Goal: Task Accomplishment & Management: Complete application form

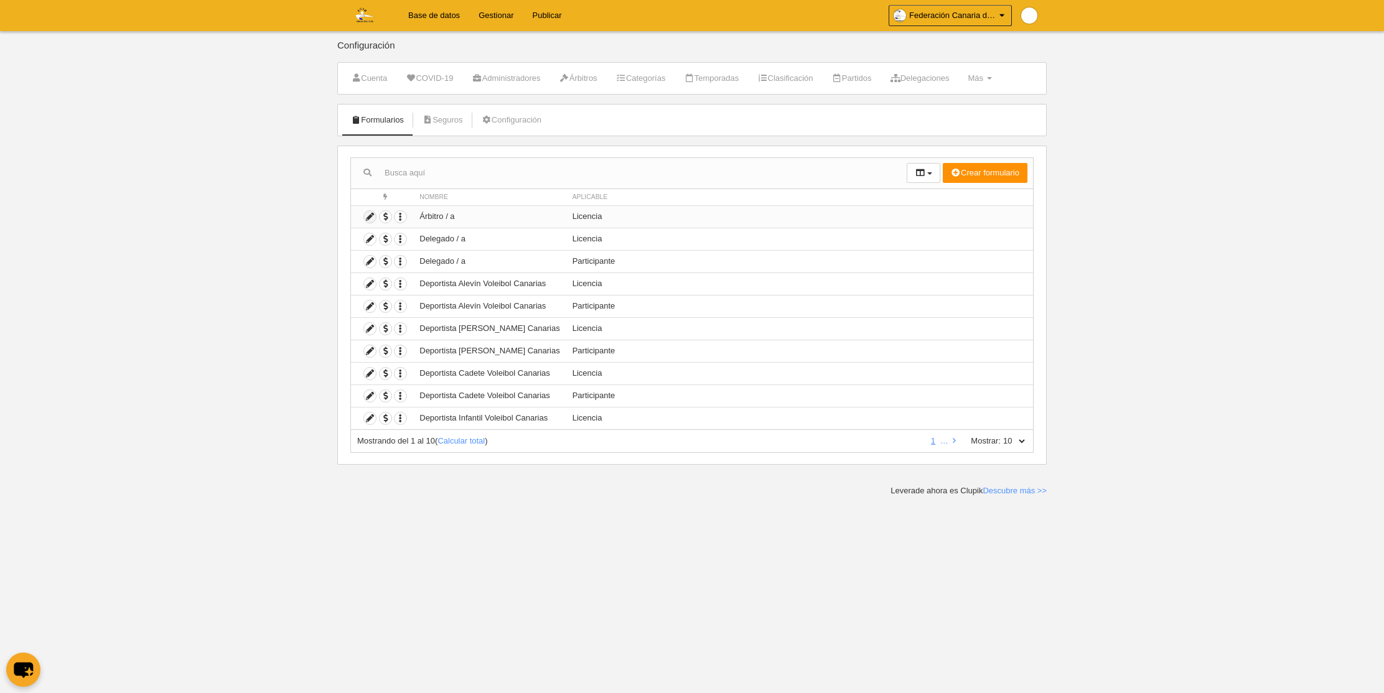
click at [370, 217] on icon at bounding box center [370, 217] width 12 height 12
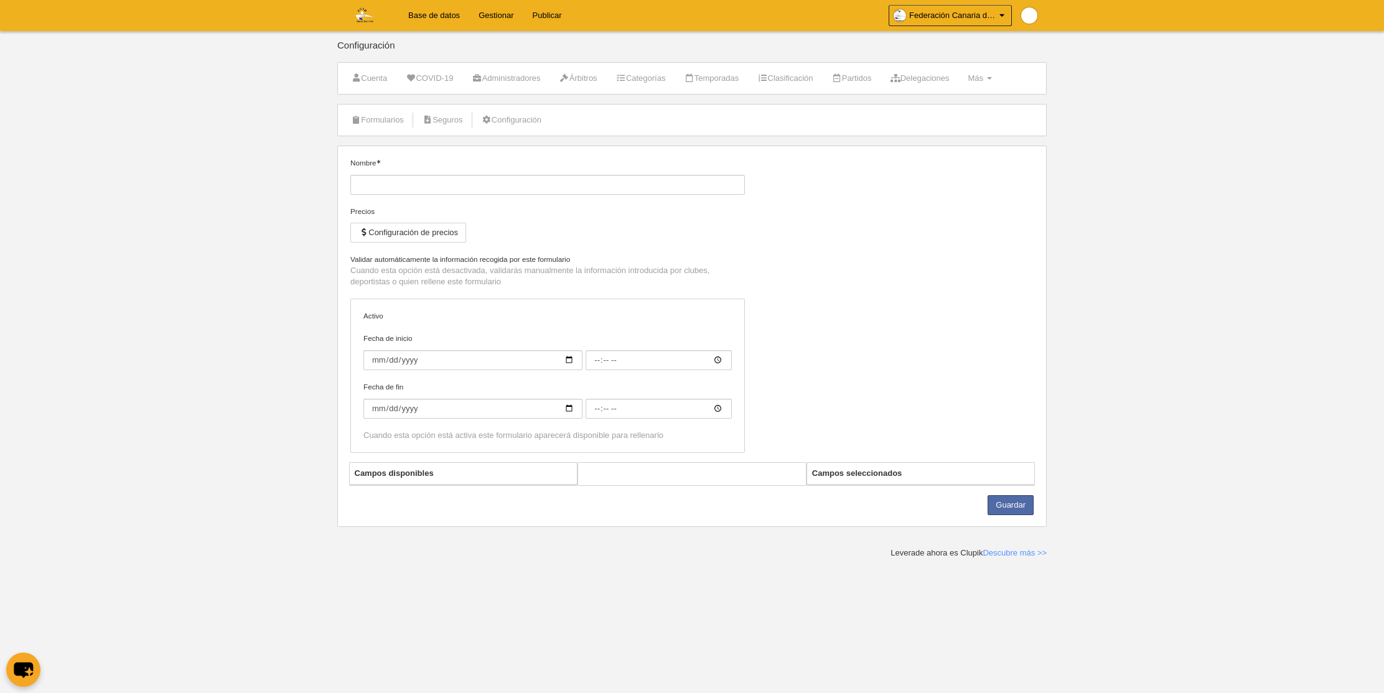
type input "Árbitro / a"
checkbox input "true"
select select "selected"
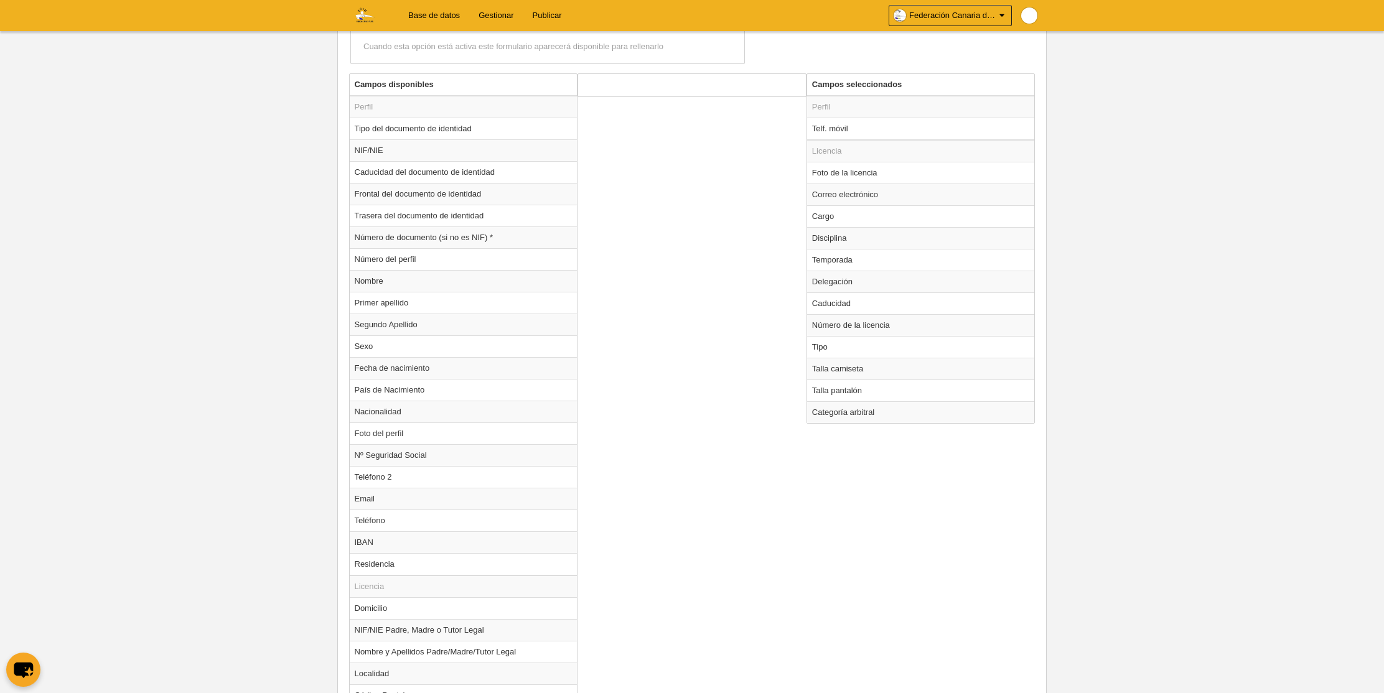
scroll to position [471, 0]
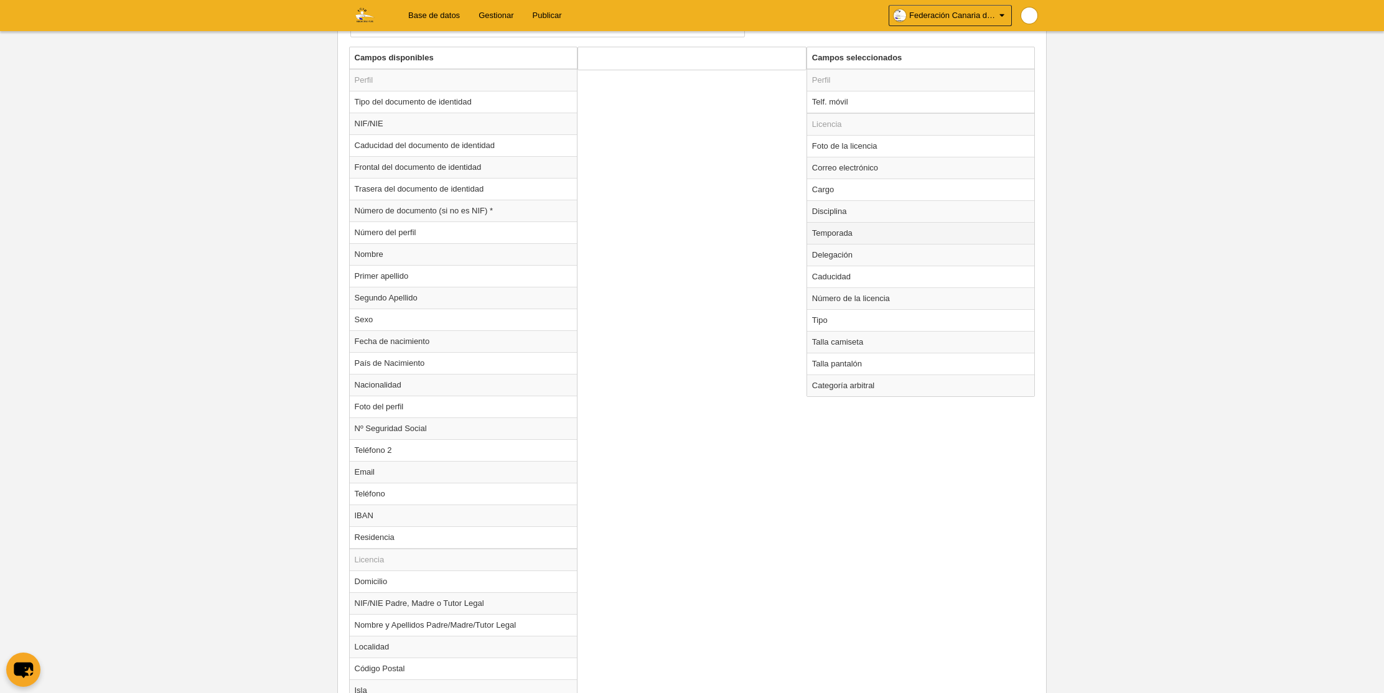
click at [842, 231] on td "Temporada" at bounding box center [921, 233] width 228 height 22
radio input "true"
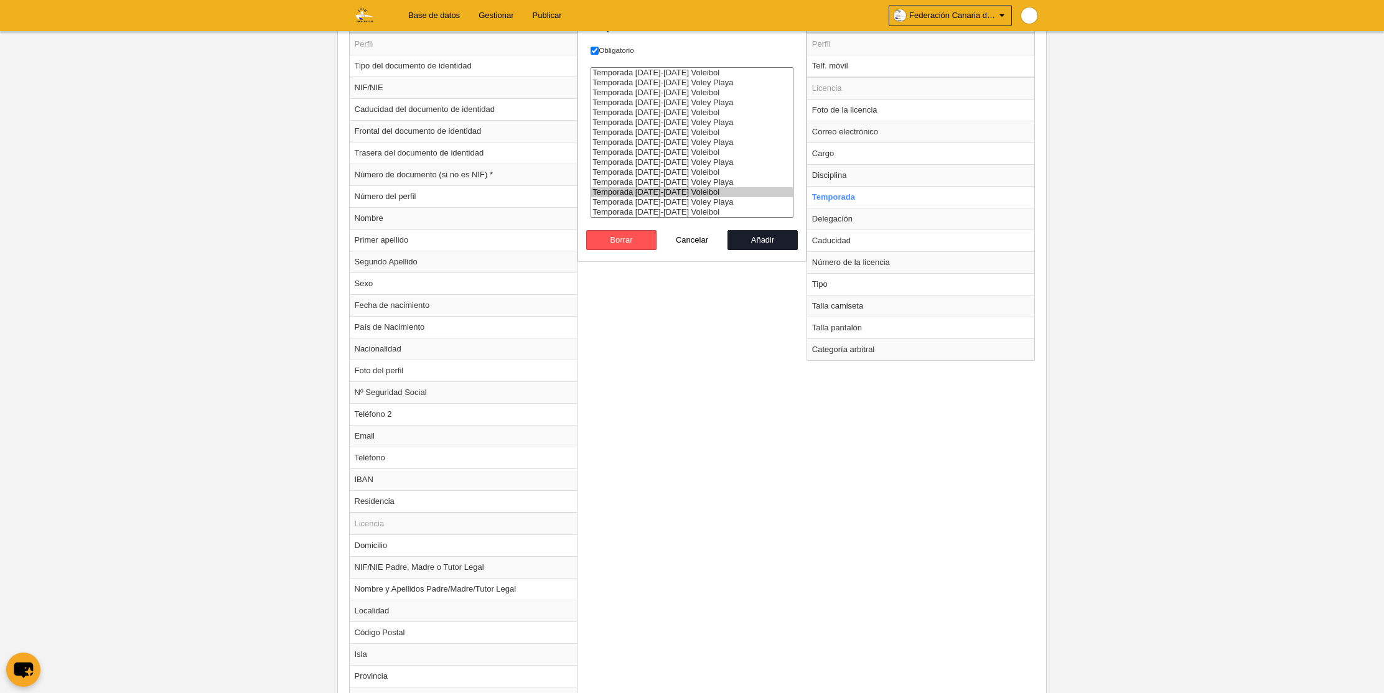
scroll to position [512, 0]
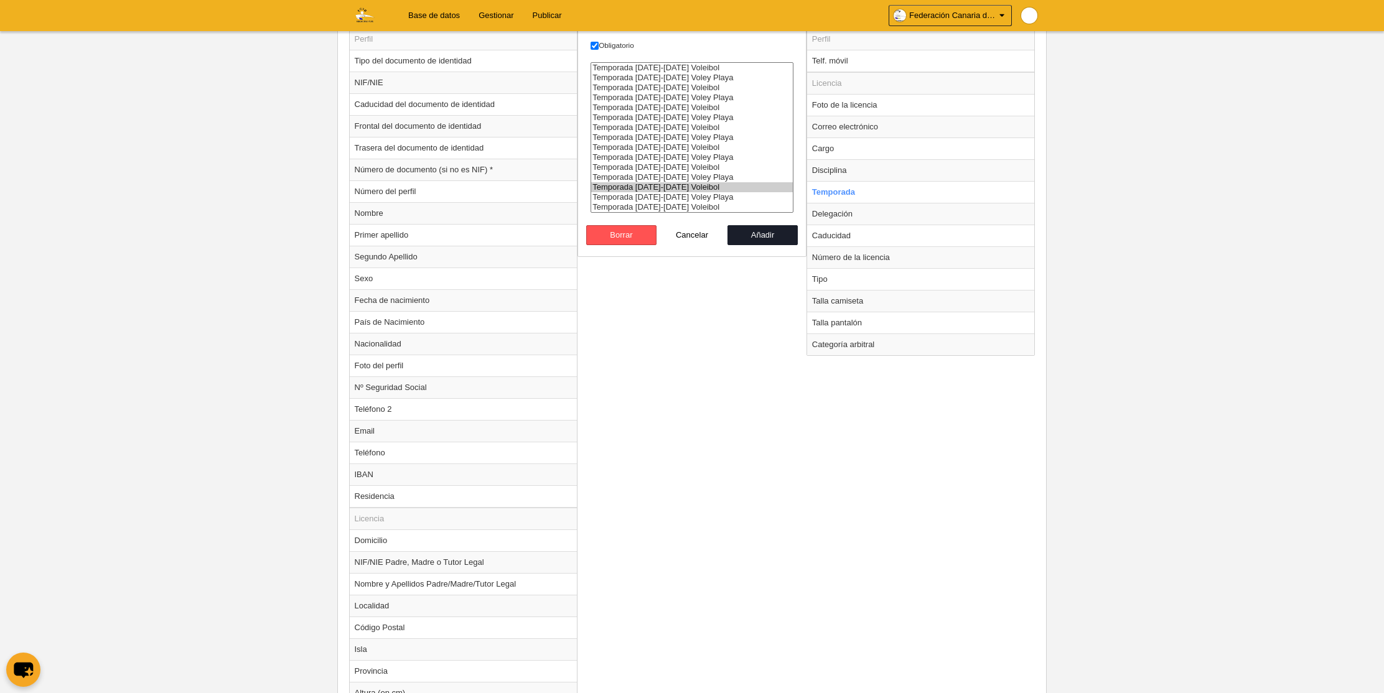
select select "8364"
click at [677, 207] on option "Temporada [DATE]-[DATE] Voleibol" at bounding box center [692, 207] width 202 height 10
click at [680, 205] on option "Temporada [DATE]-[DATE] Voleibol" at bounding box center [692, 207] width 202 height 10
click at [757, 236] on button "Añadir" at bounding box center [763, 235] width 71 height 20
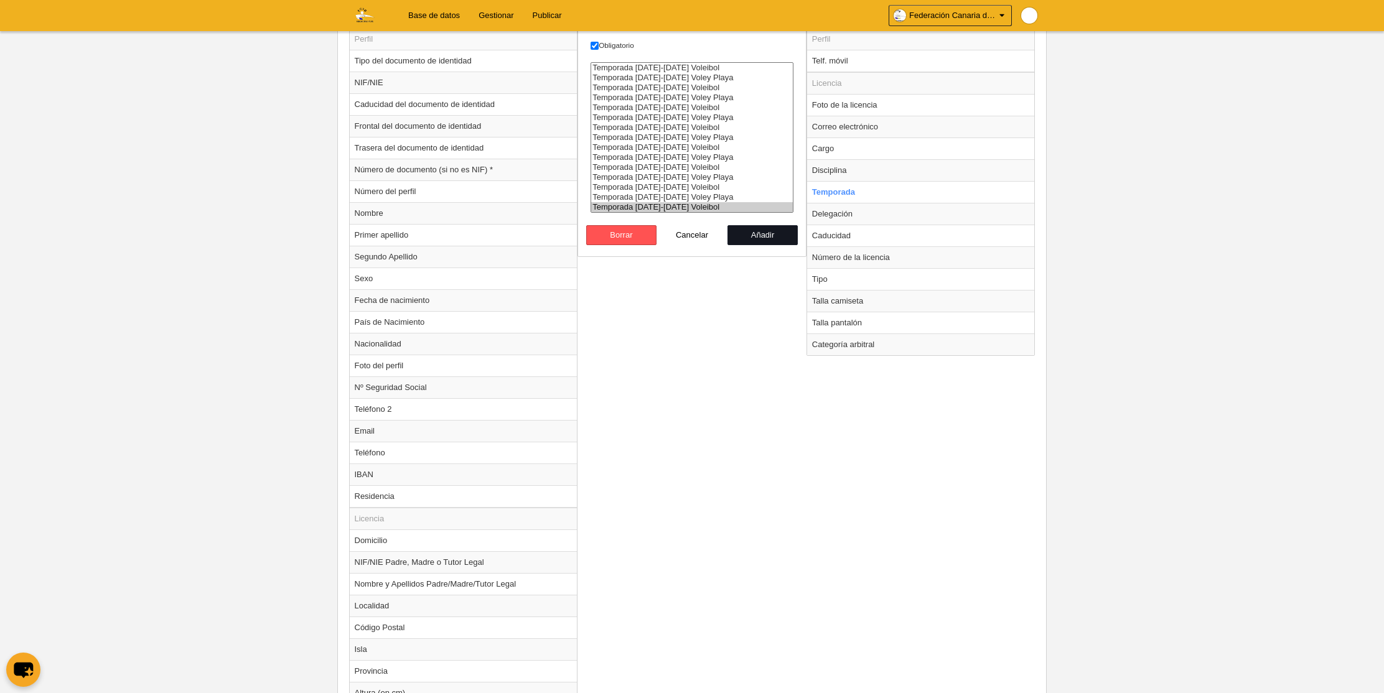
radio input "false"
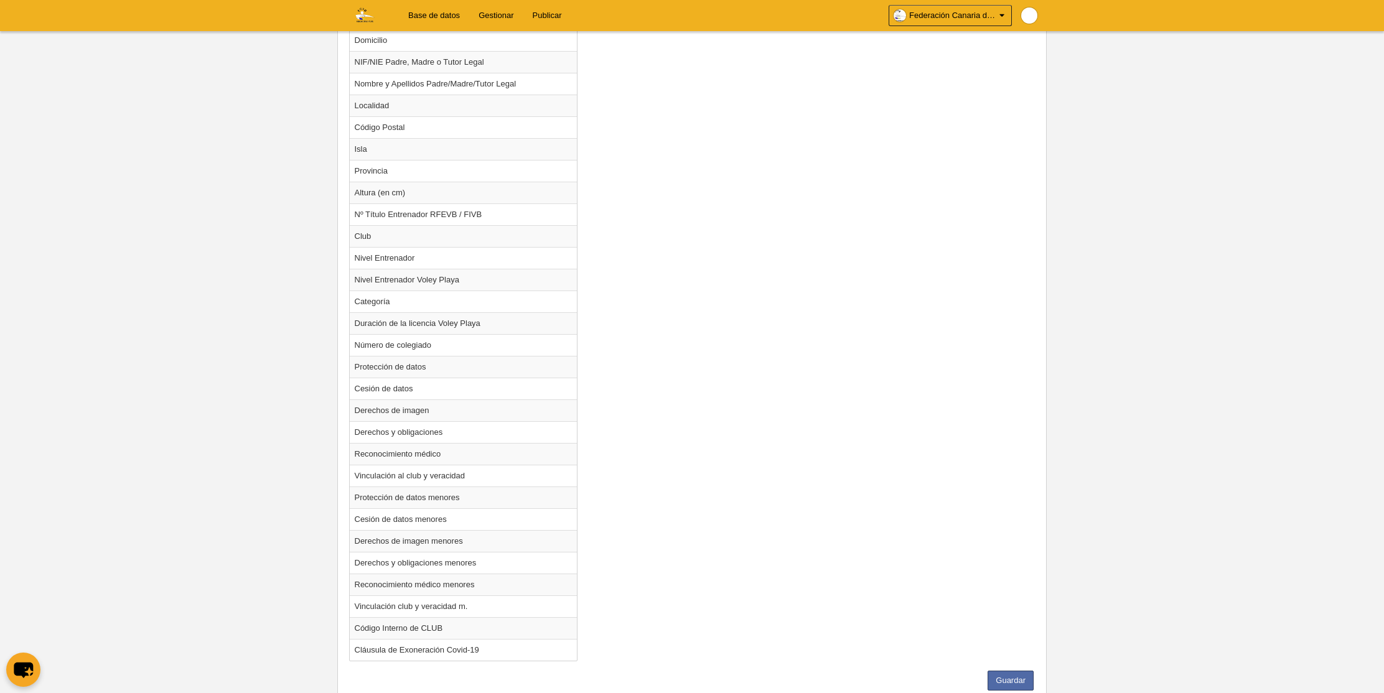
scroll to position [1053, 0]
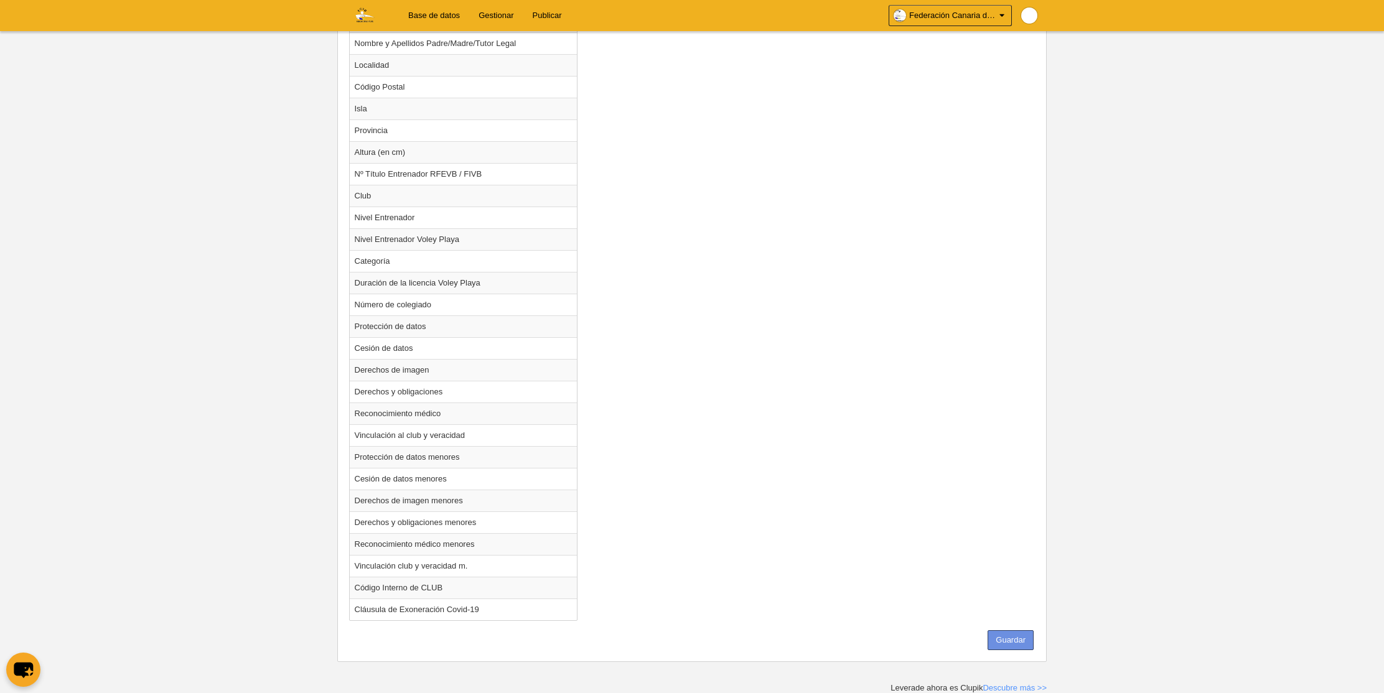
click at [1000, 640] on button "Guardar" at bounding box center [1011, 641] width 46 height 20
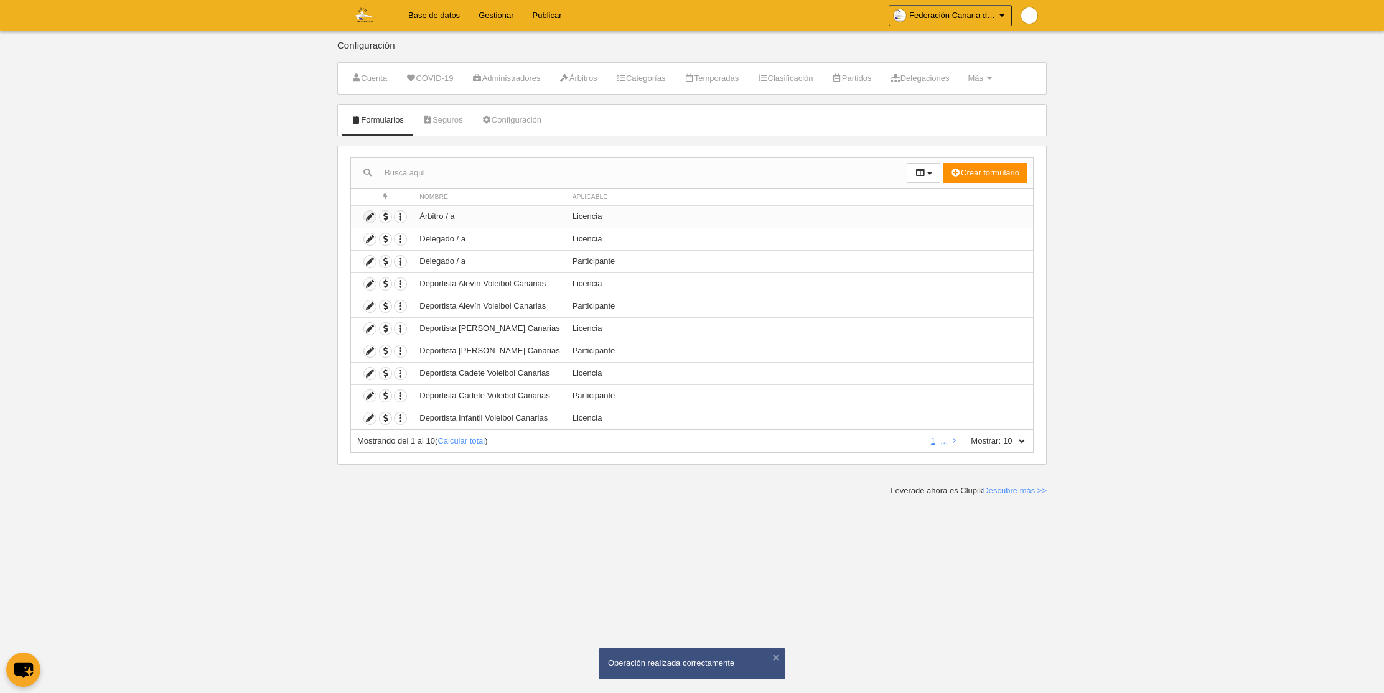
click at [367, 216] on icon at bounding box center [370, 217] width 12 height 12
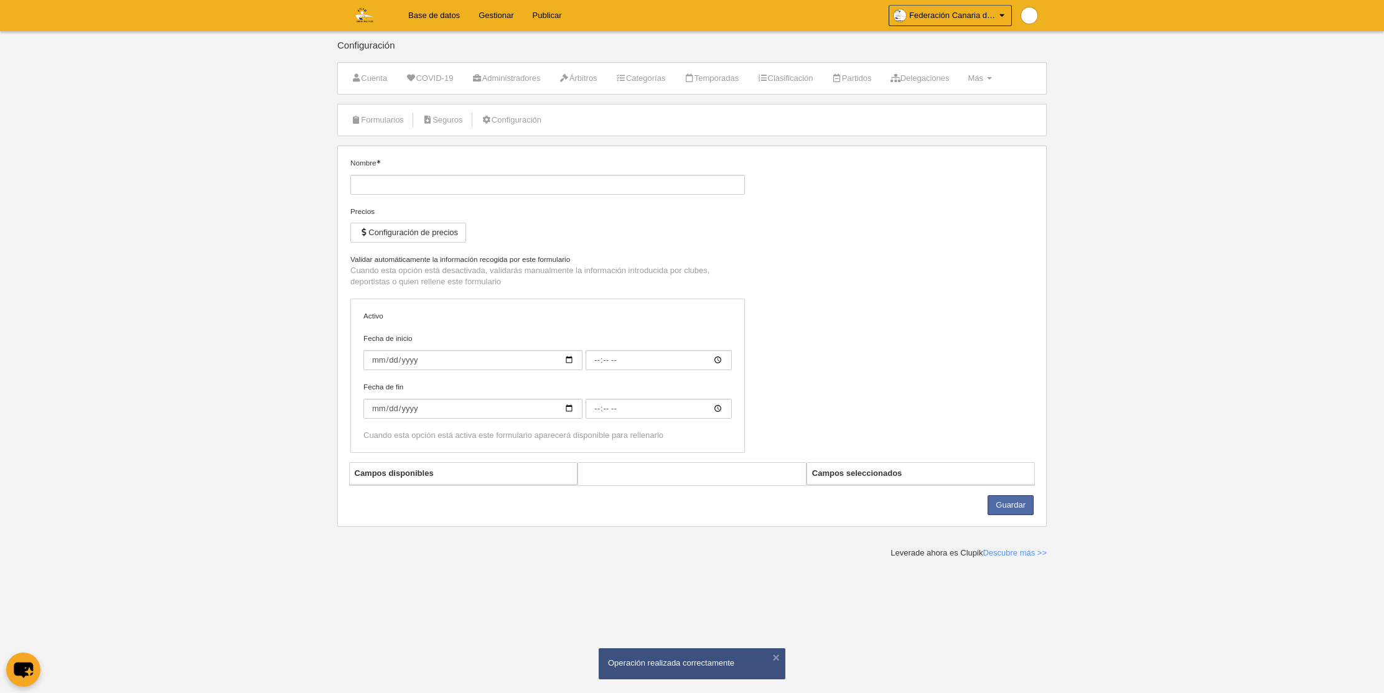
type input "Árbitro / a"
checkbox input "true"
select select "selected"
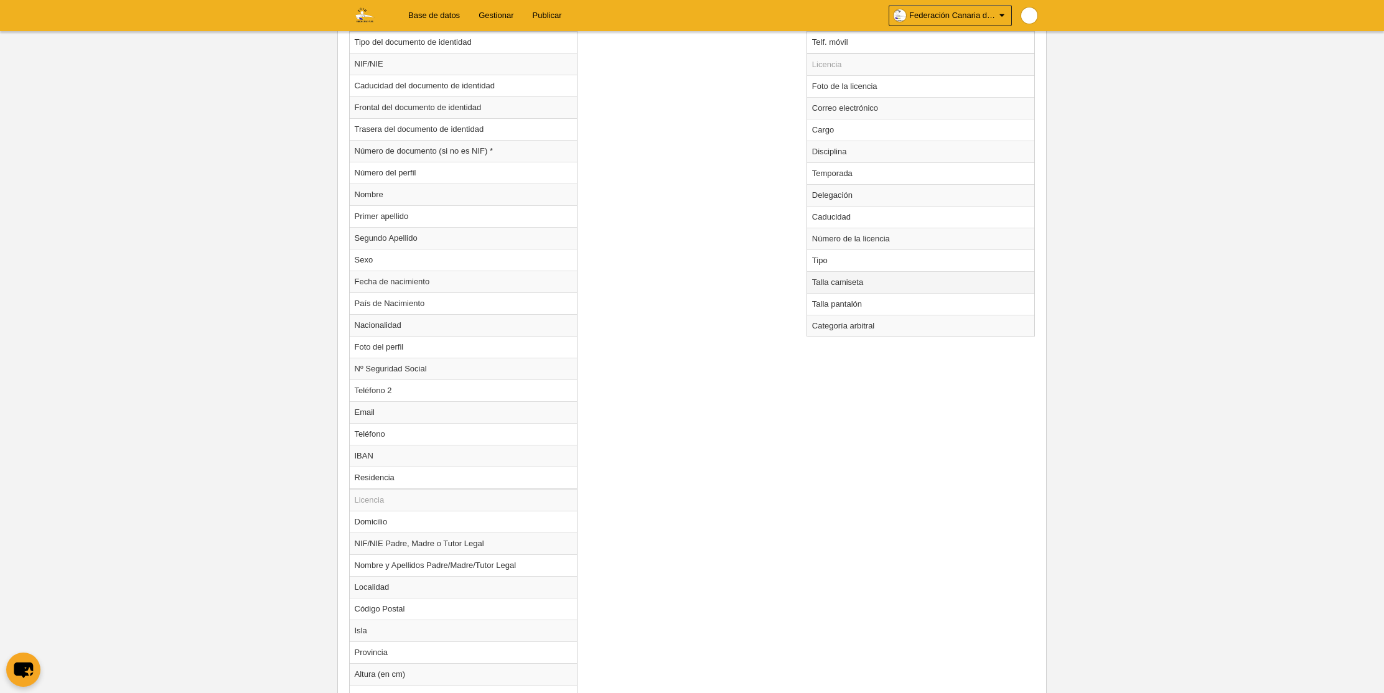
scroll to position [520, 0]
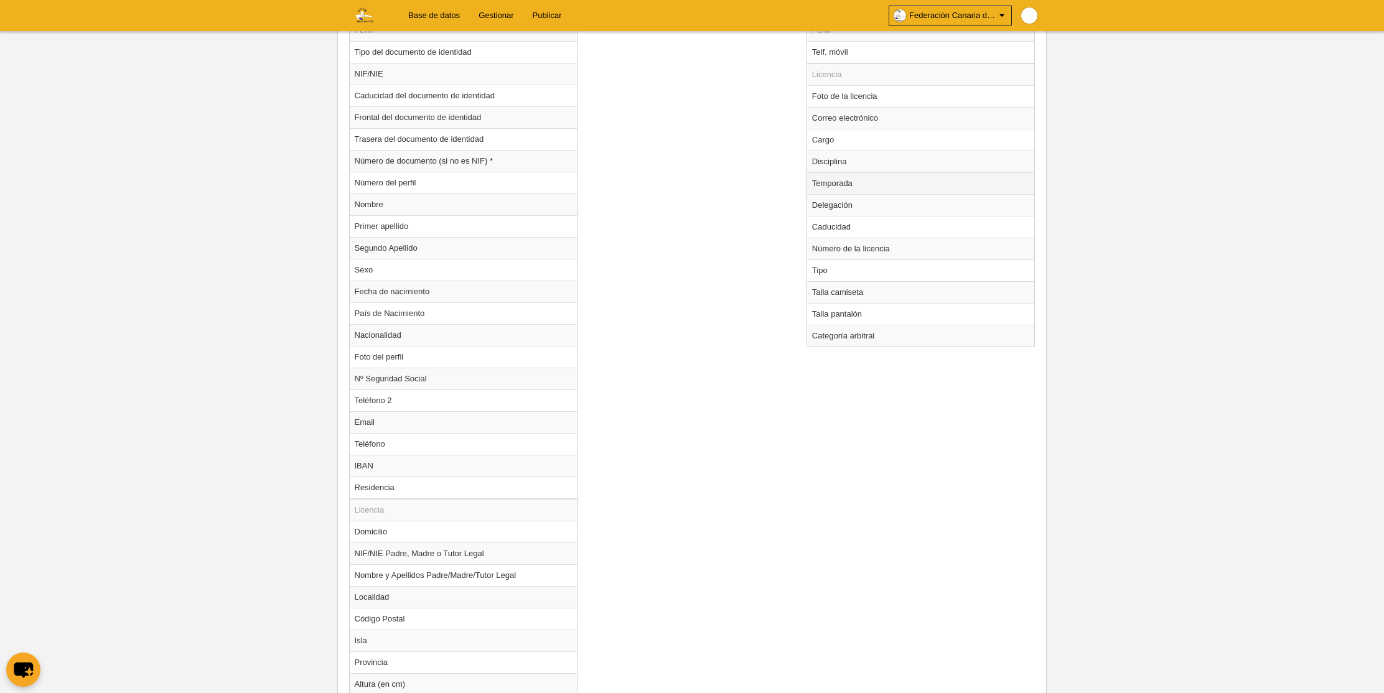
click at [847, 182] on td "Temporada" at bounding box center [921, 183] width 228 height 22
radio input "true"
select select "8364"
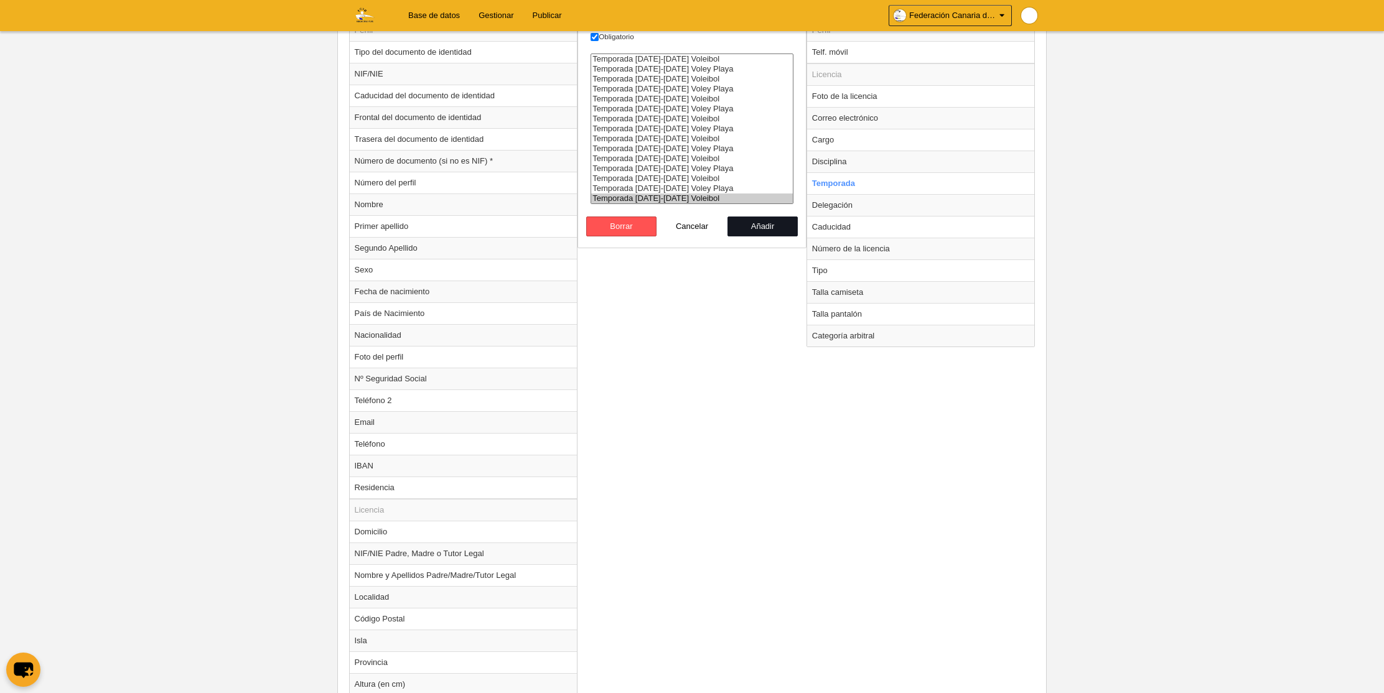
click at [757, 227] on button "Añadir" at bounding box center [763, 227] width 71 height 20
radio input "false"
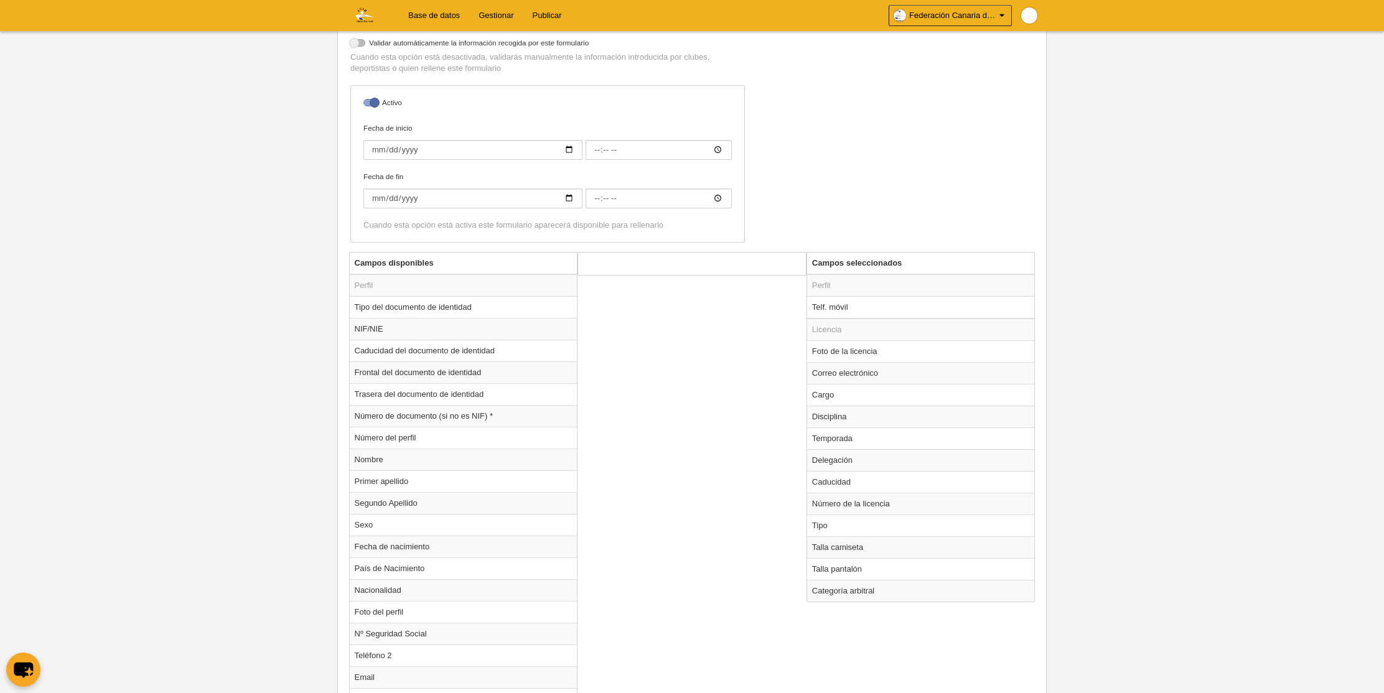
scroll to position [0, 0]
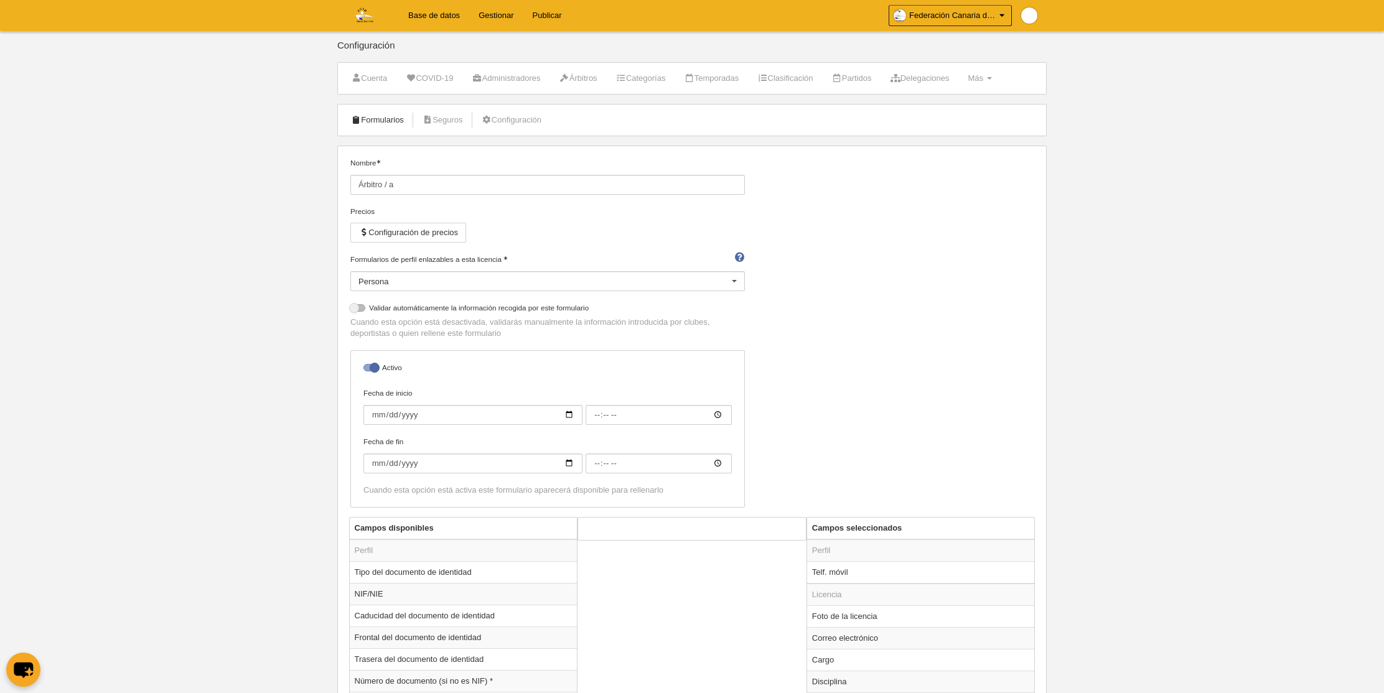
click at [378, 125] on link "Formularios" at bounding box center [377, 120] width 67 height 19
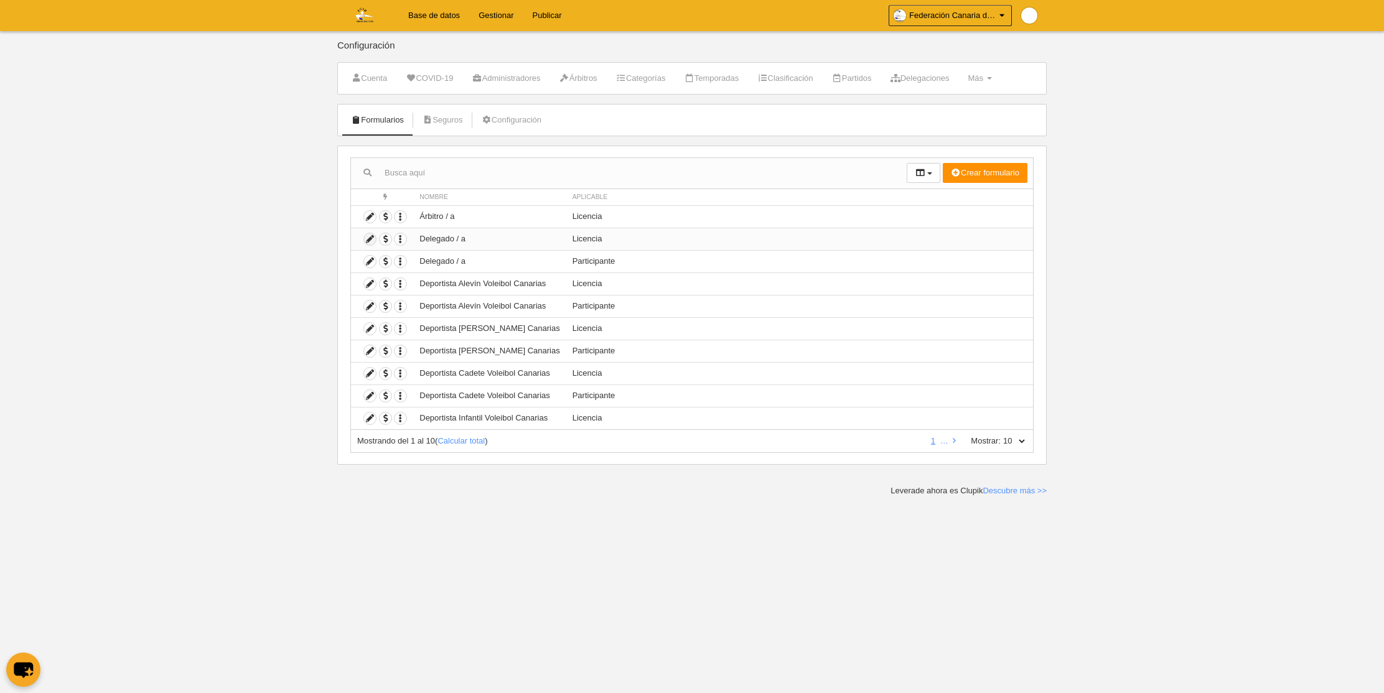
click at [369, 237] on icon at bounding box center [370, 239] width 12 height 12
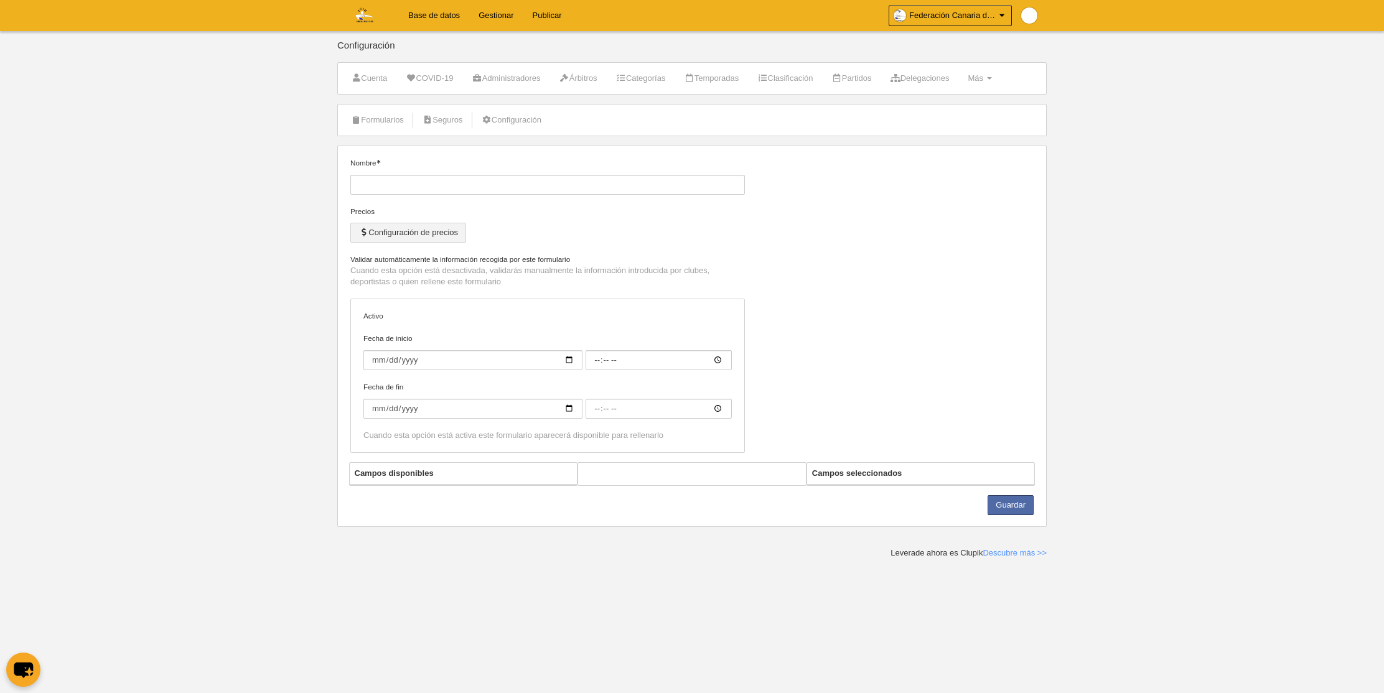
type input "Delegado / a"
checkbox input "true"
select select "selected"
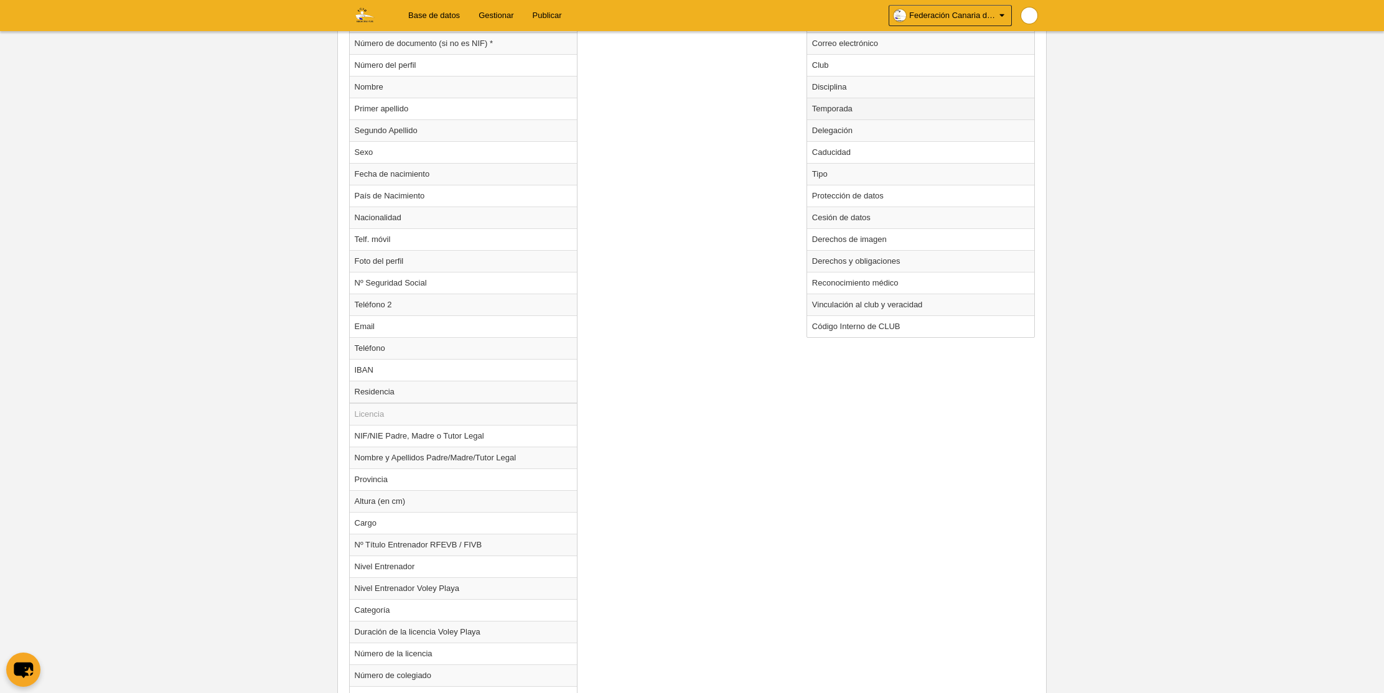
scroll to position [637, 0]
click at [834, 111] on td "Temporada" at bounding box center [921, 109] width 228 height 22
radio input "true"
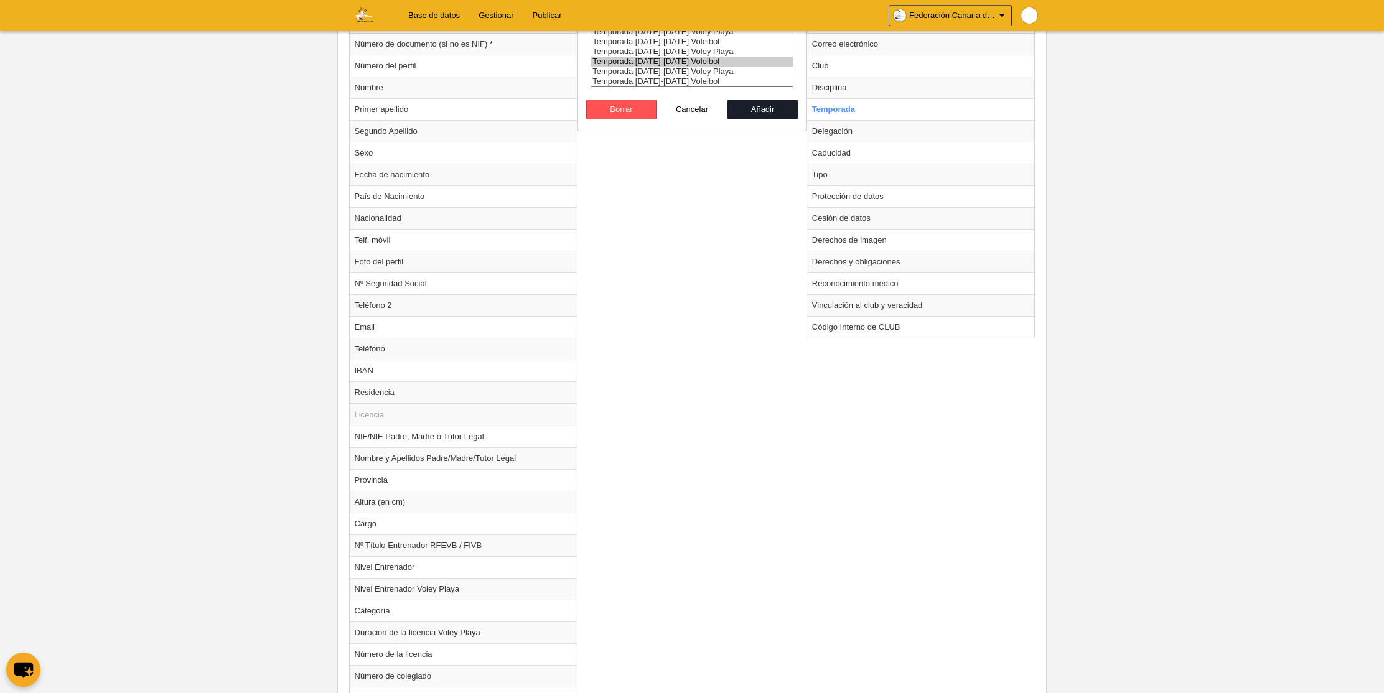
scroll to position [574, 0]
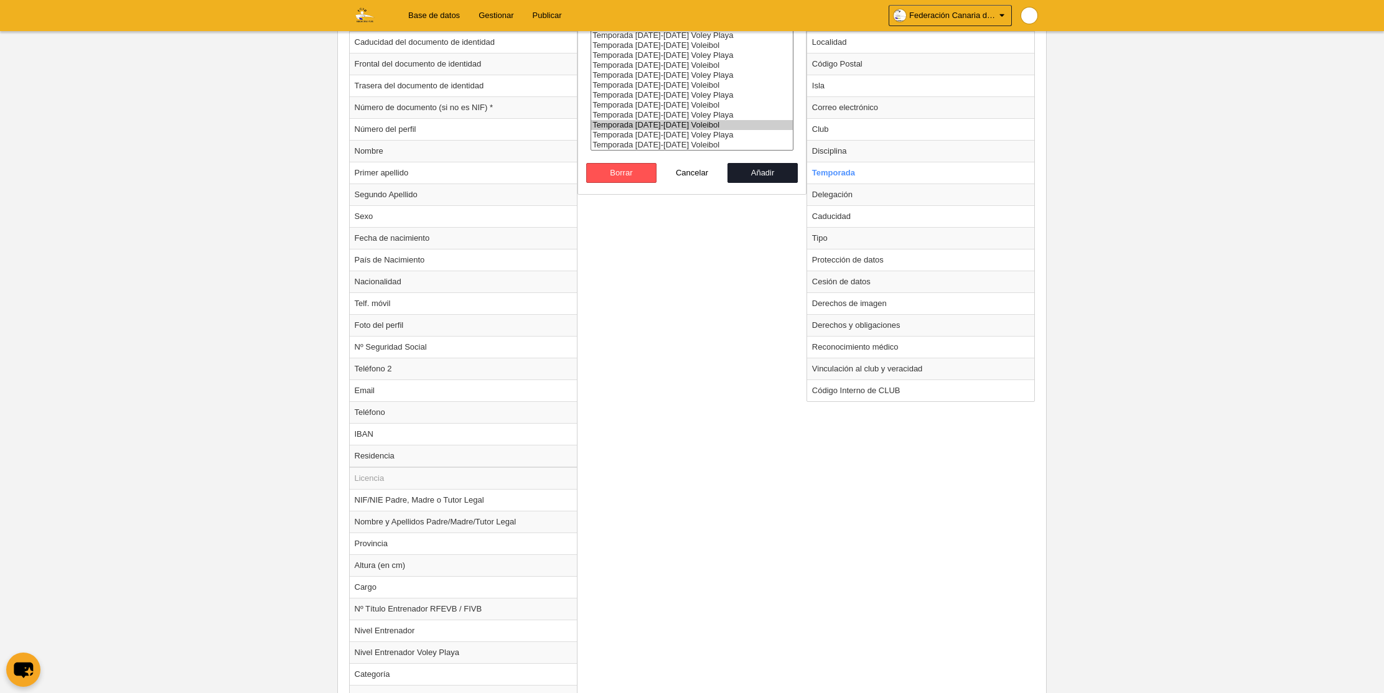
select select "8364"
click at [657, 83] on select "Temporada [DATE]-[DATE] Voleibol Temporada [DATE]-[DATE] Voley Playa Temporada …" at bounding box center [692, 75] width 203 height 151
click at [673, 144] on option "Temporada [DATE]-[DATE] Voleibol" at bounding box center [692, 145] width 202 height 10
click at [767, 175] on button "Añadir" at bounding box center [763, 173] width 71 height 20
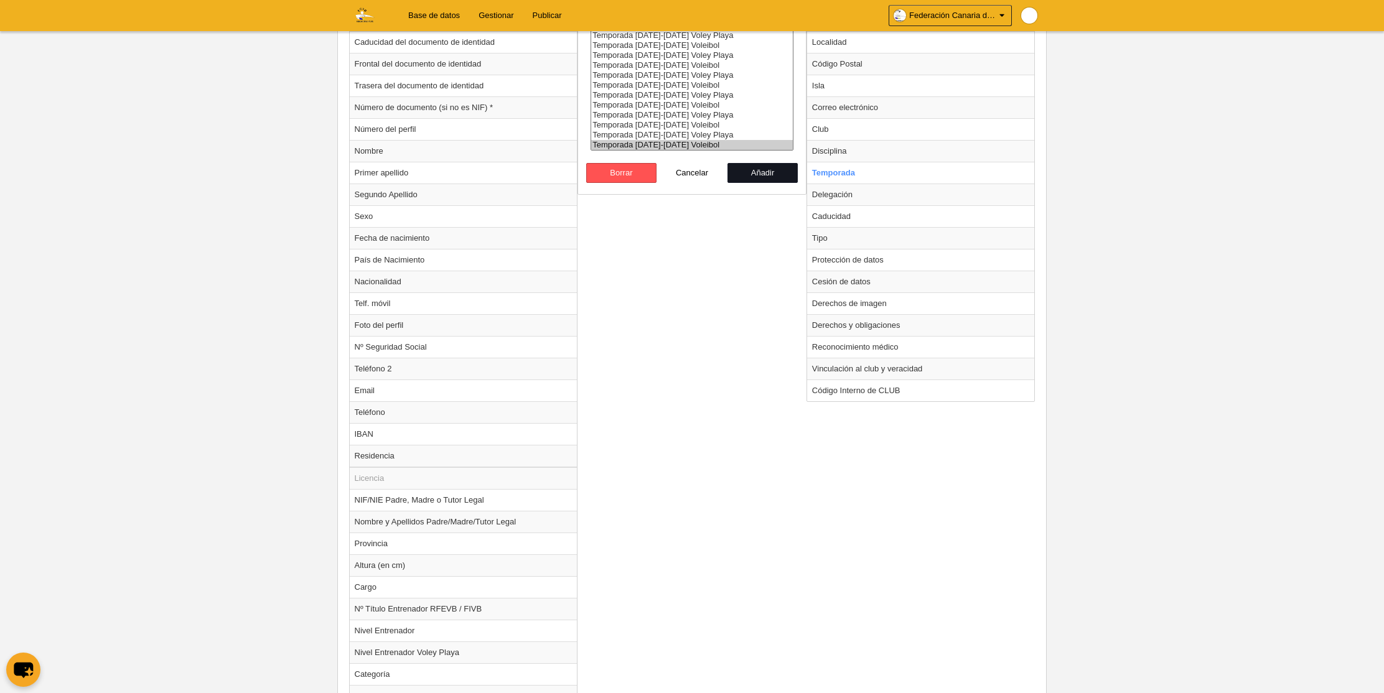
radio input "false"
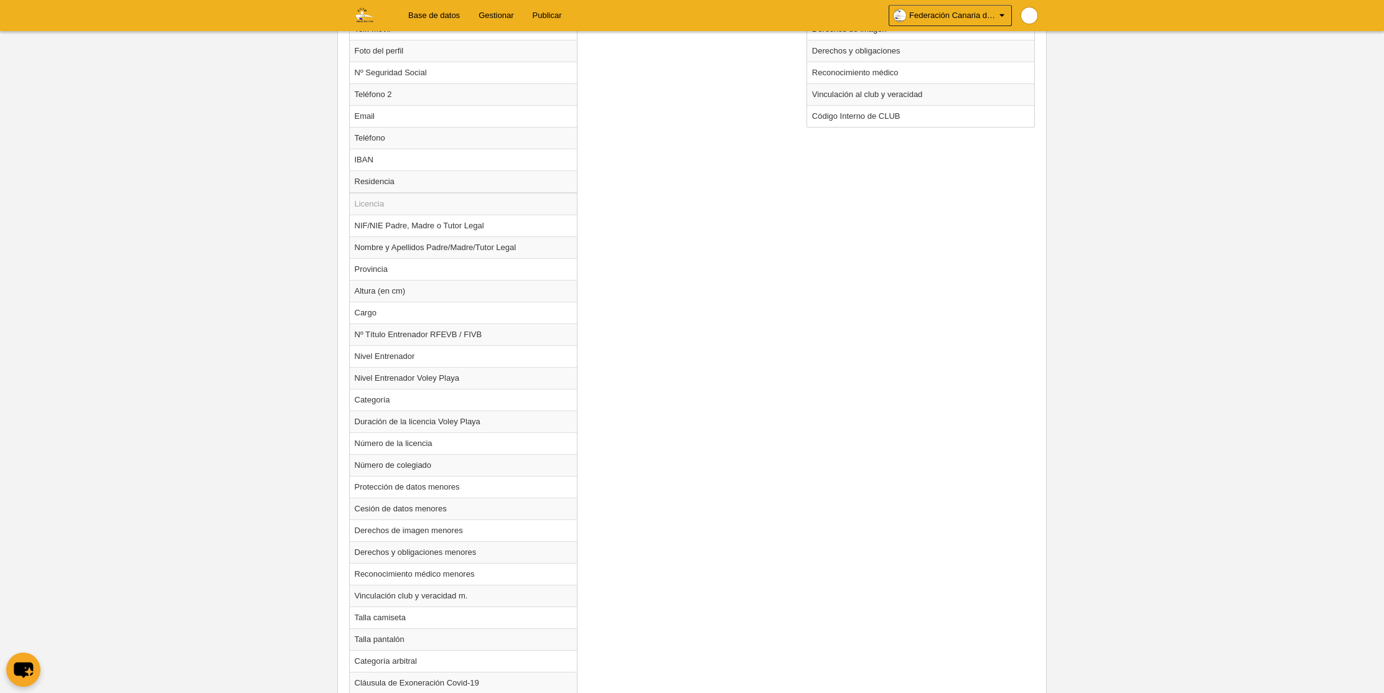
scroll to position [922, 0]
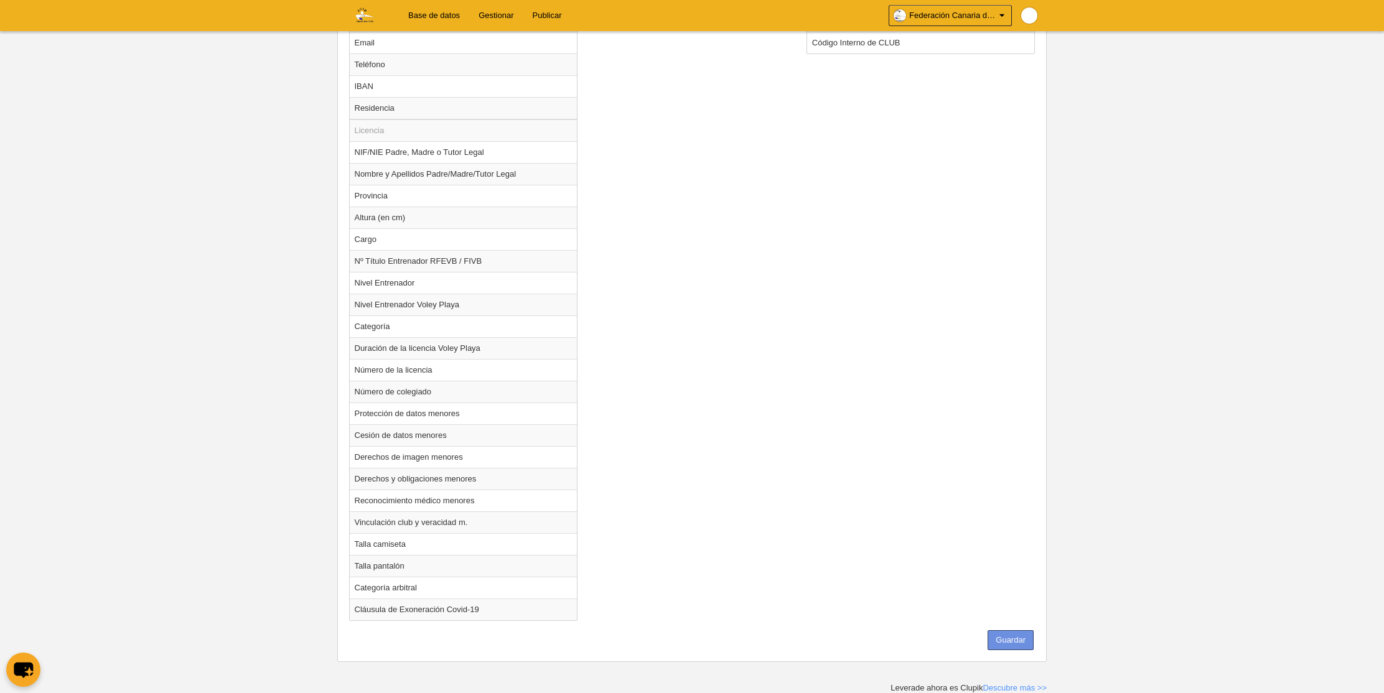
click at [1001, 645] on button "Guardar" at bounding box center [1011, 641] width 46 height 20
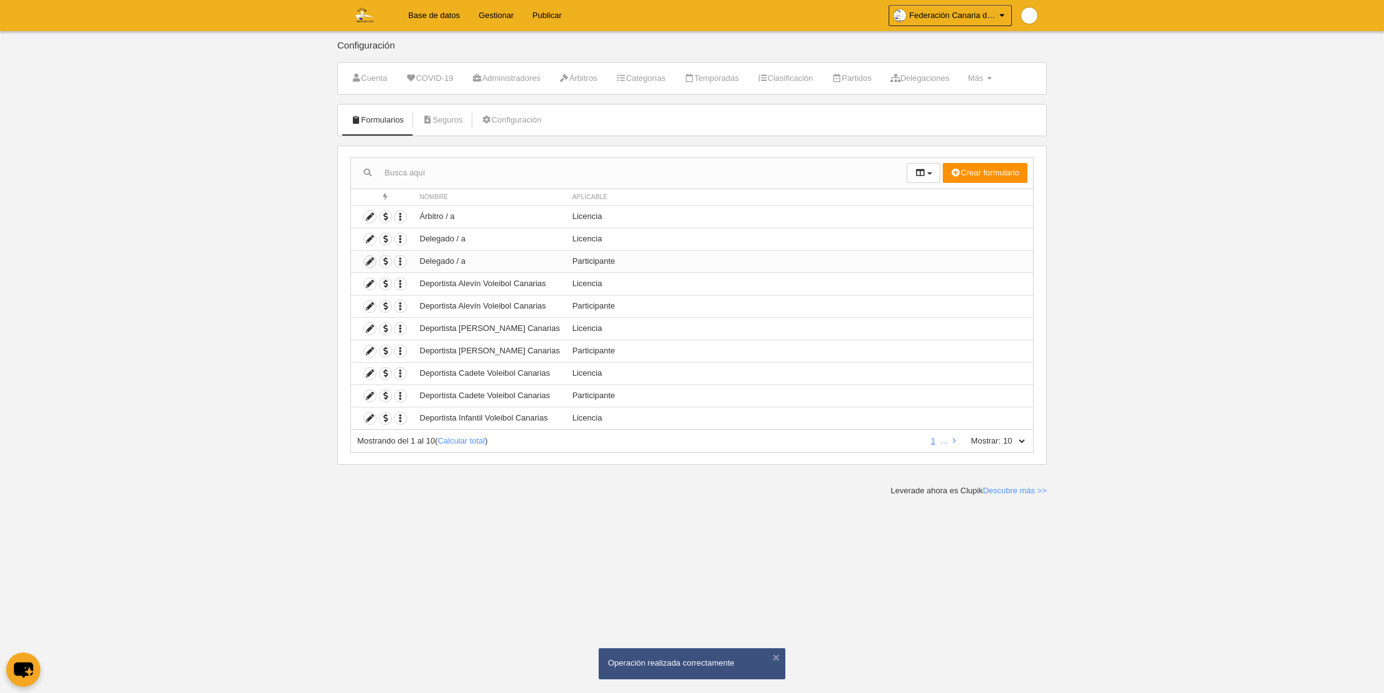
click at [368, 262] on icon at bounding box center [370, 262] width 12 height 12
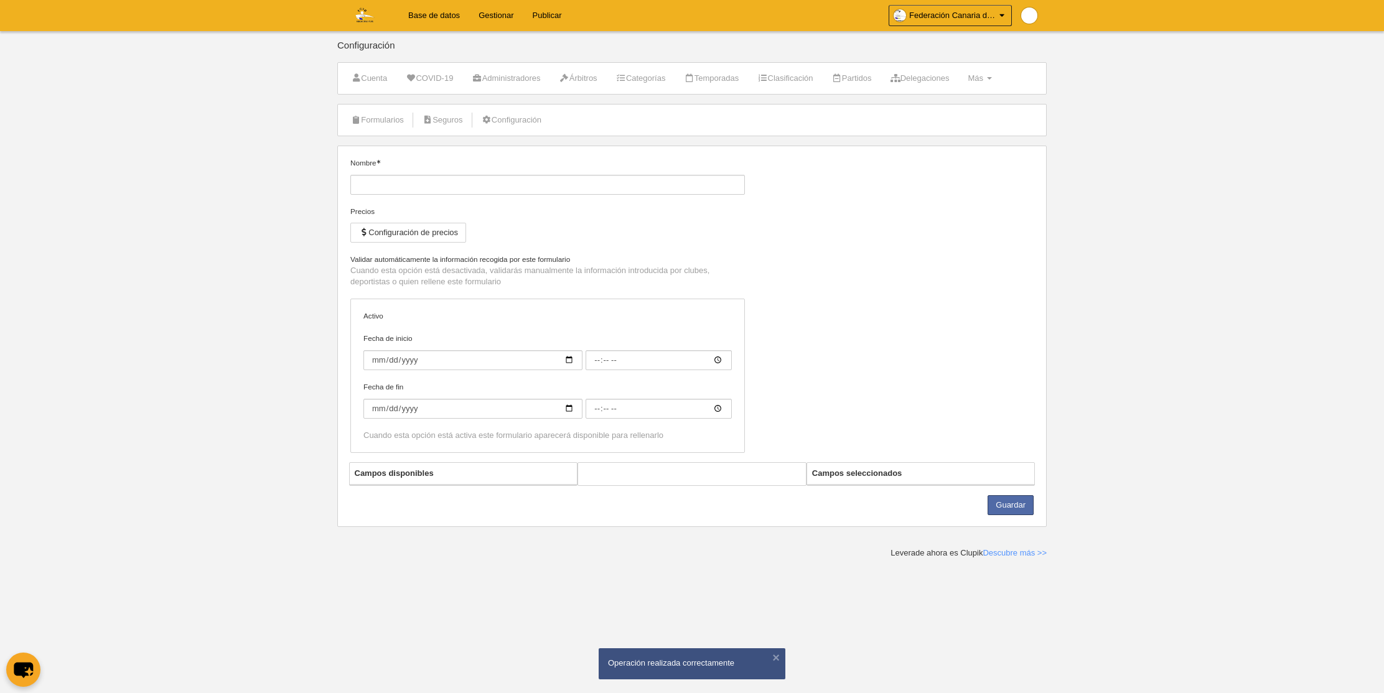
type input "Delegado / a"
checkbox input "true"
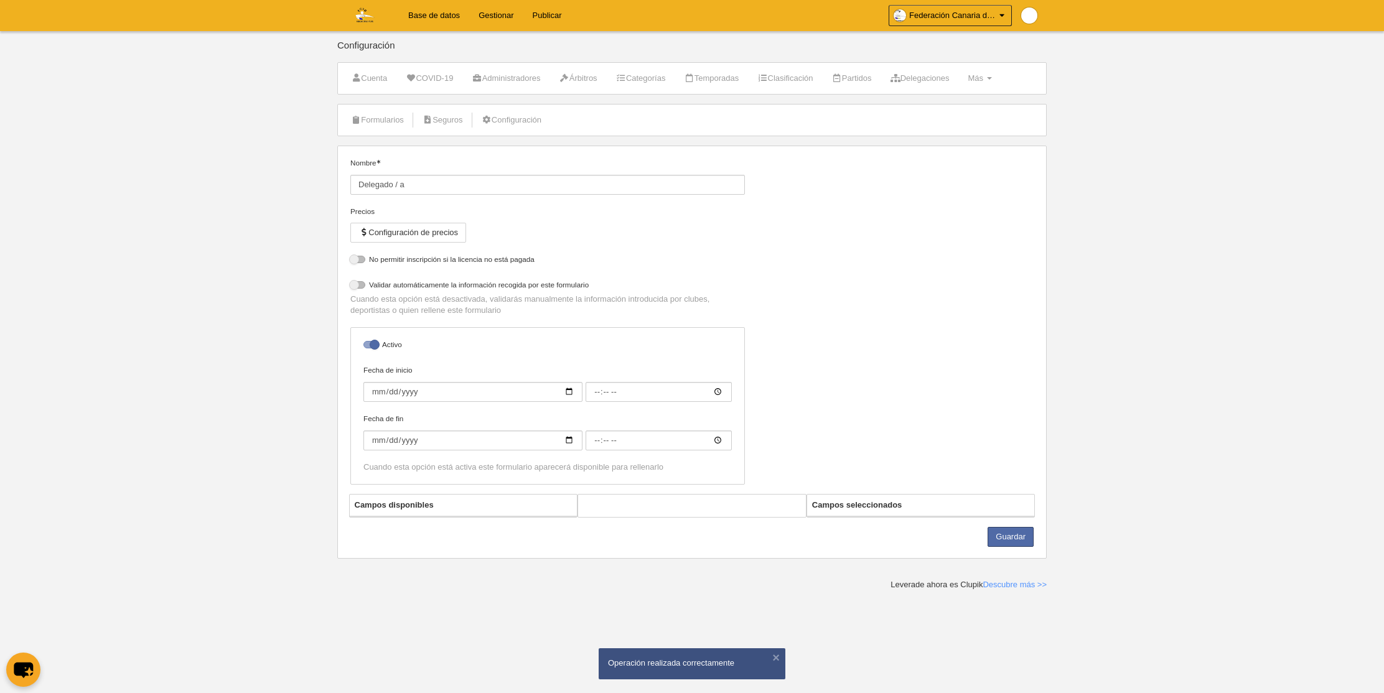
select select "selected"
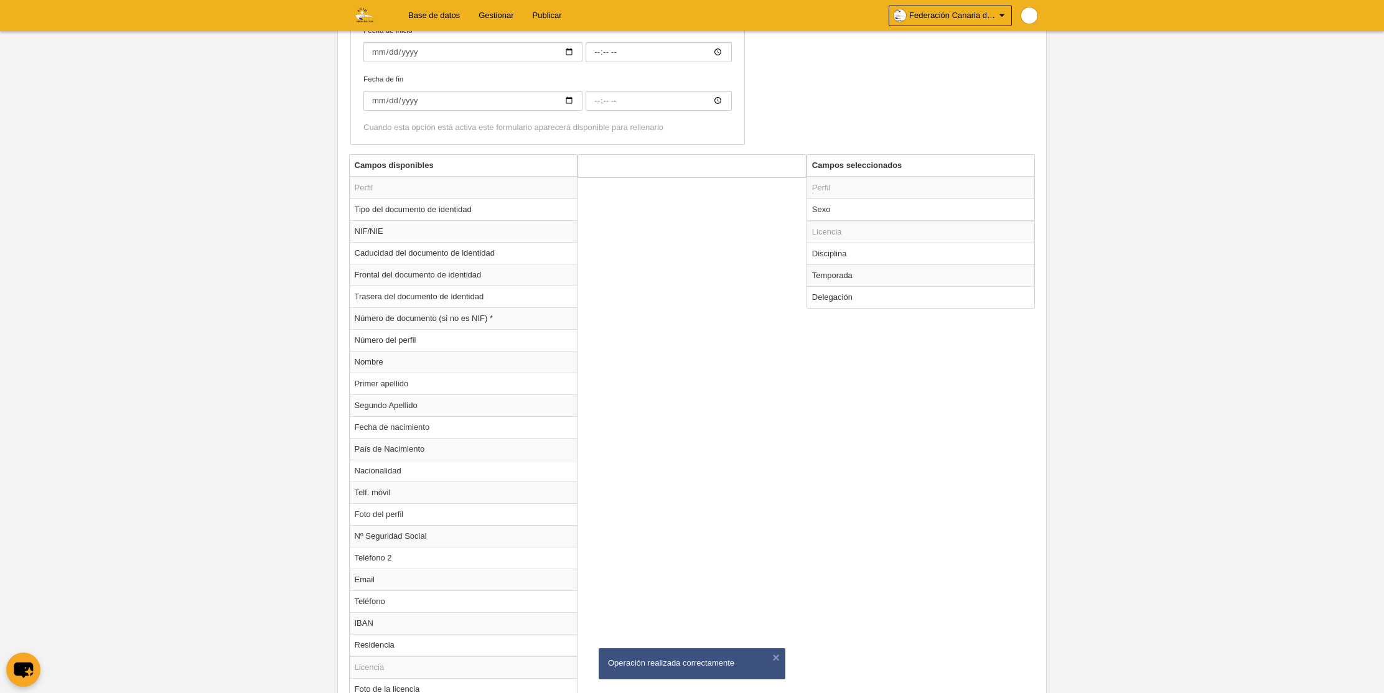
scroll to position [385, 0]
click at [832, 278] on td "Temporada" at bounding box center [921, 279] width 228 height 22
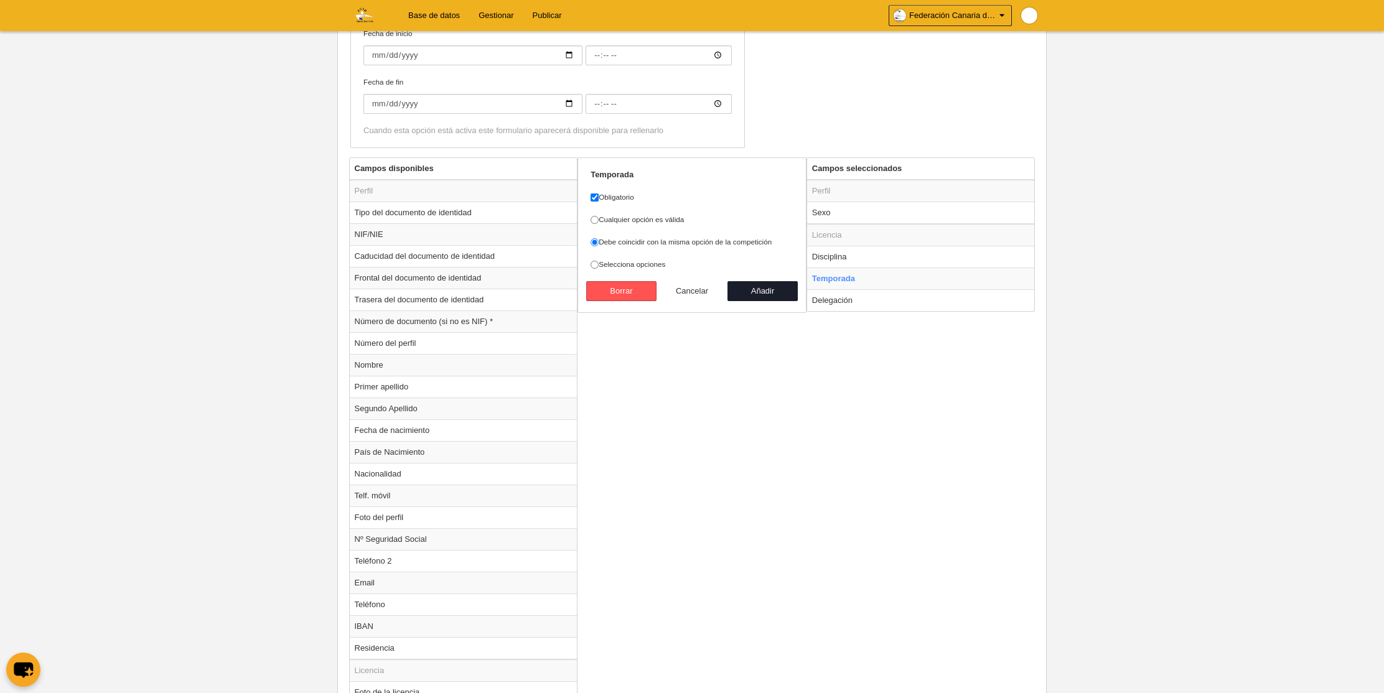
click at [692, 292] on button "Cancelar" at bounding box center [692, 291] width 71 height 20
radio input "false"
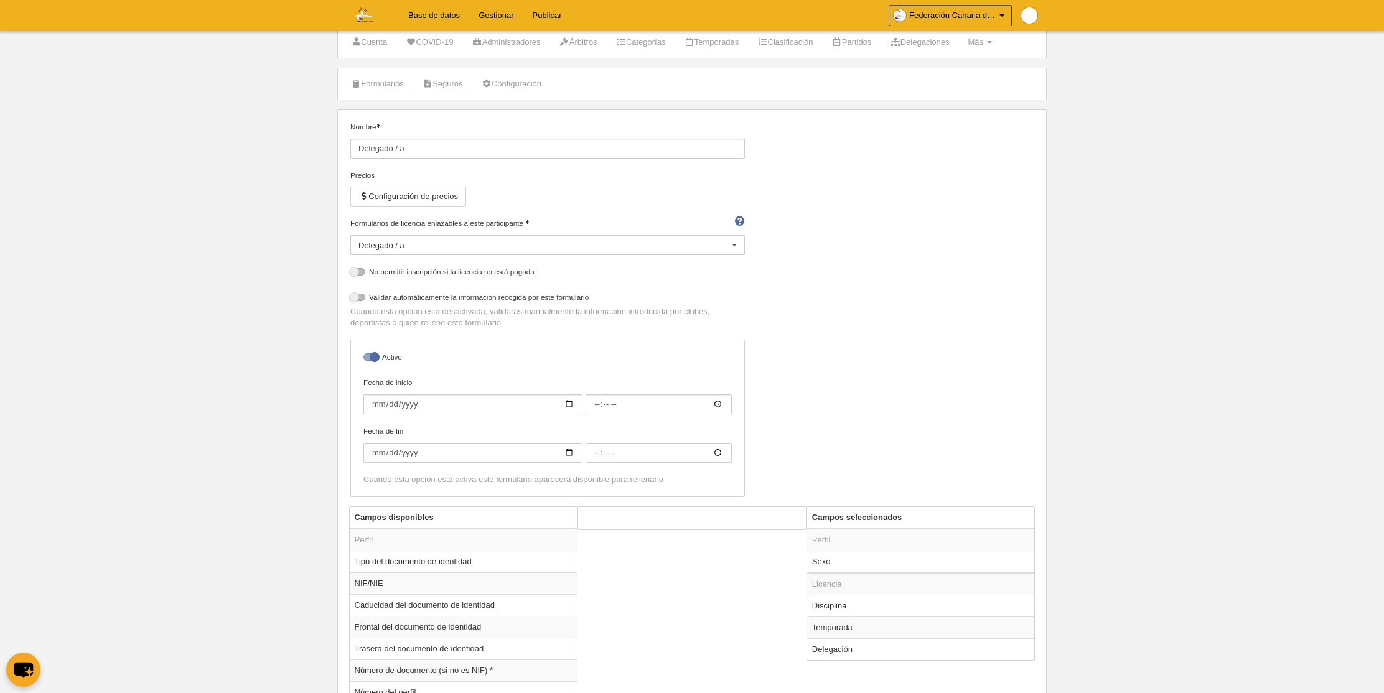
scroll to position [0, 0]
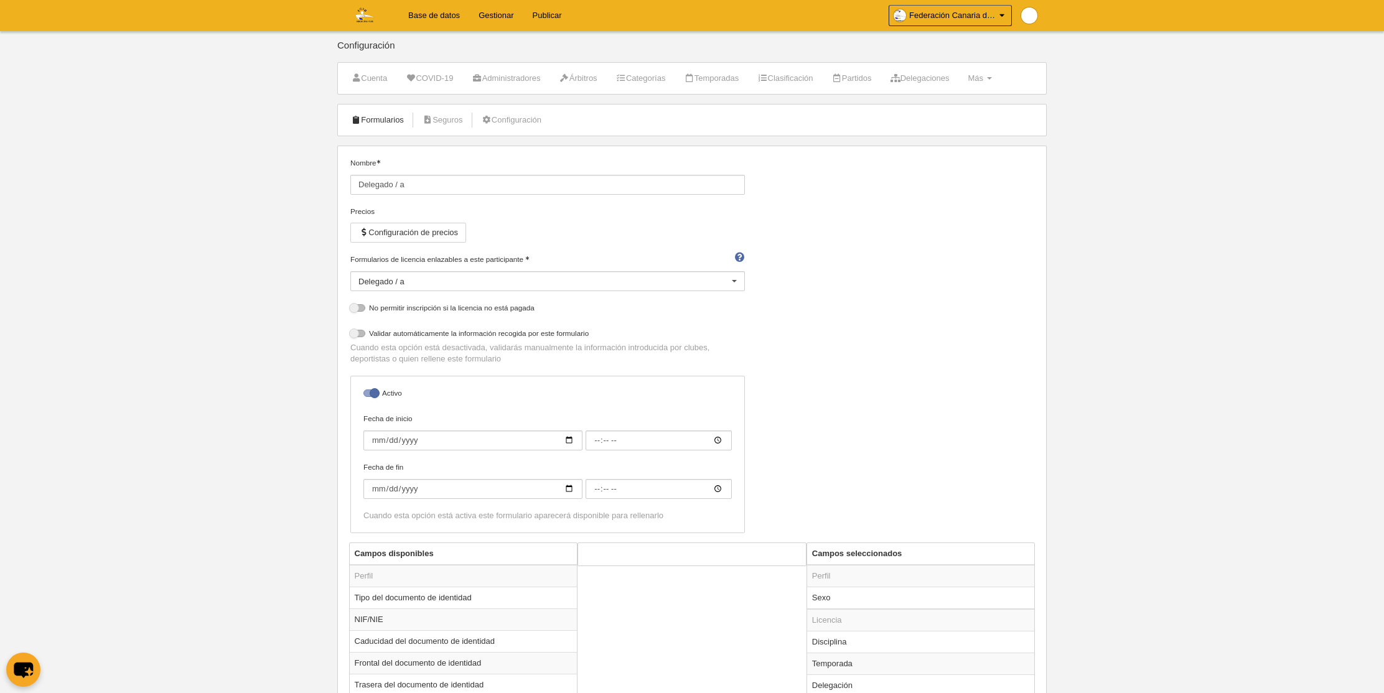
click at [382, 121] on link "Formularios" at bounding box center [377, 120] width 67 height 19
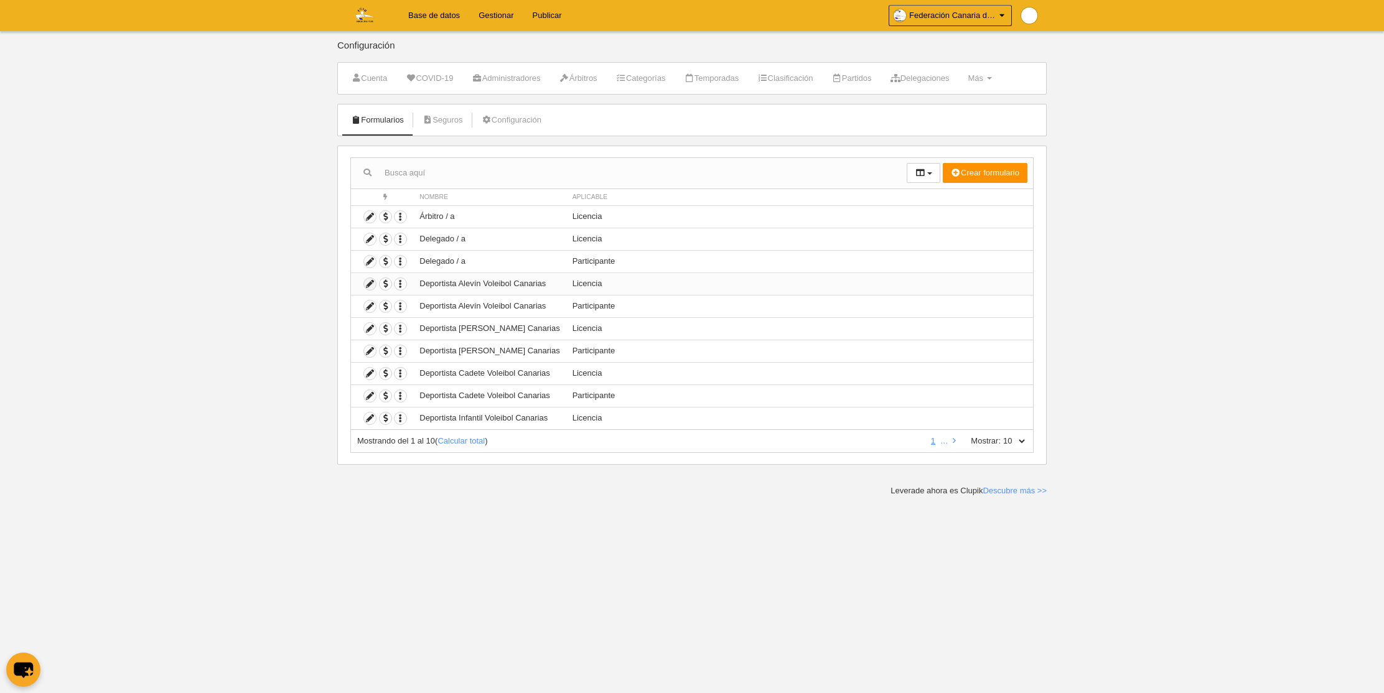
click at [370, 285] on icon at bounding box center [370, 284] width 12 height 12
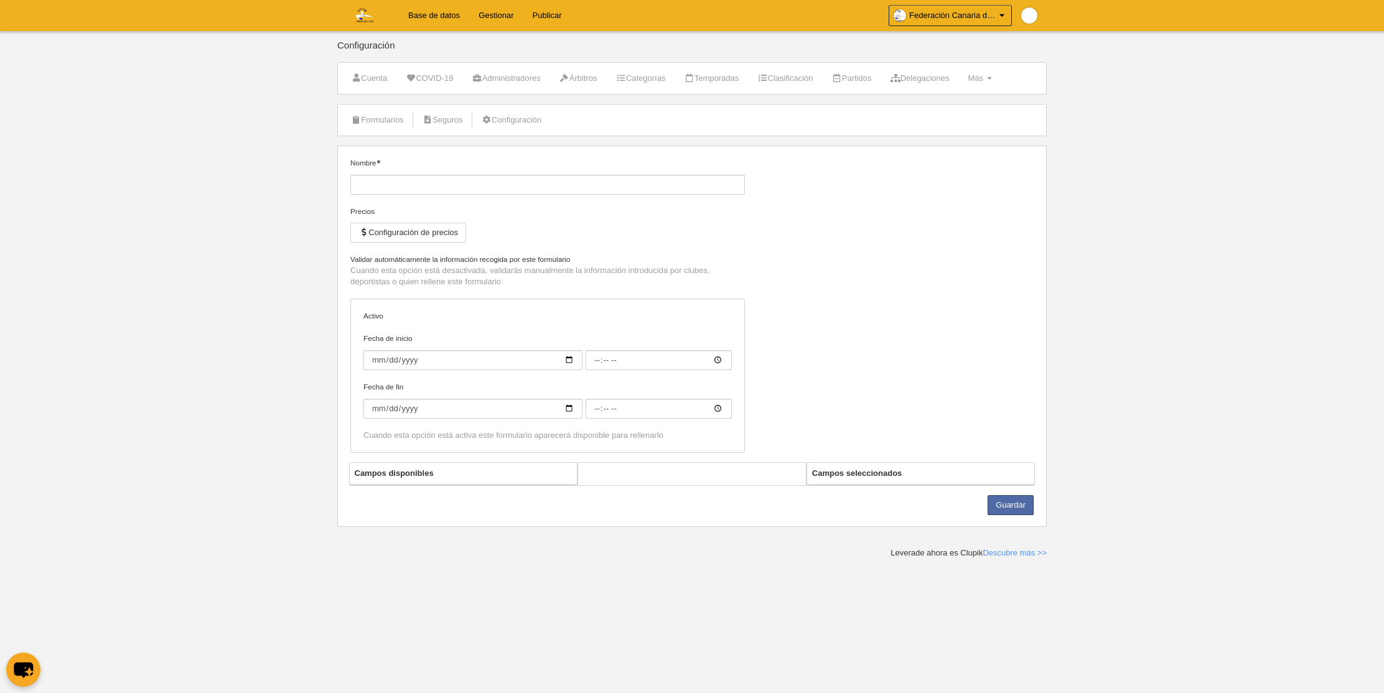
type input "Deportista Alevín Voleibol Canarias"
checkbox input "true"
select select "selected"
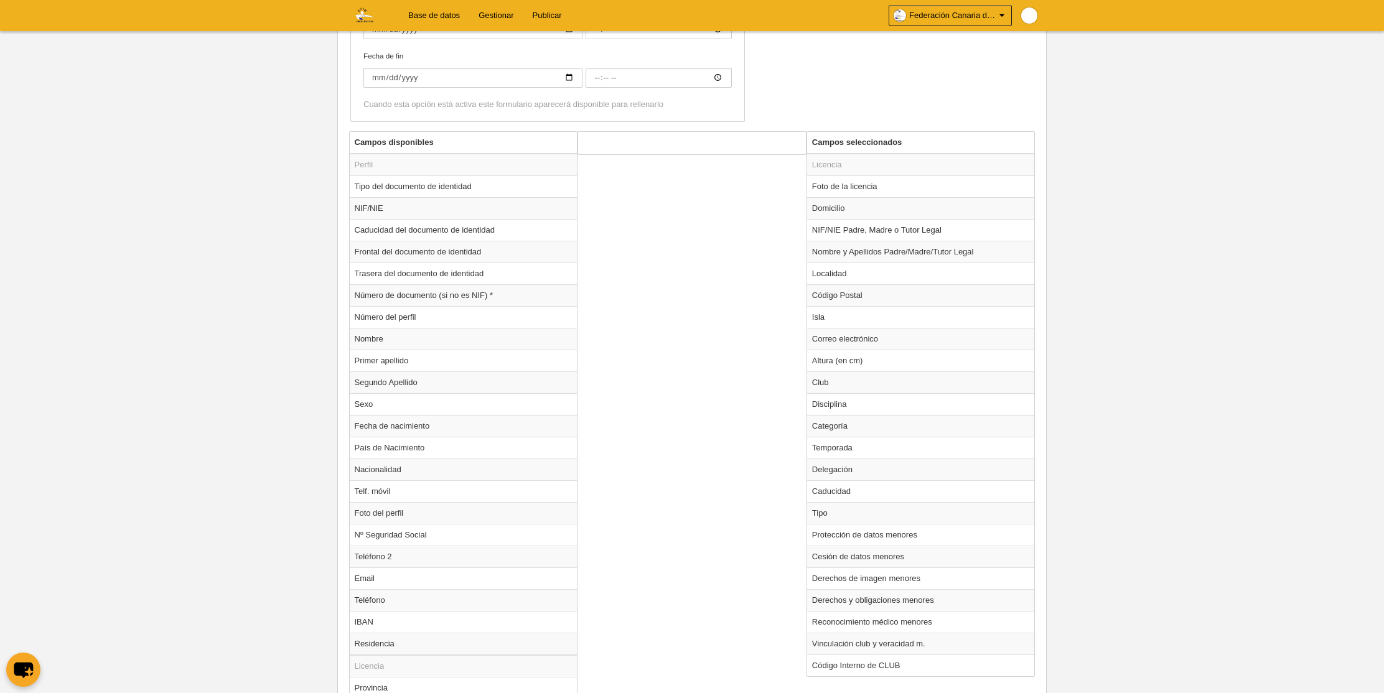
scroll to position [397, 0]
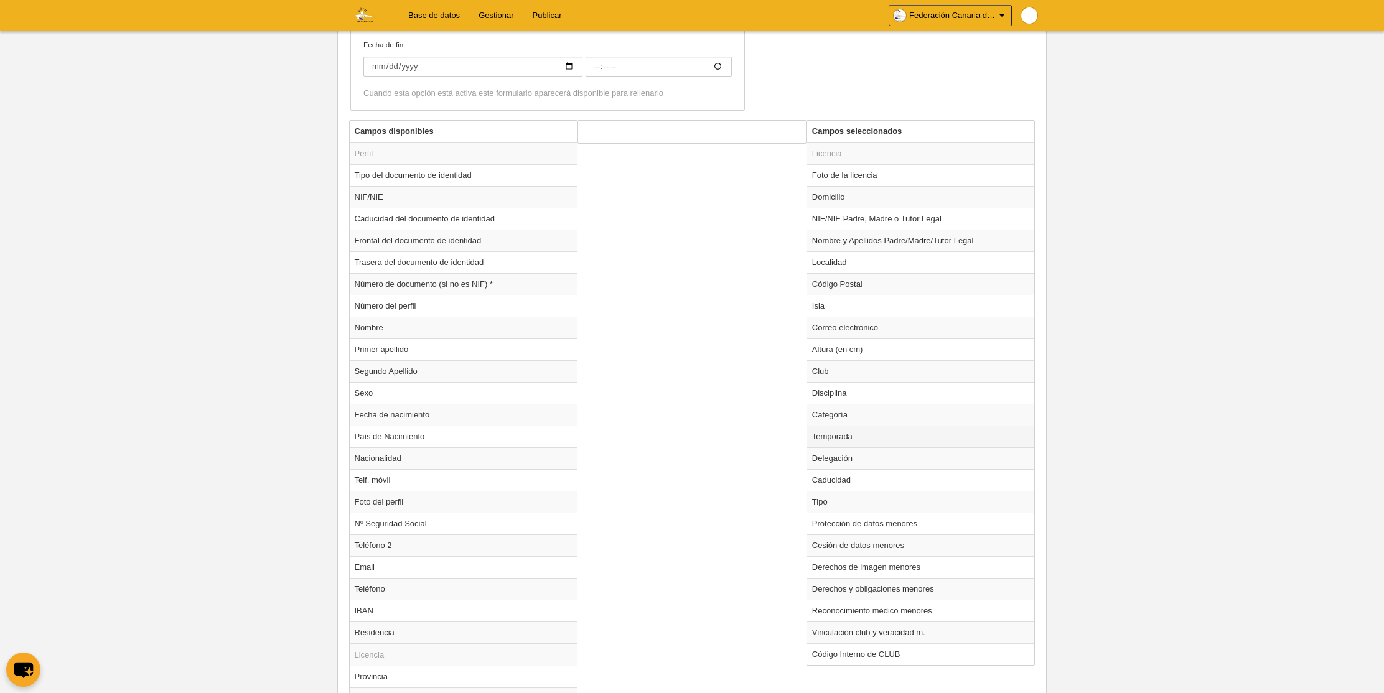
click at [836, 435] on td "Temporada" at bounding box center [921, 437] width 228 height 22
radio input "true"
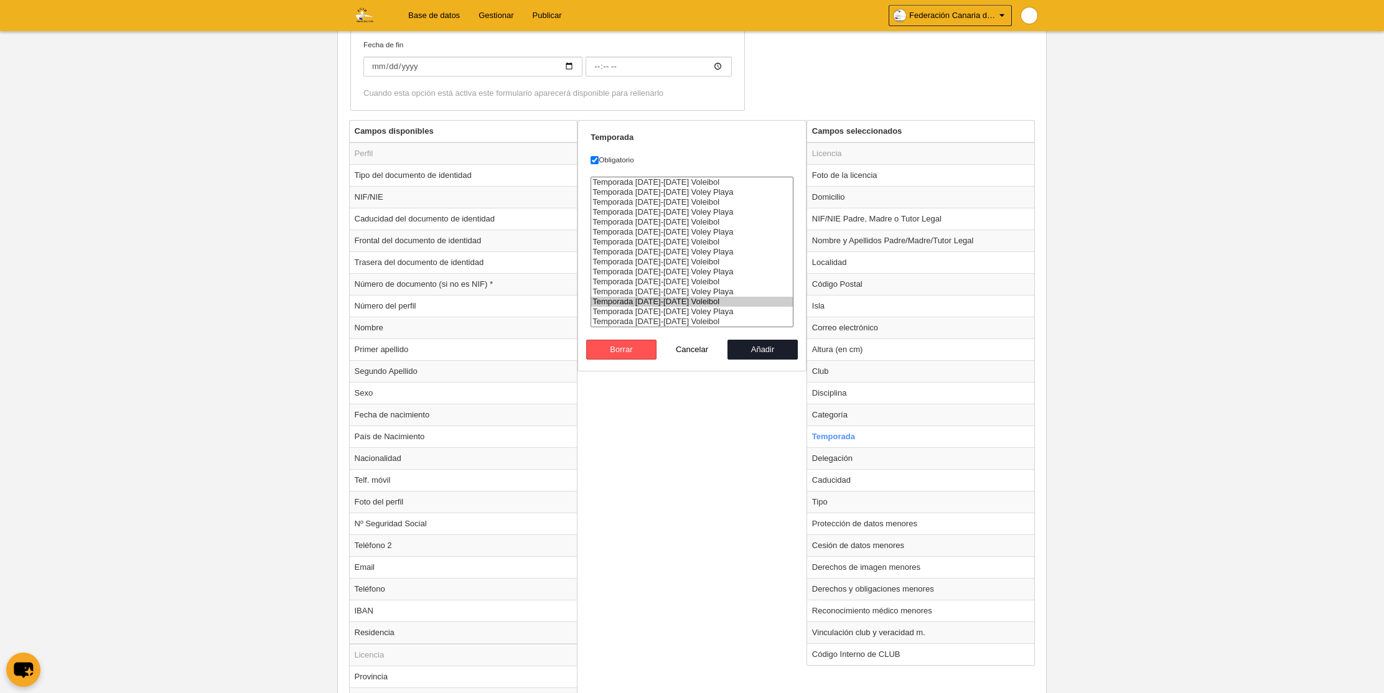
select select "8364"
click at [694, 323] on option "Temporada [DATE]-[DATE] Voleibol" at bounding box center [692, 322] width 202 height 10
click at [766, 352] on button "Añadir" at bounding box center [763, 350] width 71 height 20
radio input "false"
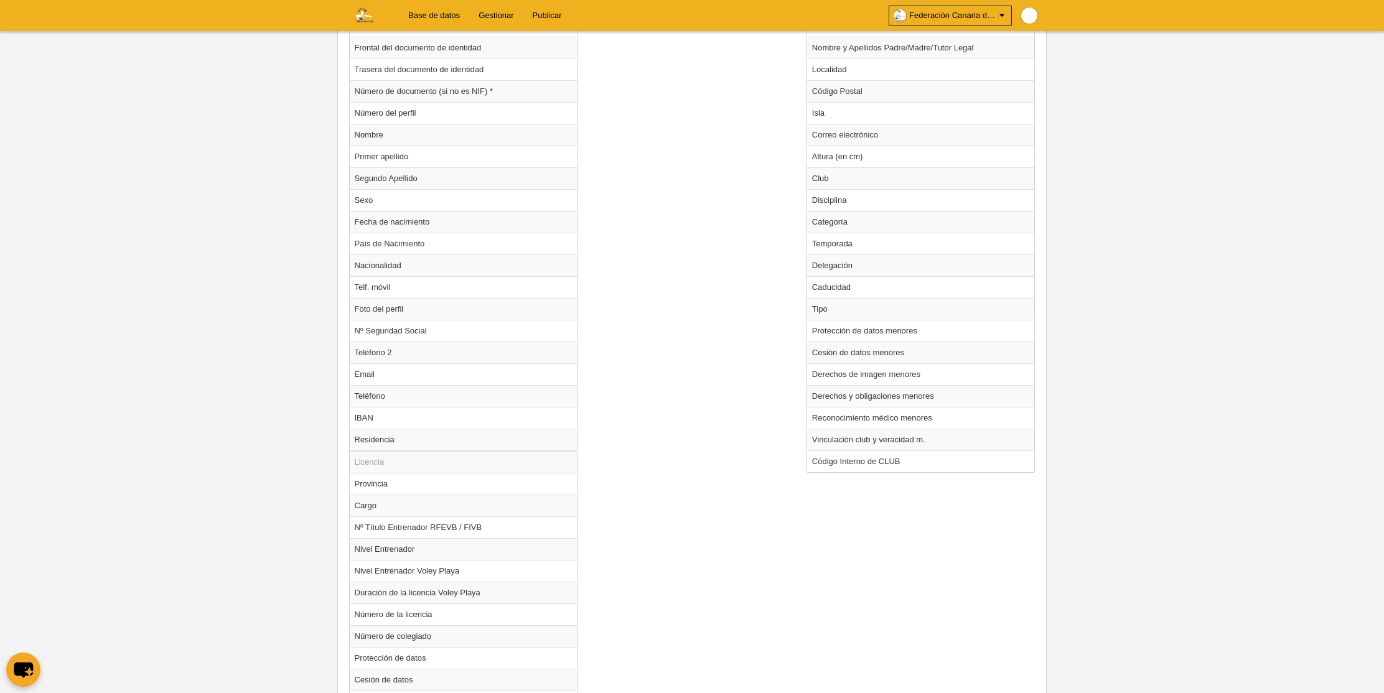
scroll to position [835, 0]
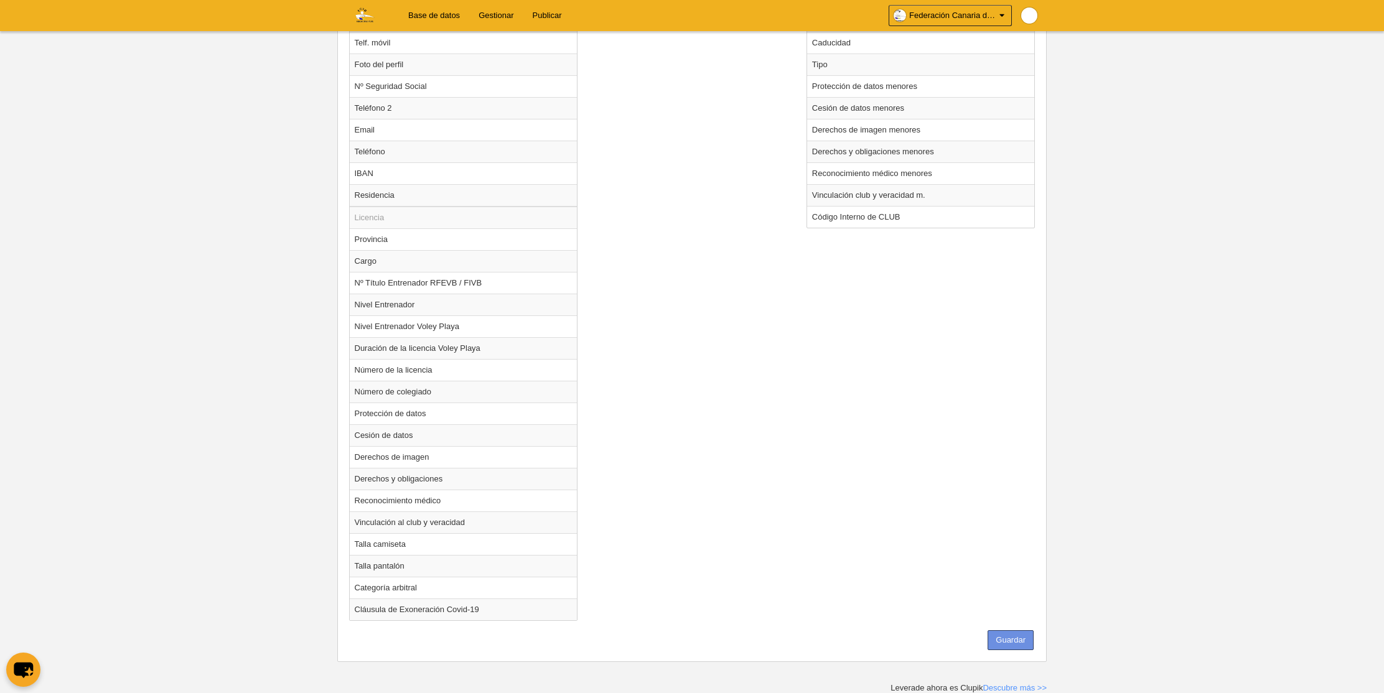
click at [1013, 640] on button "Guardar" at bounding box center [1011, 641] width 46 height 20
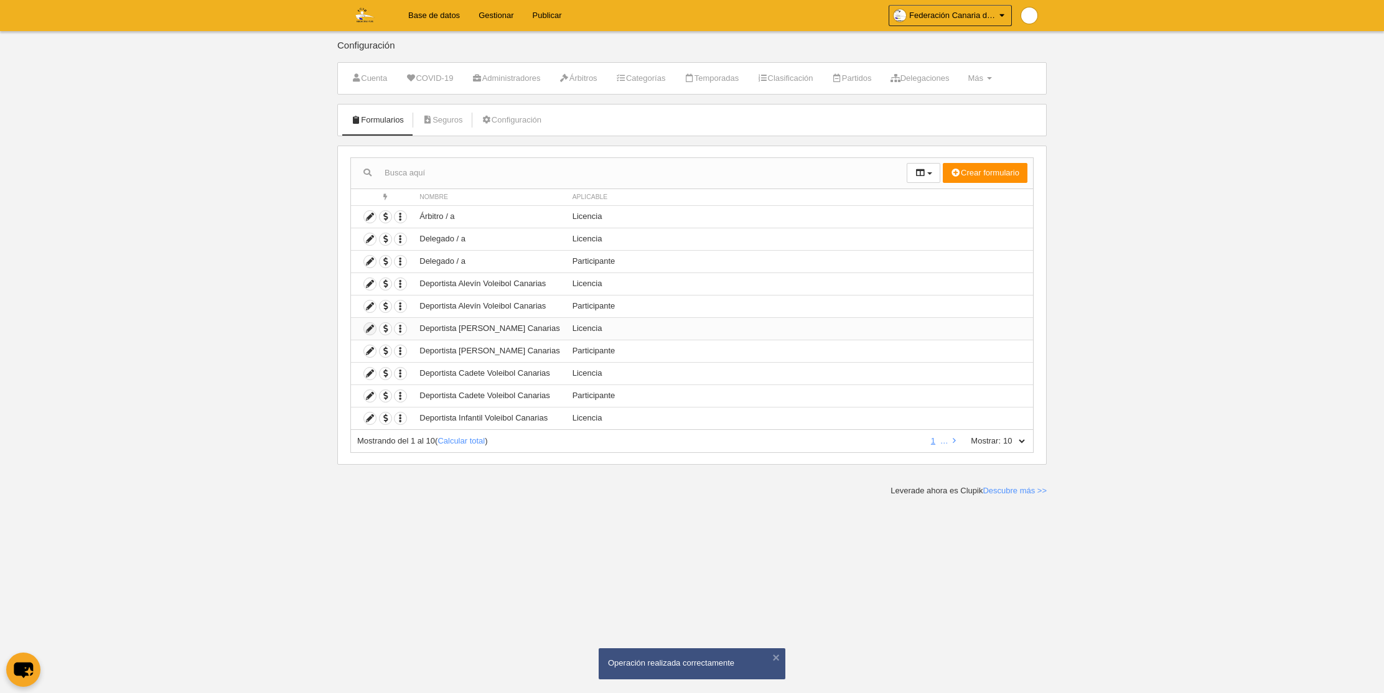
click at [369, 327] on icon at bounding box center [370, 329] width 12 height 12
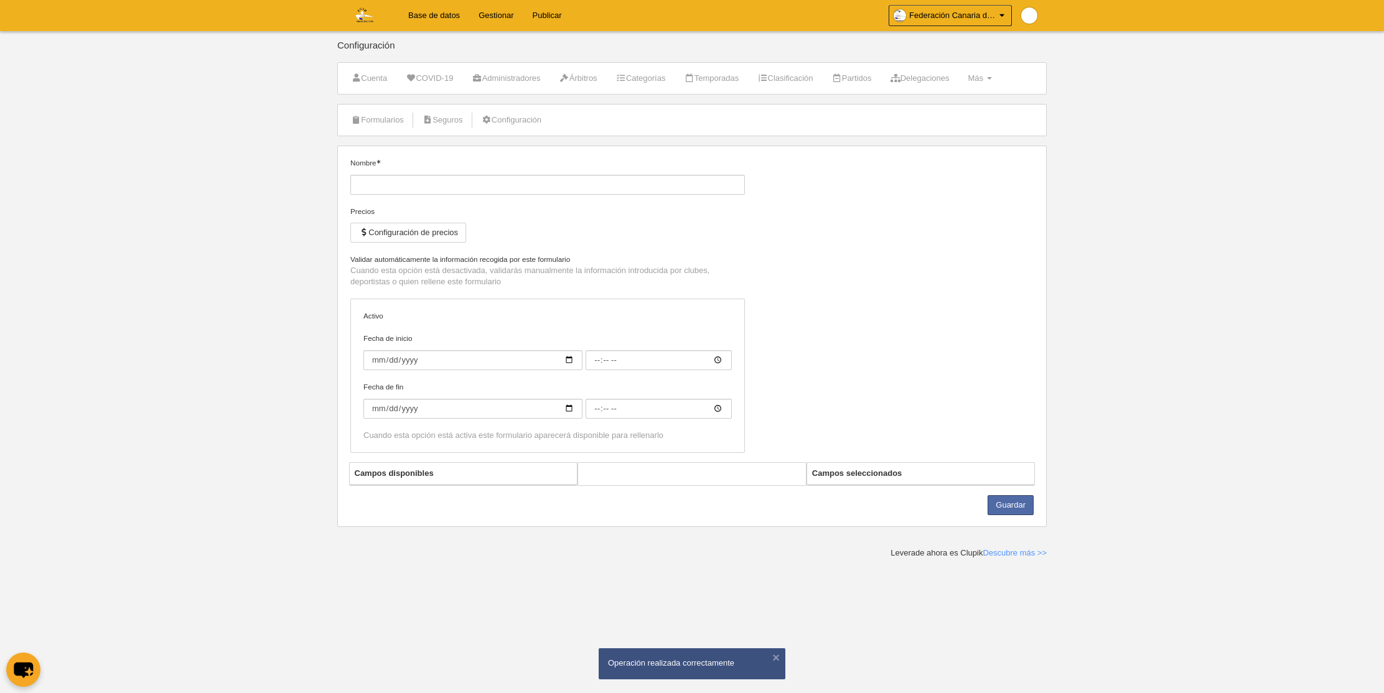
type input "Deportista [PERSON_NAME] Canarias"
checkbox input "true"
select select "selected"
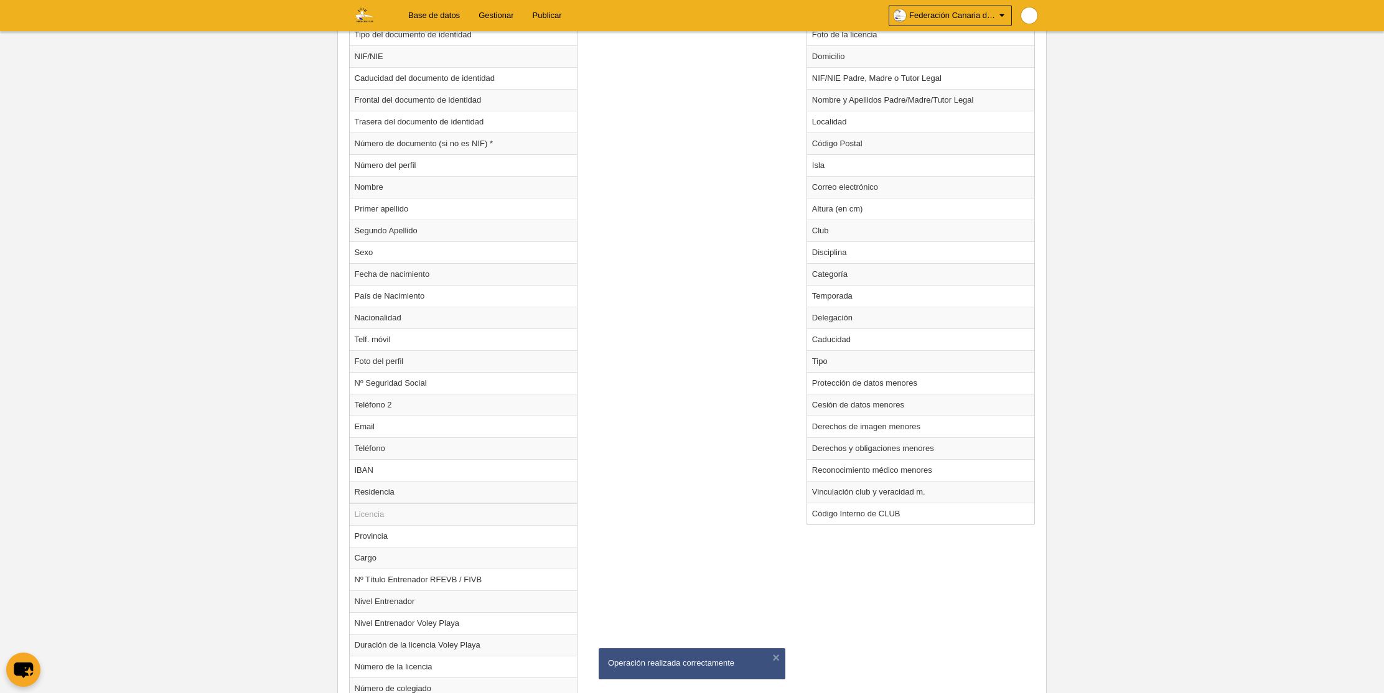
scroll to position [635, 0]
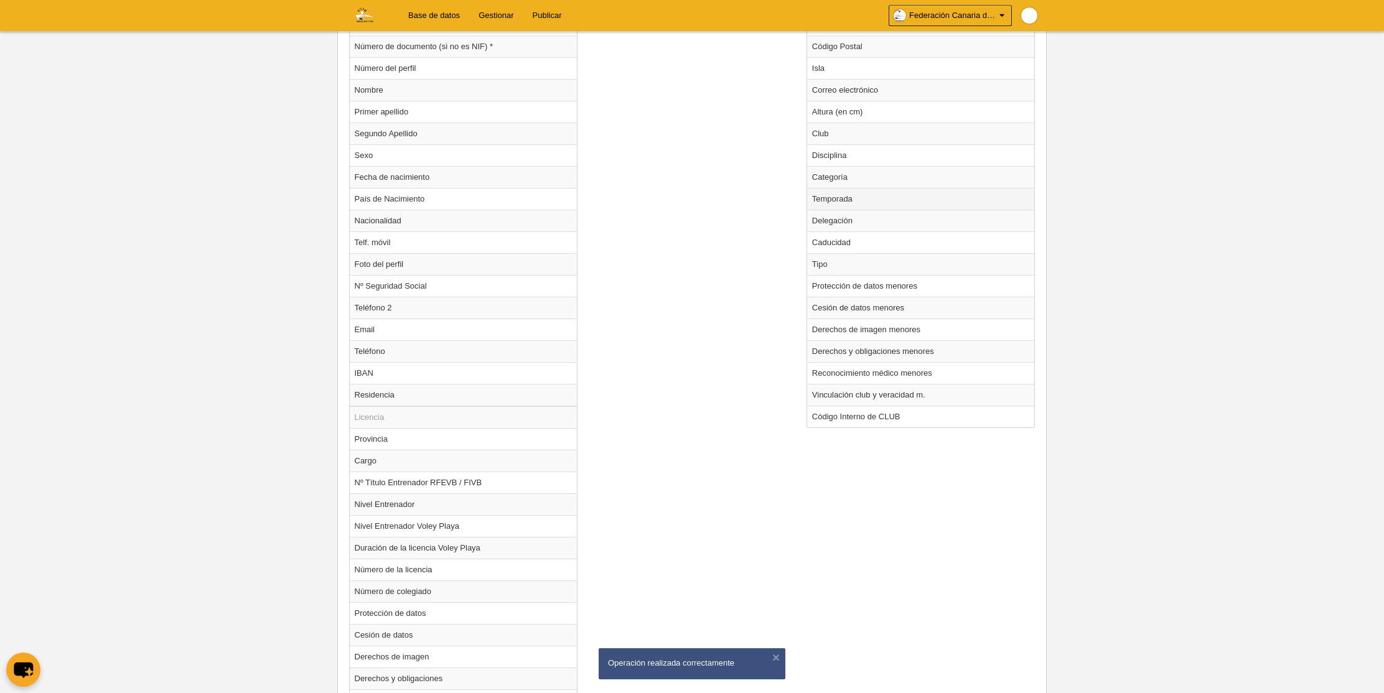
click at [842, 200] on td "Temporada" at bounding box center [921, 199] width 228 height 22
radio input "true"
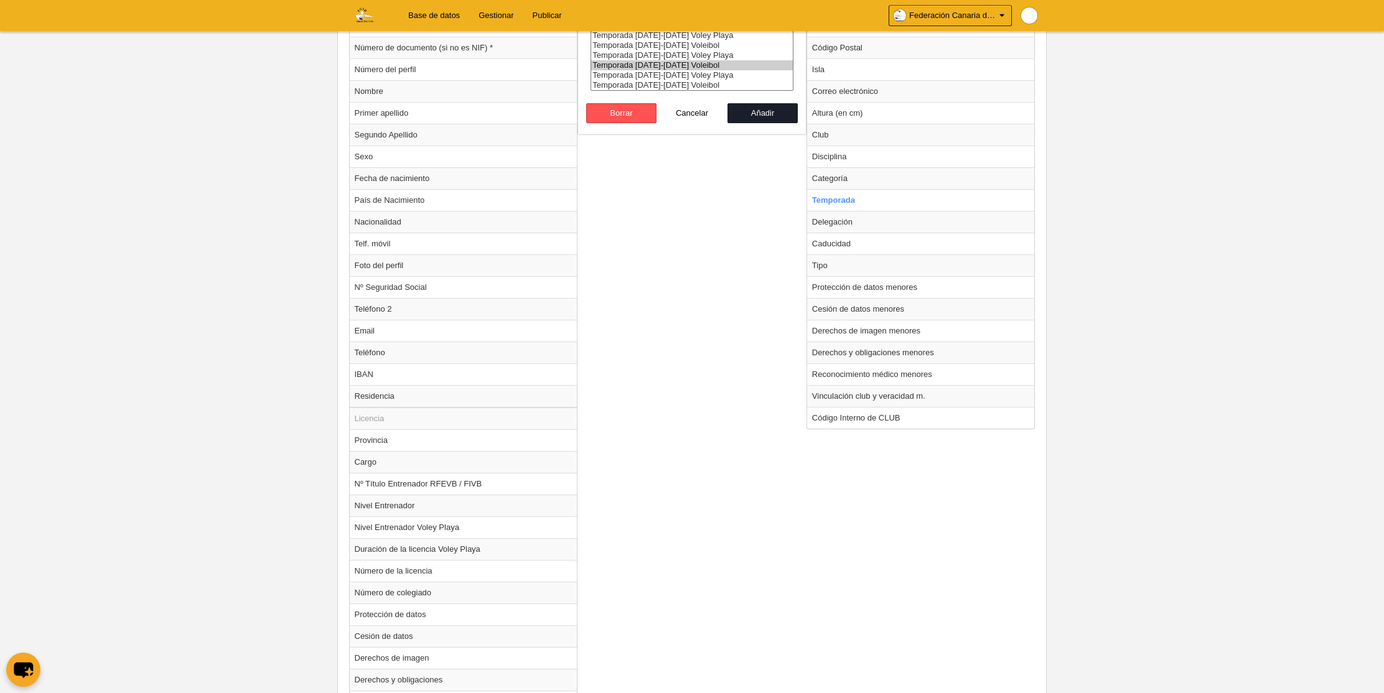
scroll to position [574, 0]
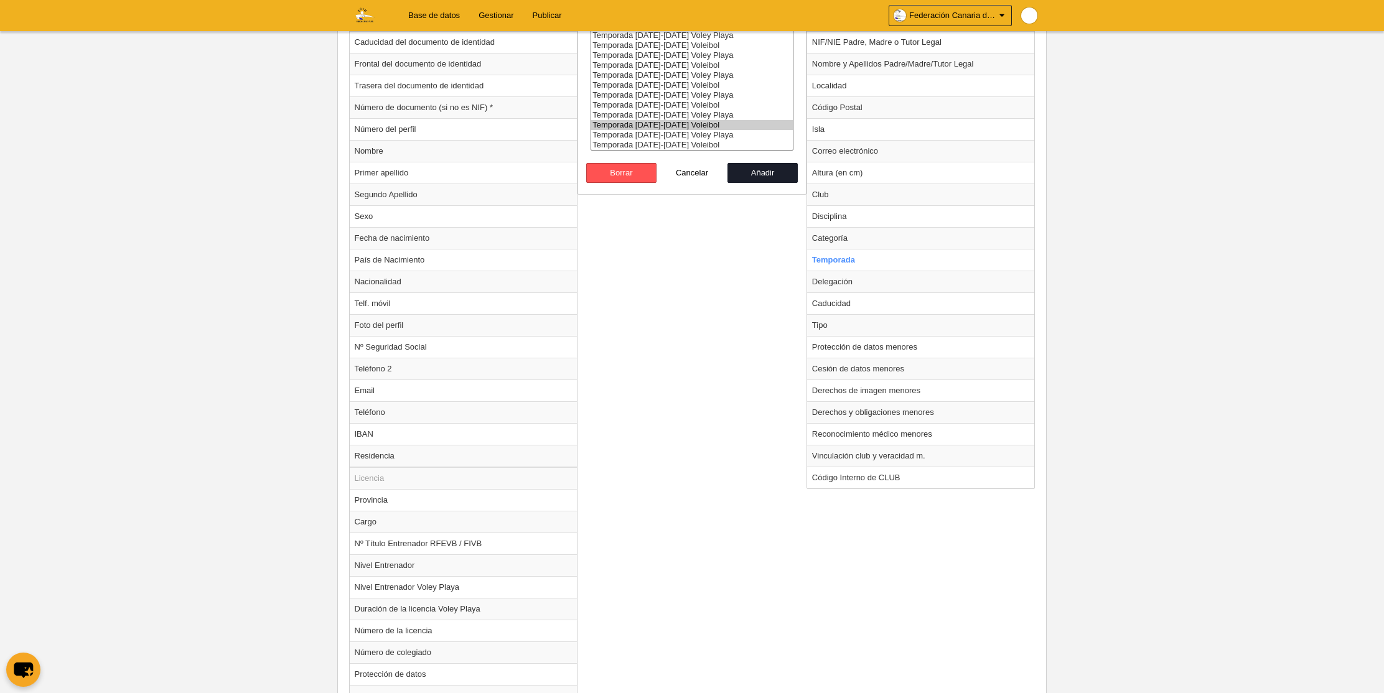
select select "8364"
click at [688, 86] on select "Temporada [DATE]-[DATE] Voleibol Temporada [DATE]-[DATE] Voley Playa Temporada …" at bounding box center [692, 75] width 203 height 151
click at [692, 142] on option "Temporada [DATE]-[DATE] Voleibol" at bounding box center [692, 145] width 202 height 10
click at [760, 172] on button "Añadir" at bounding box center [763, 173] width 71 height 20
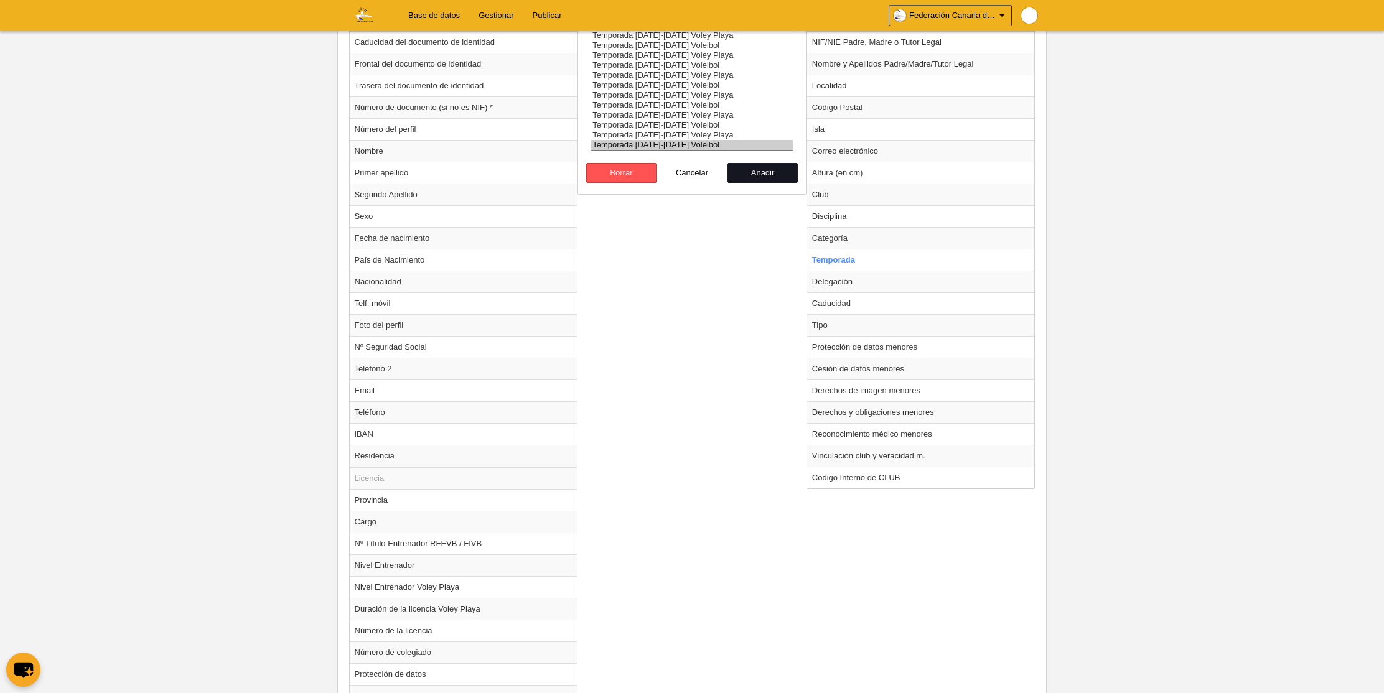
radio input "false"
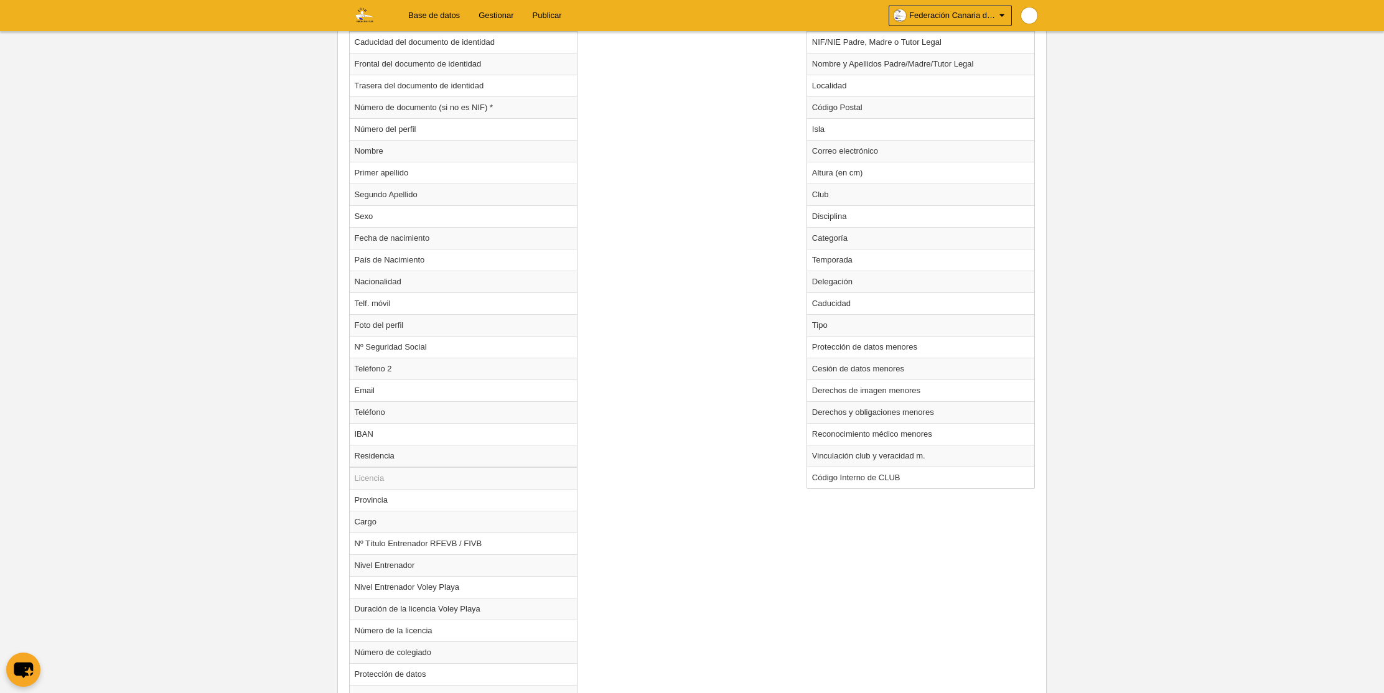
scroll to position [835, 0]
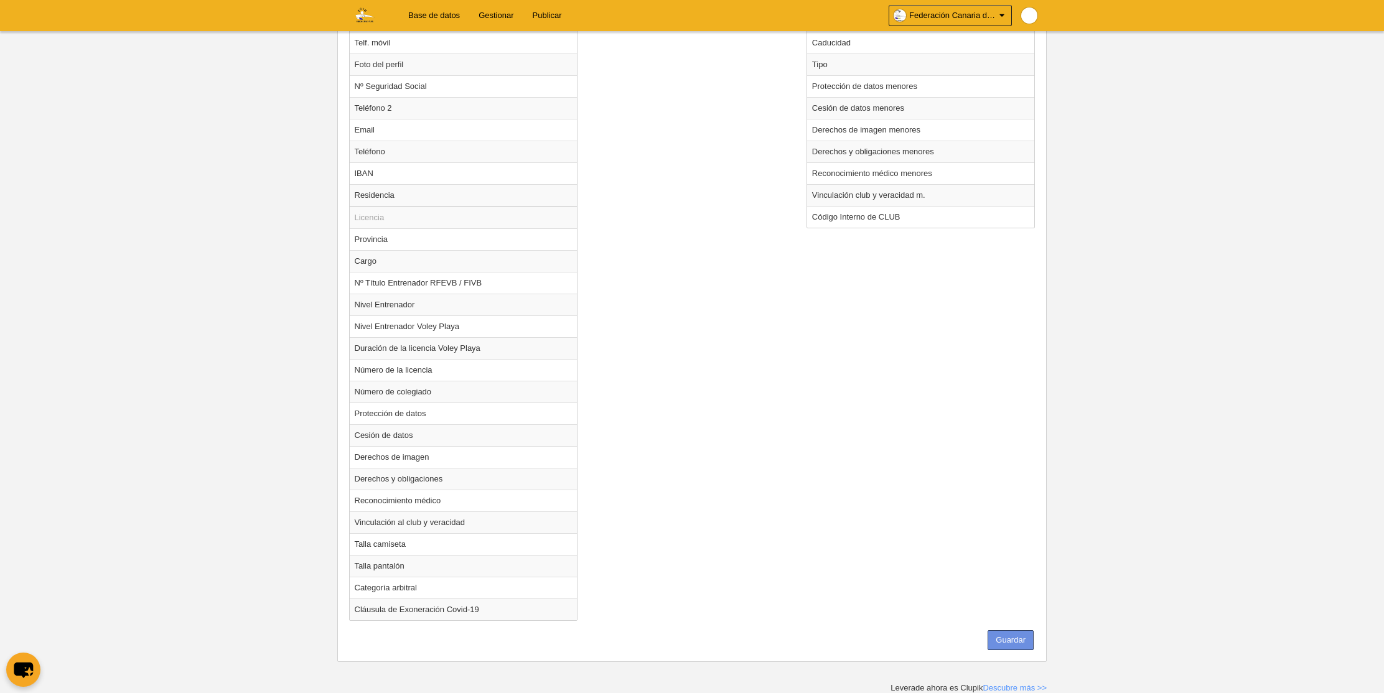
click at [1015, 636] on button "Guardar" at bounding box center [1011, 641] width 46 height 20
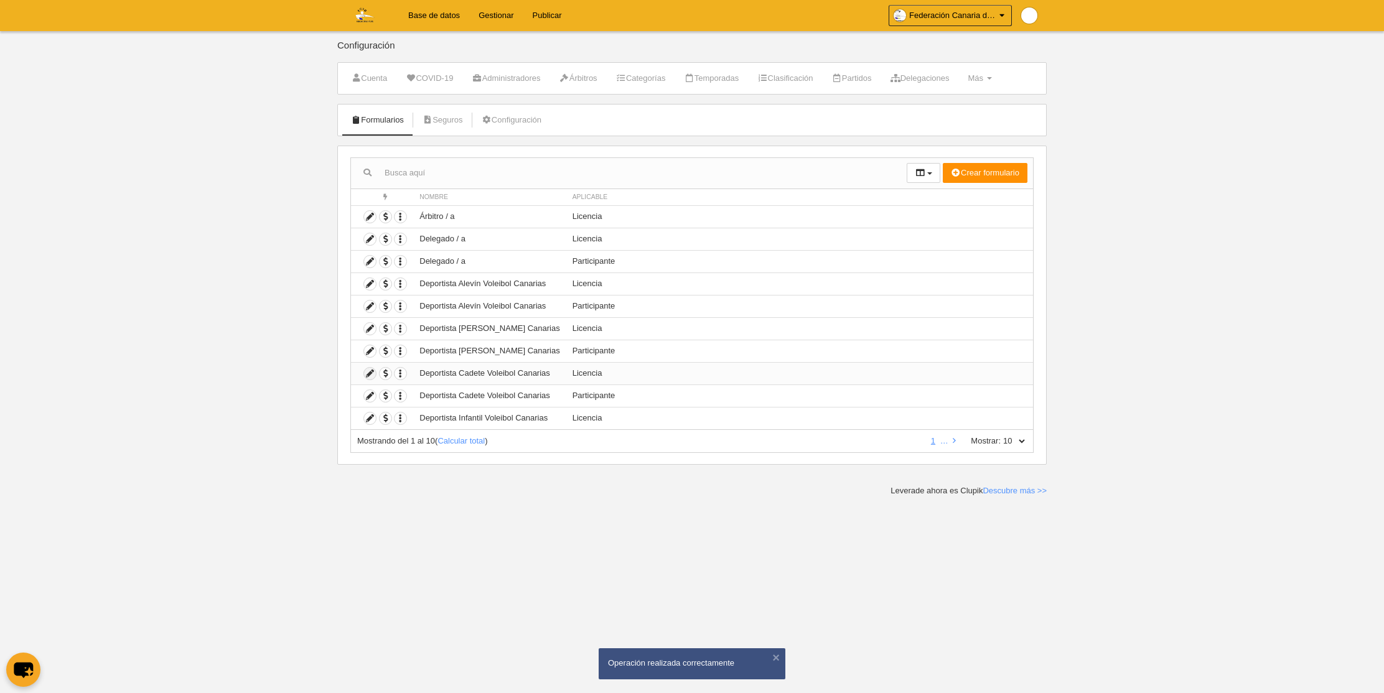
click at [367, 373] on icon at bounding box center [370, 374] width 12 height 12
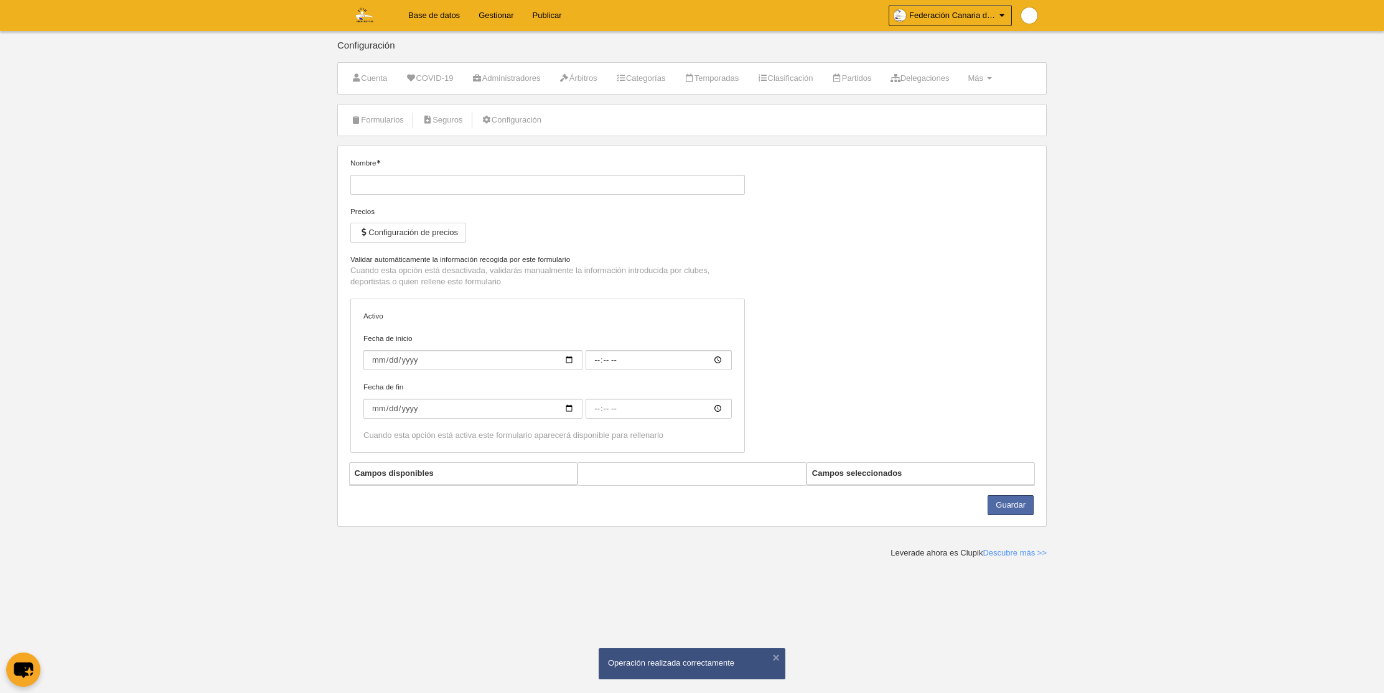
type input "Deportista Cadete Voleibol Canarias"
checkbox input "true"
select select "selected"
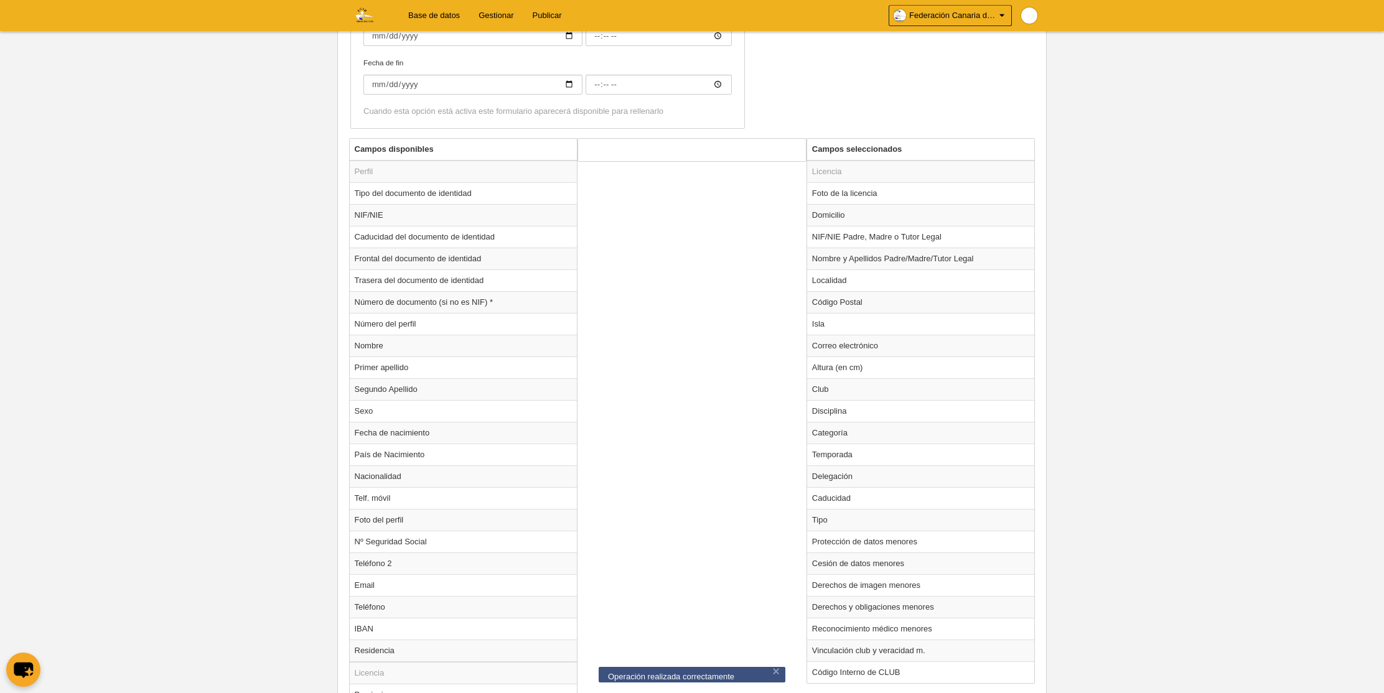
scroll to position [382, 0]
click at [830, 451] on td "Temporada" at bounding box center [921, 452] width 228 height 22
select select "7648"
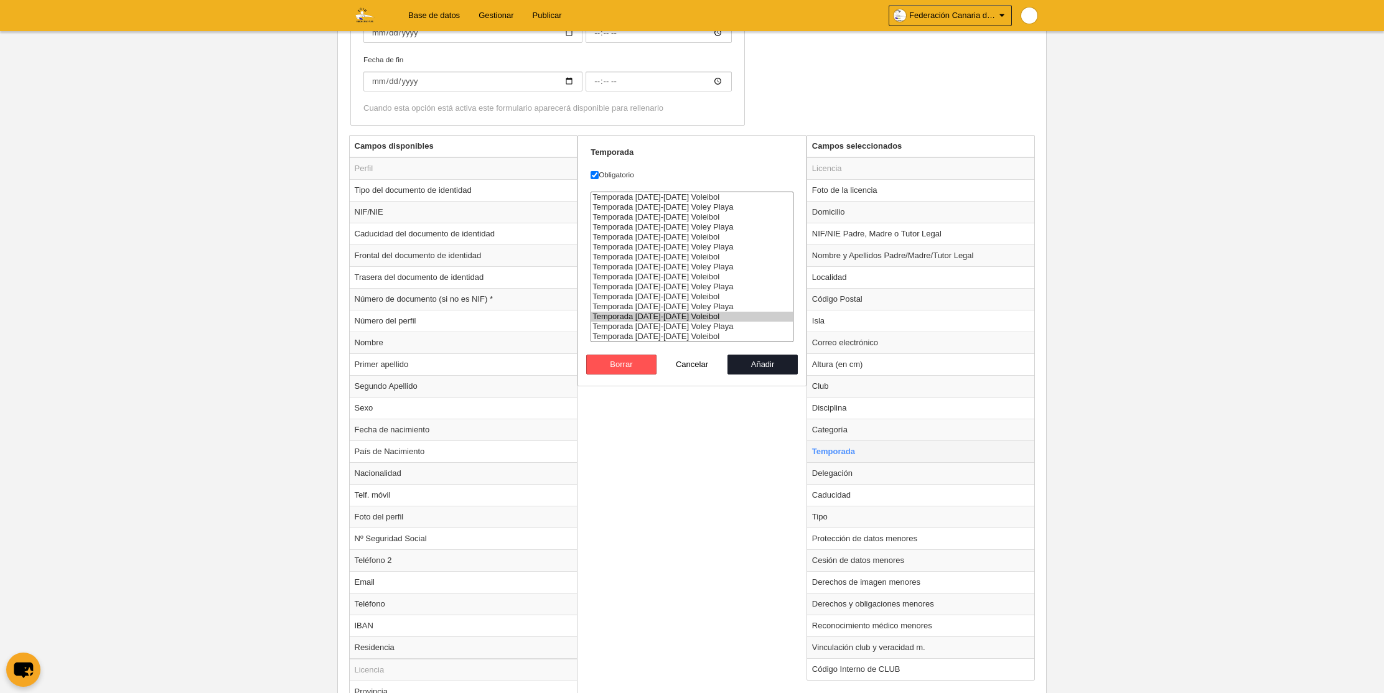
radio input "true"
select select "8364"
click at [679, 334] on option "Temporada [DATE]-[DATE] Voleibol" at bounding box center [692, 337] width 202 height 10
click at [761, 356] on button "Añadir" at bounding box center [763, 365] width 71 height 20
radio input "false"
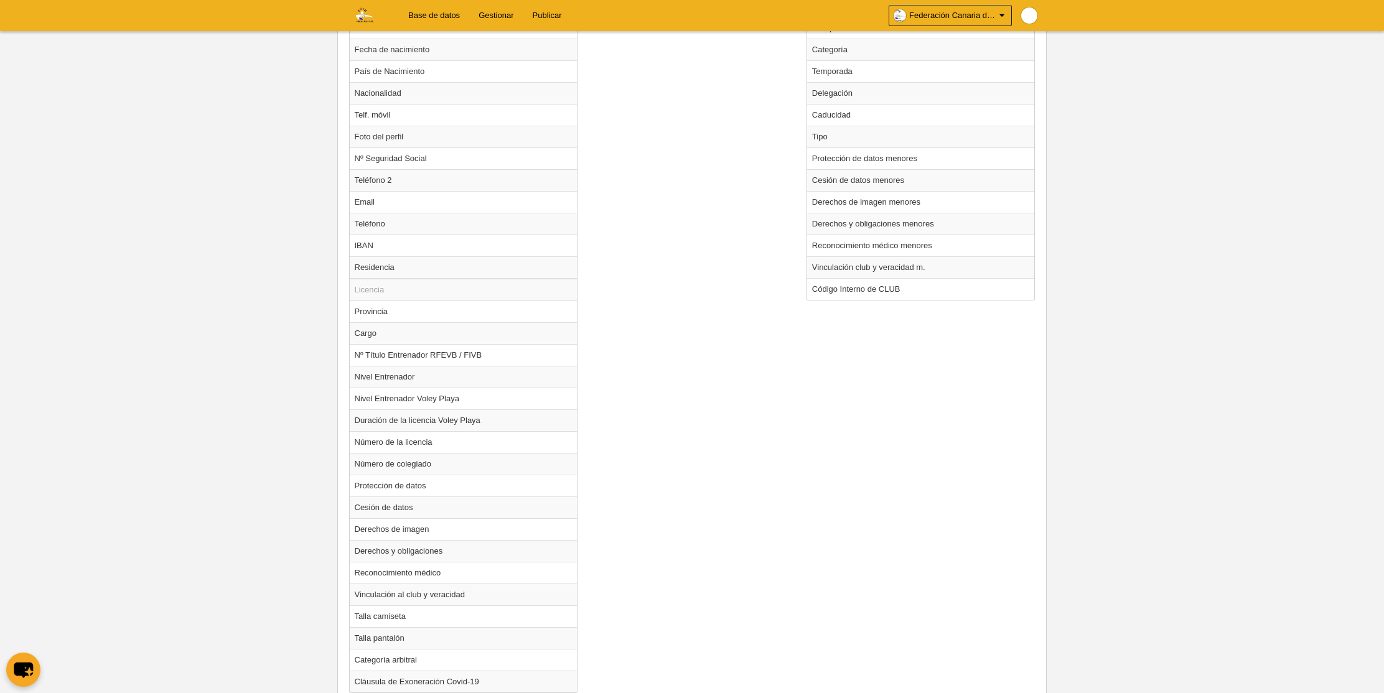
scroll to position [835, 0]
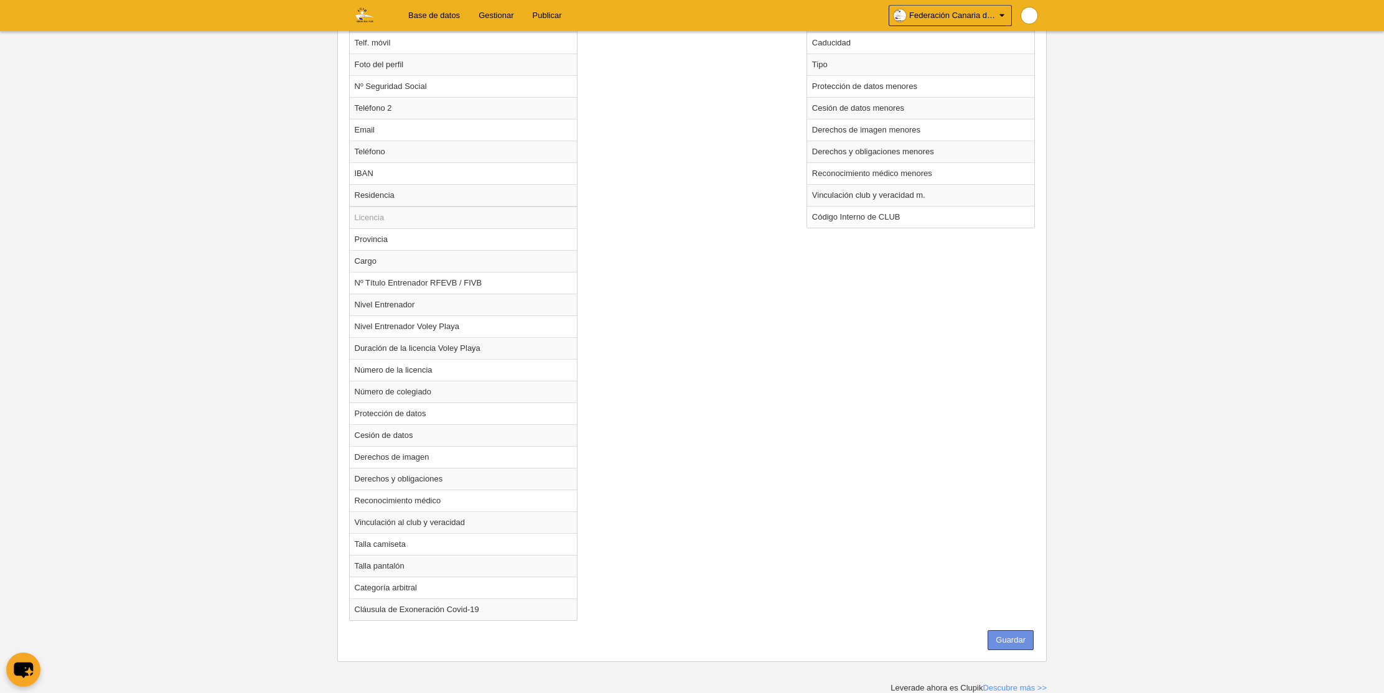
click at [1015, 641] on button "Guardar" at bounding box center [1011, 641] width 46 height 20
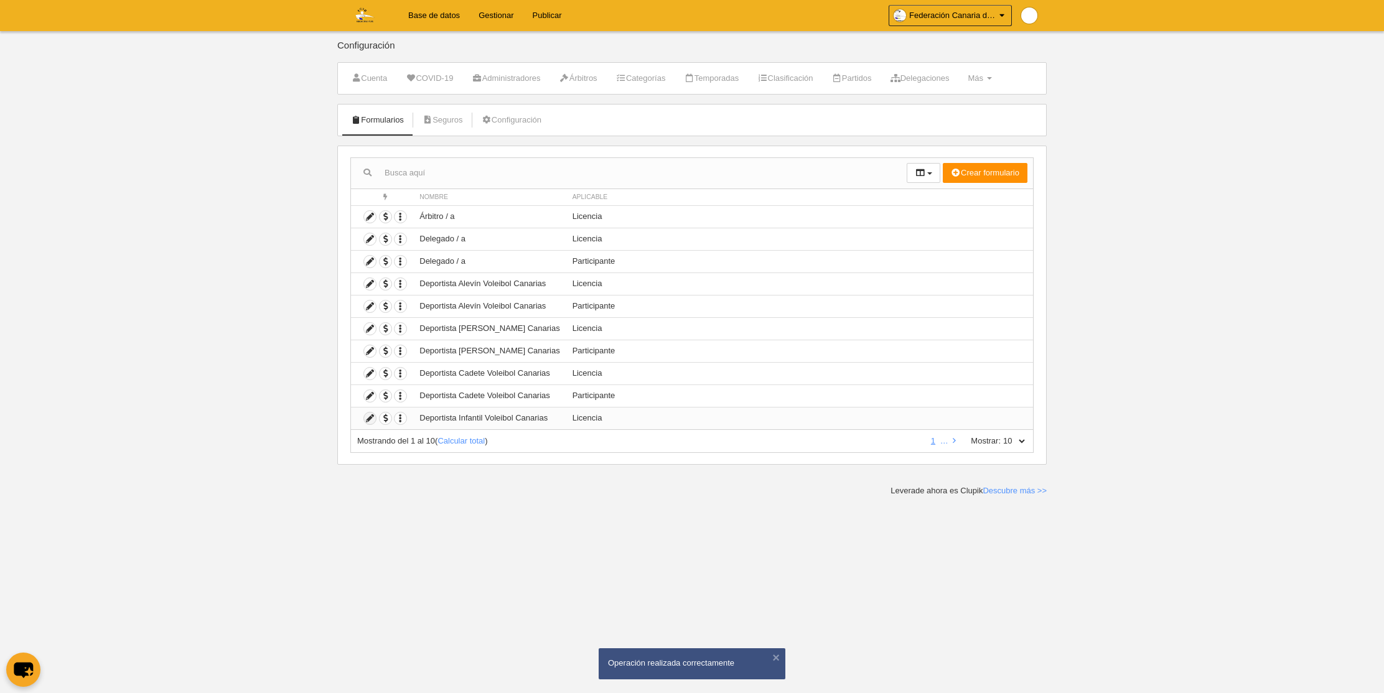
click at [367, 418] on icon at bounding box center [370, 419] width 12 height 12
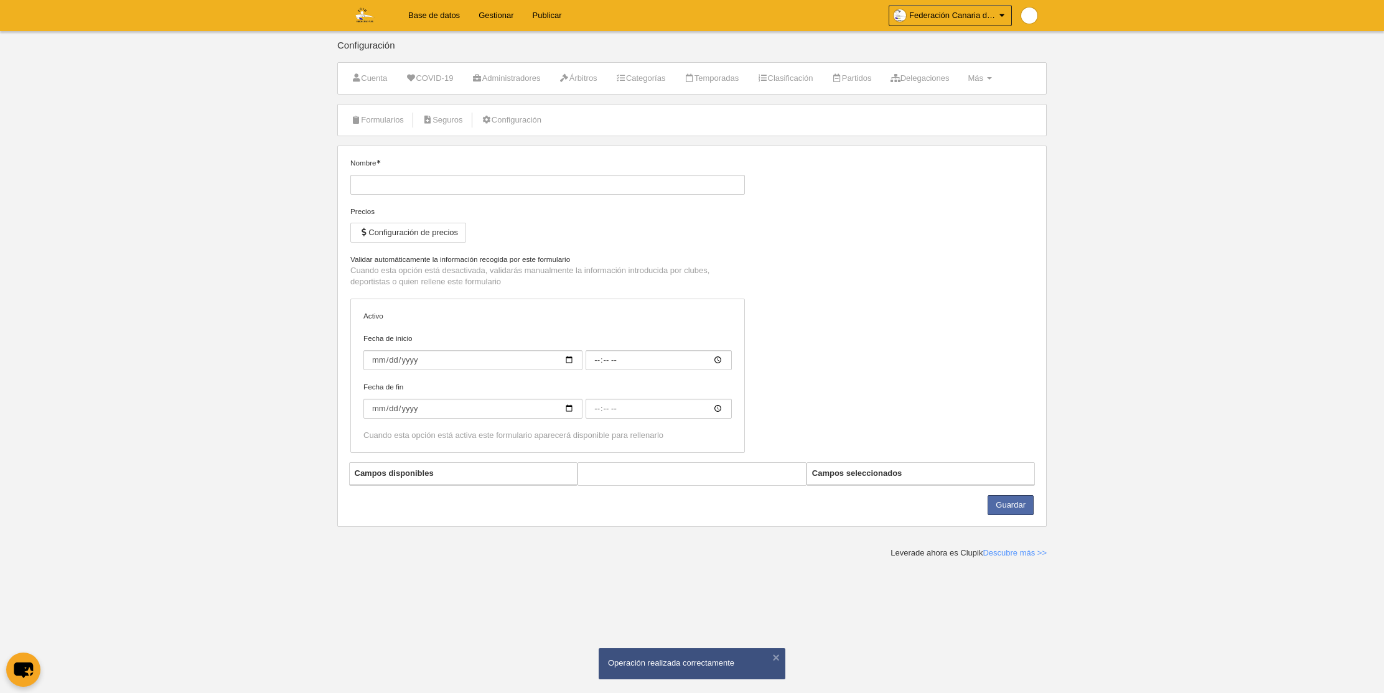
type input "Deportista Infantil Voleibol Canarias"
checkbox input "true"
select select "selected"
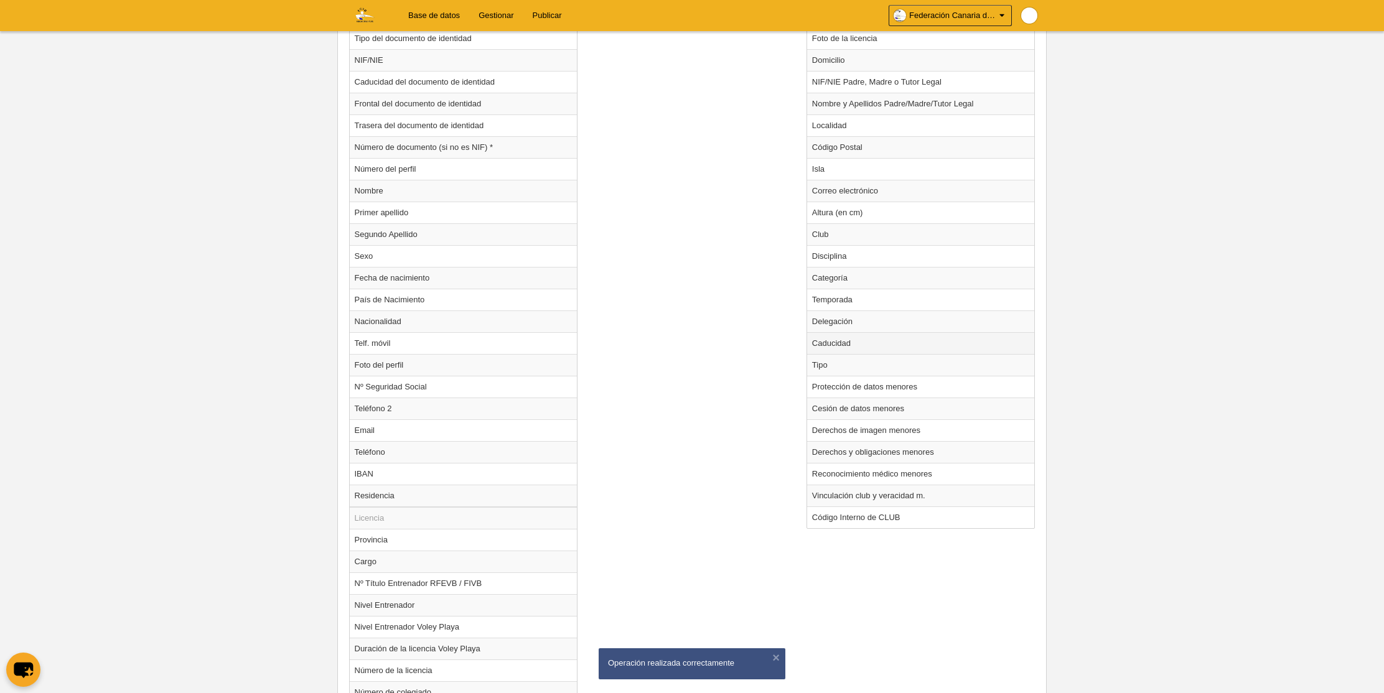
scroll to position [538, 0]
click at [821, 294] on td "Temporada" at bounding box center [921, 295] width 228 height 22
radio input "true"
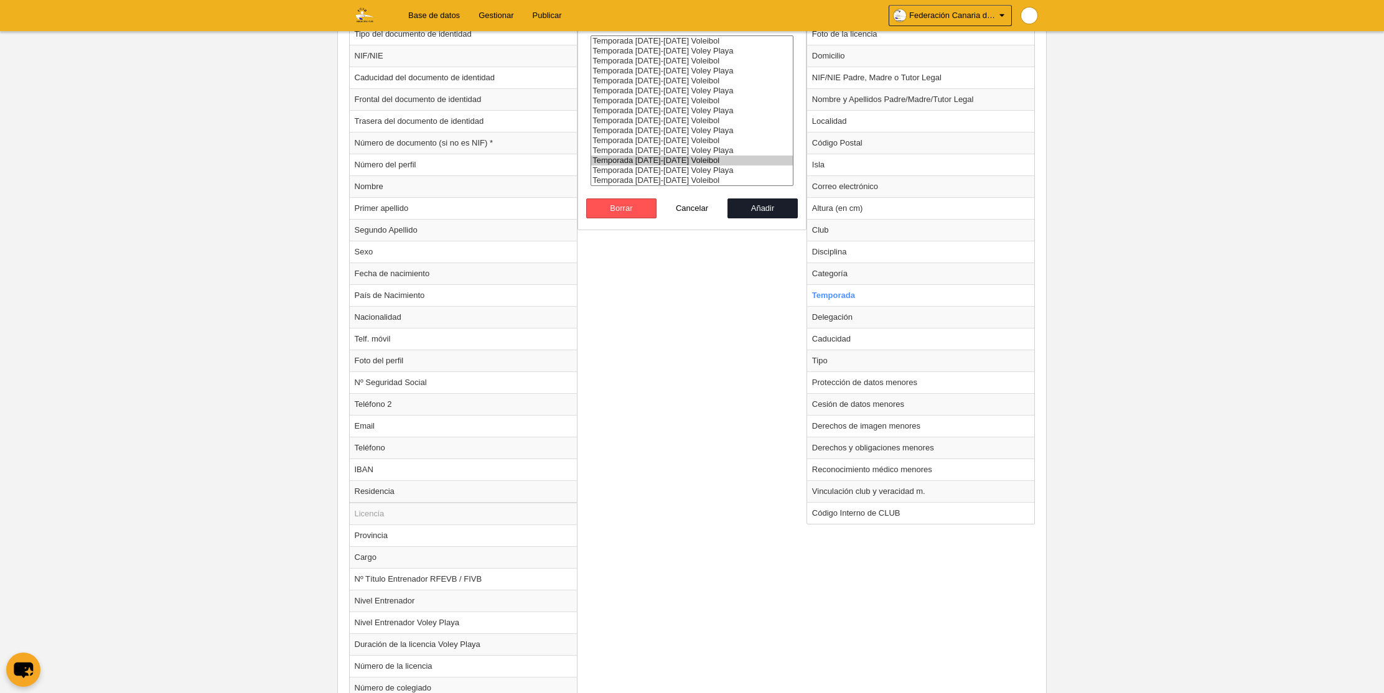
select select "8364"
click at [648, 179] on option "Temporada [DATE]-[DATE] Voleibol" at bounding box center [692, 181] width 202 height 10
click at [752, 212] on button "Añadir" at bounding box center [763, 209] width 71 height 20
radio input "false"
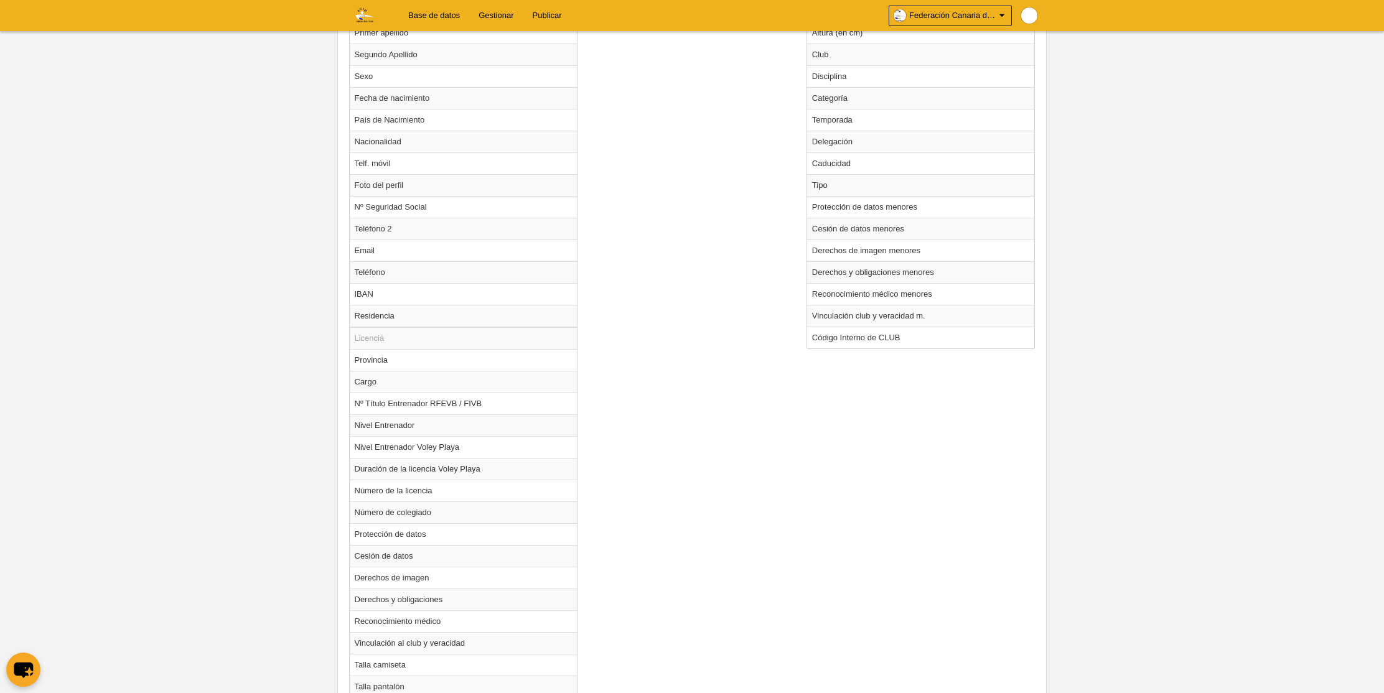
scroll to position [835, 0]
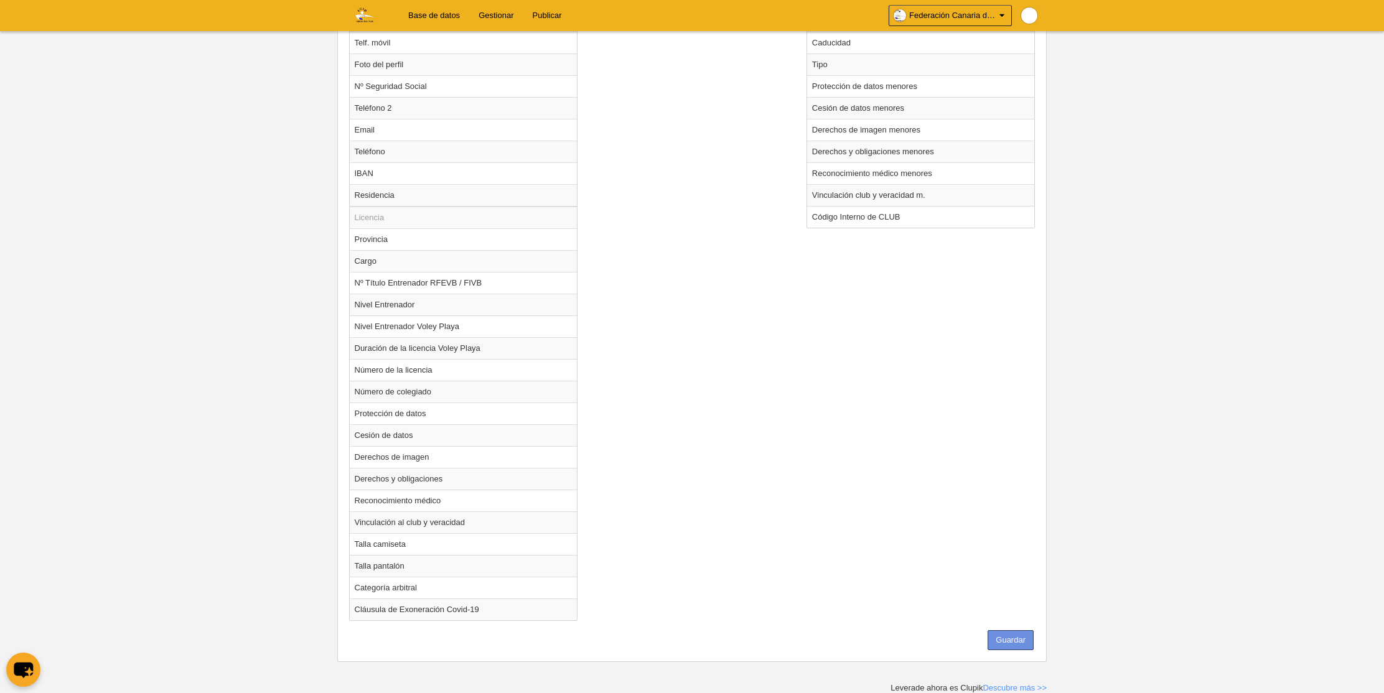
click at [1008, 636] on button "Guardar" at bounding box center [1011, 641] width 46 height 20
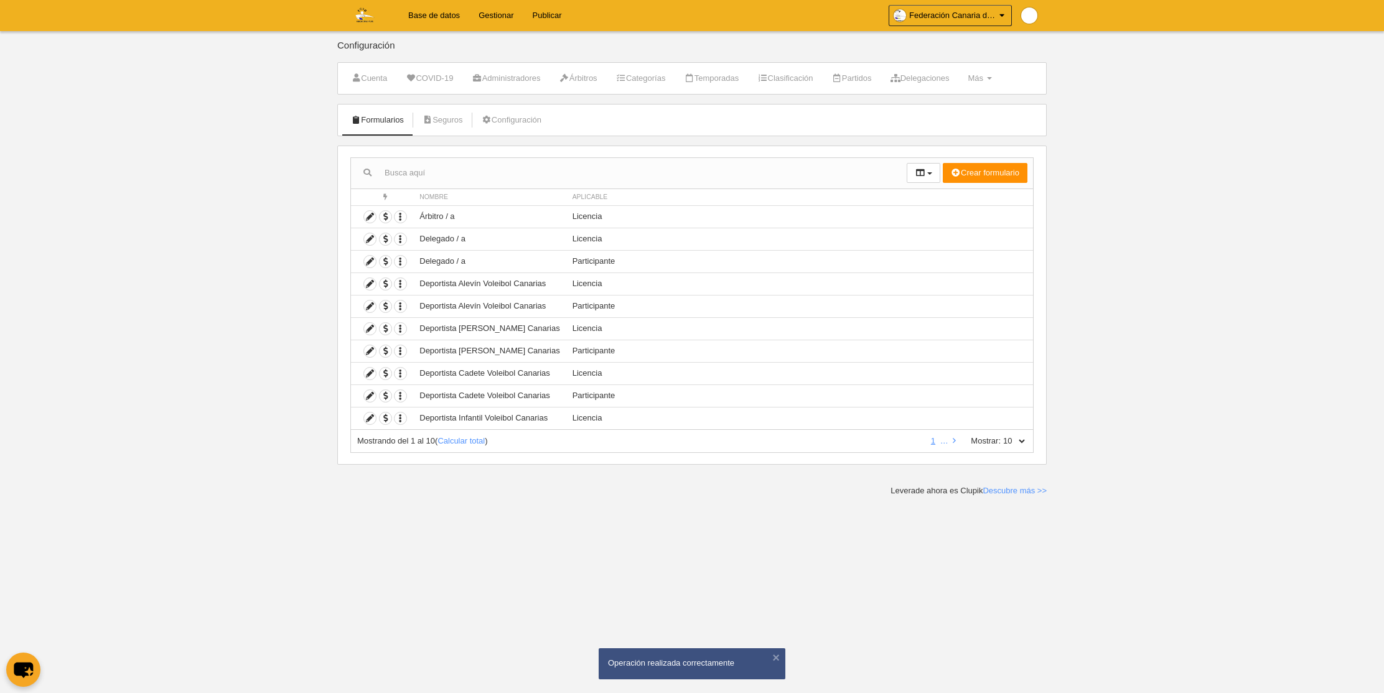
click at [1016, 442] on select "10 25 50 100 500" at bounding box center [1014, 441] width 26 height 11
select select "100"
click at [1001, 436] on select "10 25 50 100 500" at bounding box center [1014, 441] width 26 height 11
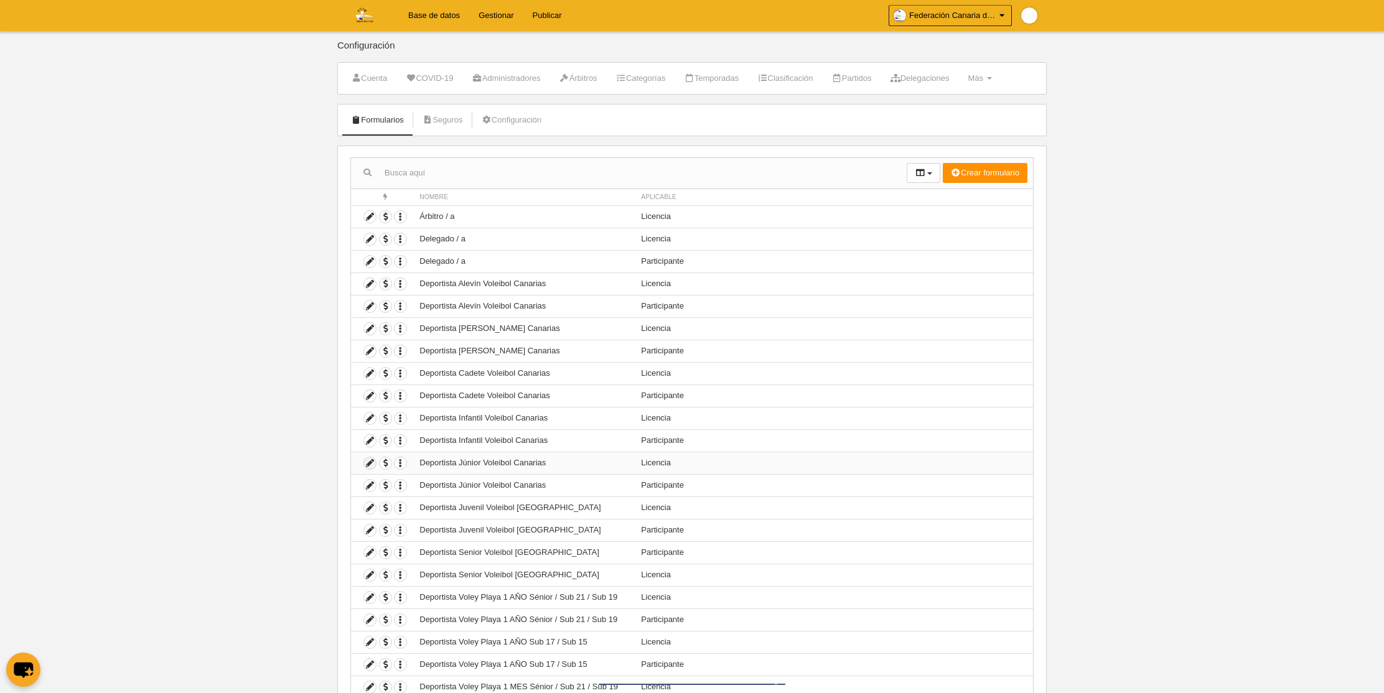
click at [374, 462] on icon at bounding box center [370, 463] width 12 height 12
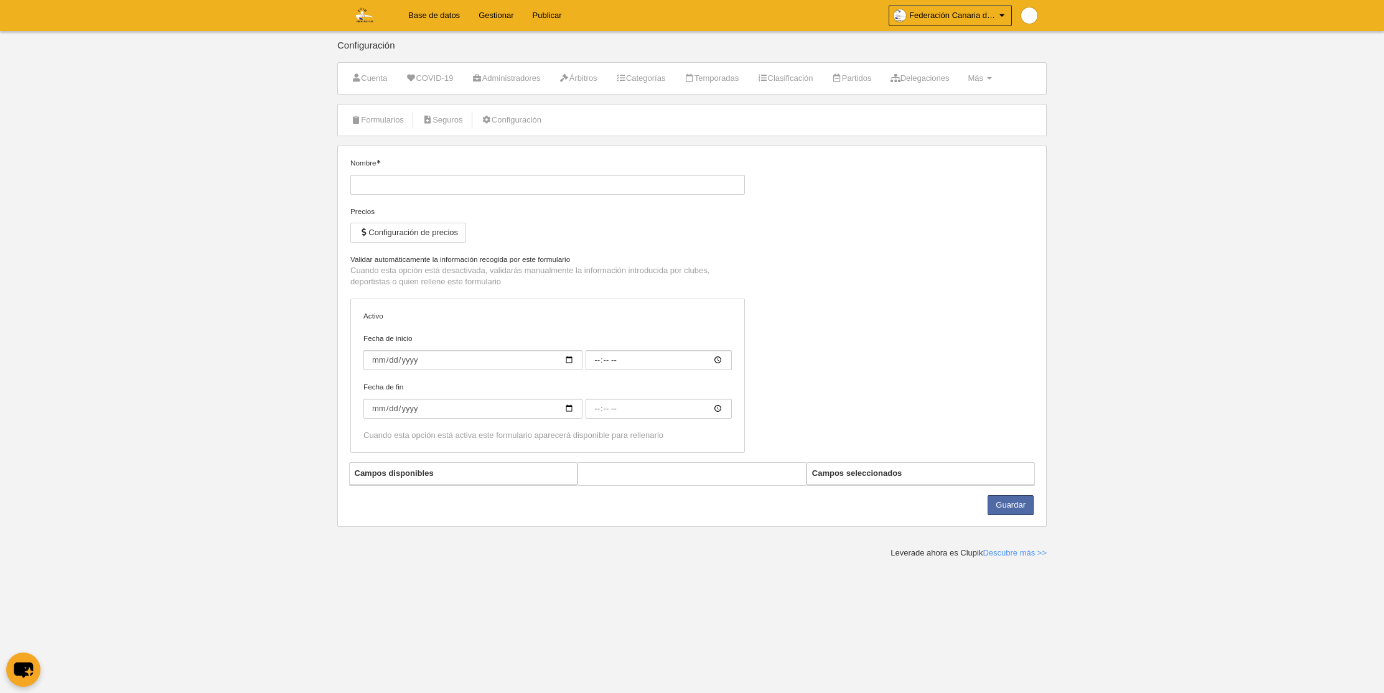
type input "Deportista Júnior Voleibol Canarias"
checkbox input "true"
select select "selected"
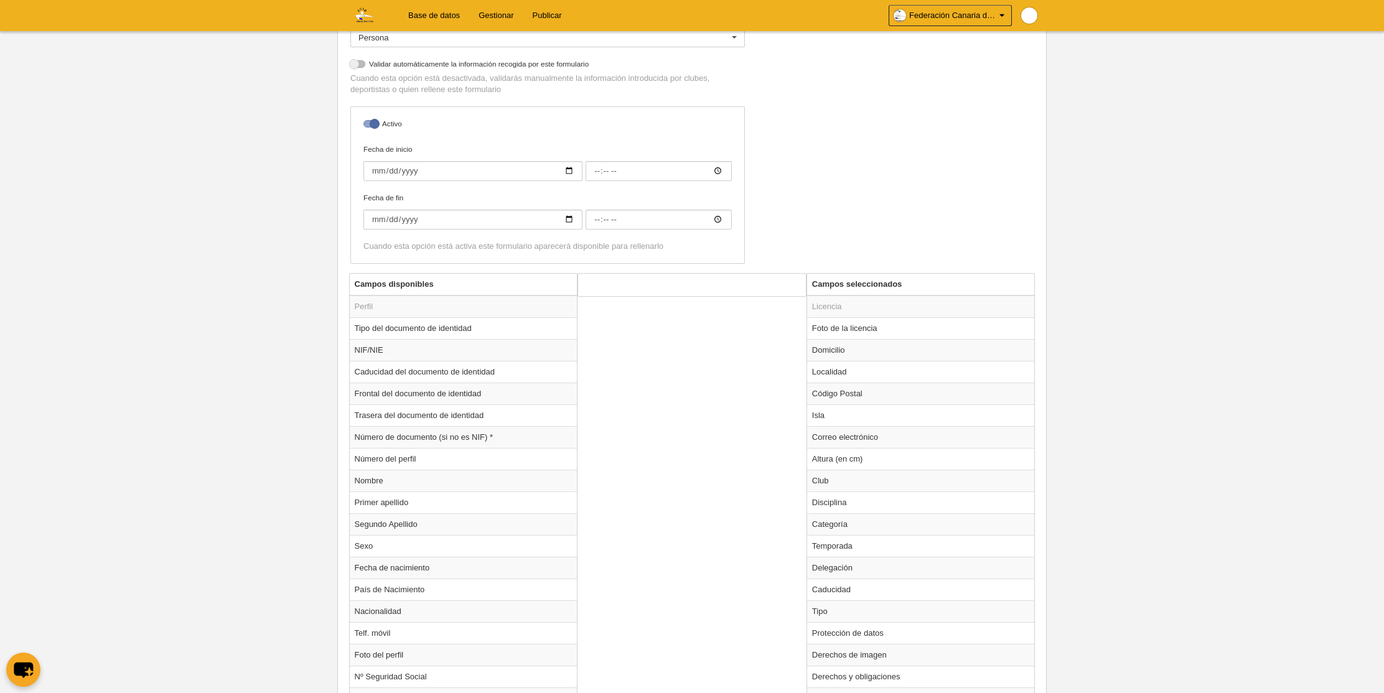
scroll to position [258, 0]
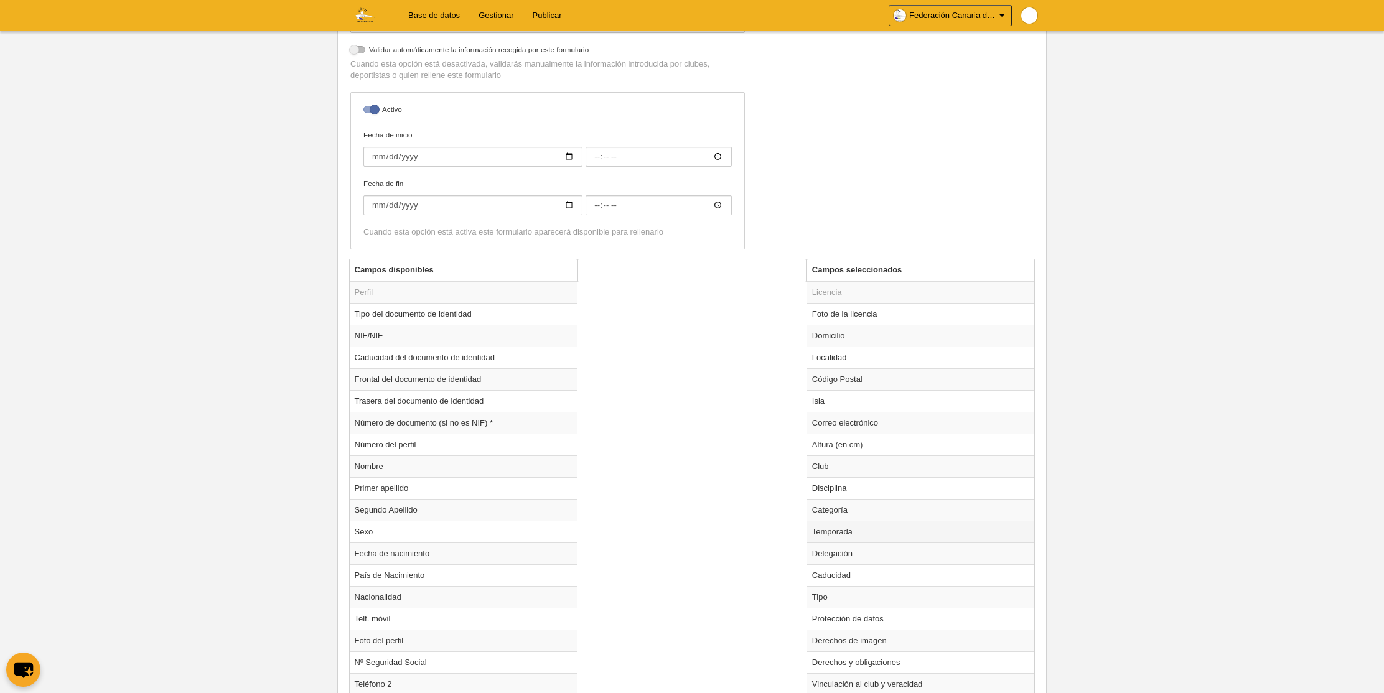
click at [833, 531] on td "Temporada" at bounding box center [921, 532] width 228 height 22
radio input "true"
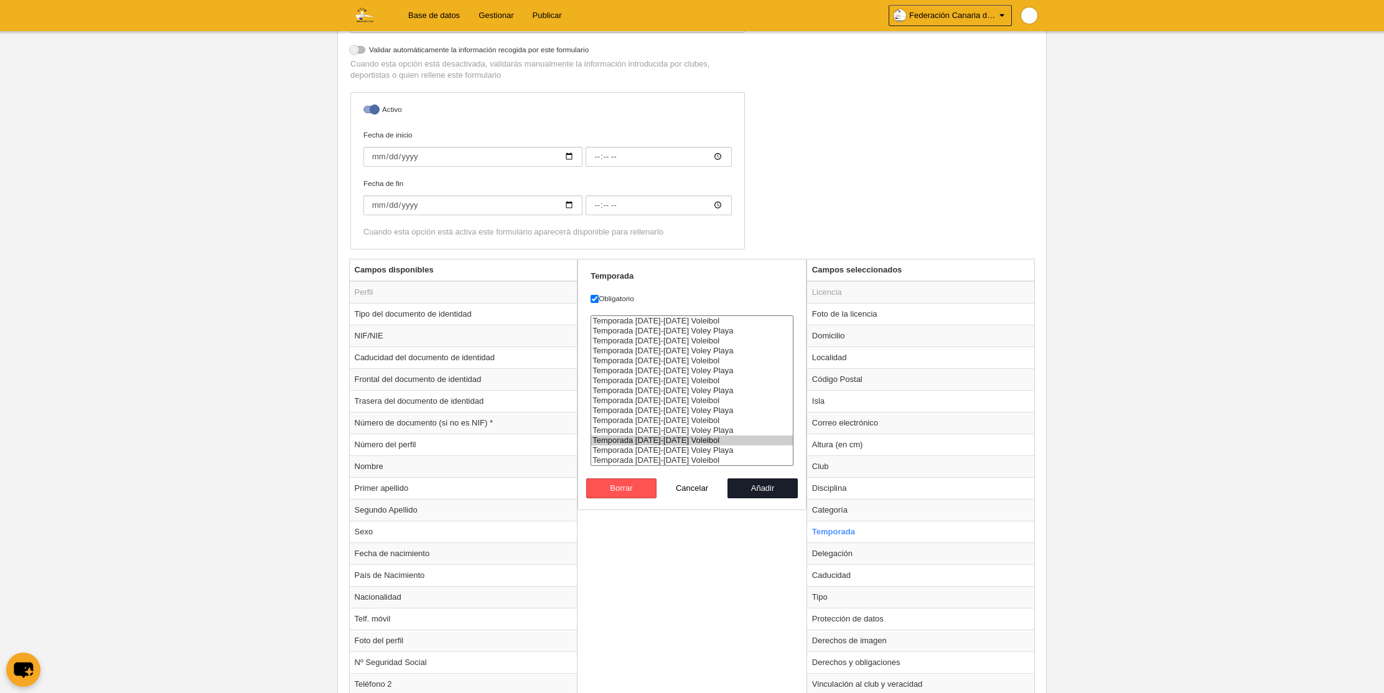
select select "8364"
click at [692, 457] on option "Temporada [DATE]-[DATE] Voleibol" at bounding box center [692, 461] width 202 height 10
click at [759, 487] on button "Añadir" at bounding box center [763, 489] width 71 height 20
radio input "false"
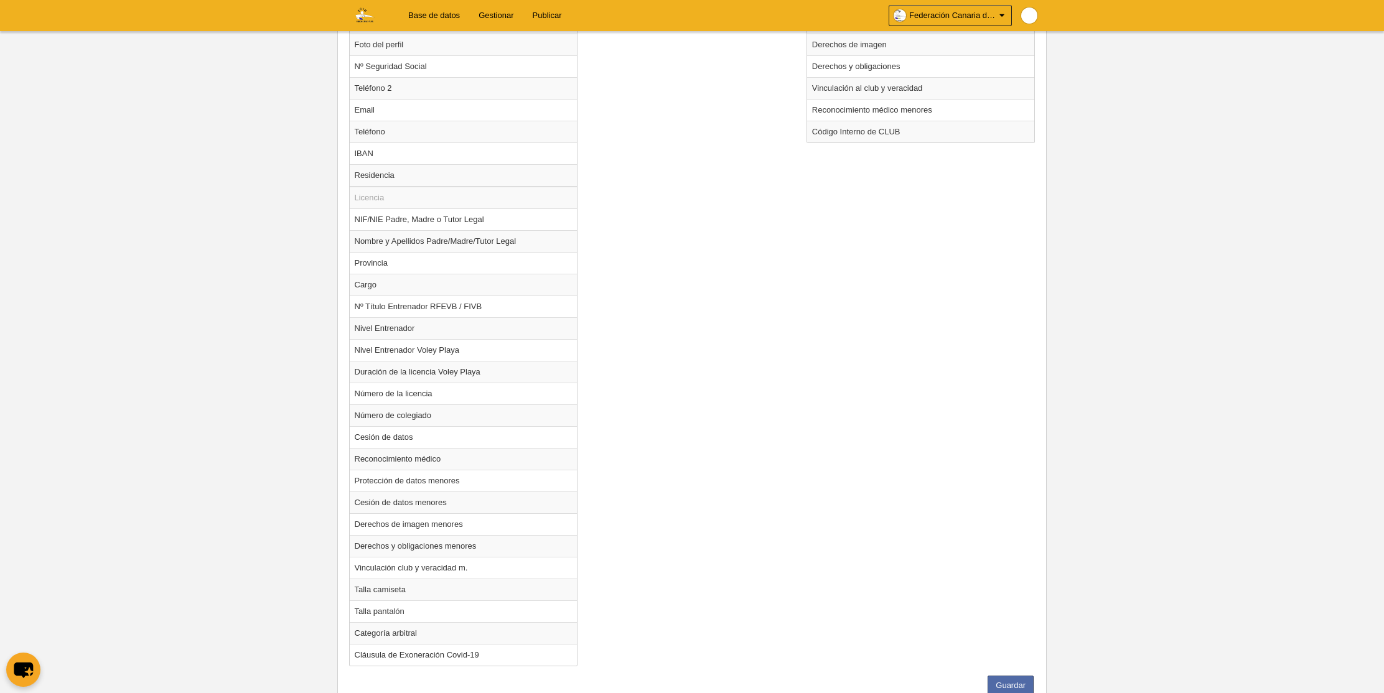
scroll to position [900, 0]
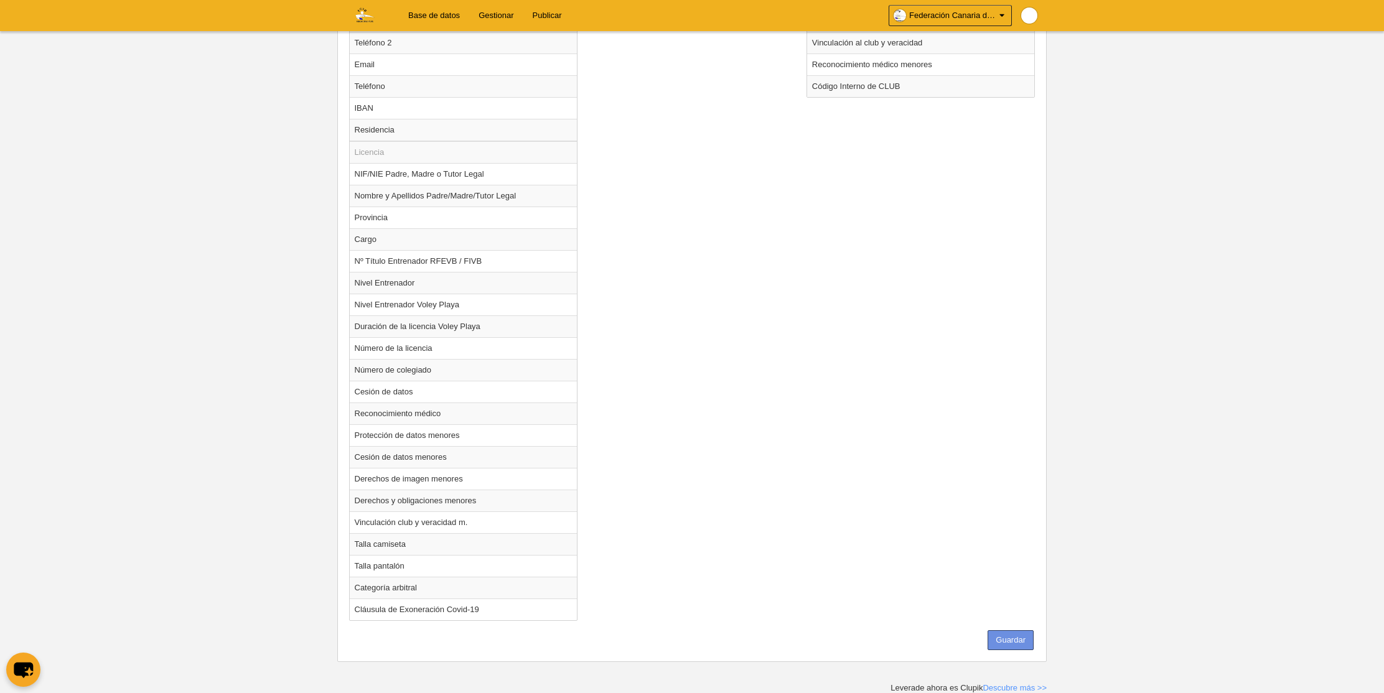
click at [1004, 640] on button "Guardar" at bounding box center [1011, 641] width 46 height 20
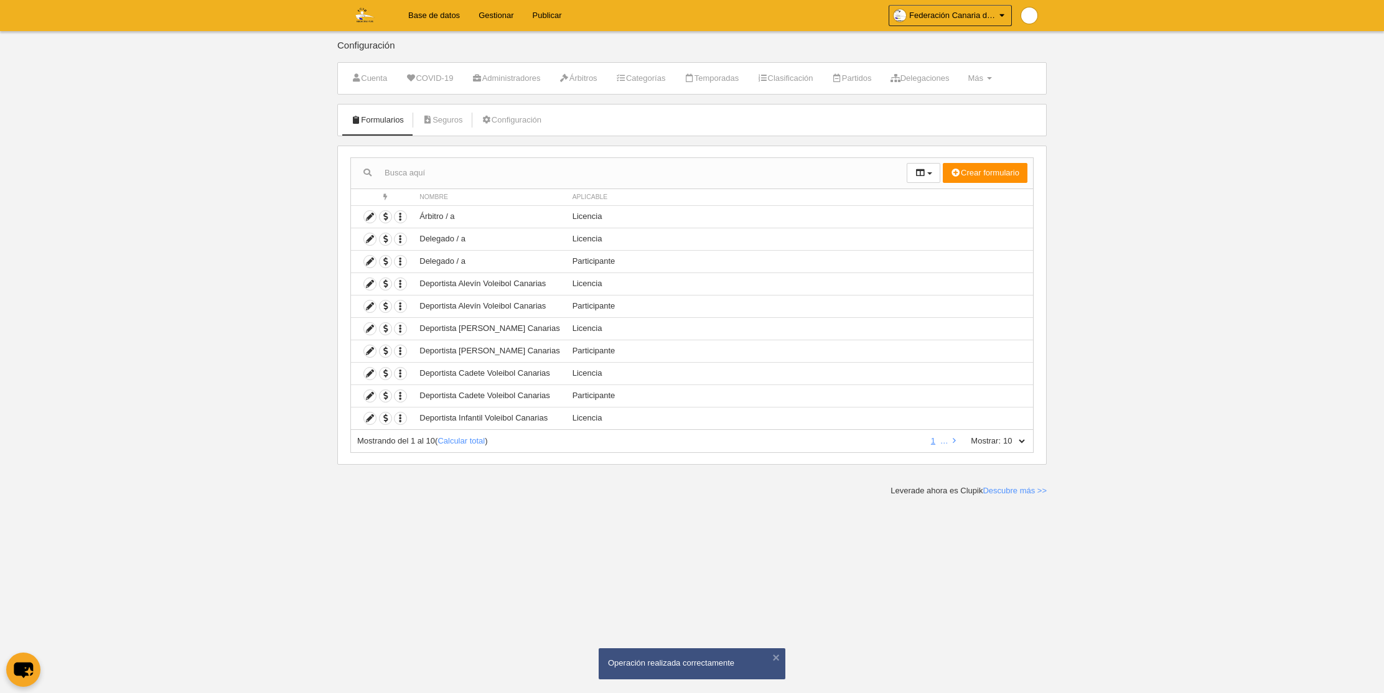
click at [1018, 442] on select "10 25 50 100 500" at bounding box center [1014, 441] width 26 height 11
select select "500"
click at [1001, 436] on select "10 25 50 100 500" at bounding box center [1014, 441] width 26 height 11
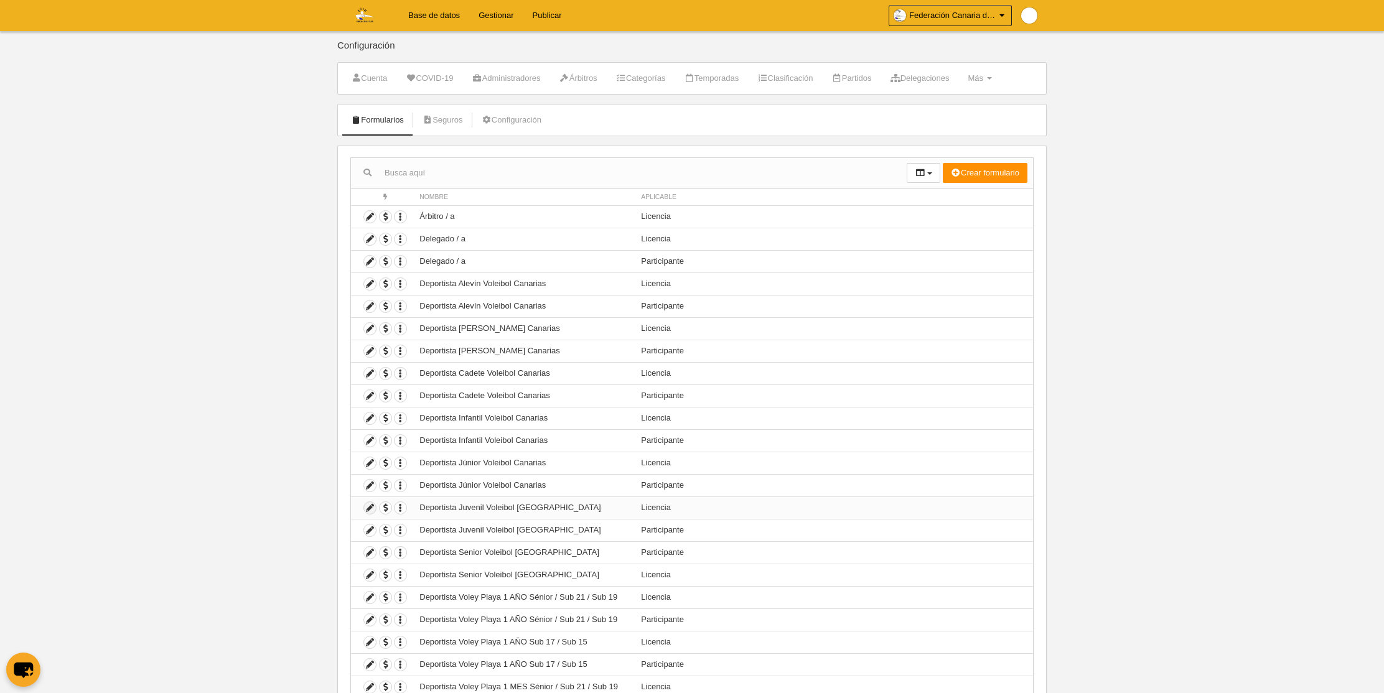
click at [373, 509] on icon at bounding box center [370, 508] width 12 height 12
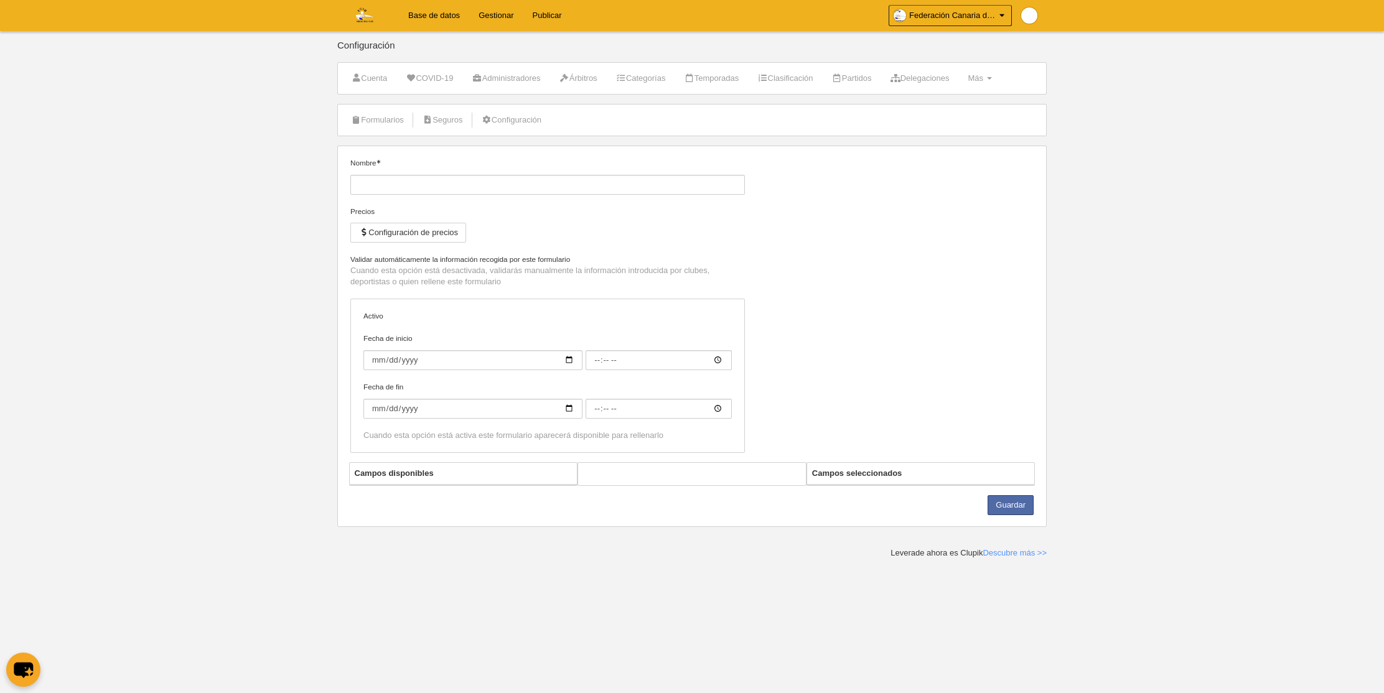
type input "Deportista Juvenil Voleibol [GEOGRAPHIC_DATA]"
checkbox input "true"
select select "selected"
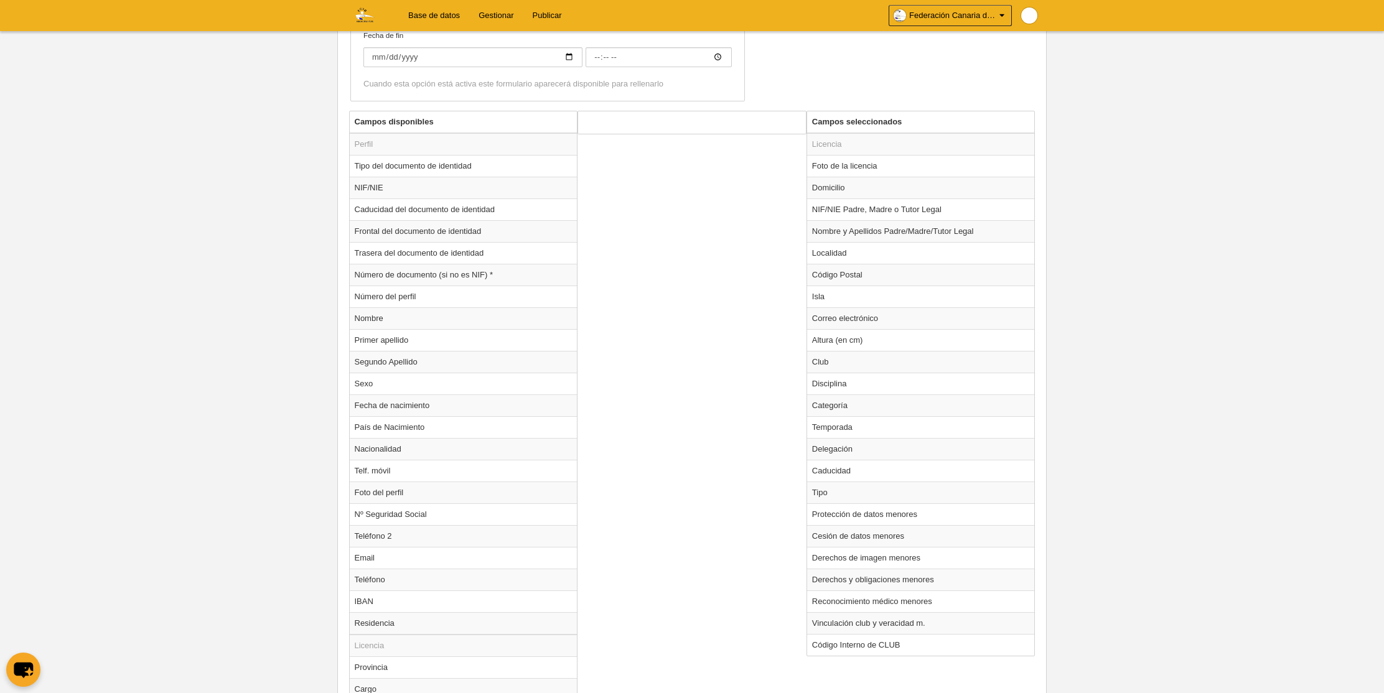
scroll to position [415, 0]
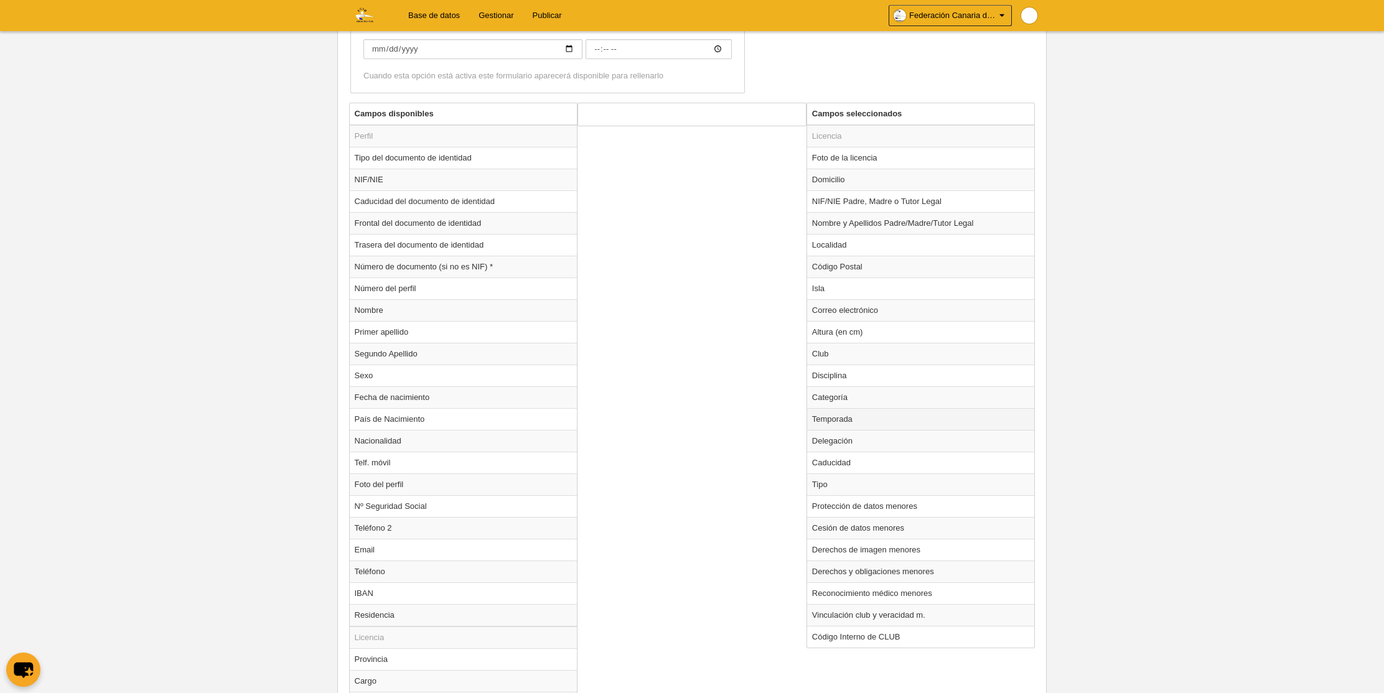
click at [818, 421] on td "Temporada" at bounding box center [921, 419] width 228 height 22
radio input "true"
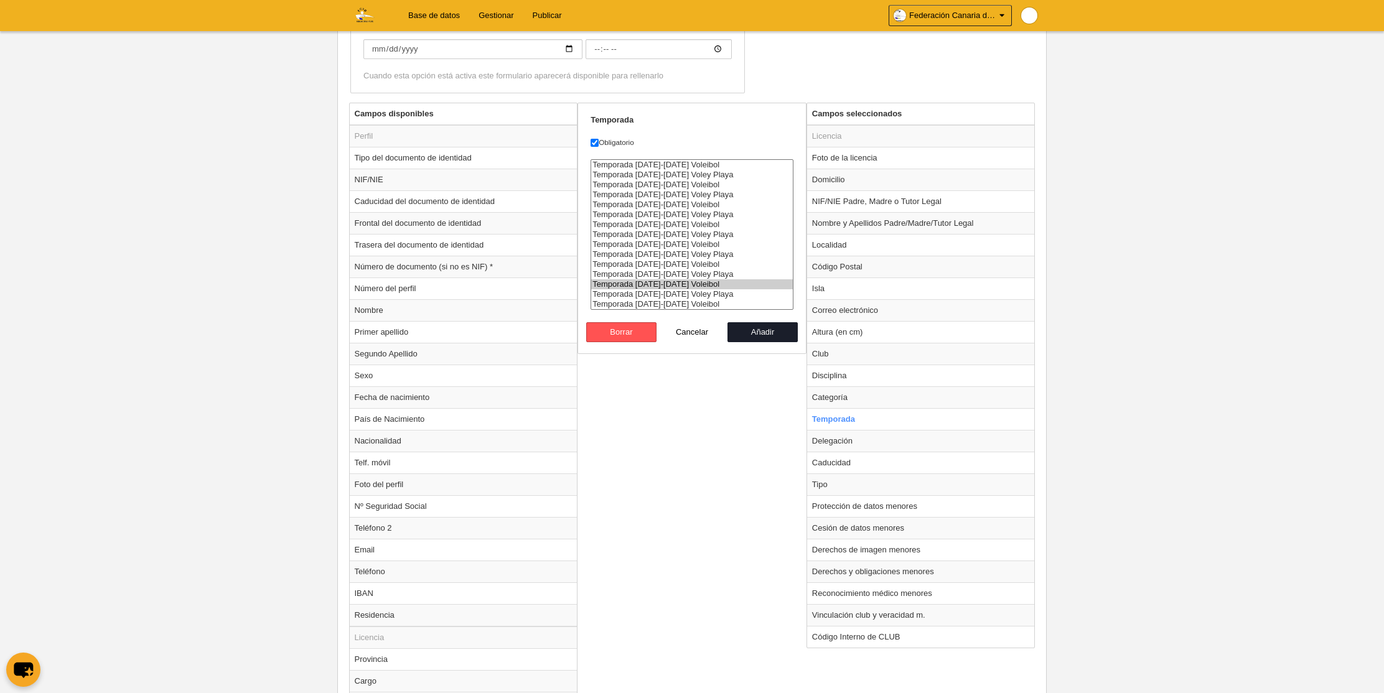
select select "8364"
click at [676, 305] on option "Temporada [DATE]-[DATE] Voleibol" at bounding box center [692, 304] width 202 height 10
click at [759, 337] on button "Añadir" at bounding box center [763, 332] width 71 height 20
radio input "false"
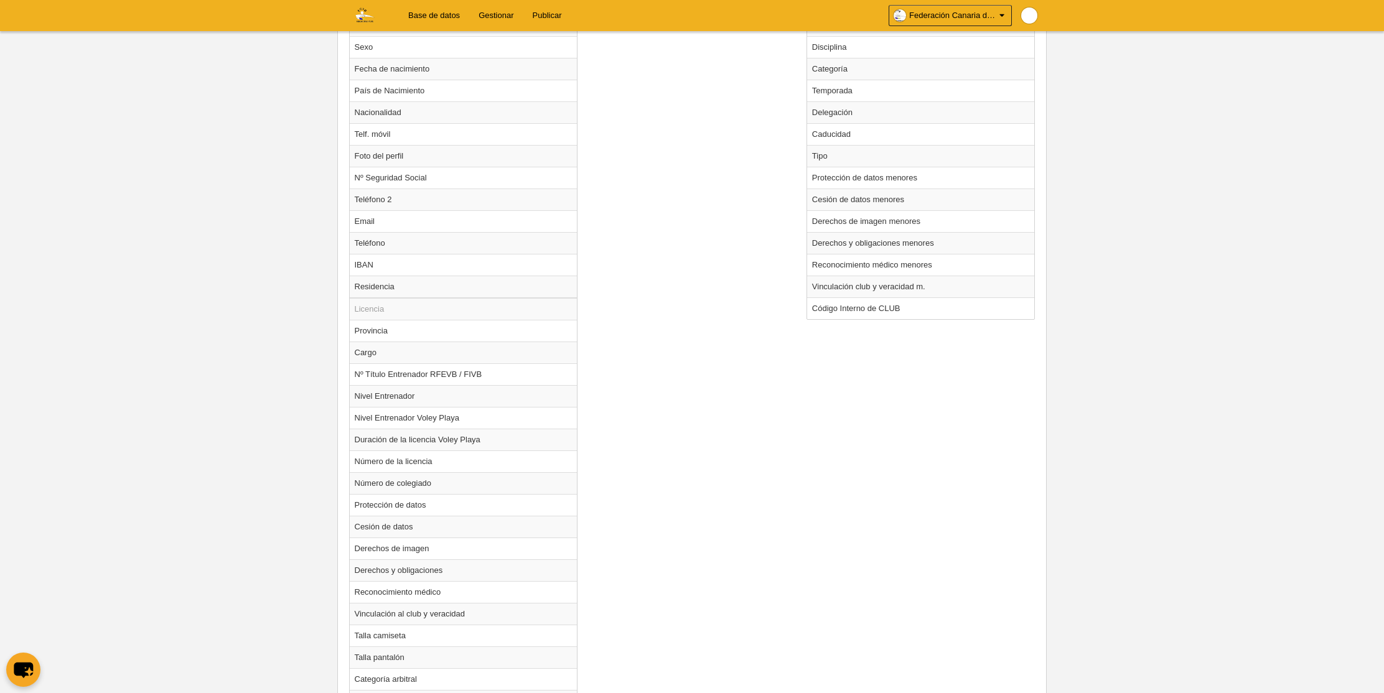
scroll to position [835, 0]
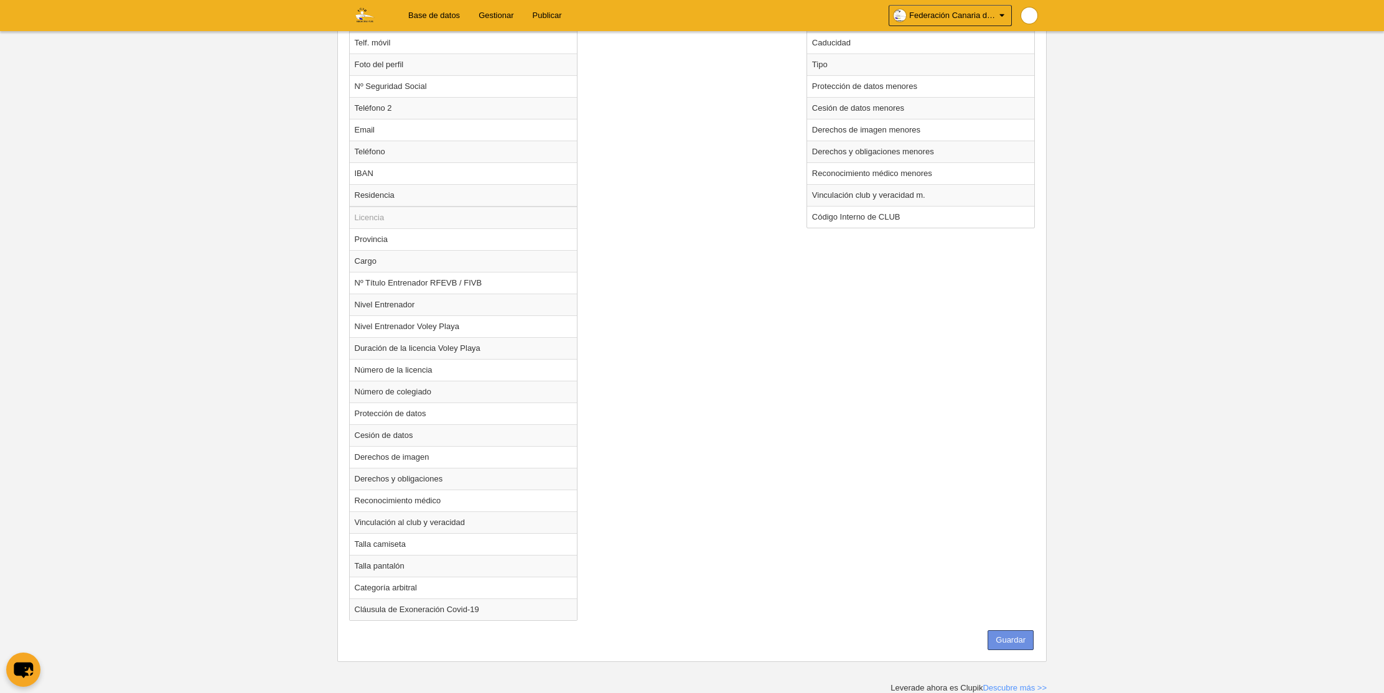
click at [1004, 637] on button "Guardar" at bounding box center [1011, 641] width 46 height 20
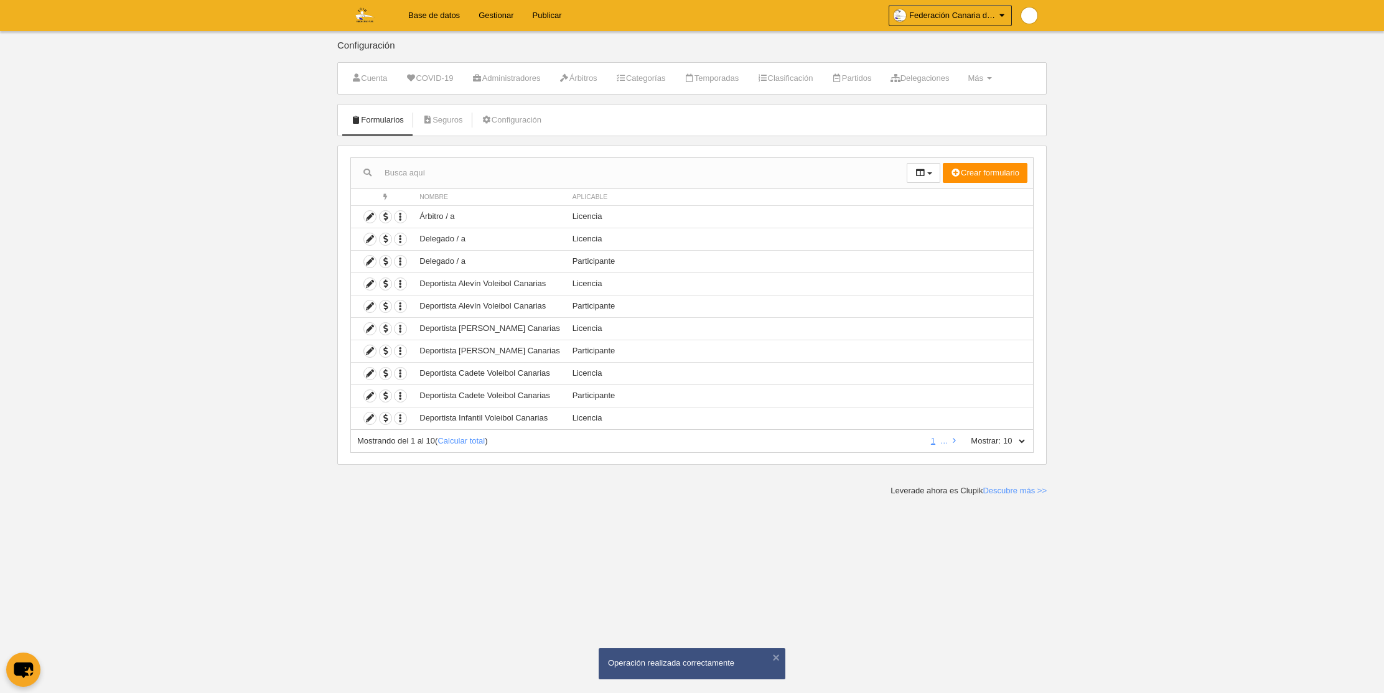
click at [1018, 443] on select "10 25 50 100 500" at bounding box center [1014, 441] width 26 height 11
select select "500"
click at [1001, 436] on select "10 25 50 100 500" at bounding box center [1014, 441] width 26 height 11
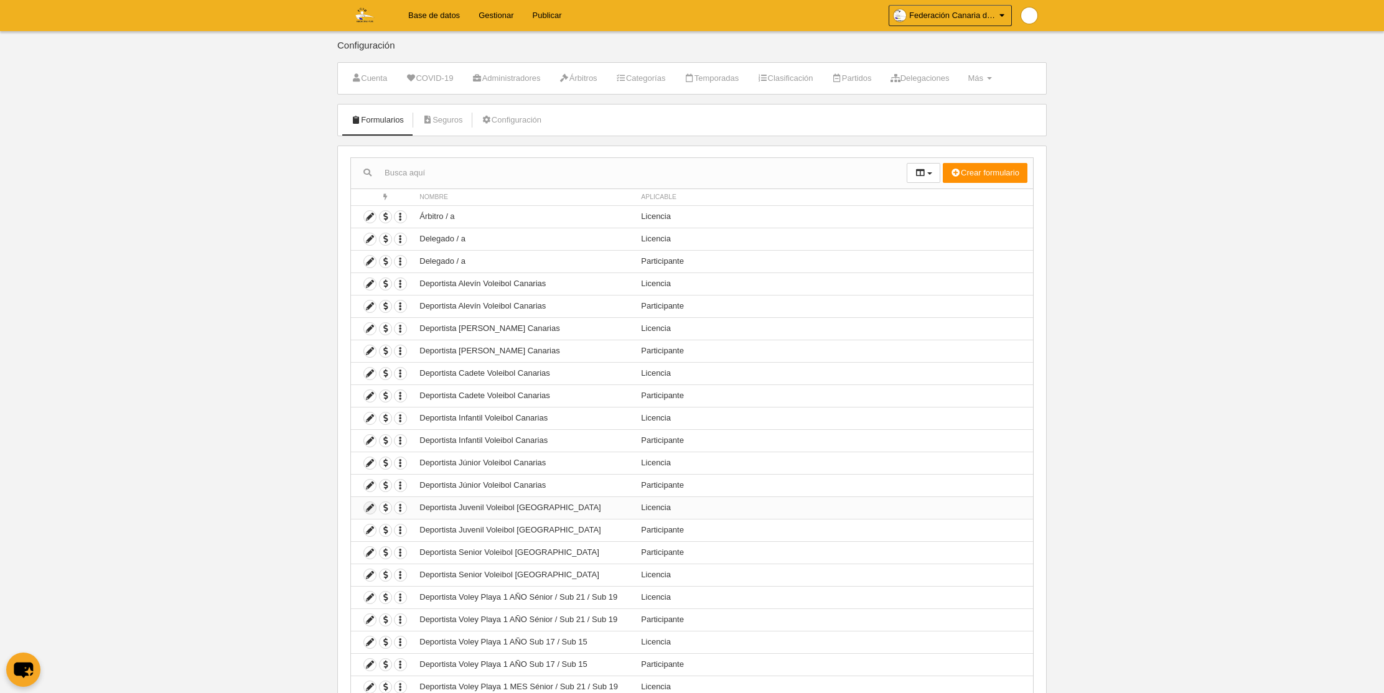
click at [370, 507] on icon at bounding box center [370, 508] width 12 height 12
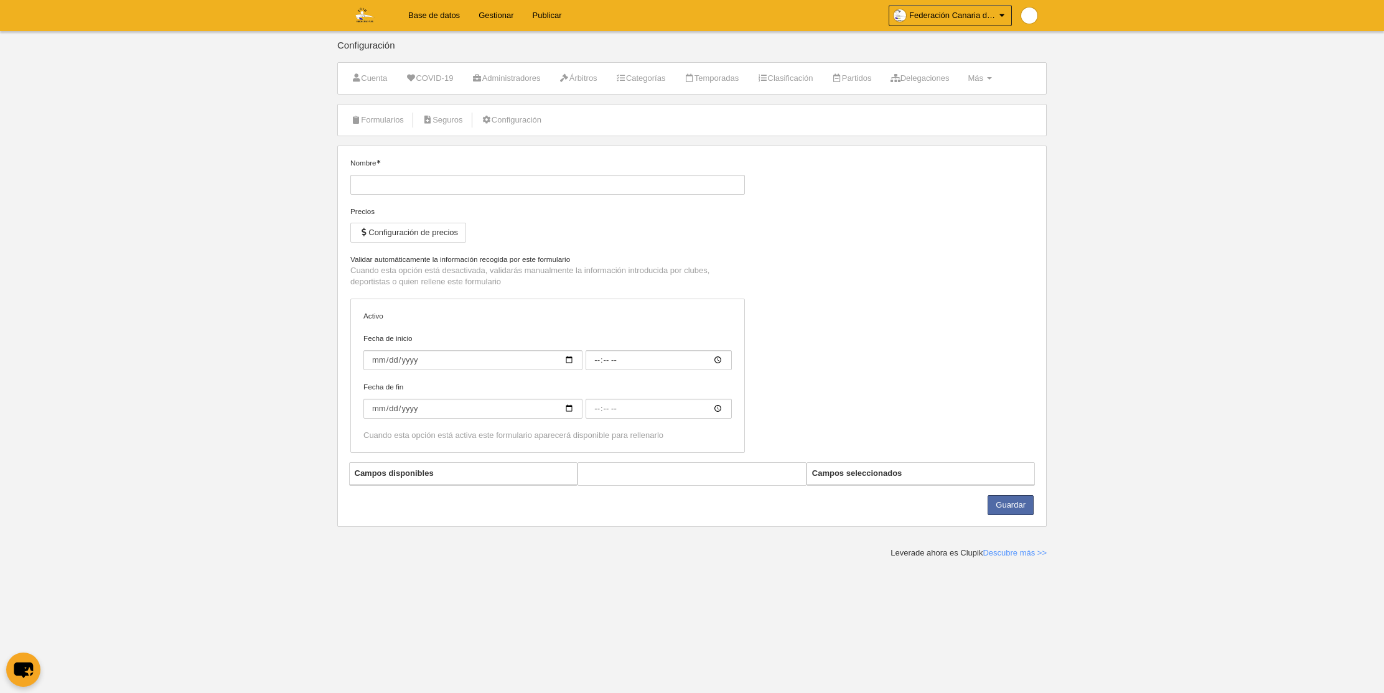
type input "Deportista Juvenil Voleibol [GEOGRAPHIC_DATA]"
checkbox input "true"
select select "selected"
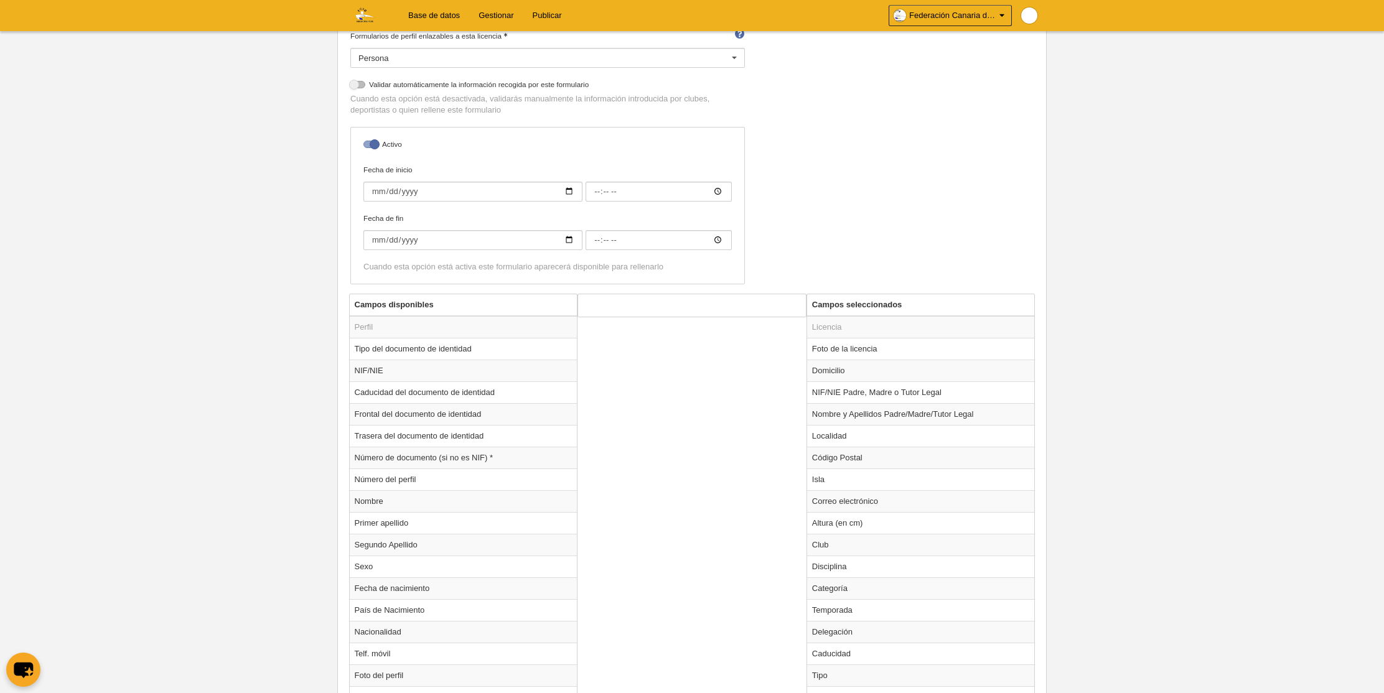
scroll to position [263, 0]
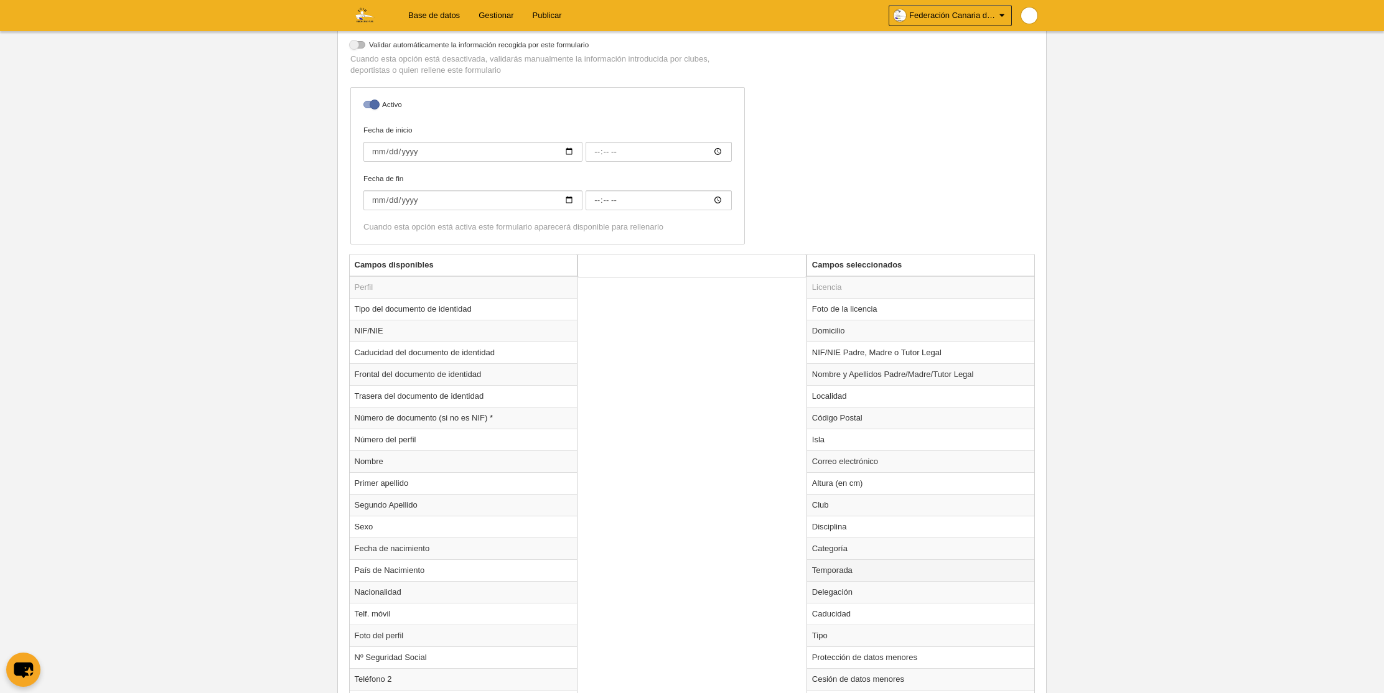
click at [841, 571] on td "Temporada" at bounding box center [921, 571] width 228 height 22
radio input "true"
select select "8364"
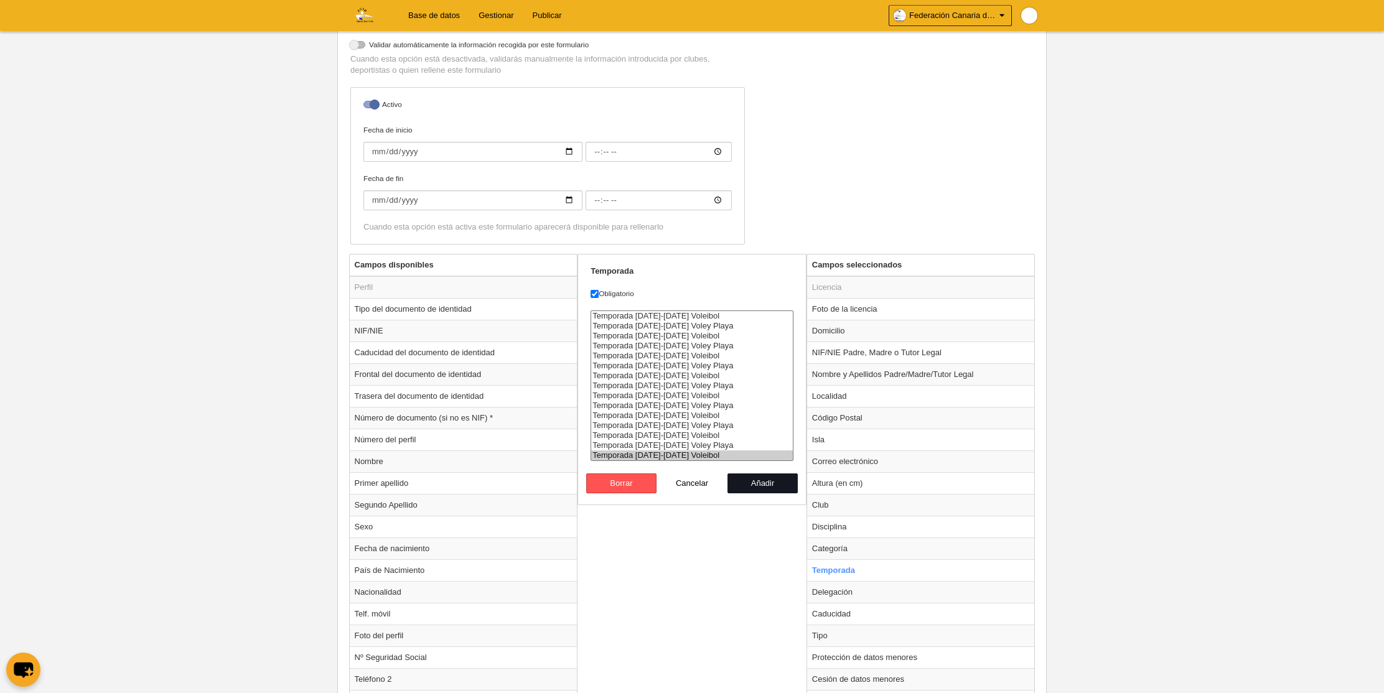
click at [757, 490] on button "Añadir" at bounding box center [763, 484] width 71 height 20
radio input "false"
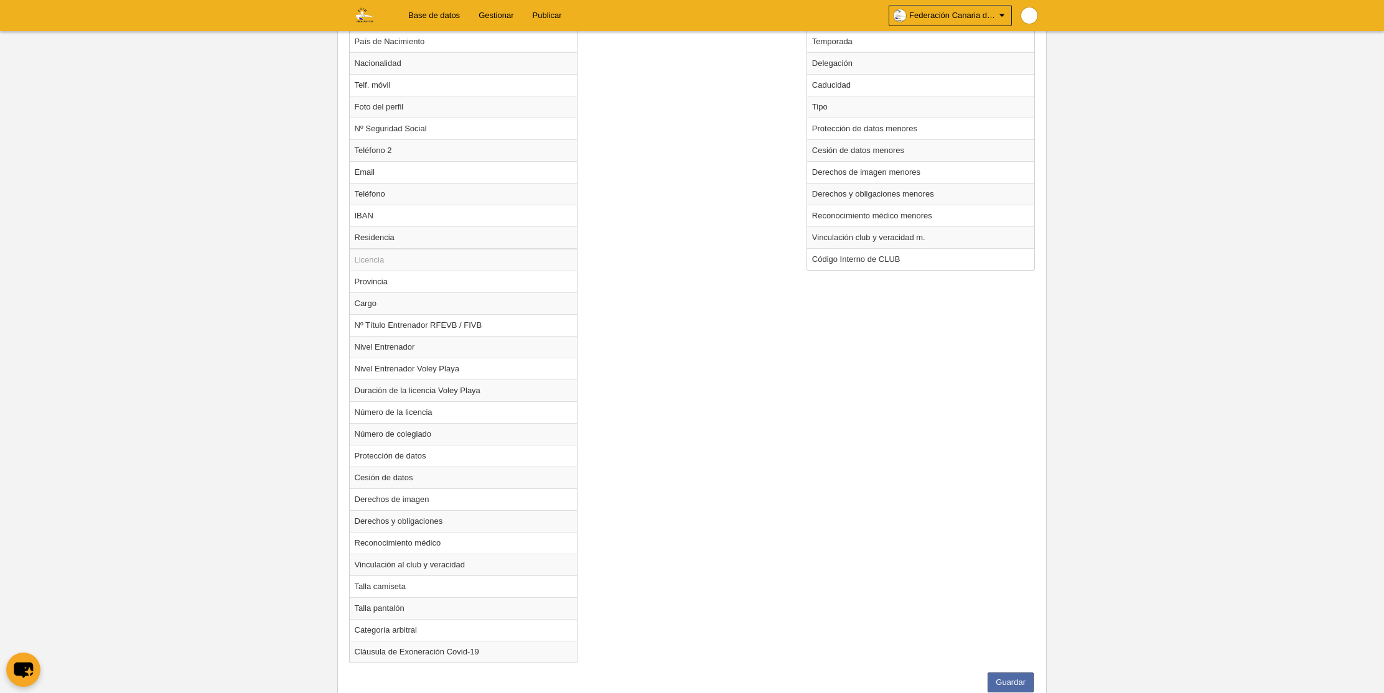
scroll to position [835, 0]
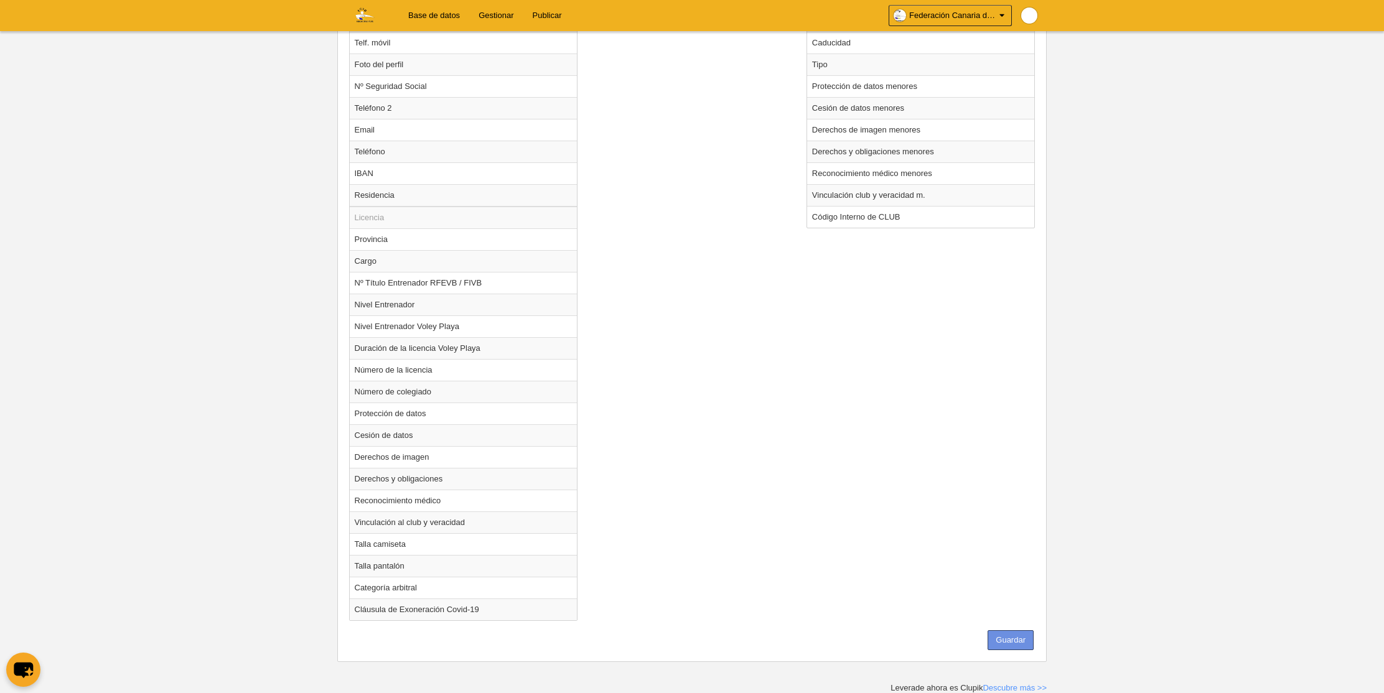
click at [1014, 640] on button "Guardar" at bounding box center [1011, 641] width 46 height 20
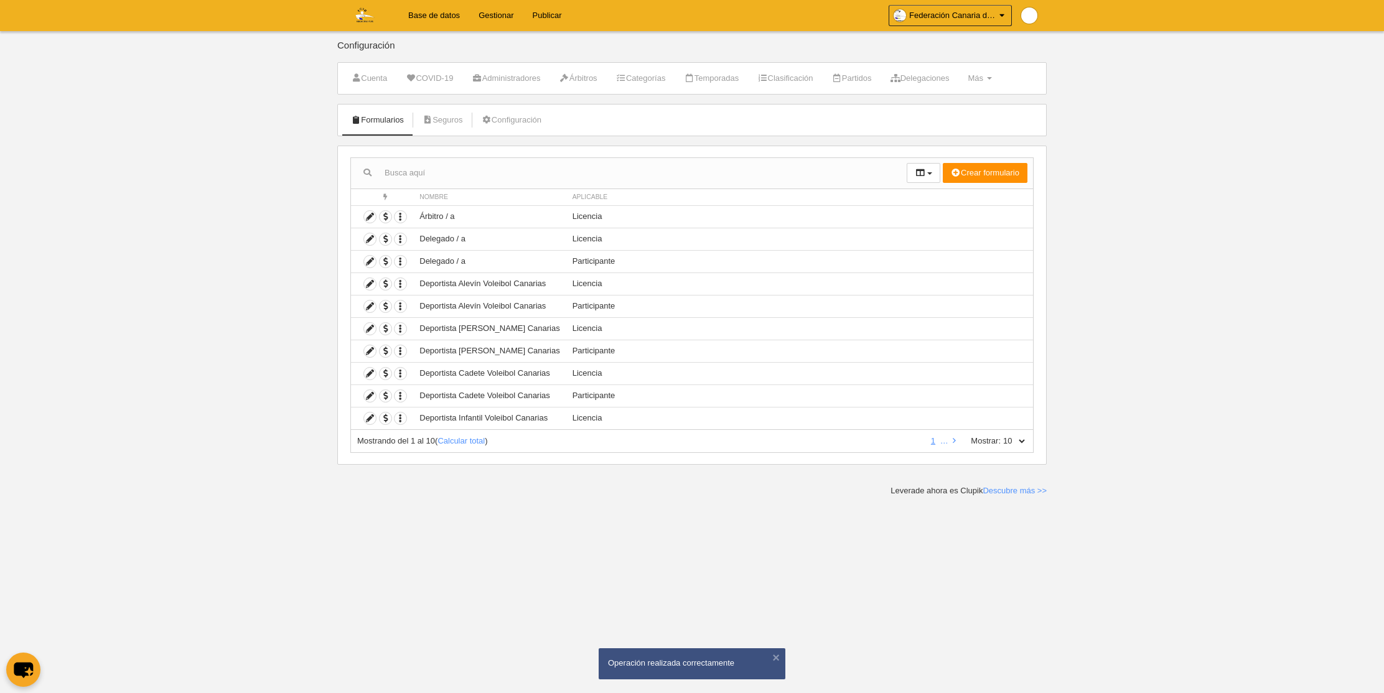
click at [1016, 440] on select "10 25 50 100 500" at bounding box center [1014, 441] width 26 height 11
select select "500"
click at [1001, 436] on select "10 25 50 100 500" at bounding box center [1014, 441] width 26 height 11
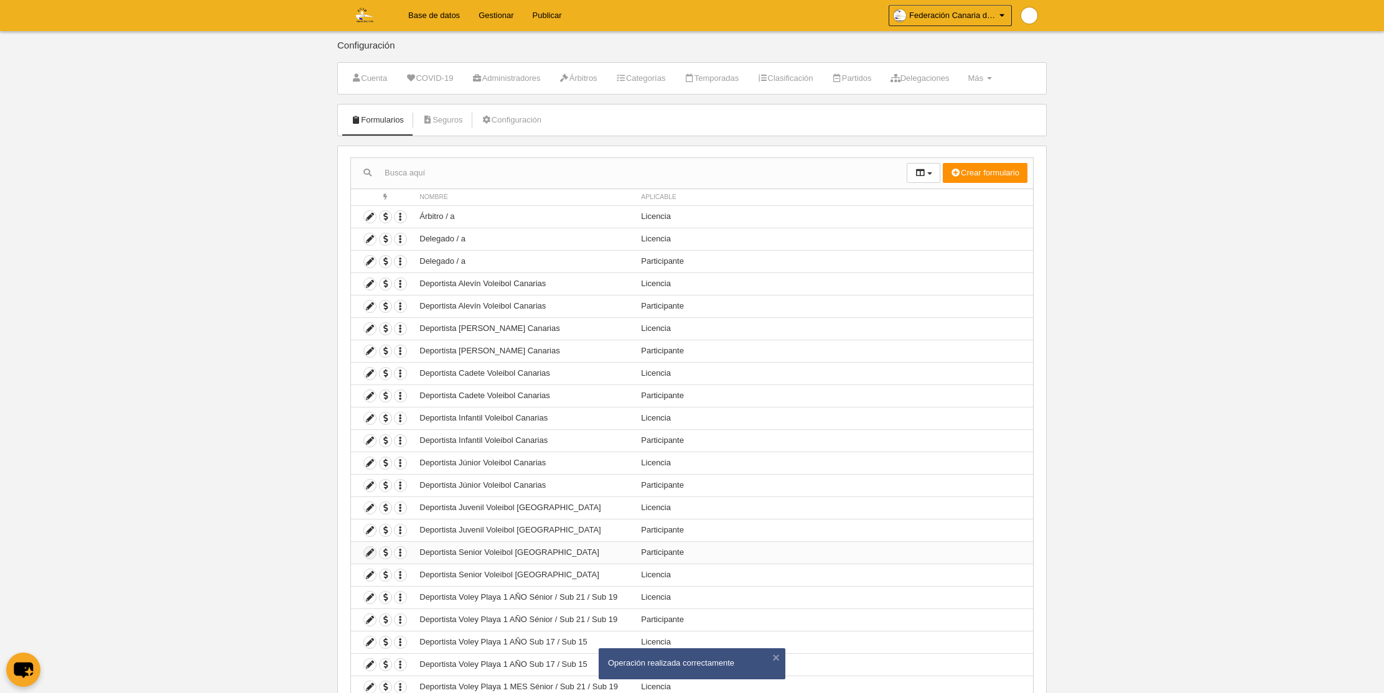
click at [372, 552] on icon at bounding box center [370, 553] width 12 height 12
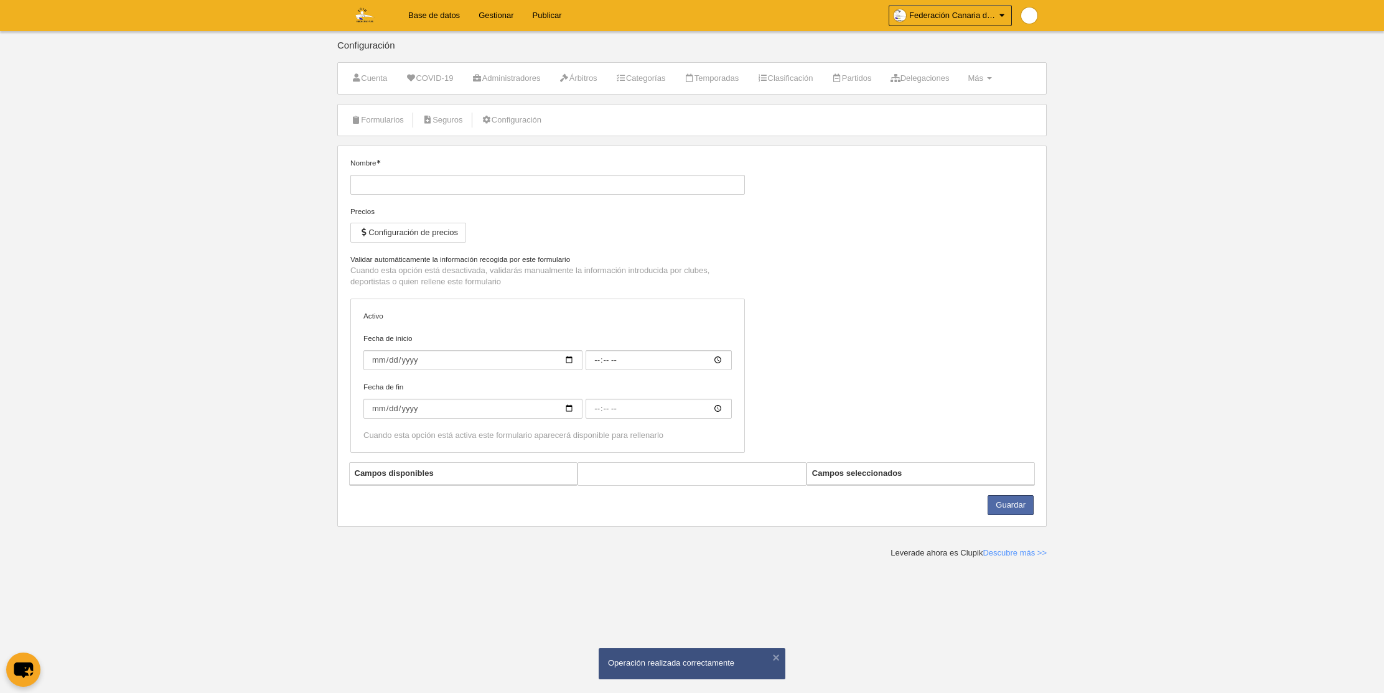
type input "Deportista Senior Voleibol [GEOGRAPHIC_DATA]"
checkbox input "true"
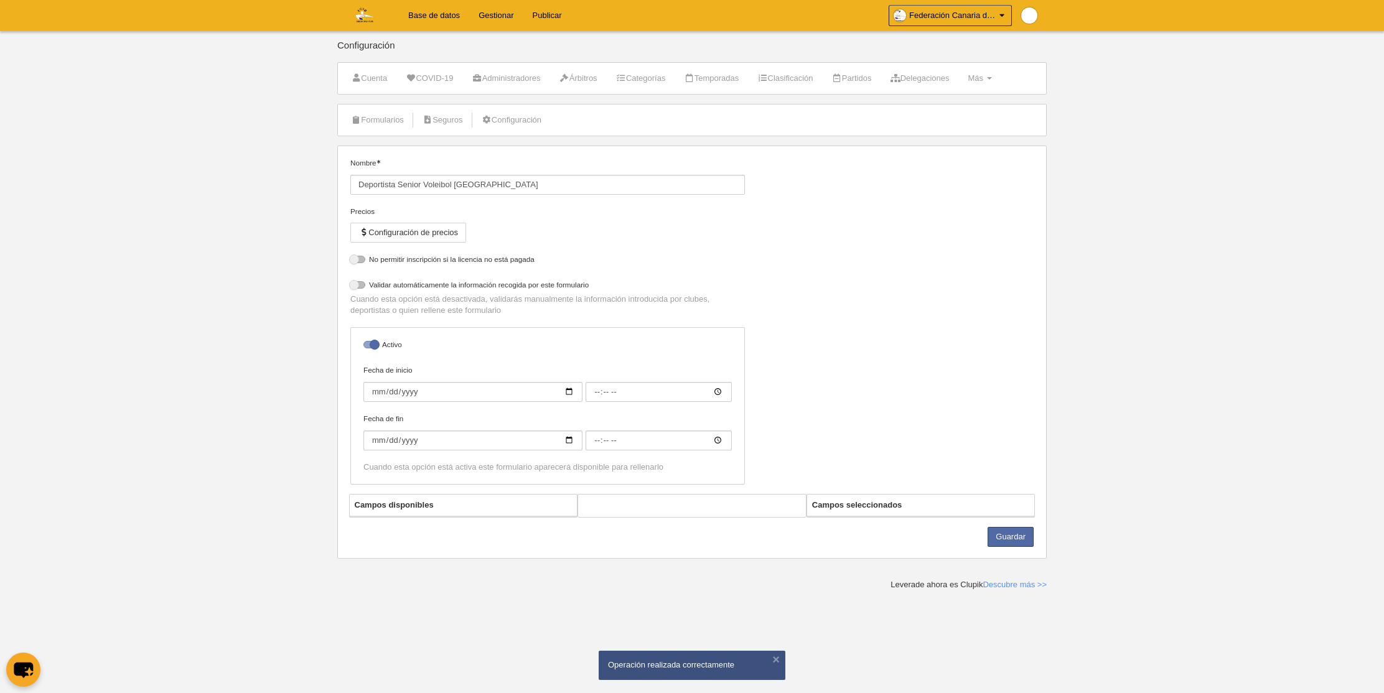
select select "selected"
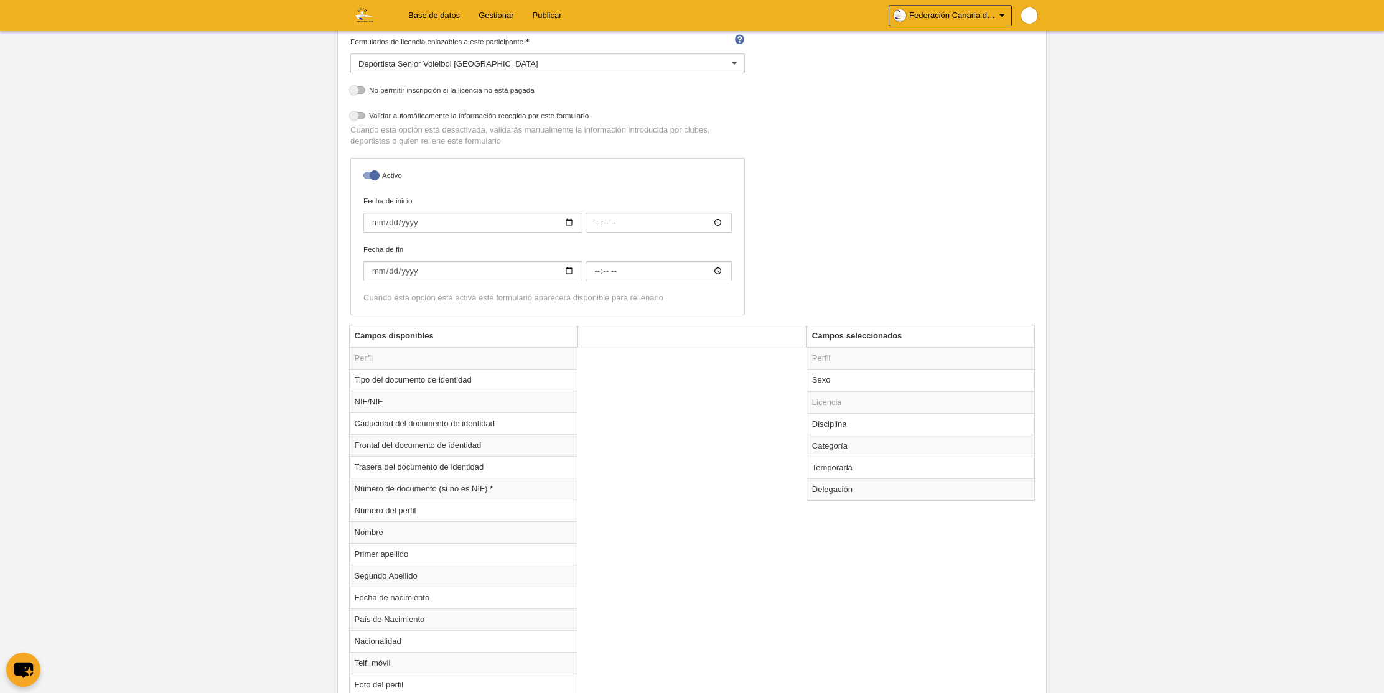
scroll to position [347, 0]
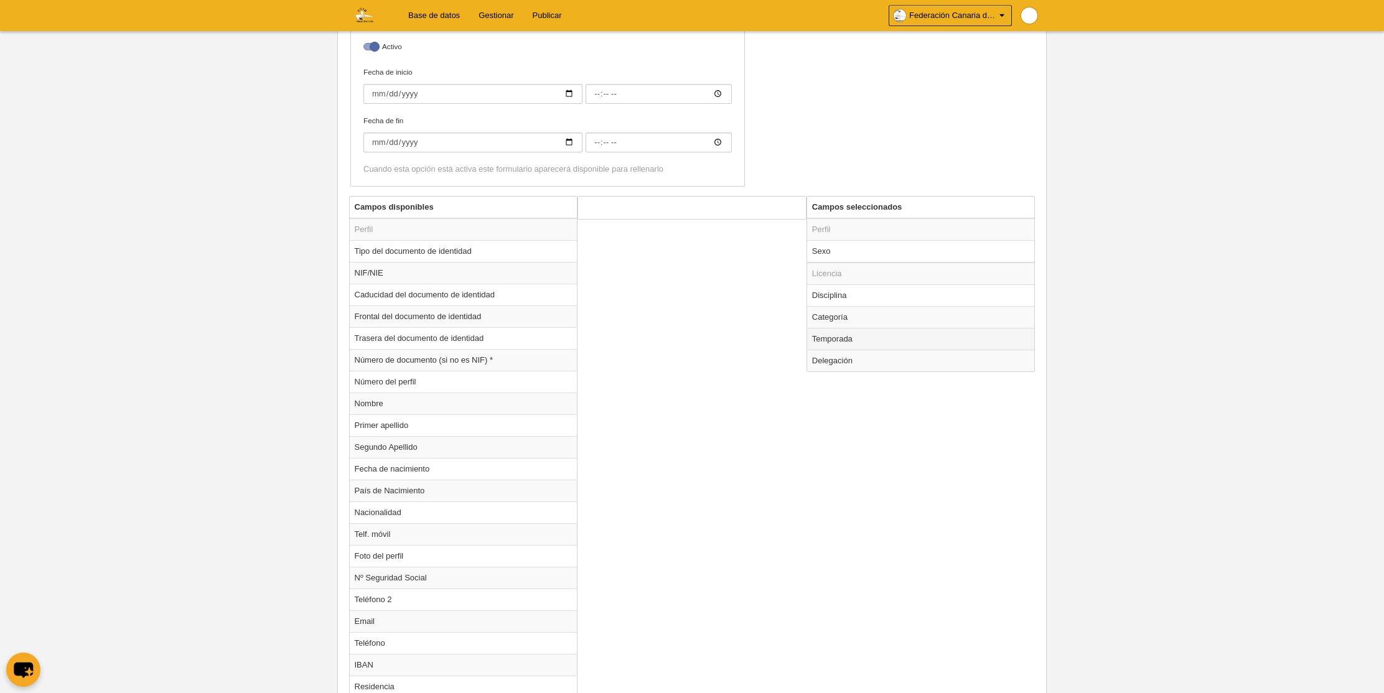
click at [822, 340] on td "Temporada" at bounding box center [921, 339] width 228 height 22
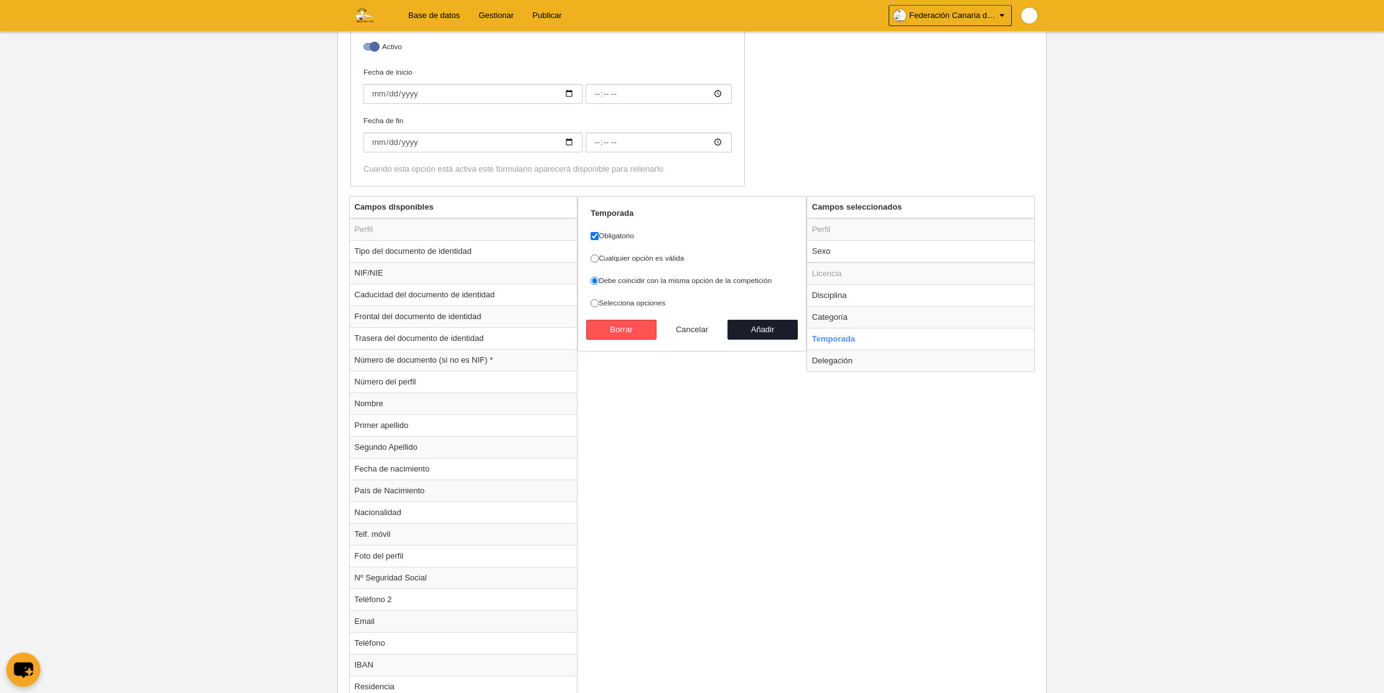
click at [686, 331] on button "Cancelar" at bounding box center [692, 330] width 71 height 20
radio input "false"
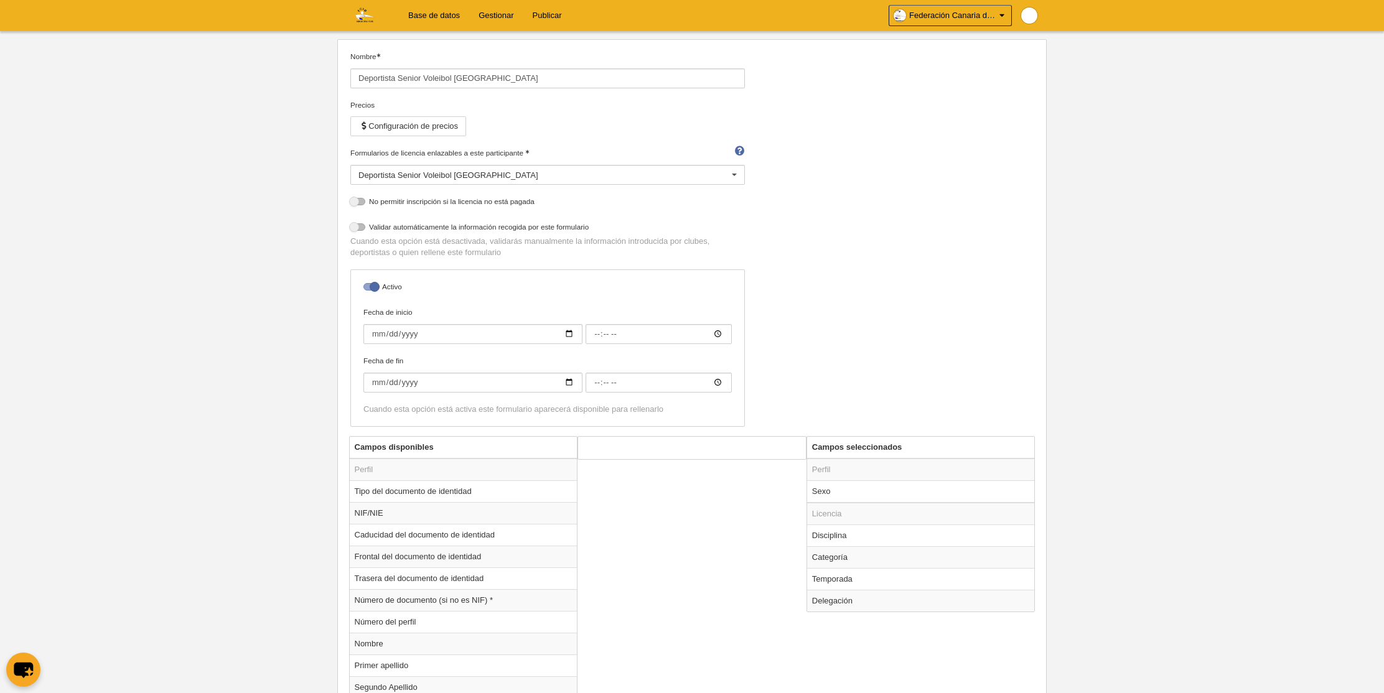
scroll to position [0, 0]
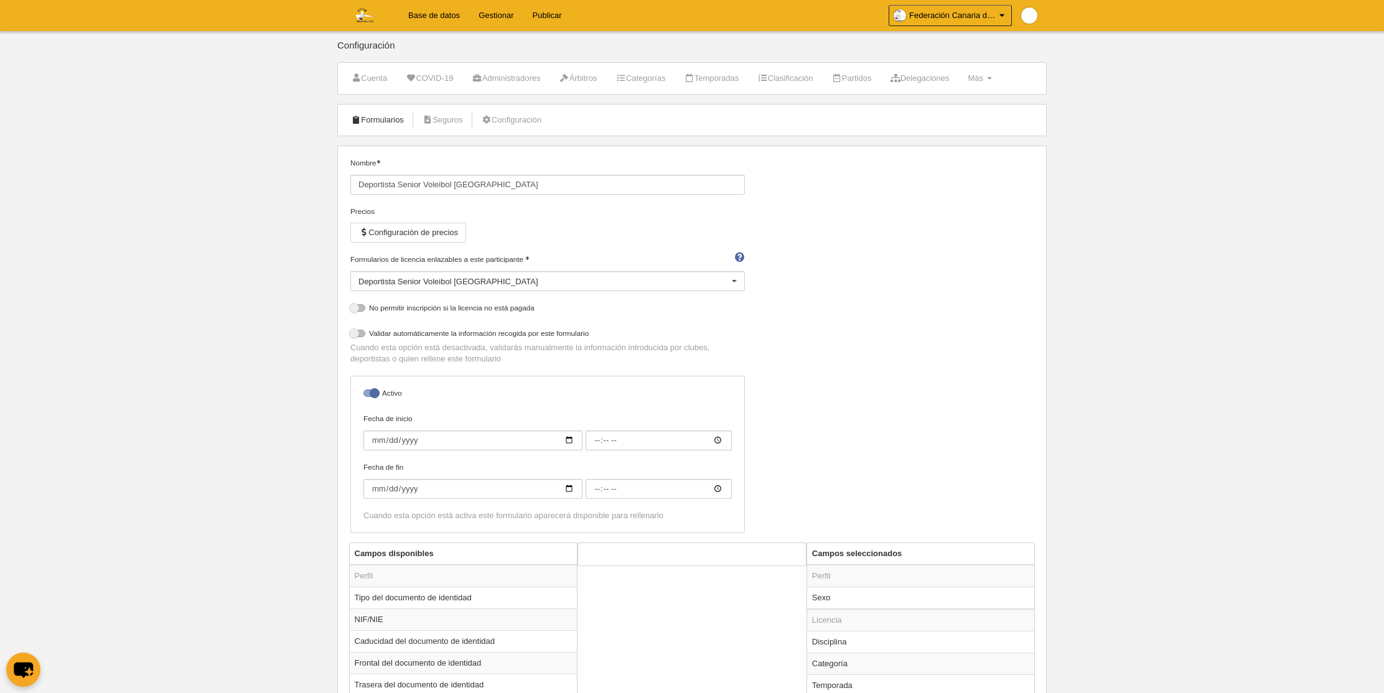
click at [373, 119] on link "Formularios" at bounding box center [377, 120] width 67 height 19
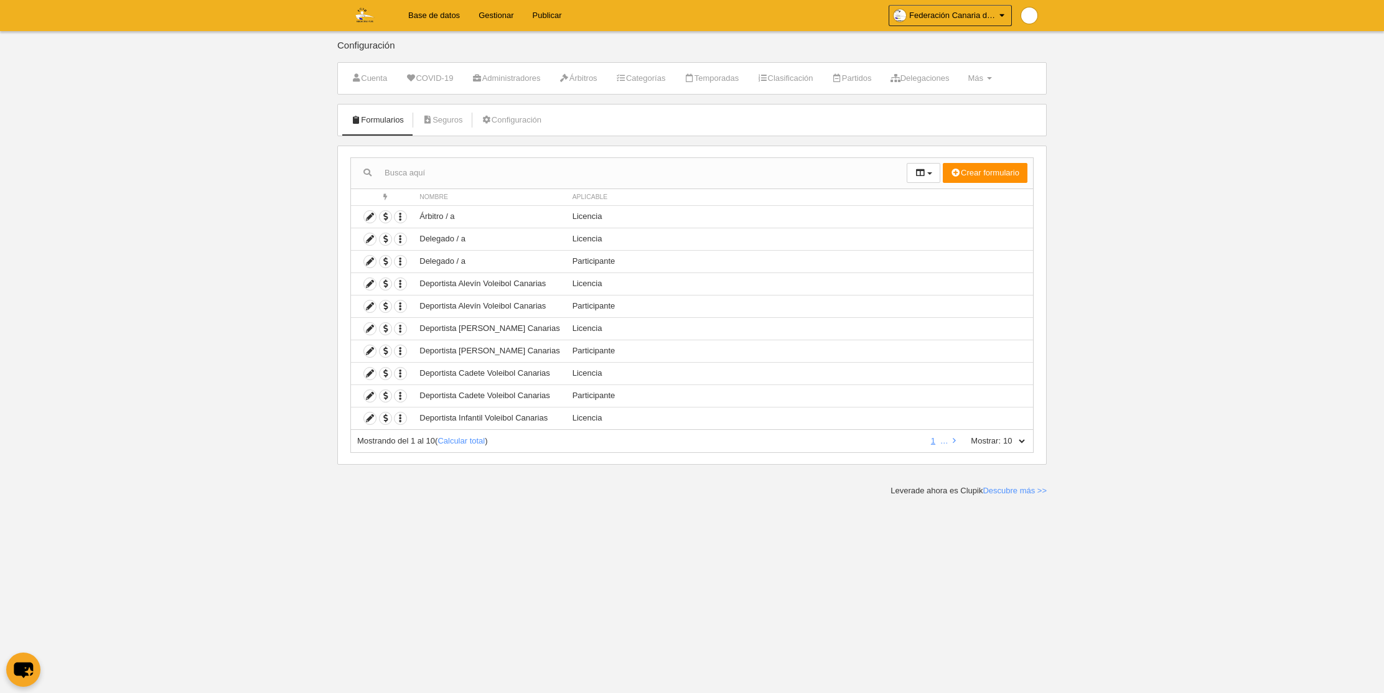
click at [1017, 440] on select "10 25 50 100 500" at bounding box center [1014, 441] width 26 height 11
select select "100"
click at [1001, 436] on select "10 25 50 100 500" at bounding box center [1014, 441] width 26 height 11
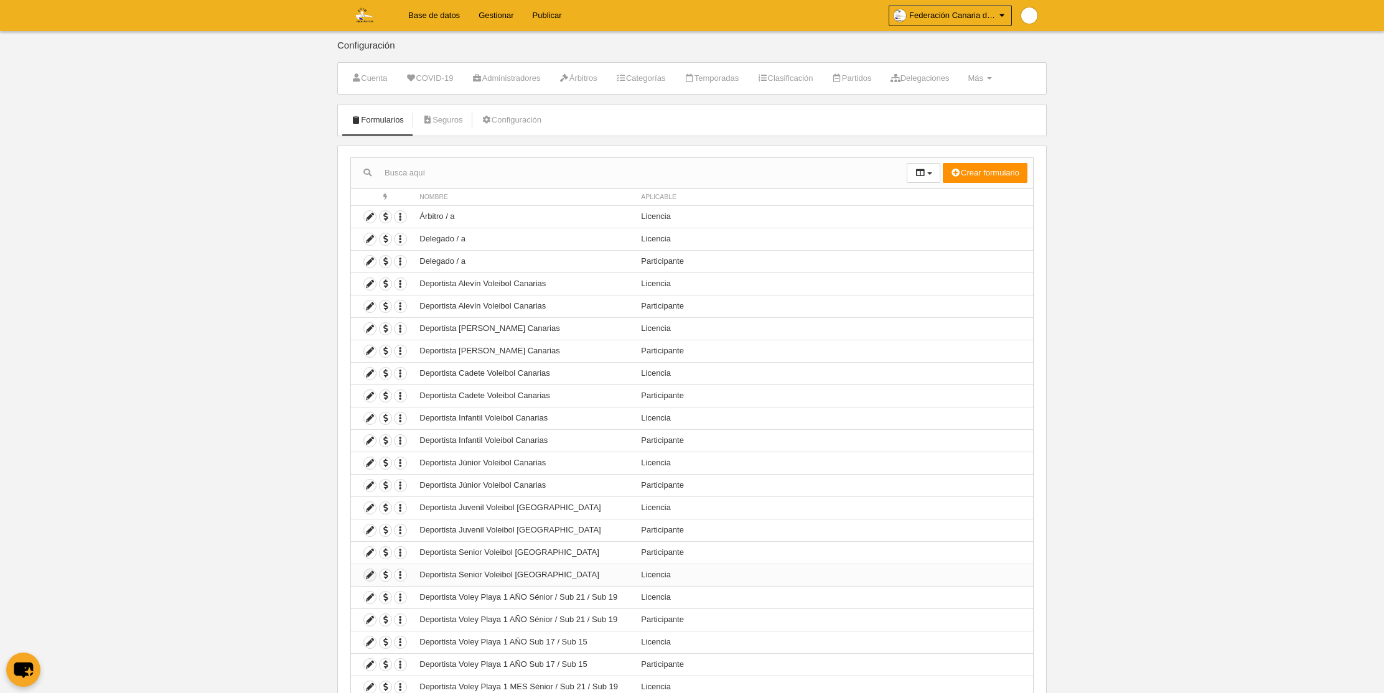
click at [368, 576] on icon at bounding box center [370, 576] width 12 height 12
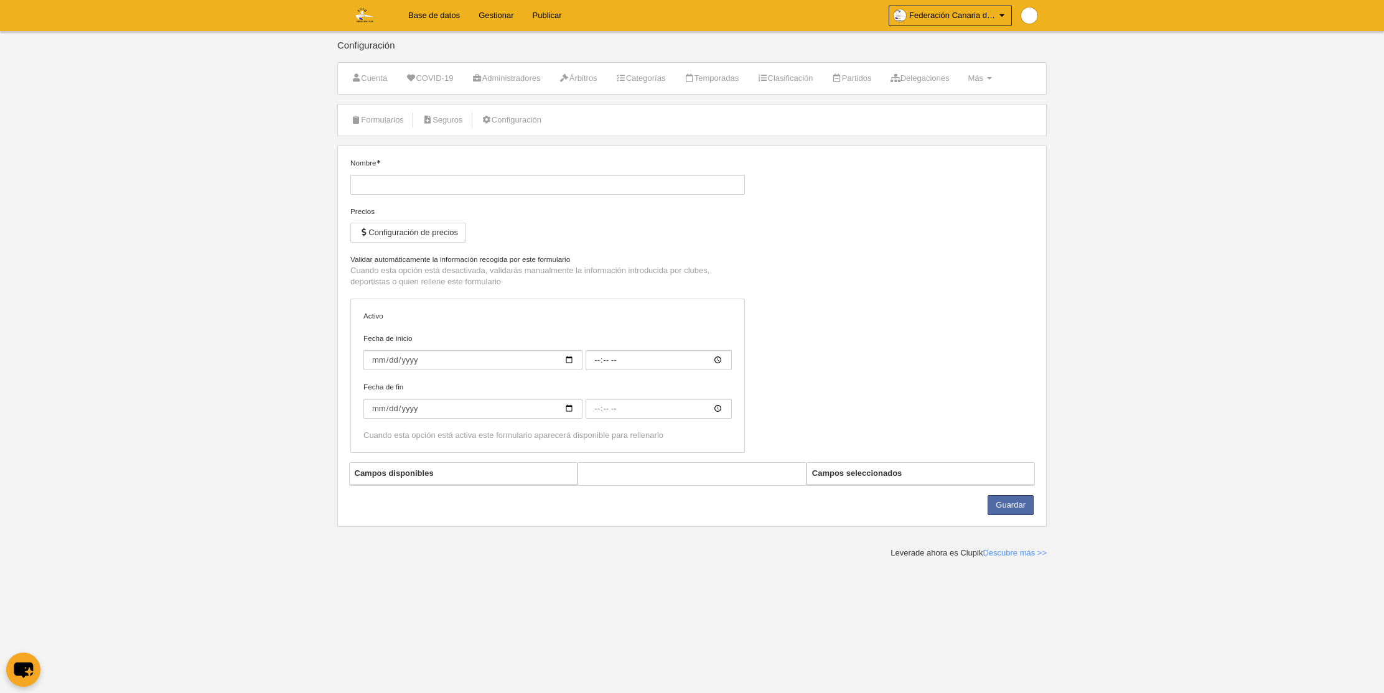
type input "Deportista Senior Voleibol [GEOGRAPHIC_DATA]"
checkbox input "true"
select select "selected"
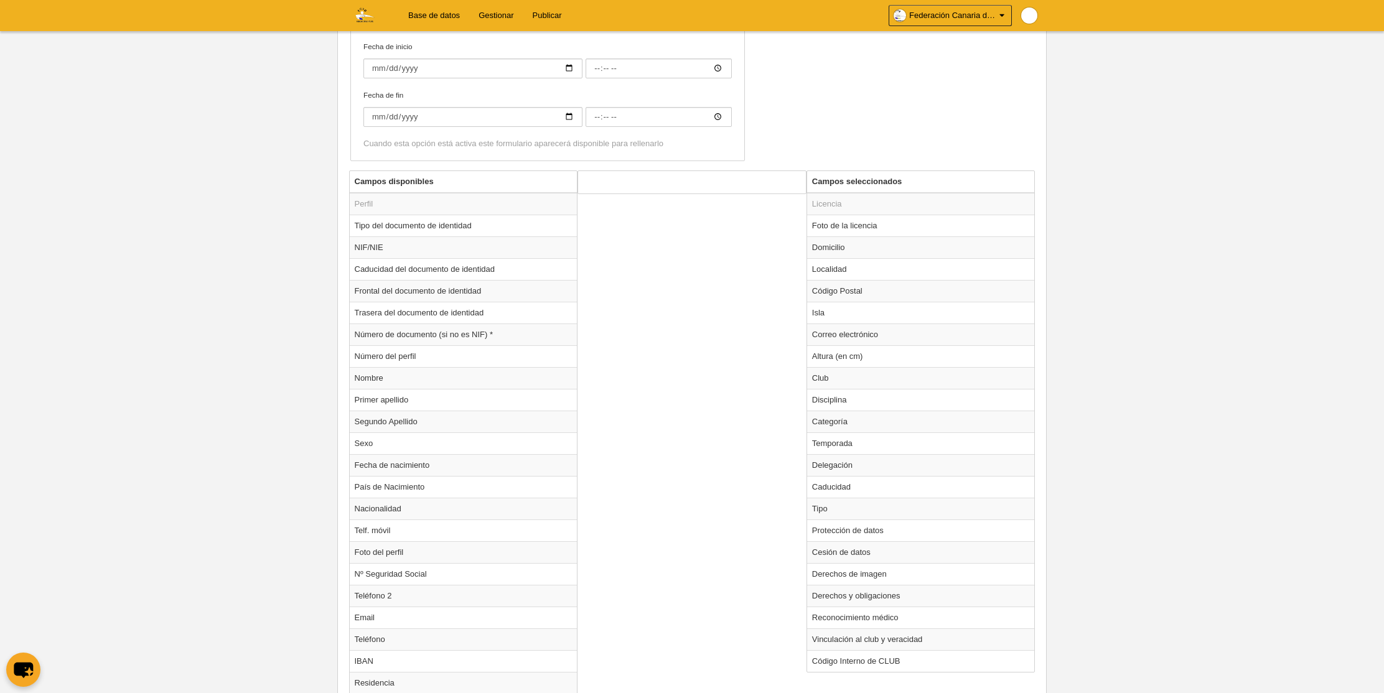
scroll to position [362, 0]
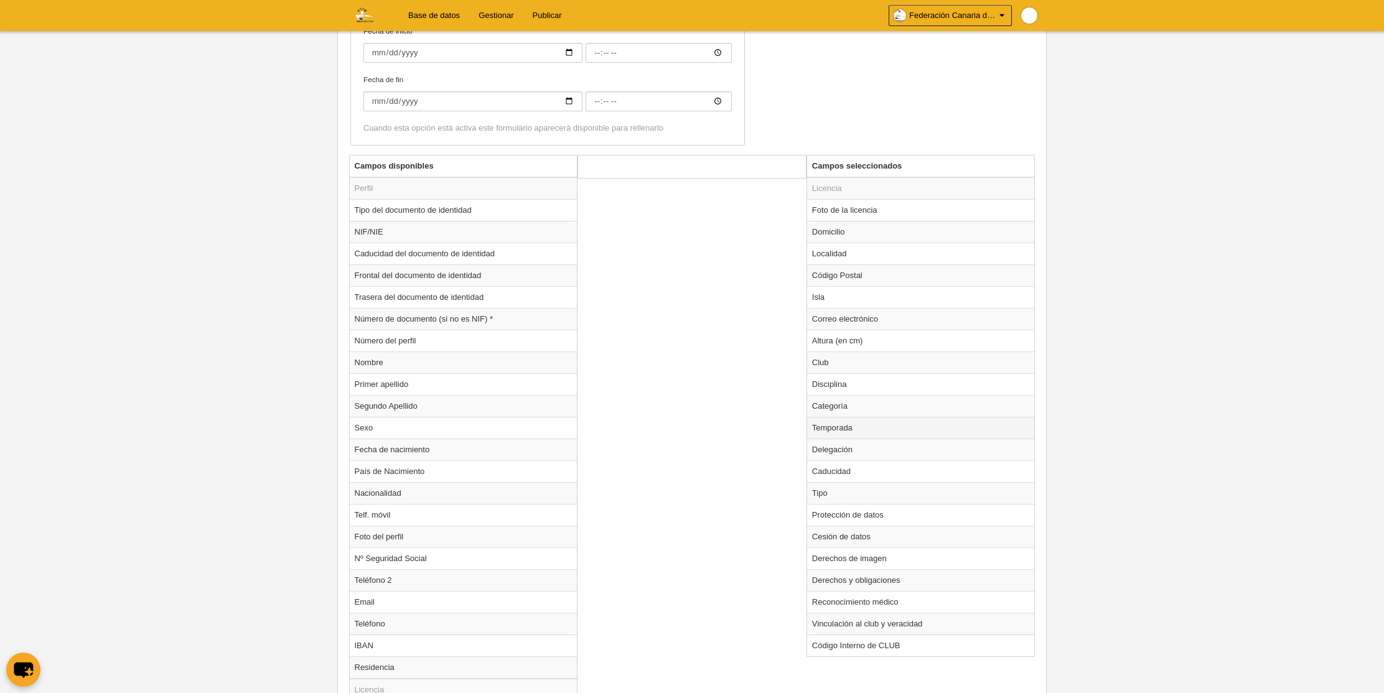
click at [846, 424] on td "Temporada" at bounding box center [921, 428] width 228 height 22
radio input "true"
select select "8364"
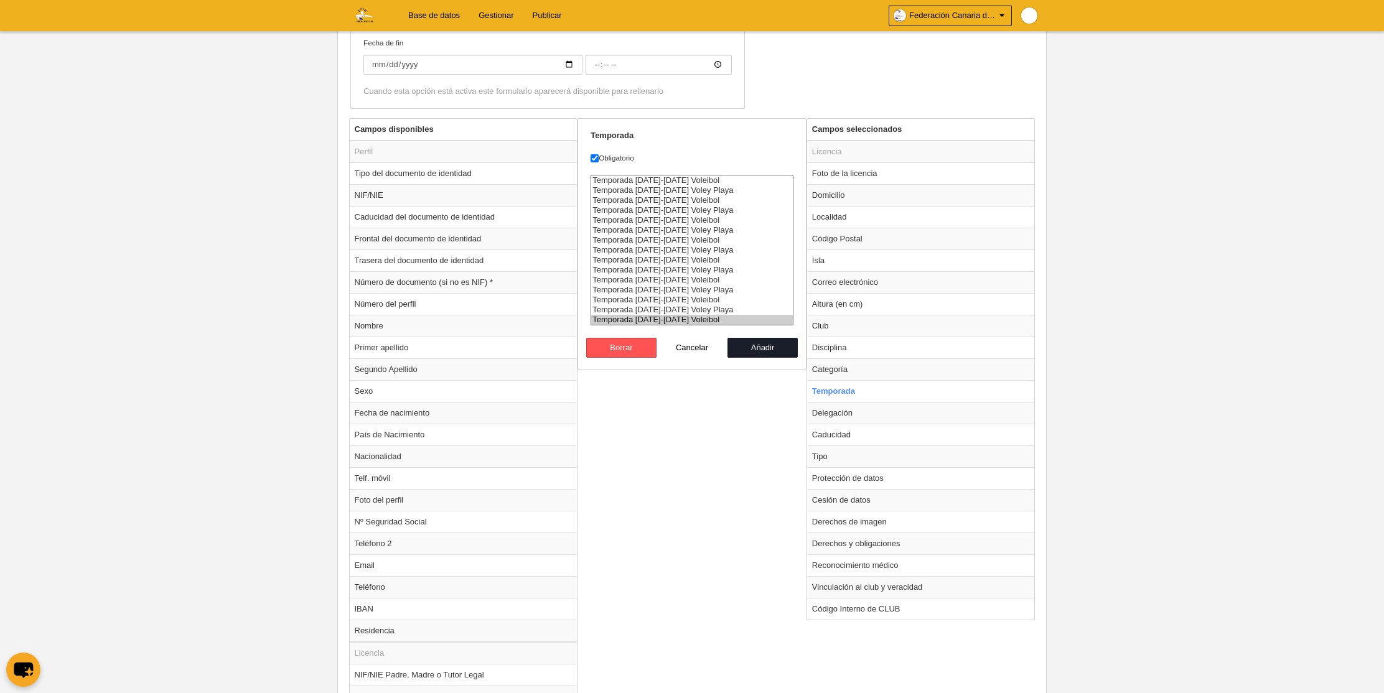
scroll to position [400, 0]
click at [654, 317] on option "Temporada [DATE]-[DATE] Voleibol" at bounding box center [692, 319] width 202 height 10
click at [756, 352] on button "Añadir" at bounding box center [763, 347] width 71 height 20
radio input "false"
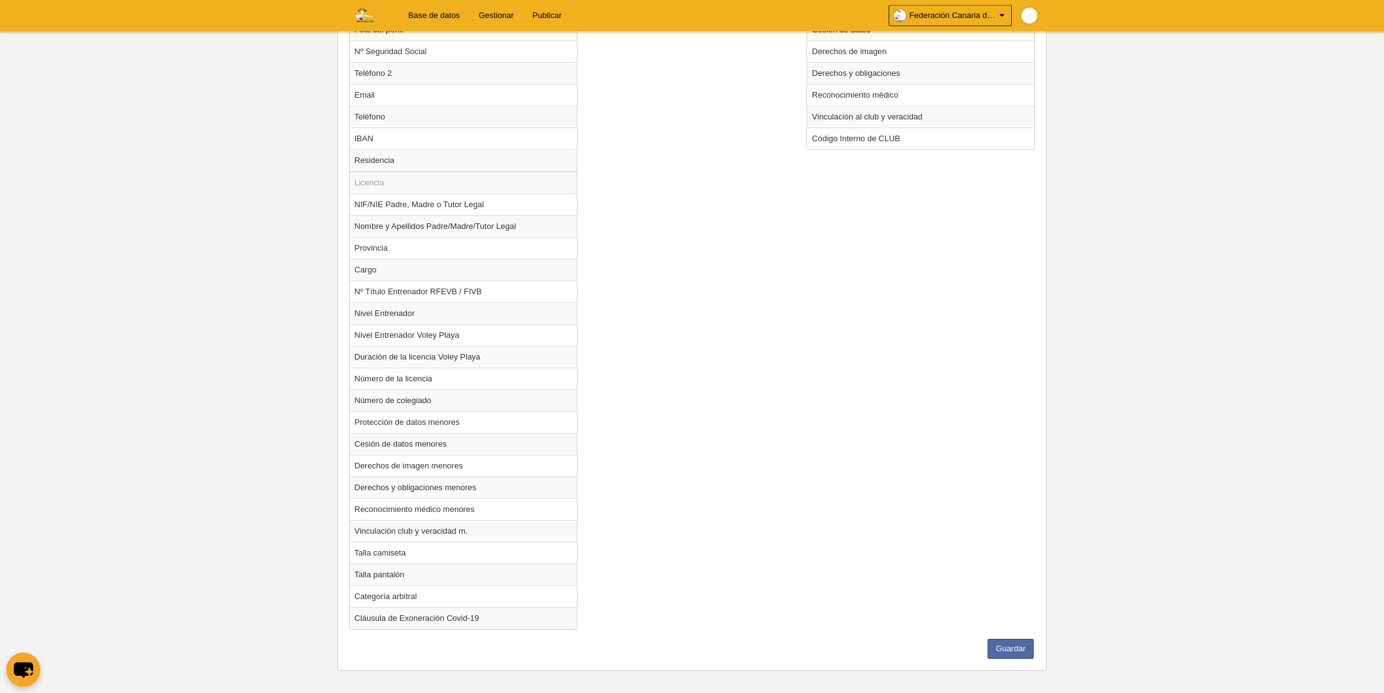
scroll to position [878, 0]
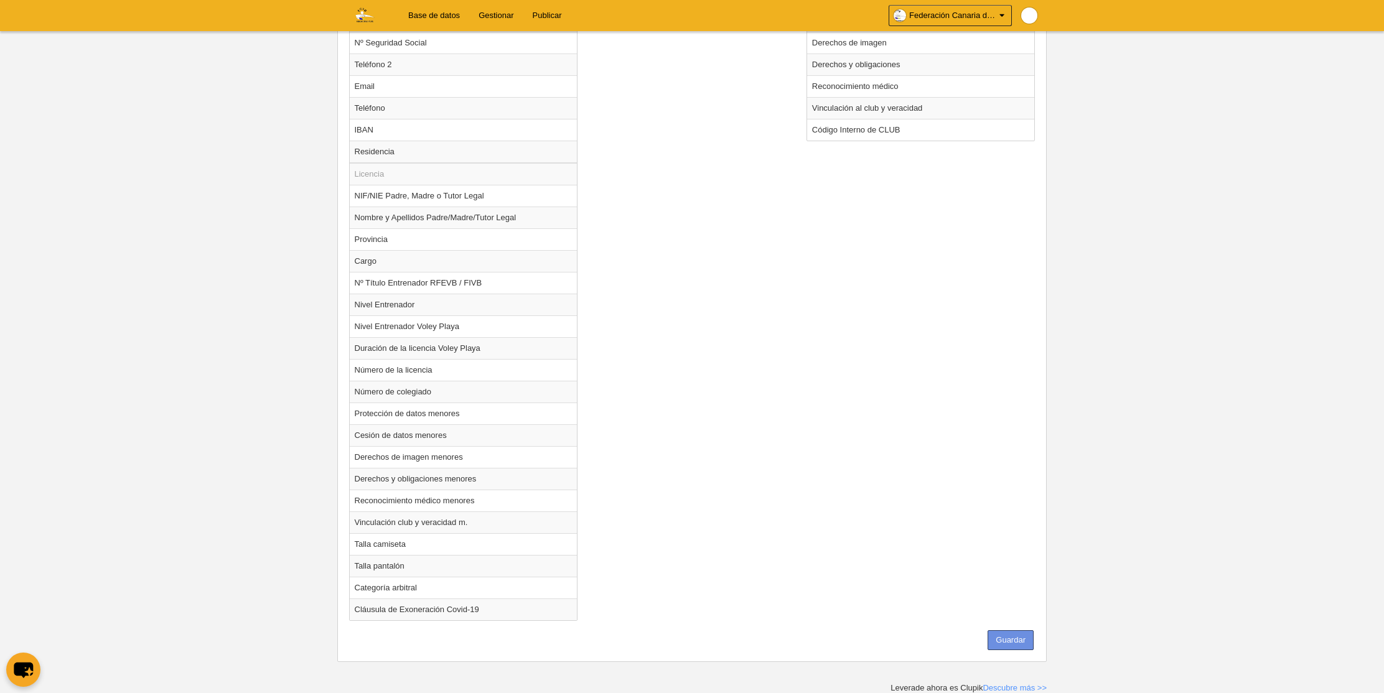
click at [999, 641] on button "Guardar" at bounding box center [1011, 641] width 46 height 20
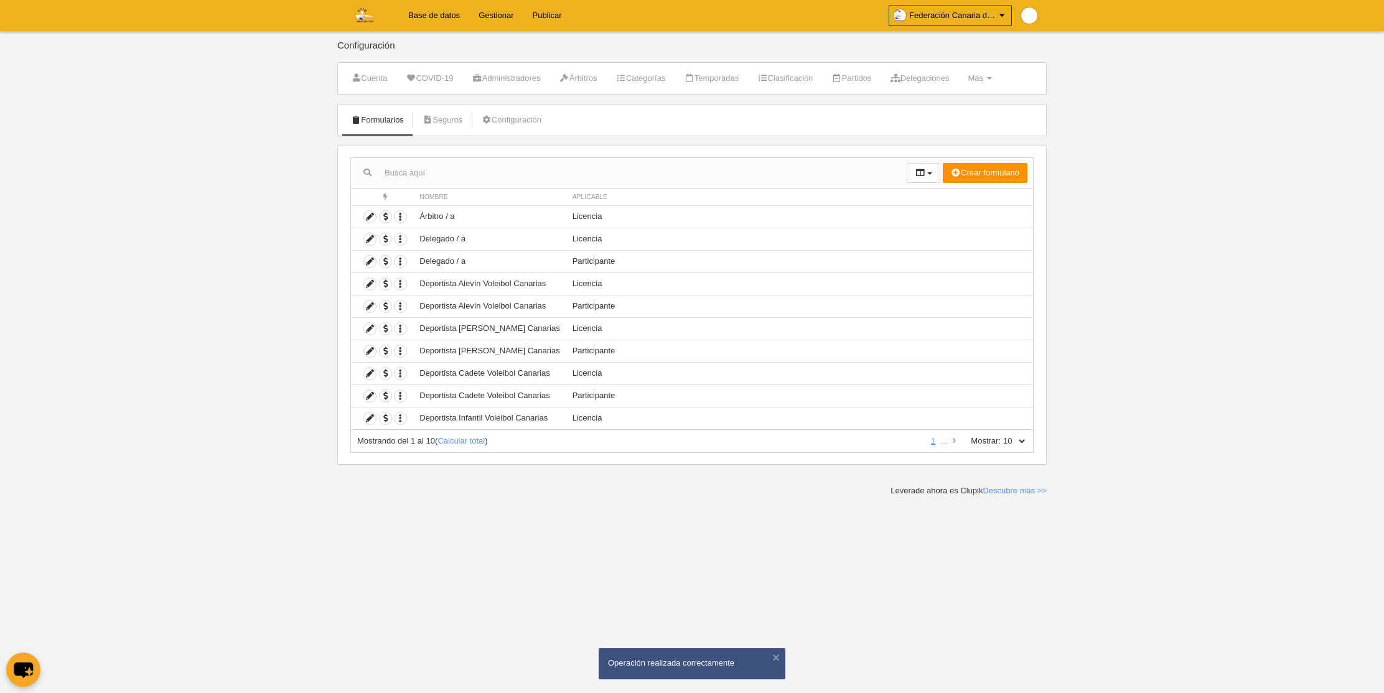
click at [1015, 441] on select "10 25 50 100 500" at bounding box center [1014, 441] width 26 height 11
select select "500"
click at [1001, 436] on select "10 25 50 100 500" at bounding box center [1014, 441] width 26 height 11
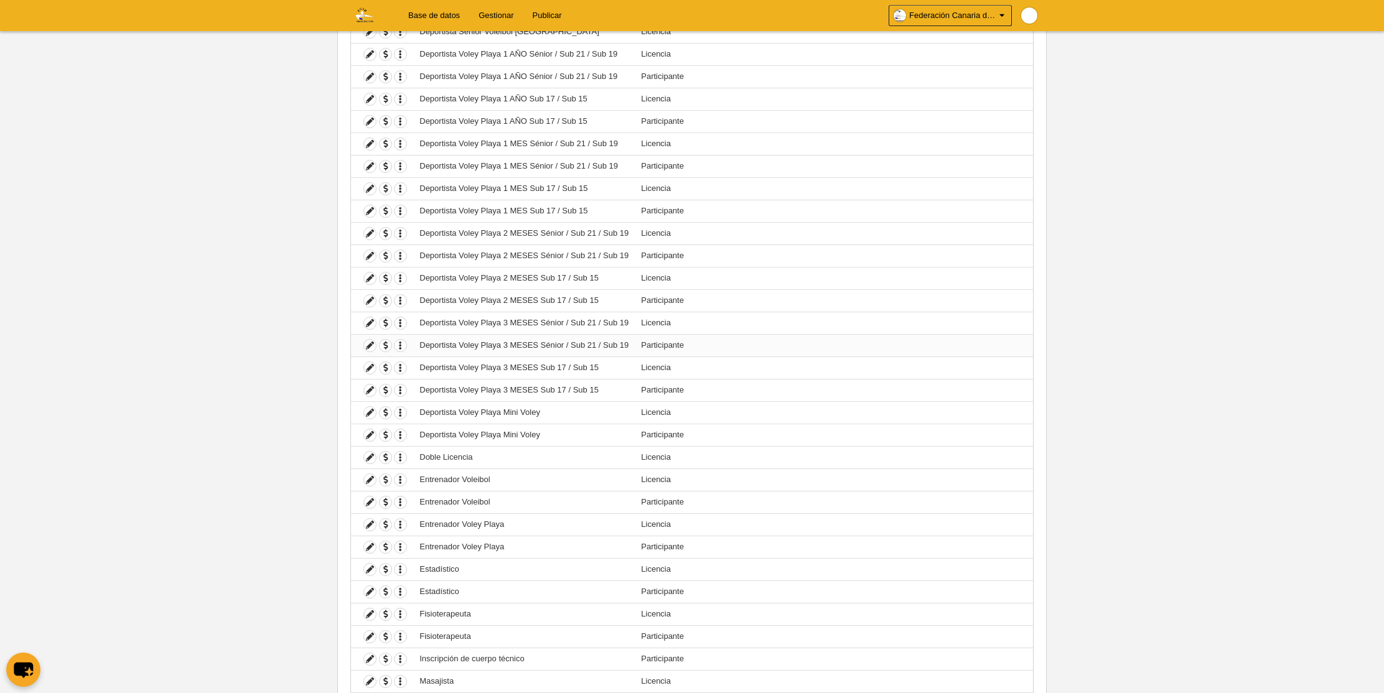
scroll to position [560, 0]
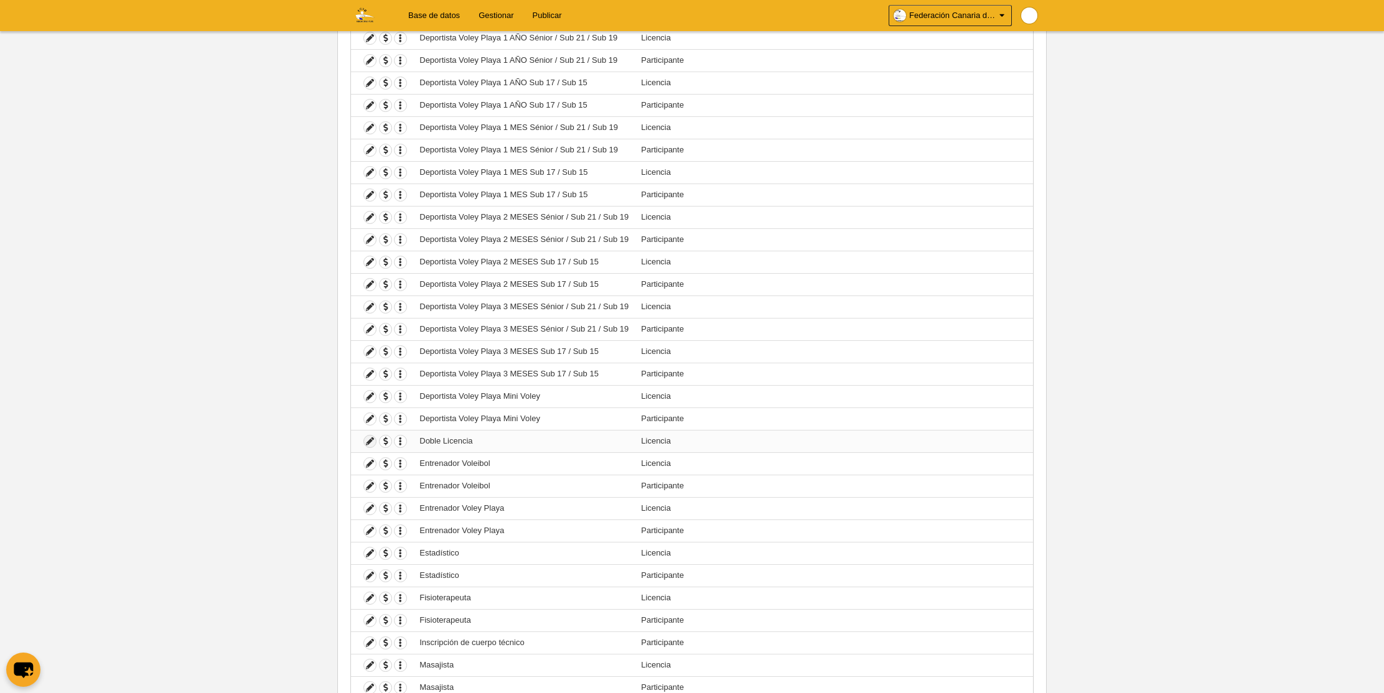
click at [372, 443] on icon at bounding box center [370, 442] width 12 height 12
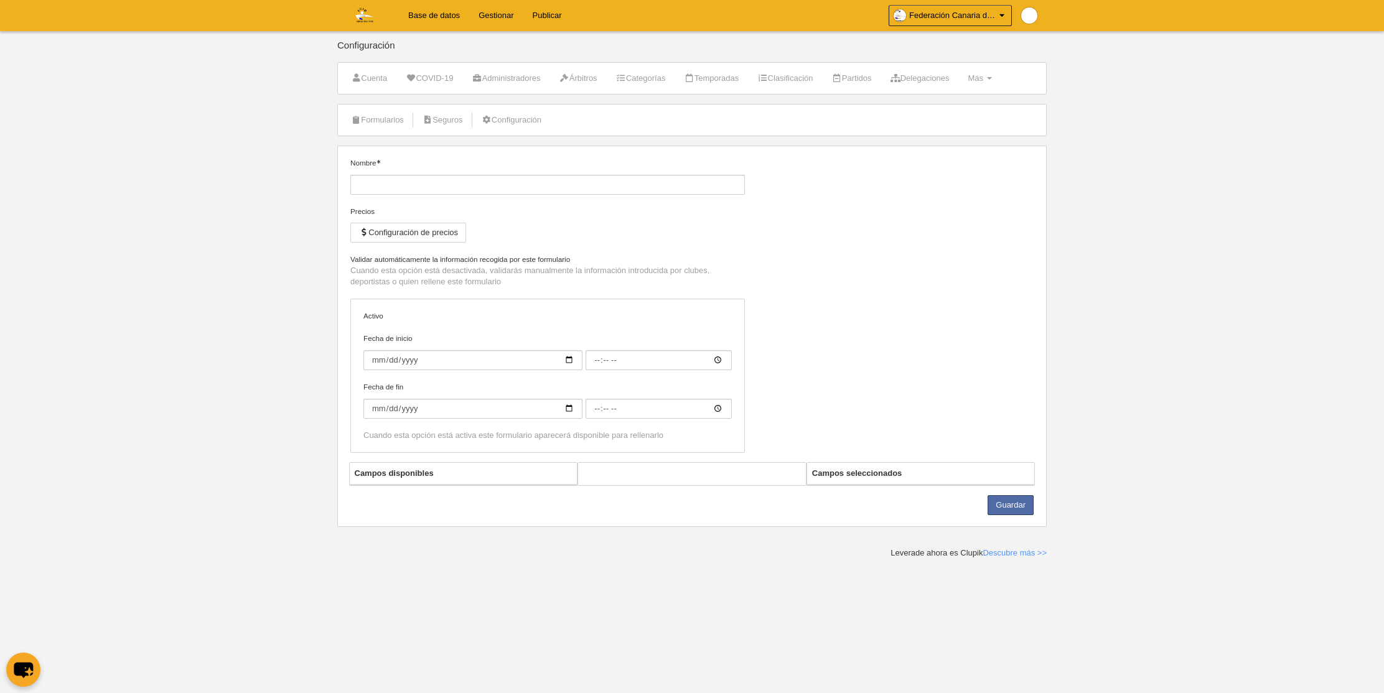
type input "Doble Licencia"
checkbox input "true"
select select "selected"
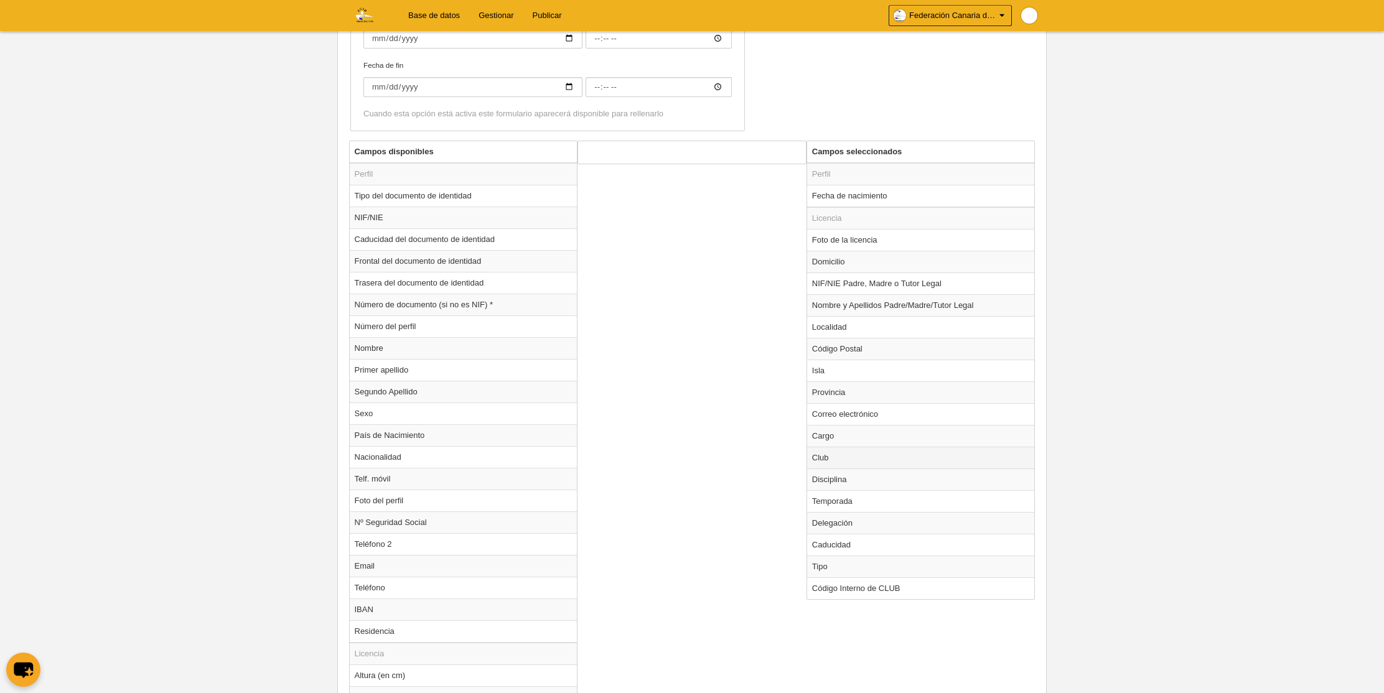
scroll to position [408, 0]
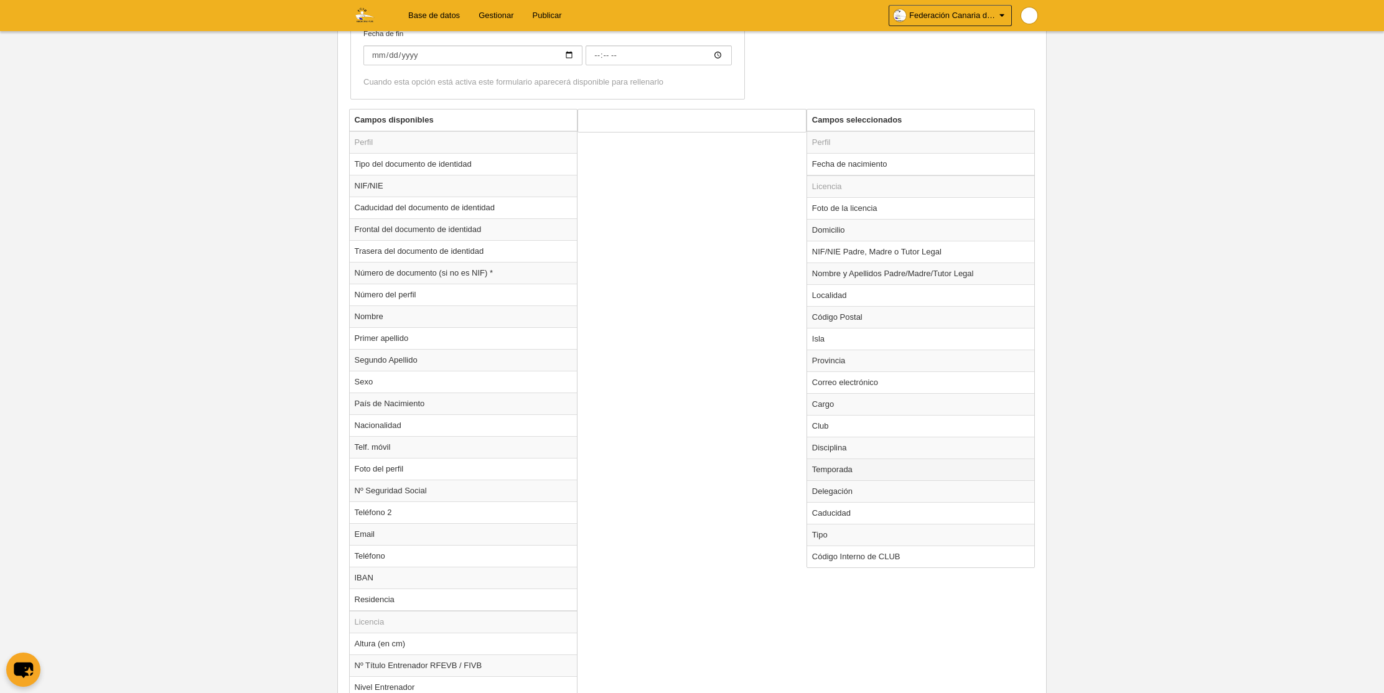
click at [857, 466] on td "Temporada" at bounding box center [921, 470] width 228 height 22
radio input "true"
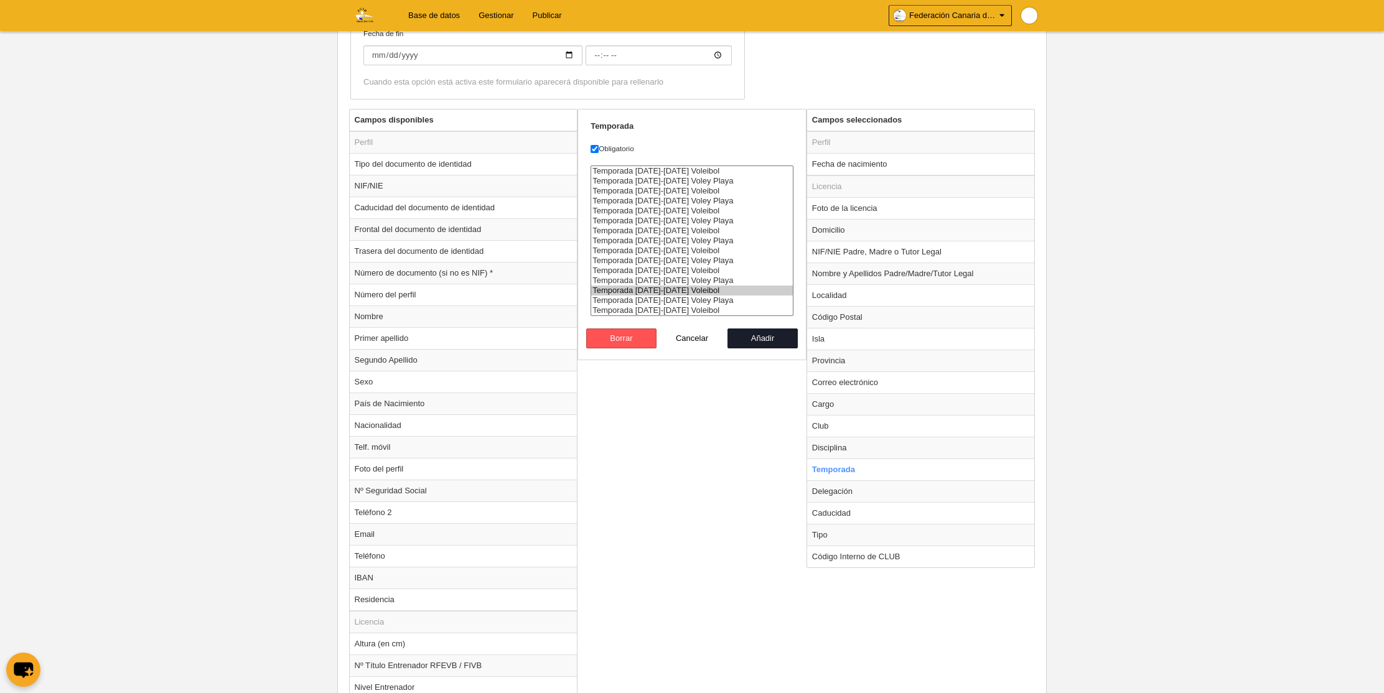
select select "8364"
click at [687, 308] on option "Temporada [DATE]-[DATE] Voleibol" at bounding box center [692, 311] width 202 height 10
click at [685, 311] on option "Temporada [DATE]-[DATE] Voleibol" at bounding box center [692, 311] width 202 height 10
click at [759, 339] on button "Añadir" at bounding box center [763, 339] width 71 height 20
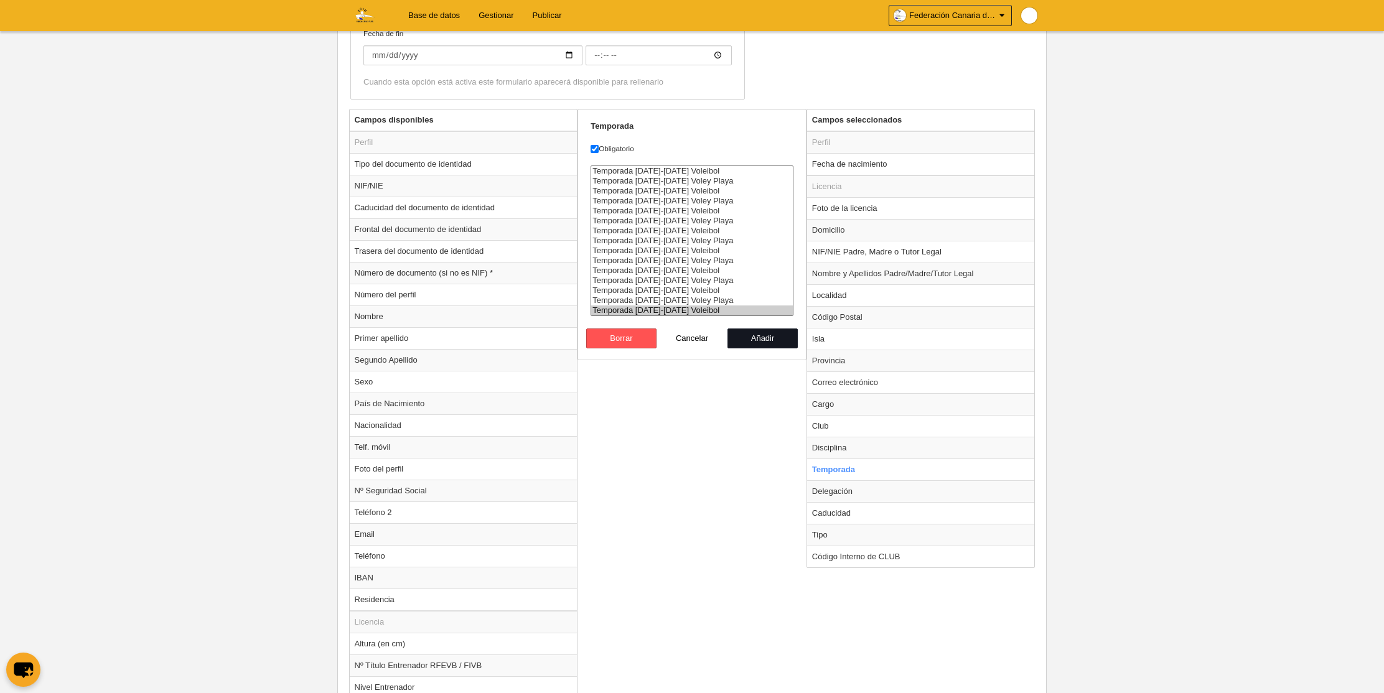
radio input "false"
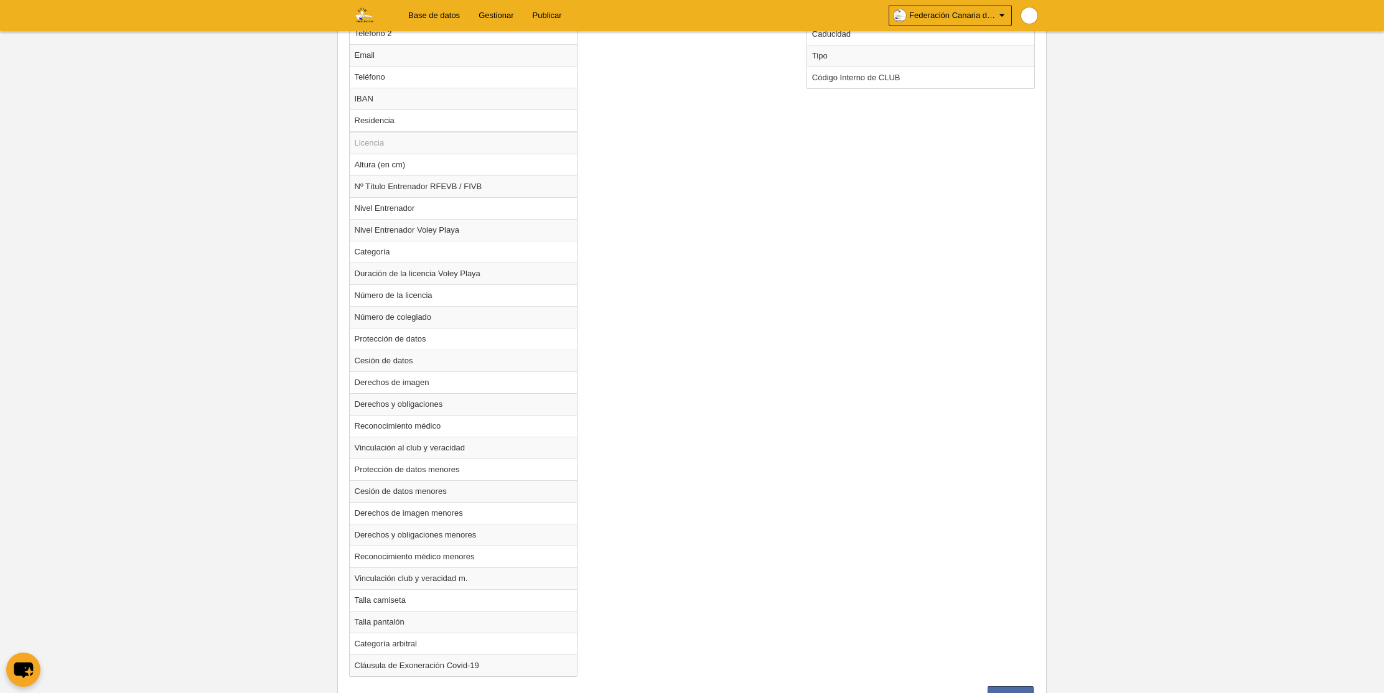
scroll to position [944, 0]
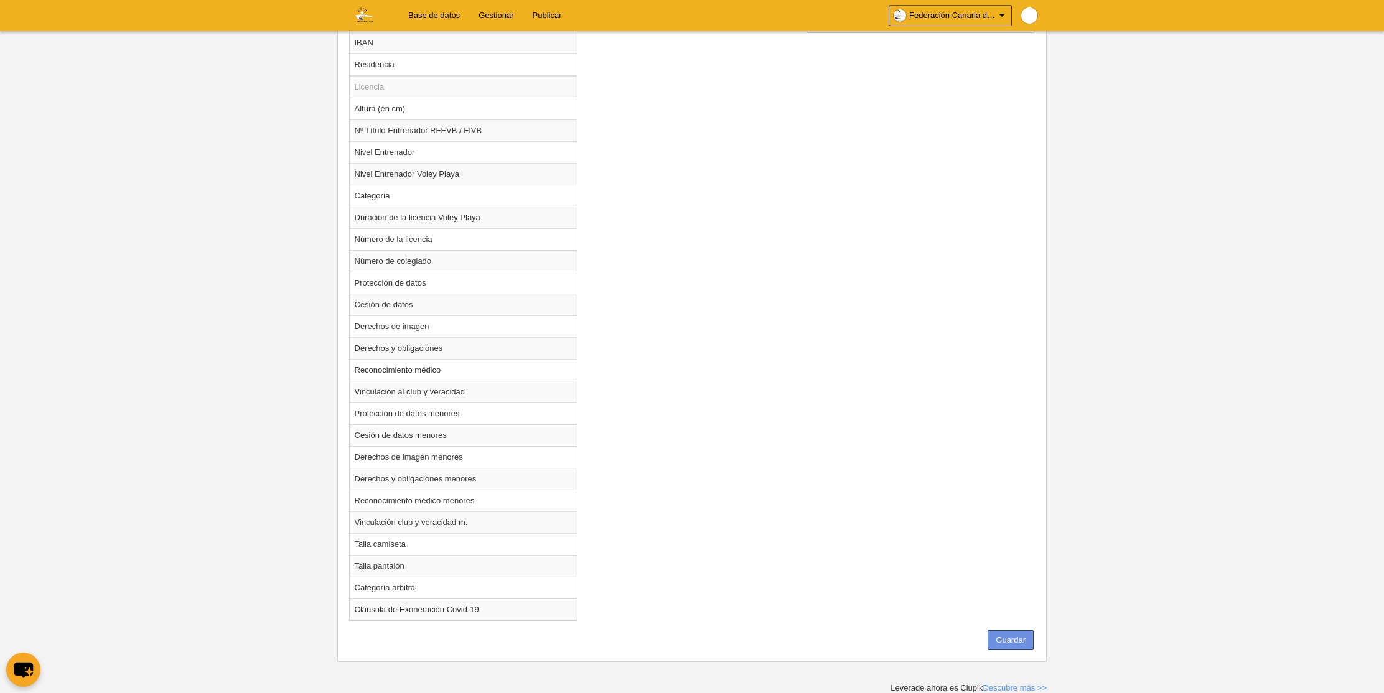
click at [1005, 642] on button "Guardar" at bounding box center [1011, 641] width 46 height 20
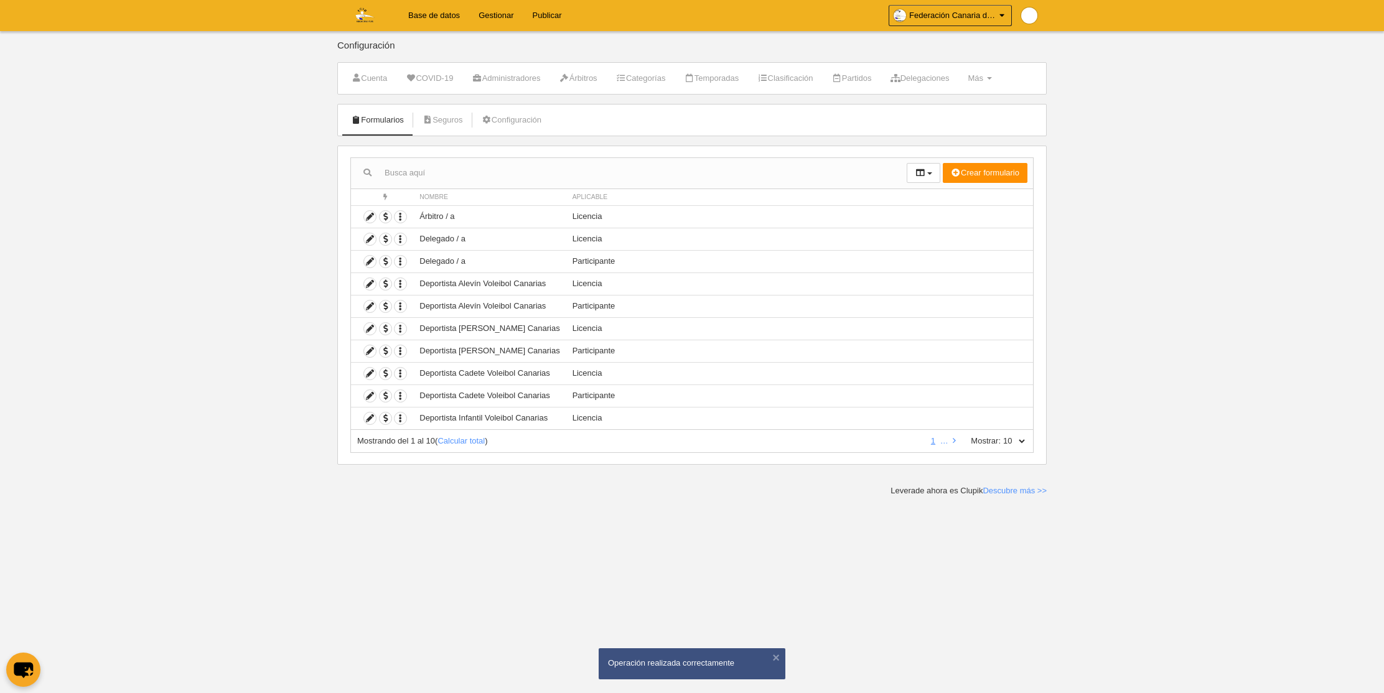
click at [1016, 442] on select "10 25 50 100 500" at bounding box center [1014, 441] width 26 height 11
select select "500"
click at [1001, 436] on select "10 25 50 100 500" at bounding box center [1014, 441] width 26 height 11
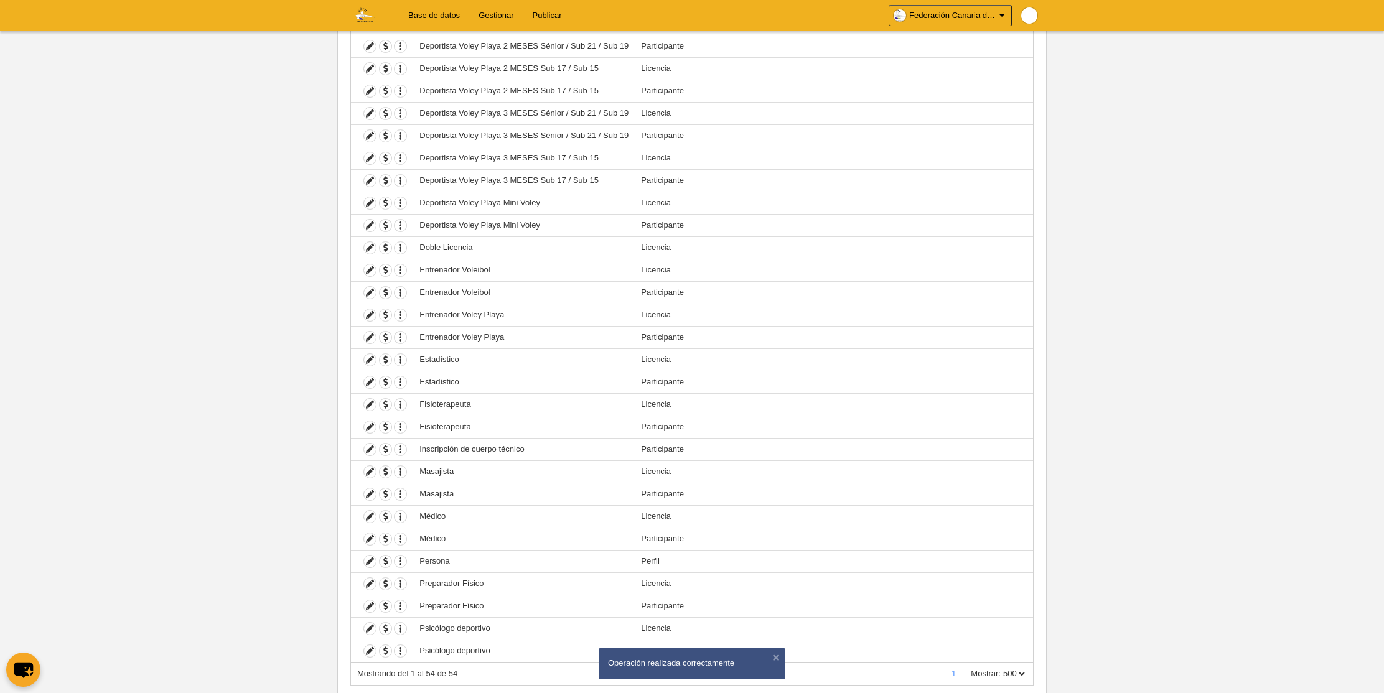
scroll to position [756, 0]
click at [368, 270] on icon at bounding box center [370, 268] width 12 height 12
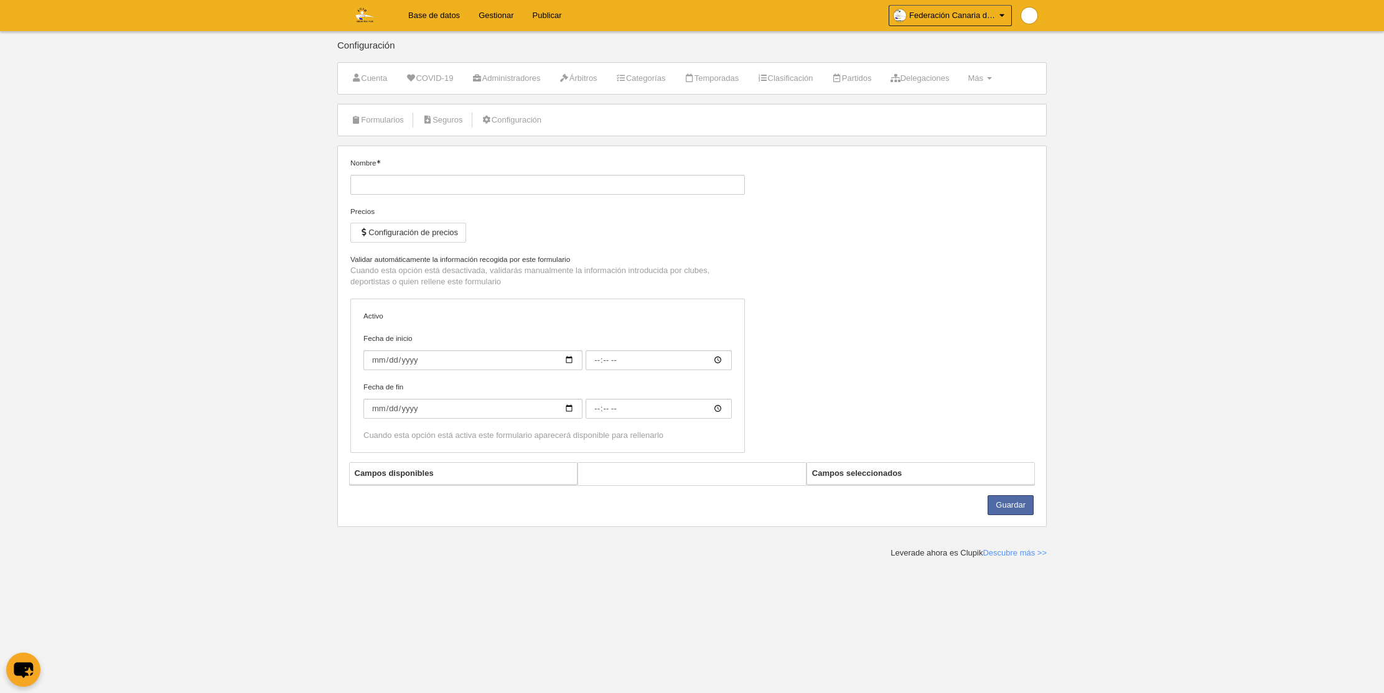
type input "Entrenador Voleibol"
checkbox input "true"
select select "selected"
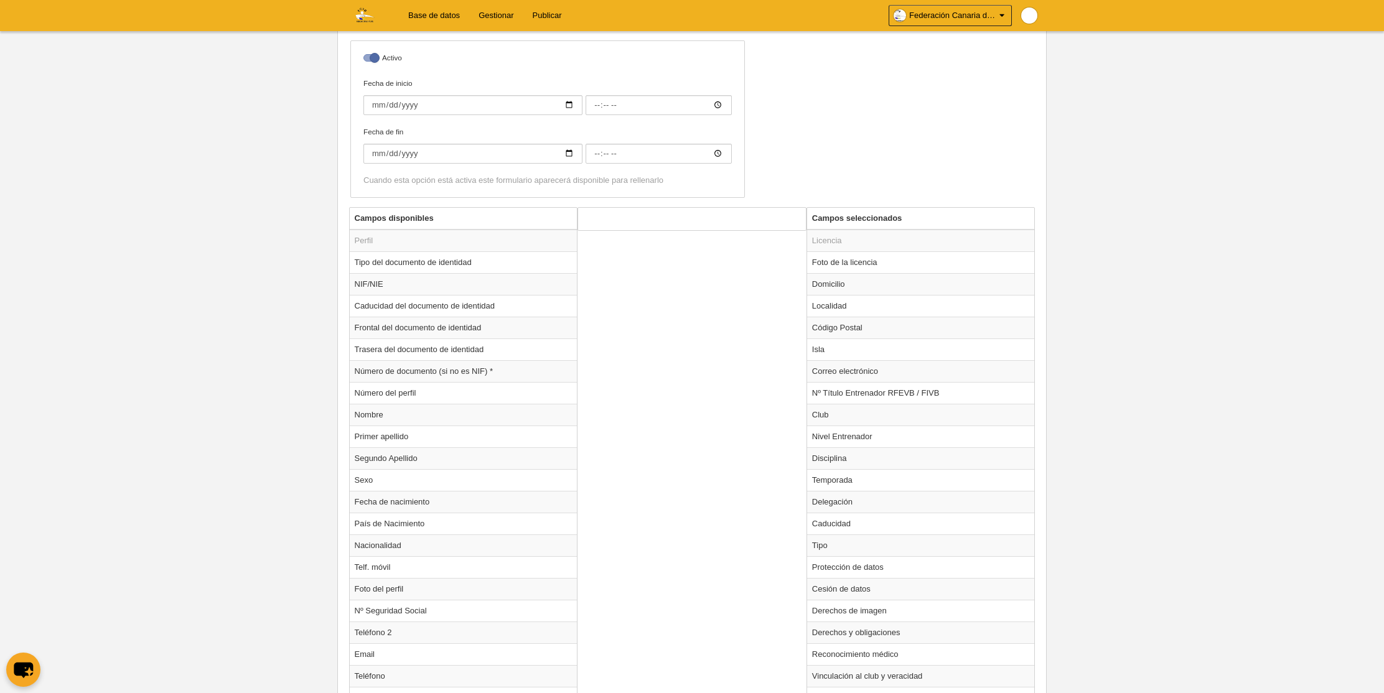
scroll to position [324, 0]
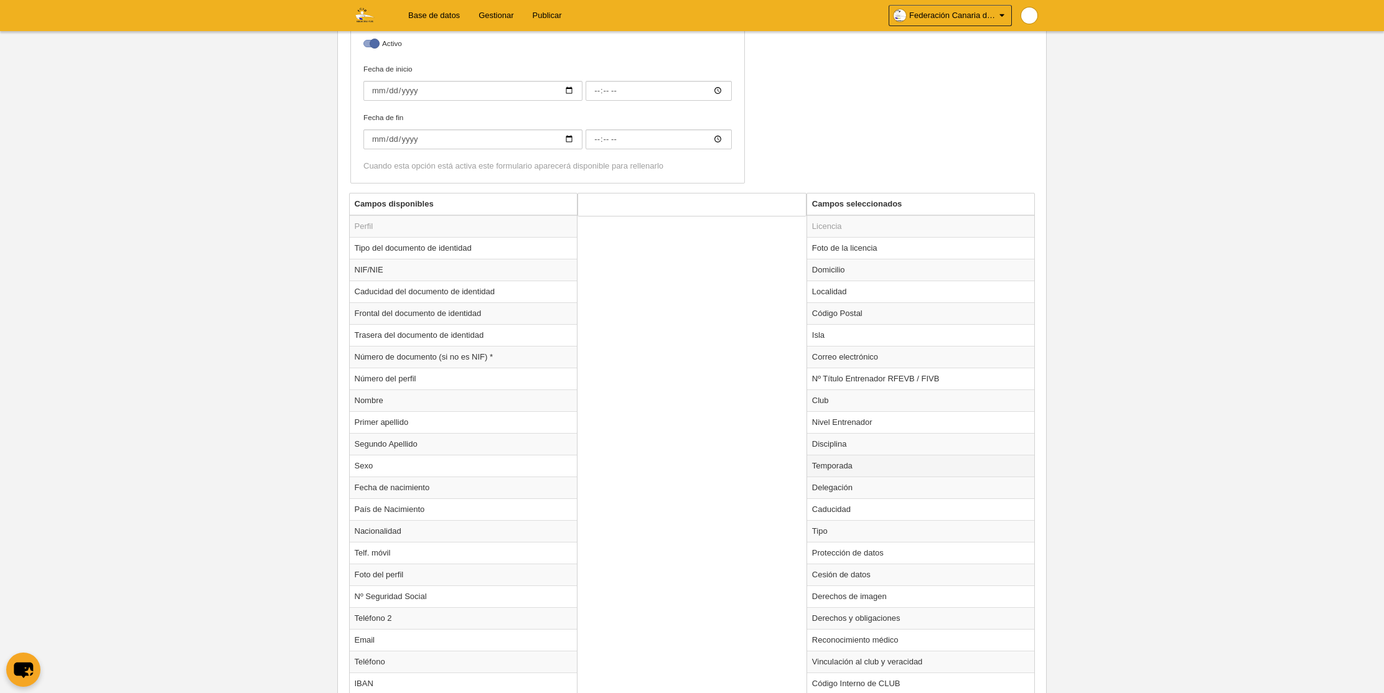
click at [833, 469] on td "Temporada" at bounding box center [921, 466] width 228 height 22
radio input "true"
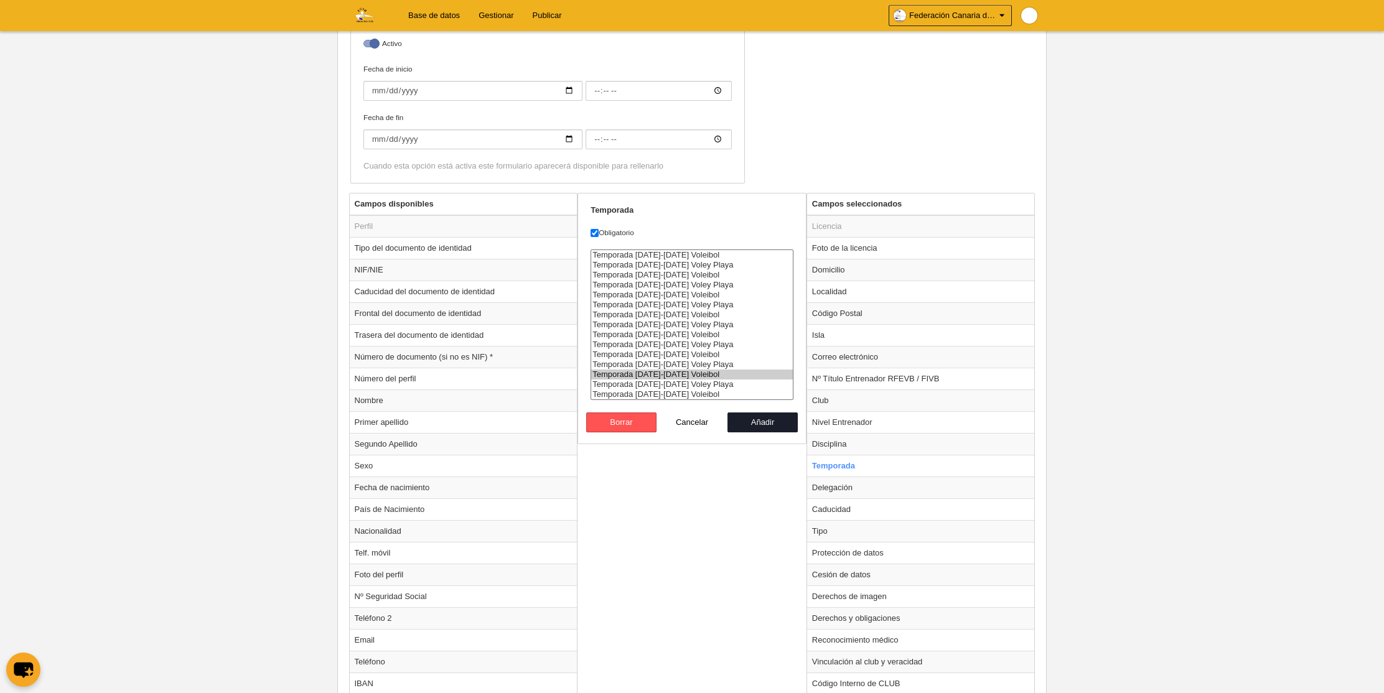
select select "8364"
click at [672, 393] on option "Temporada [DATE]-[DATE] Voleibol" at bounding box center [692, 395] width 202 height 10
click at [748, 419] on button "Añadir" at bounding box center [763, 423] width 71 height 20
radio input "false"
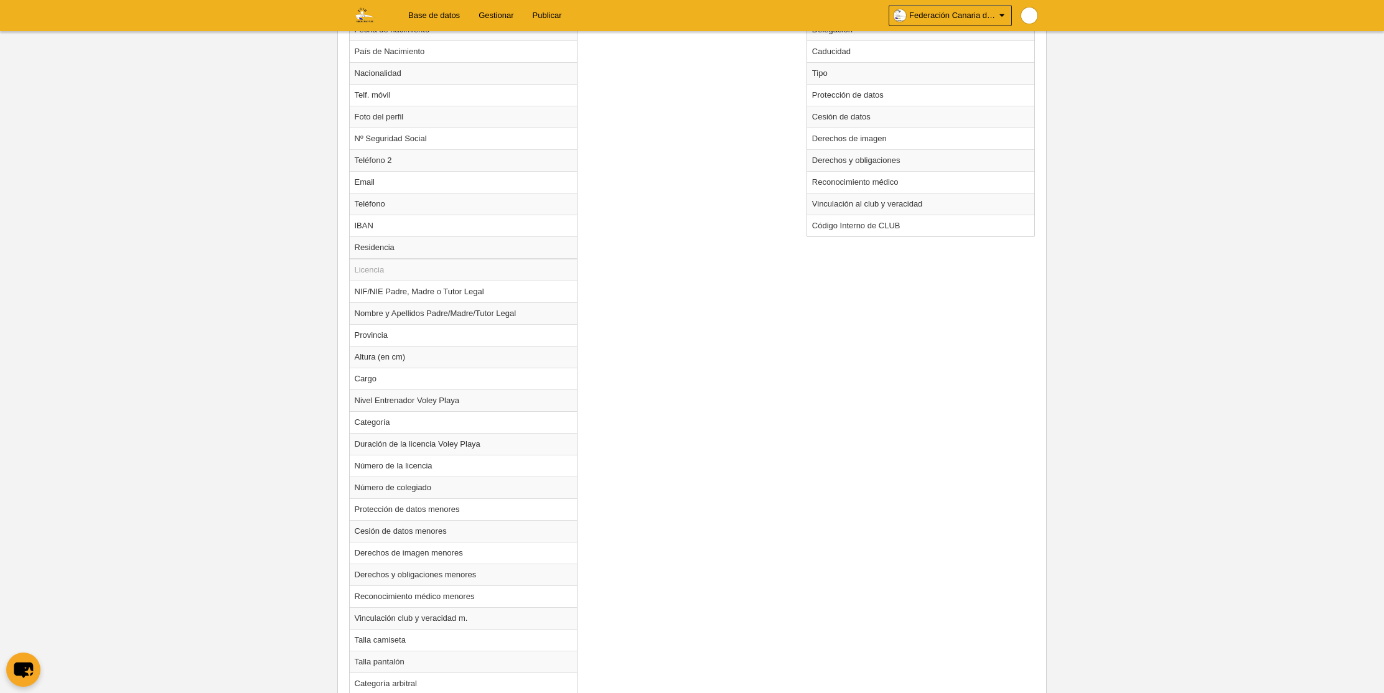
scroll to position [878, 0]
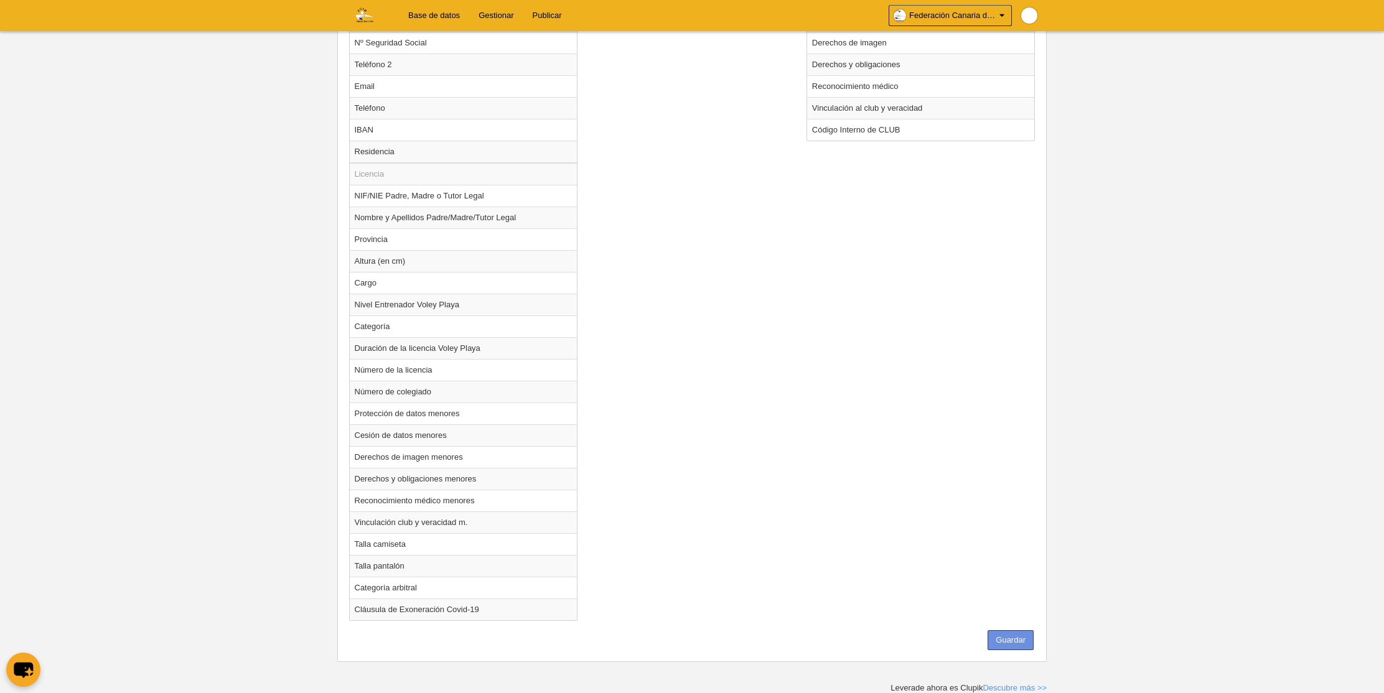
click at [1008, 647] on button "Guardar" at bounding box center [1011, 641] width 46 height 20
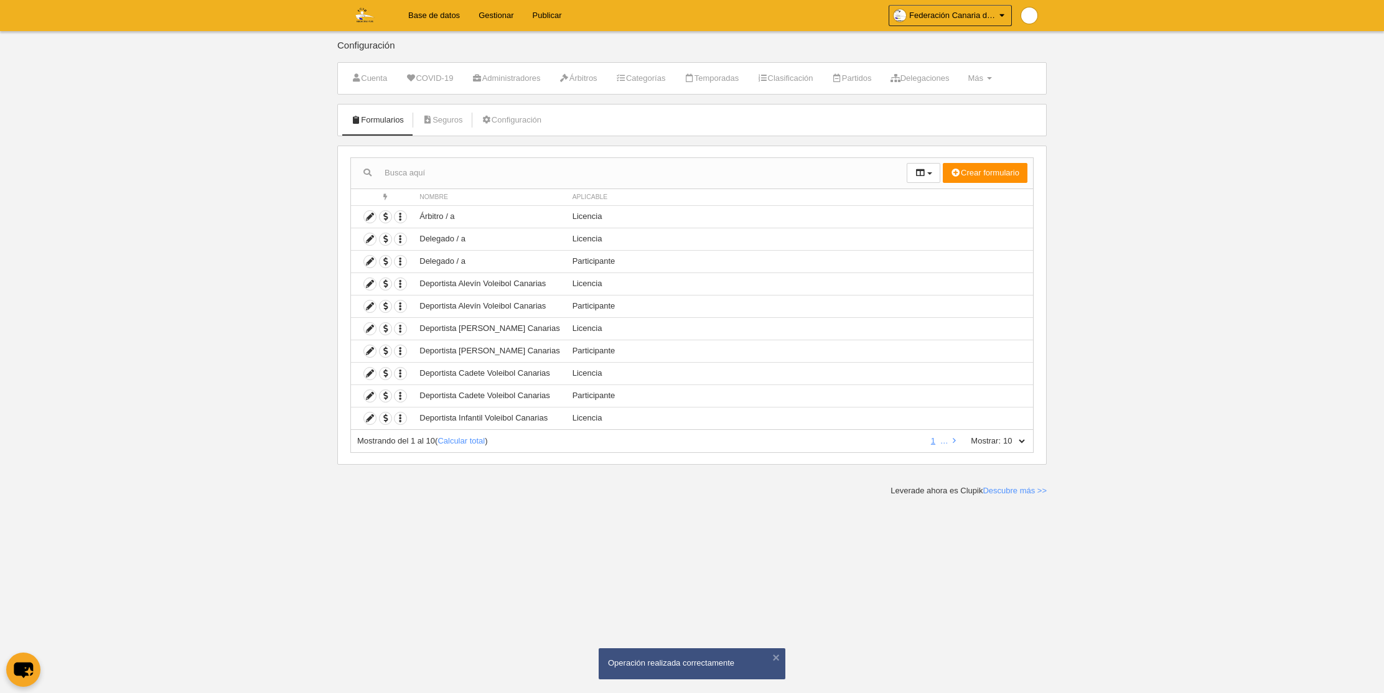
click at [1014, 439] on select "10 25 50 100 500" at bounding box center [1014, 441] width 26 height 11
select select "500"
click at [1001, 436] on select "10 25 50 100 500" at bounding box center [1014, 441] width 26 height 11
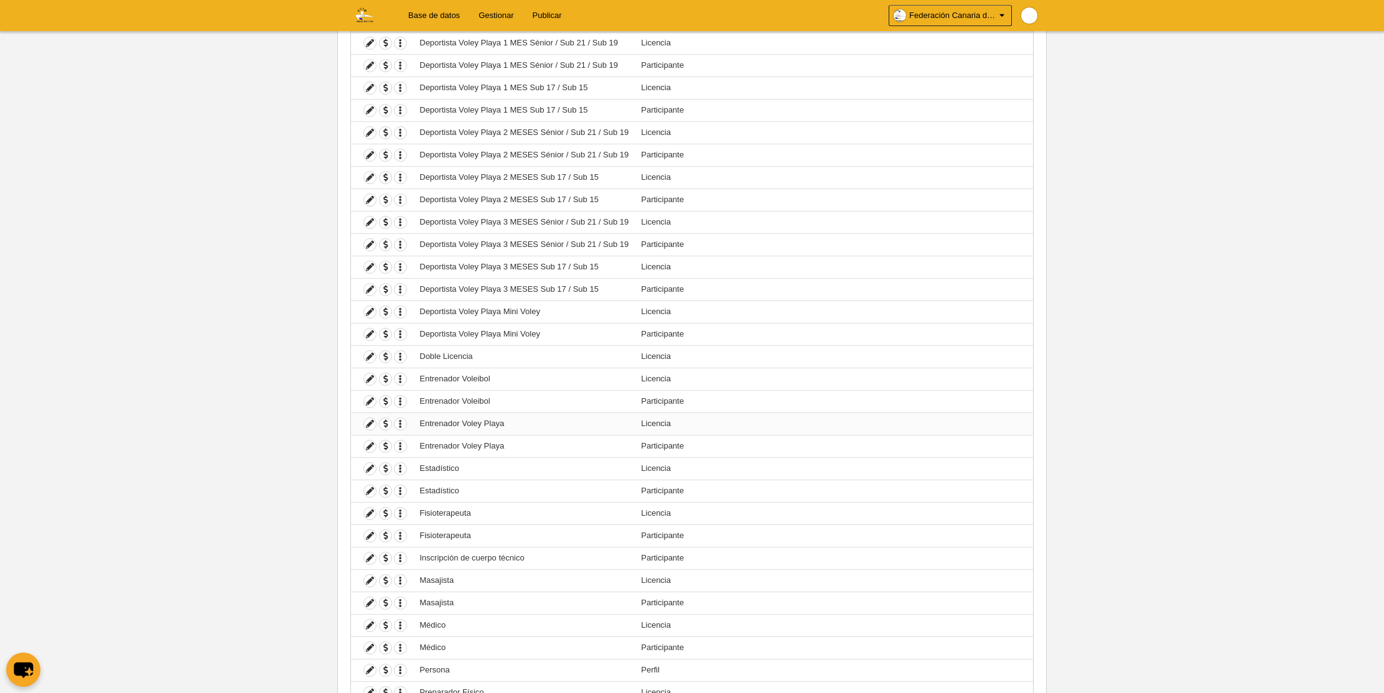
scroll to position [672, 0]
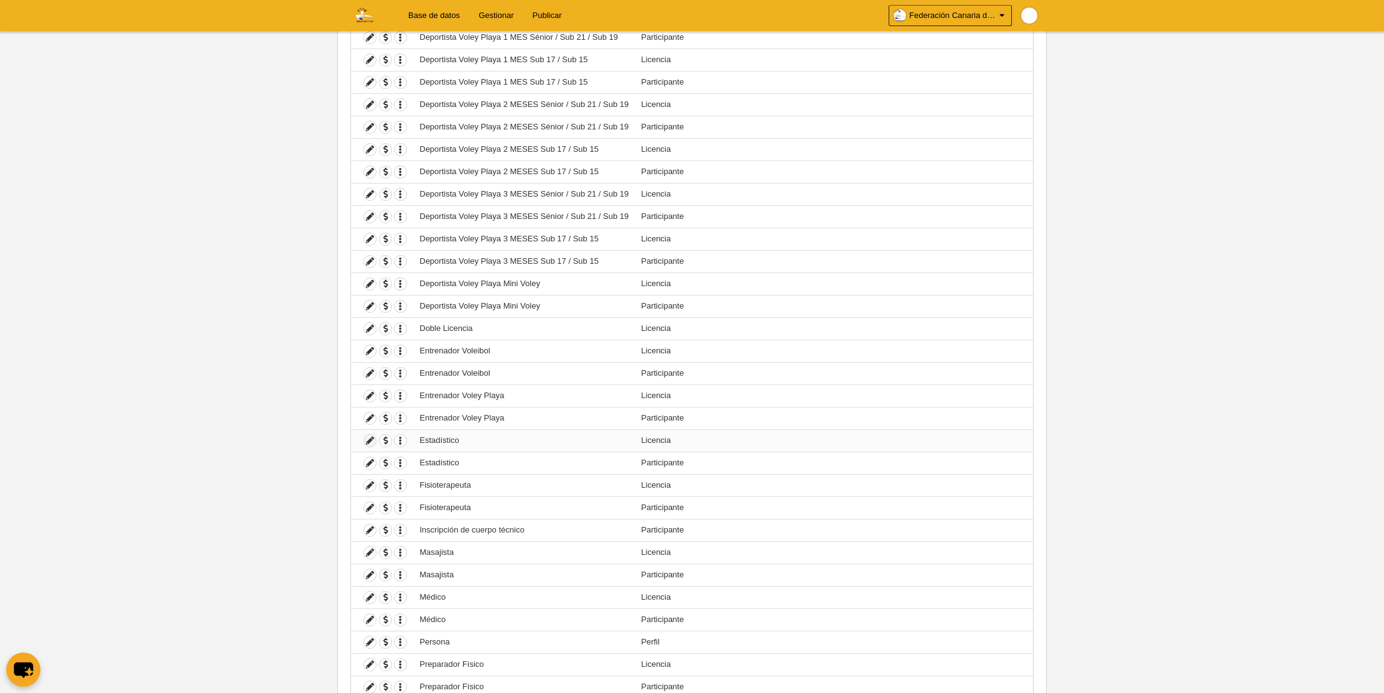
click at [369, 441] on icon at bounding box center [370, 441] width 12 height 12
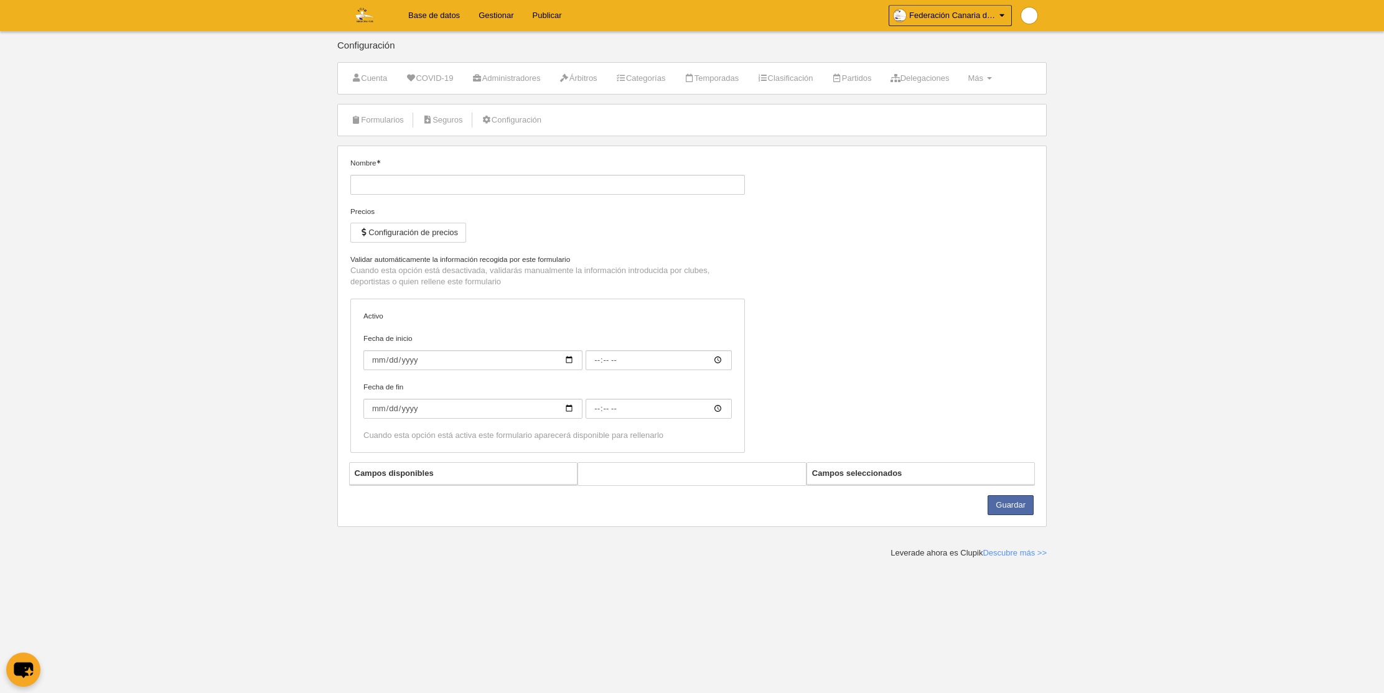
type input "Estadístico"
checkbox input "true"
select select "selected"
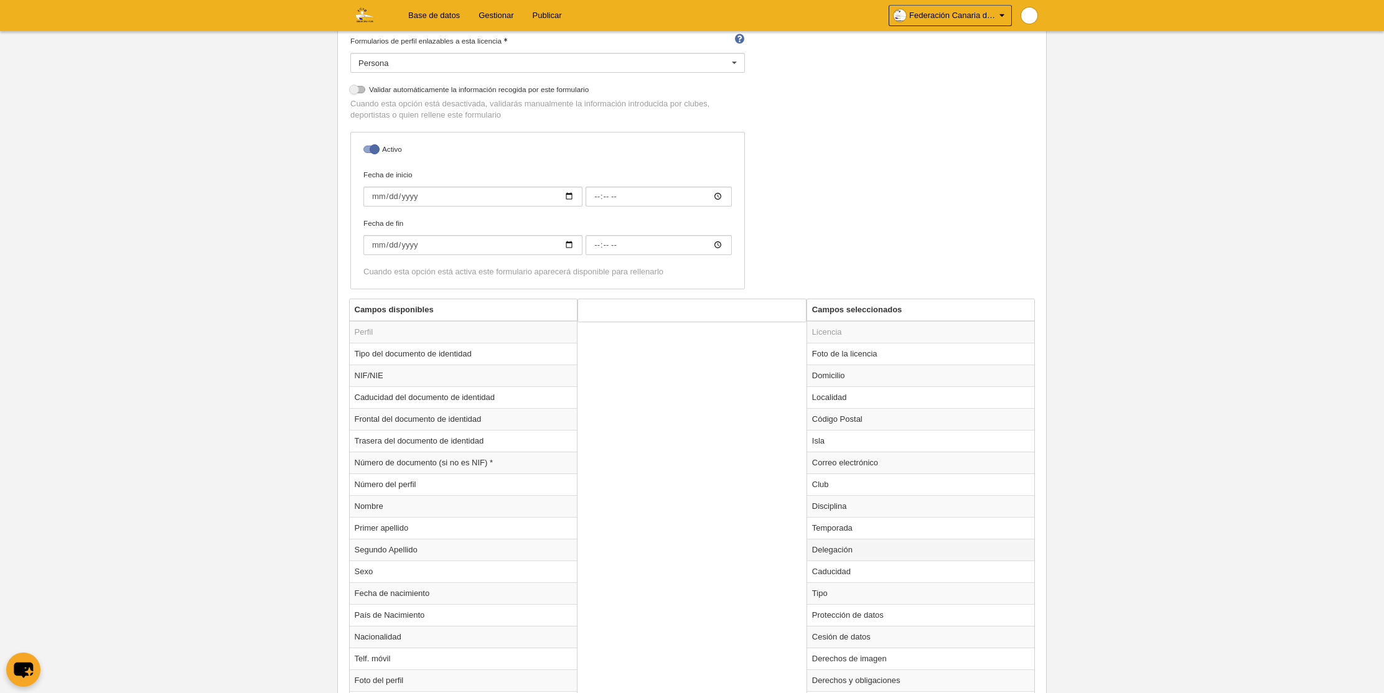
scroll to position [227, 0]
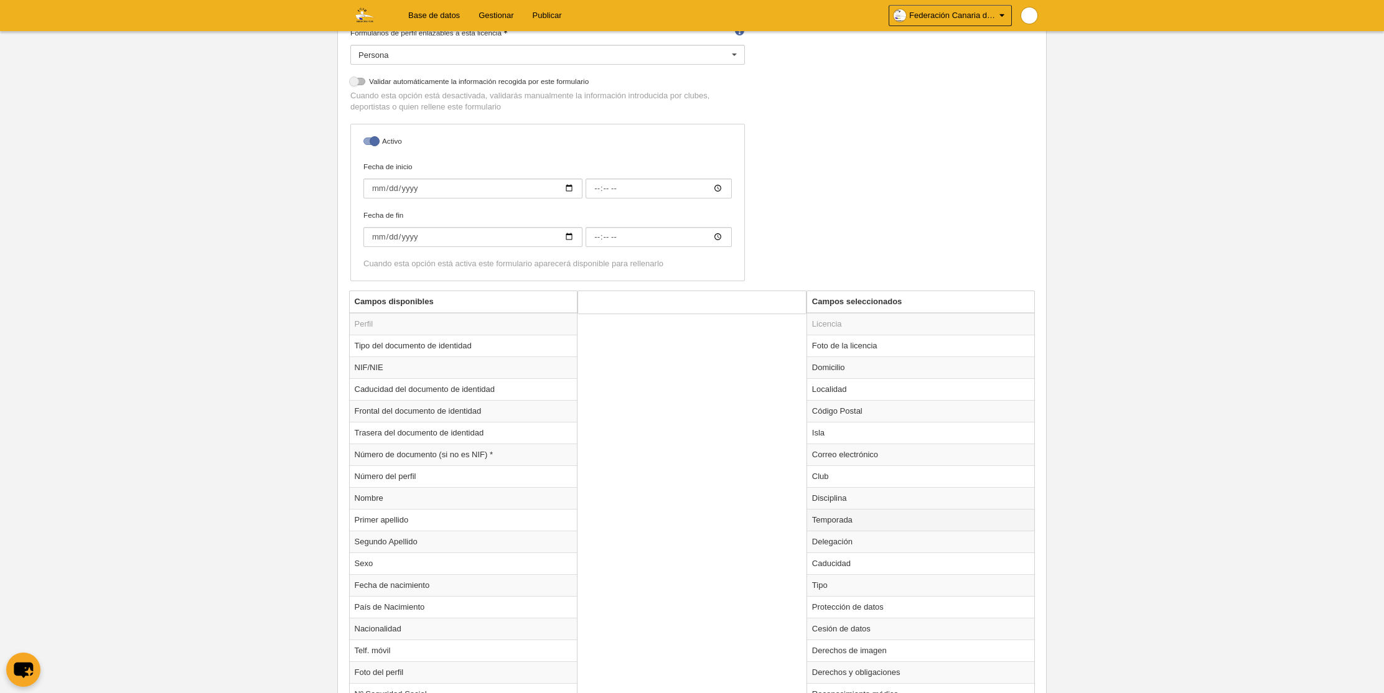
click at [843, 520] on td "Temporada" at bounding box center [921, 520] width 228 height 22
radio input "true"
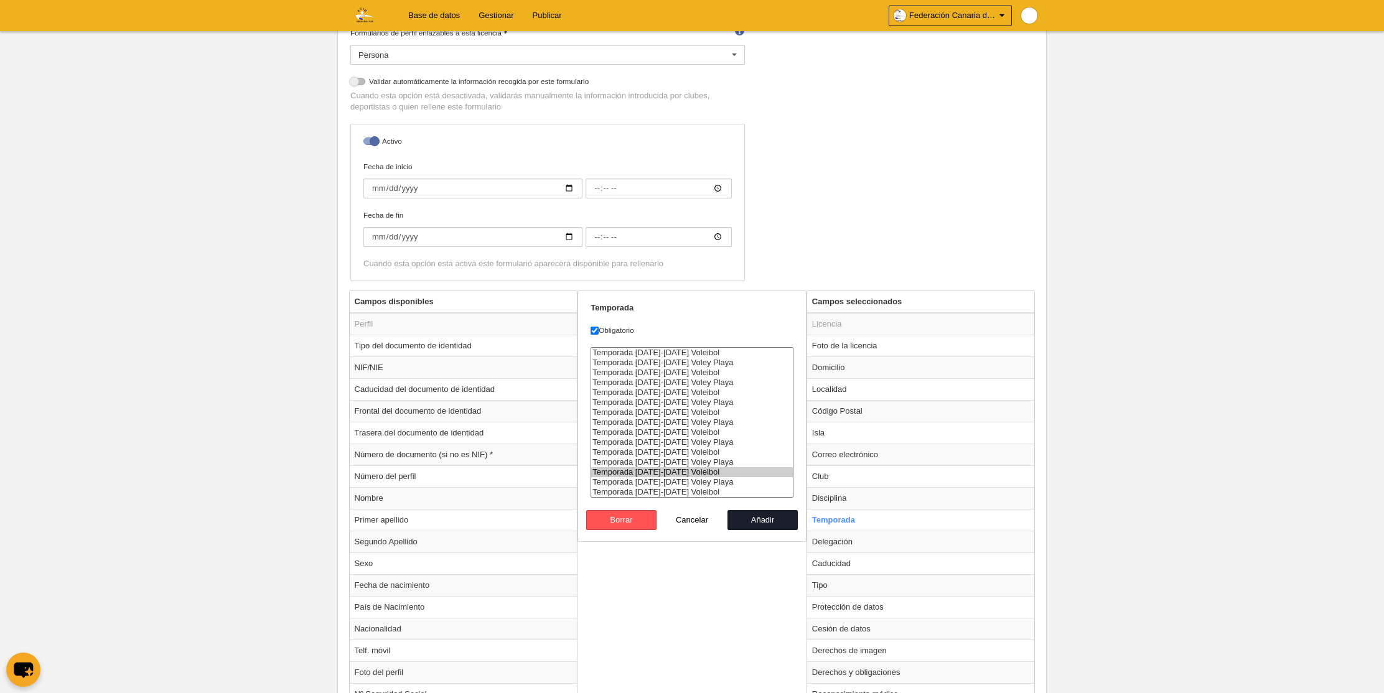
select select "8364"
click at [699, 495] on option "Temporada [DATE]-[DATE] Voleibol" at bounding box center [692, 492] width 202 height 10
click at [770, 531] on div "Temporada Obligatorio Temporada [DATE]-[DATE] Voleibol Temporada [DATE]-[DATE] …" at bounding box center [692, 416] width 229 height 251
click at [768, 524] on button "Añadir" at bounding box center [763, 520] width 71 height 20
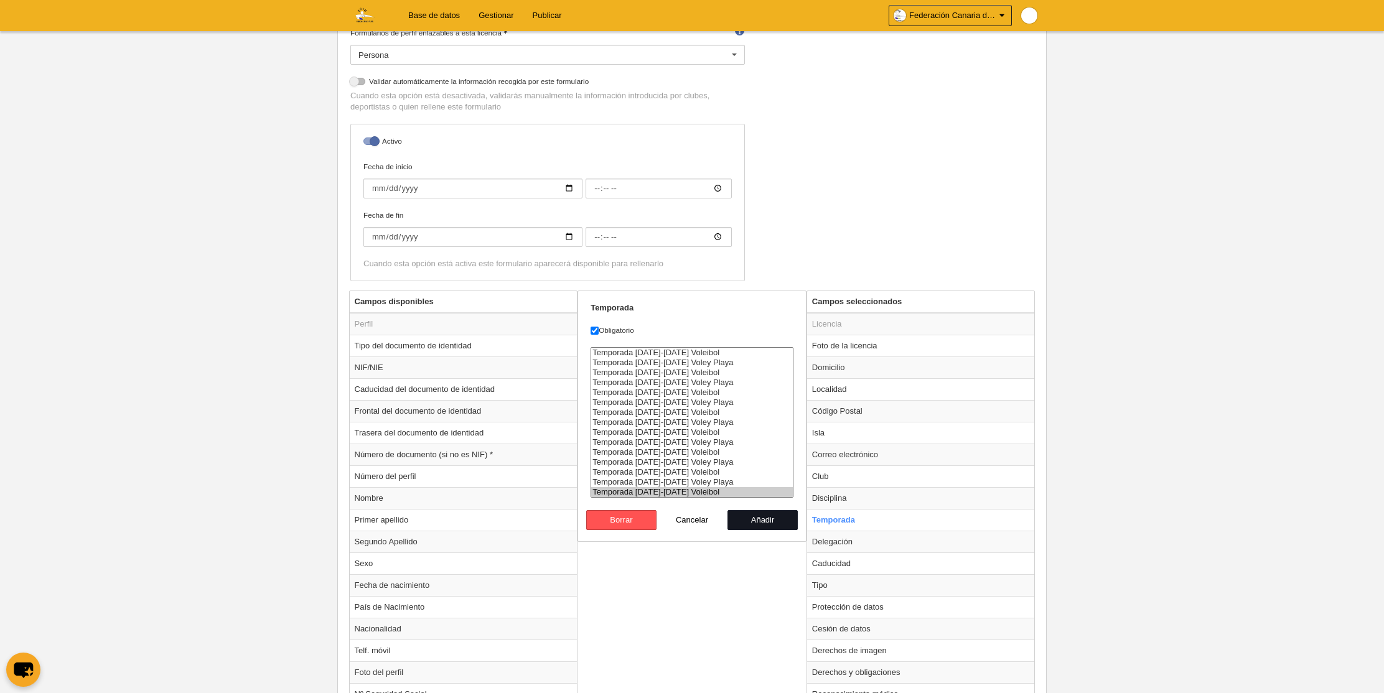
radio input "false"
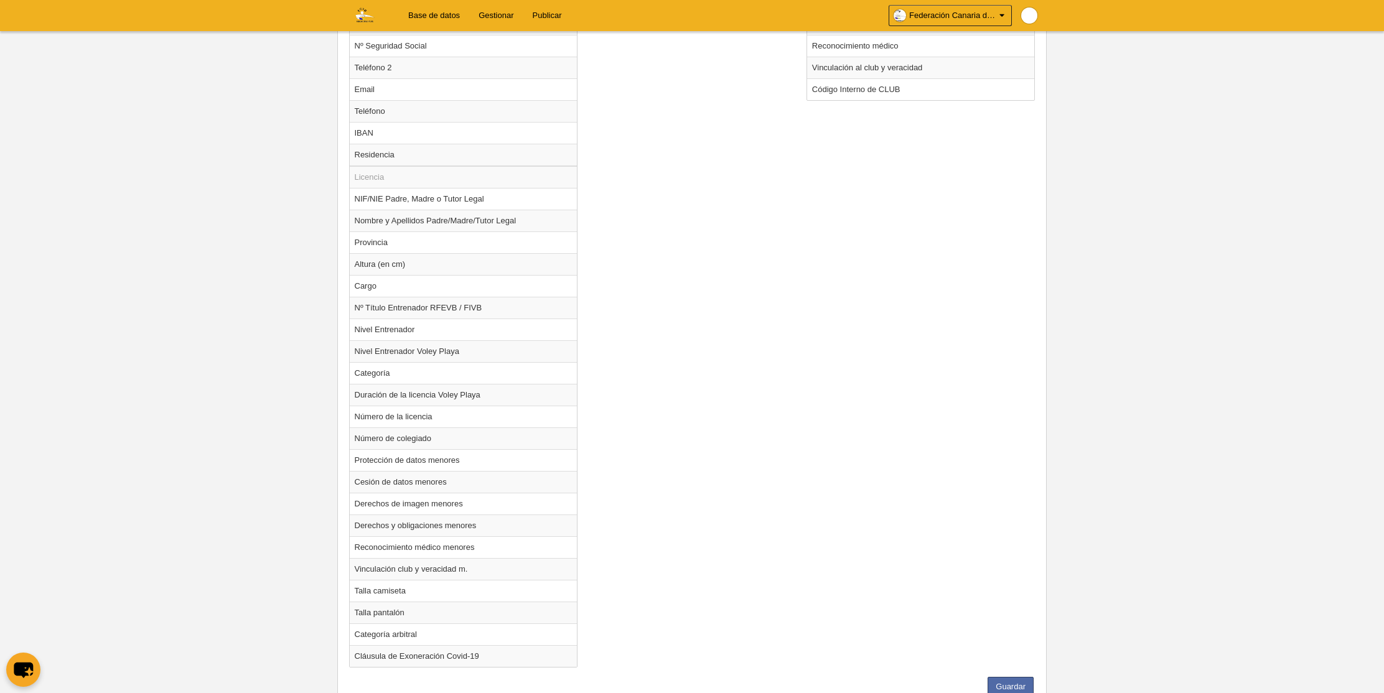
scroll to position [922, 0]
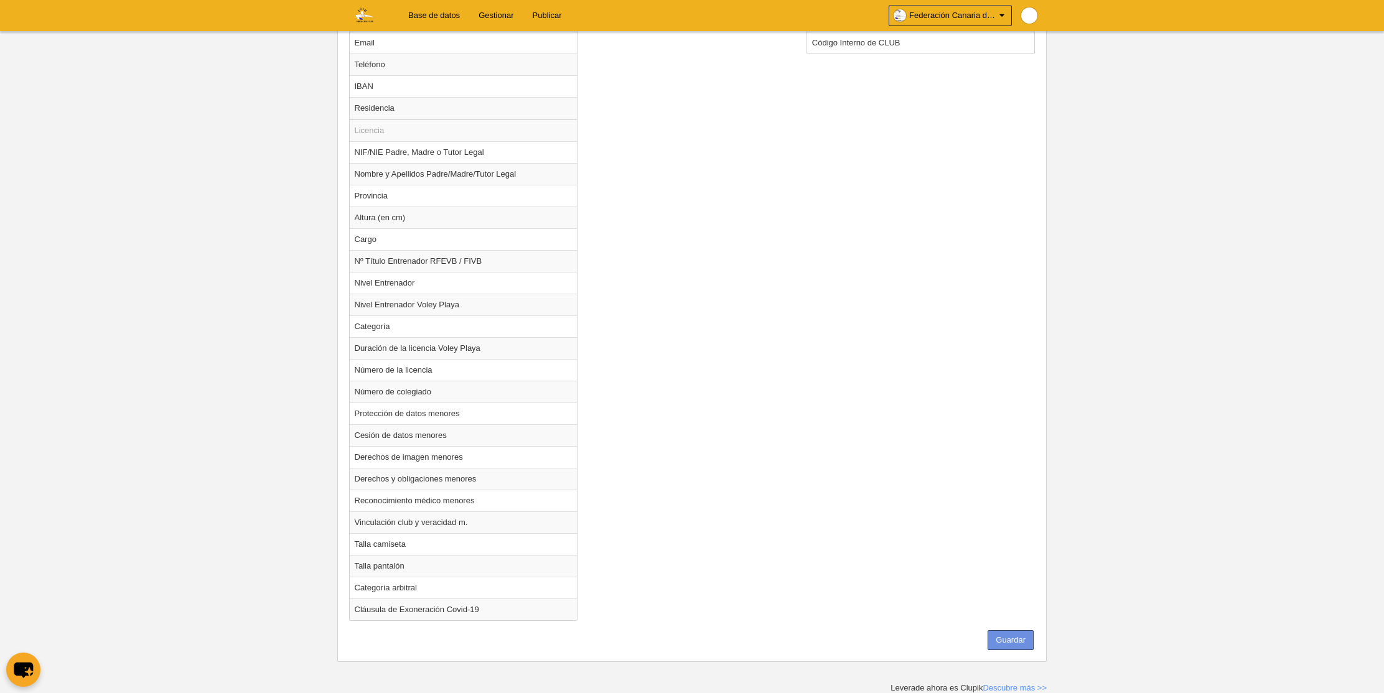
click at [1008, 640] on button "Guardar" at bounding box center [1011, 641] width 46 height 20
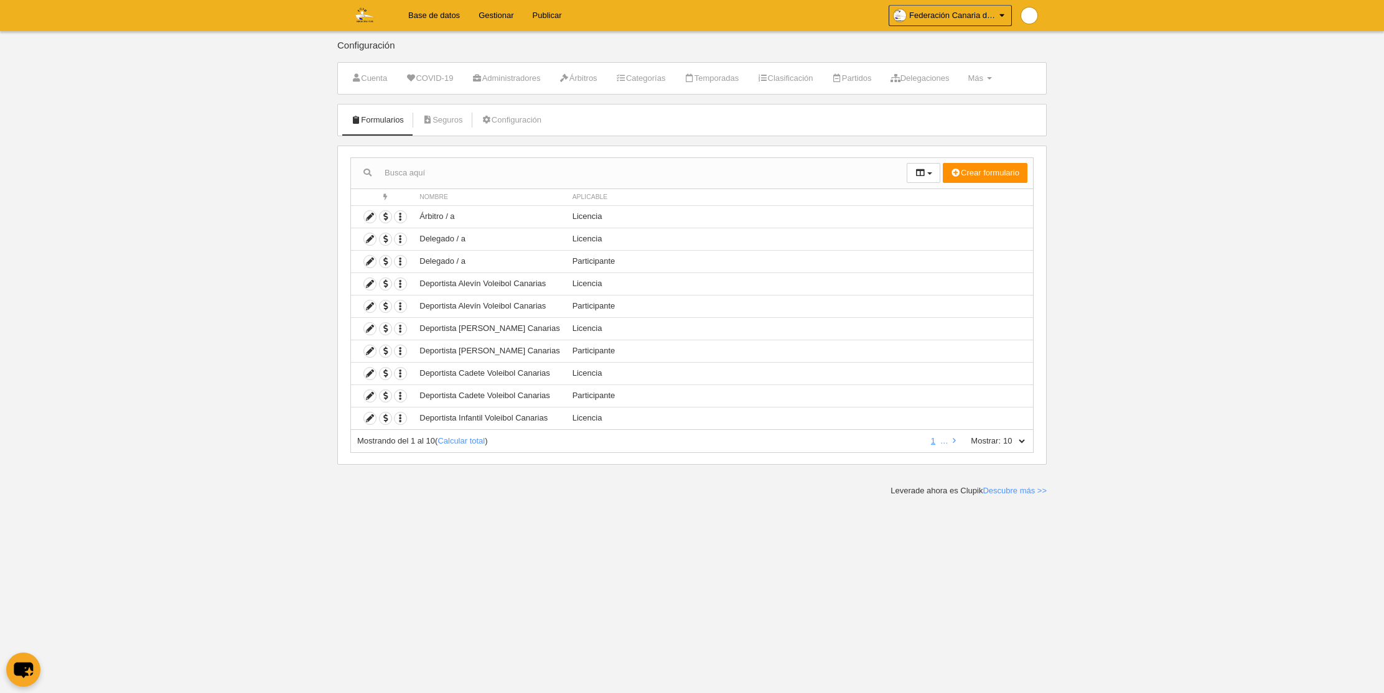
click at [1019, 441] on select "10 25 50 100 500" at bounding box center [1014, 441] width 26 height 11
select select "500"
click at [1001, 436] on select "10 25 50 100 500" at bounding box center [1014, 441] width 26 height 11
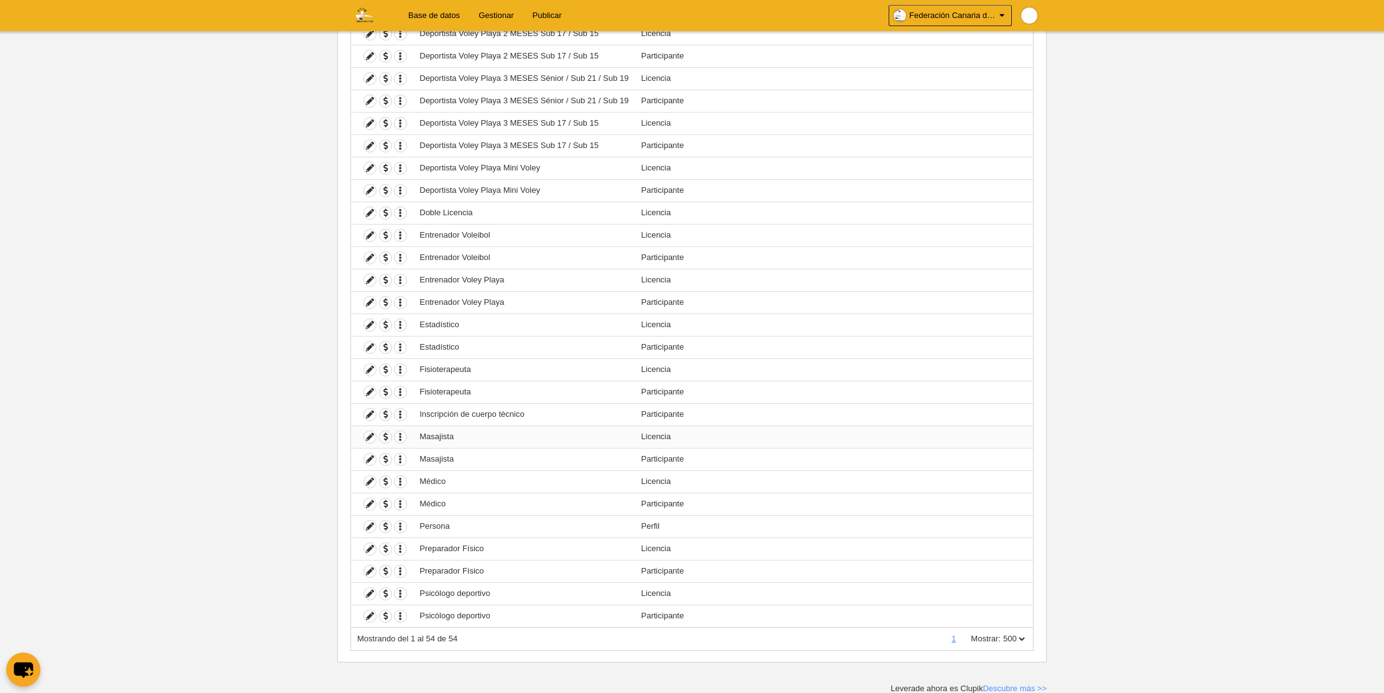
scroll to position [789, 0]
click at [370, 370] on icon at bounding box center [370, 369] width 12 height 12
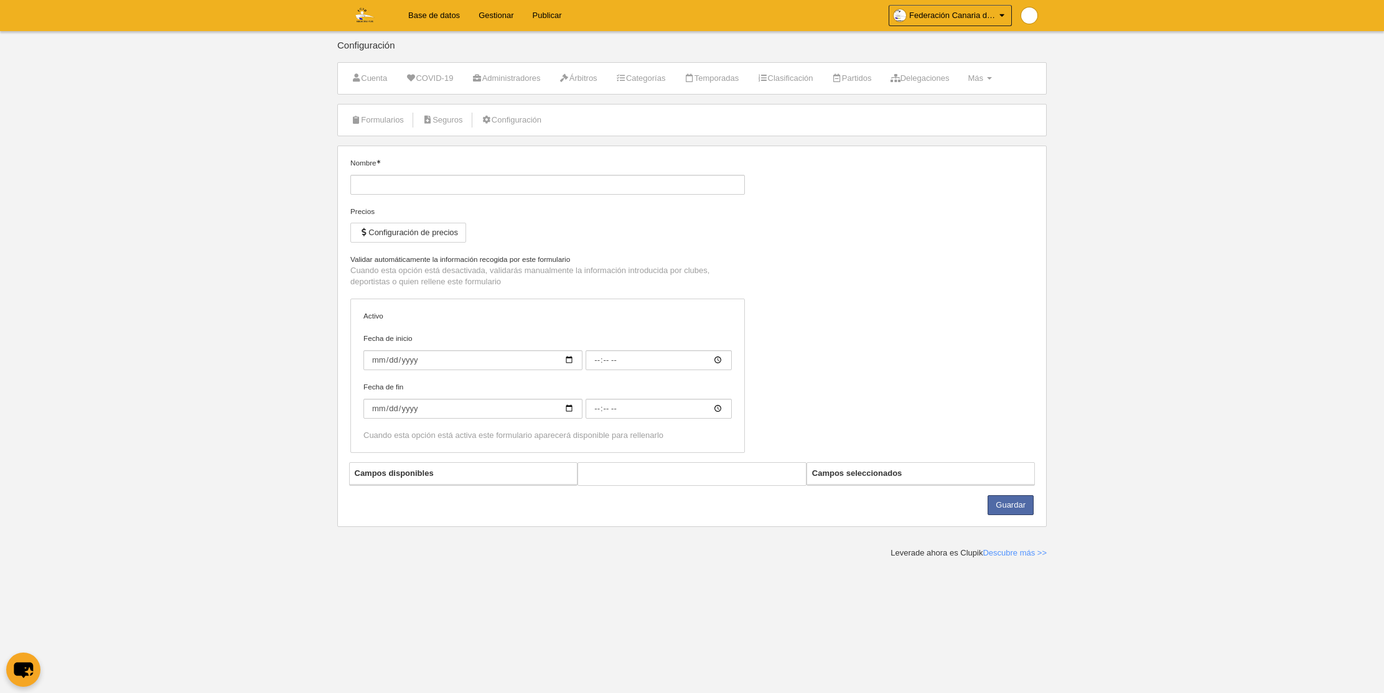
type input "Fisioterapeuta"
checkbox input "true"
select select "selected"
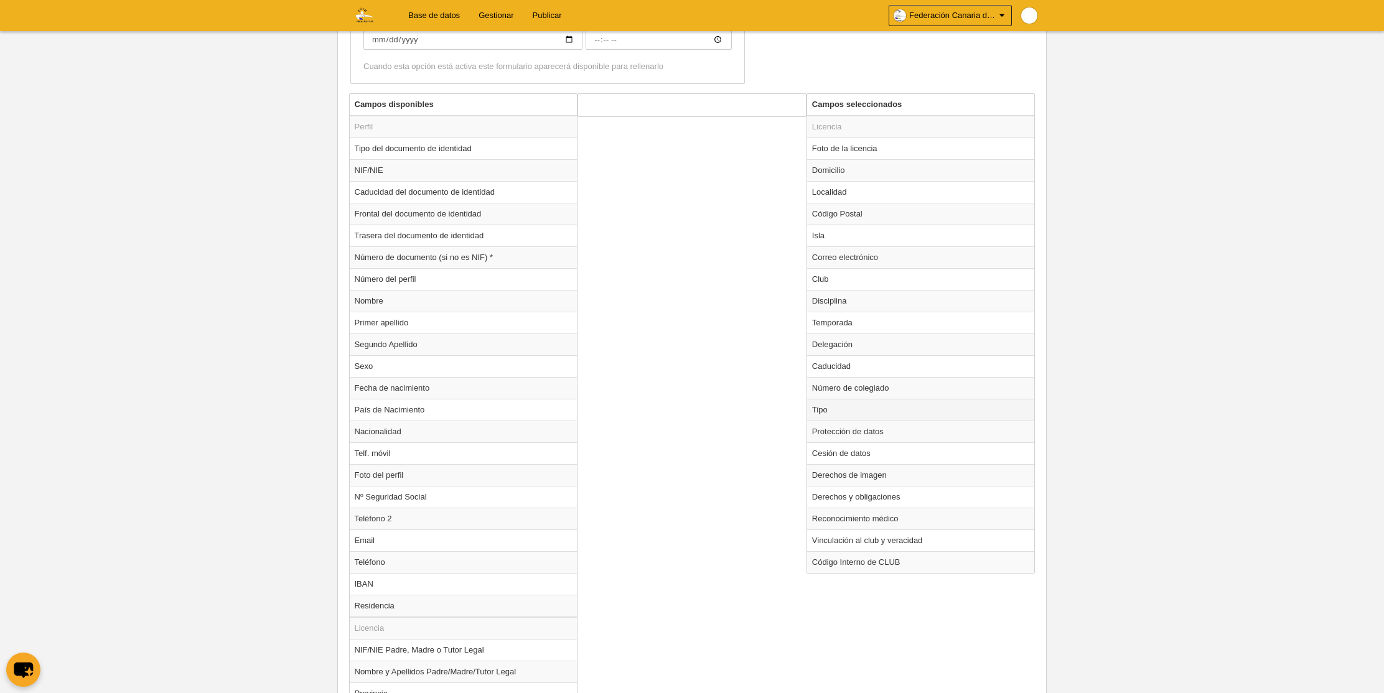
scroll to position [408, 0]
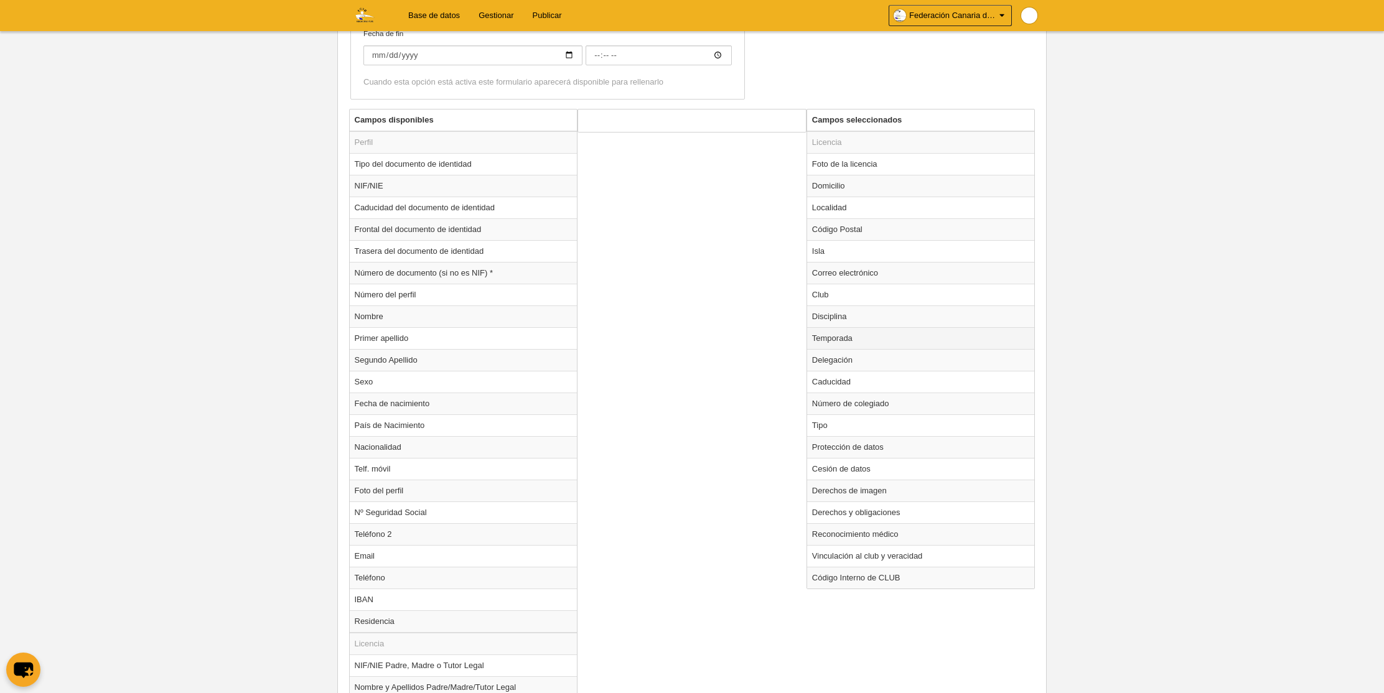
click at [873, 338] on td "Temporada" at bounding box center [921, 338] width 228 height 22
radio input "true"
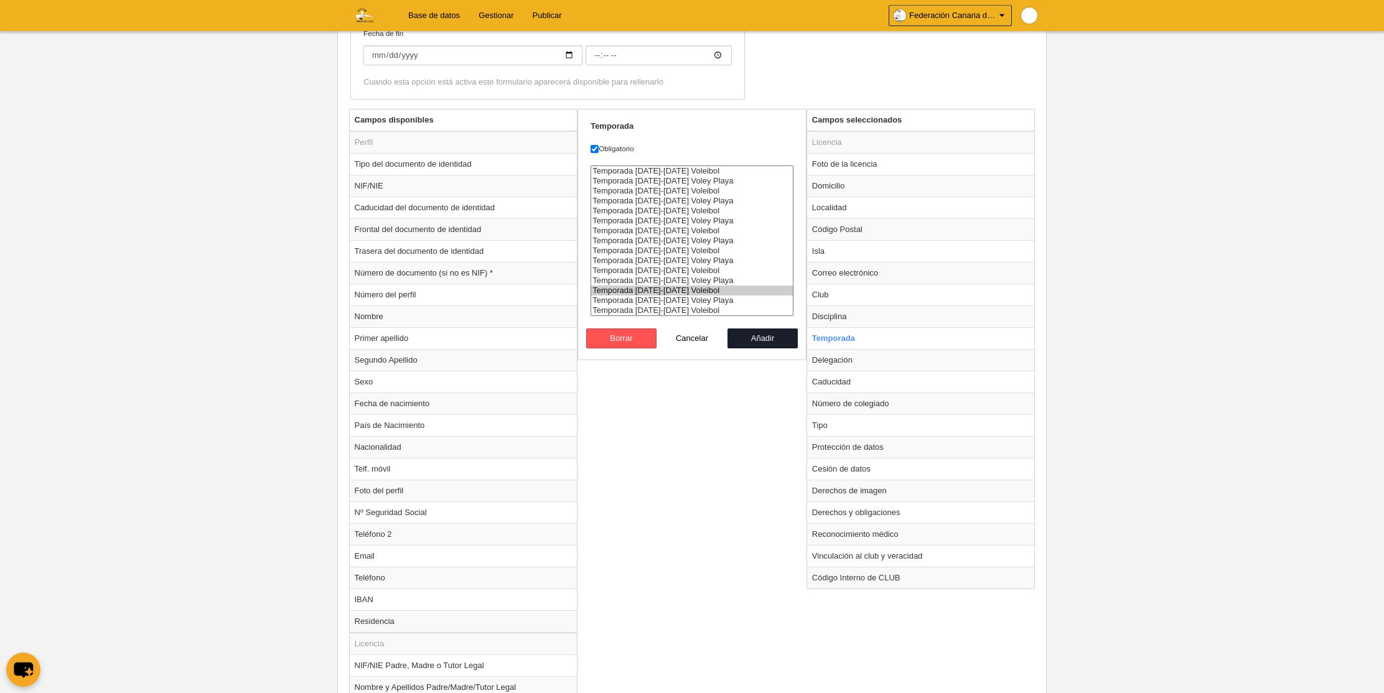
select select "8364"
click at [691, 311] on option "Temporada [DATE]-[DATE] Voleibol" at bounding box center [692, 311] width 202 height 10
click at [771, 338] on button "Añadir" at bounding box center [763, 339] width 71 height 20
radio input "false"
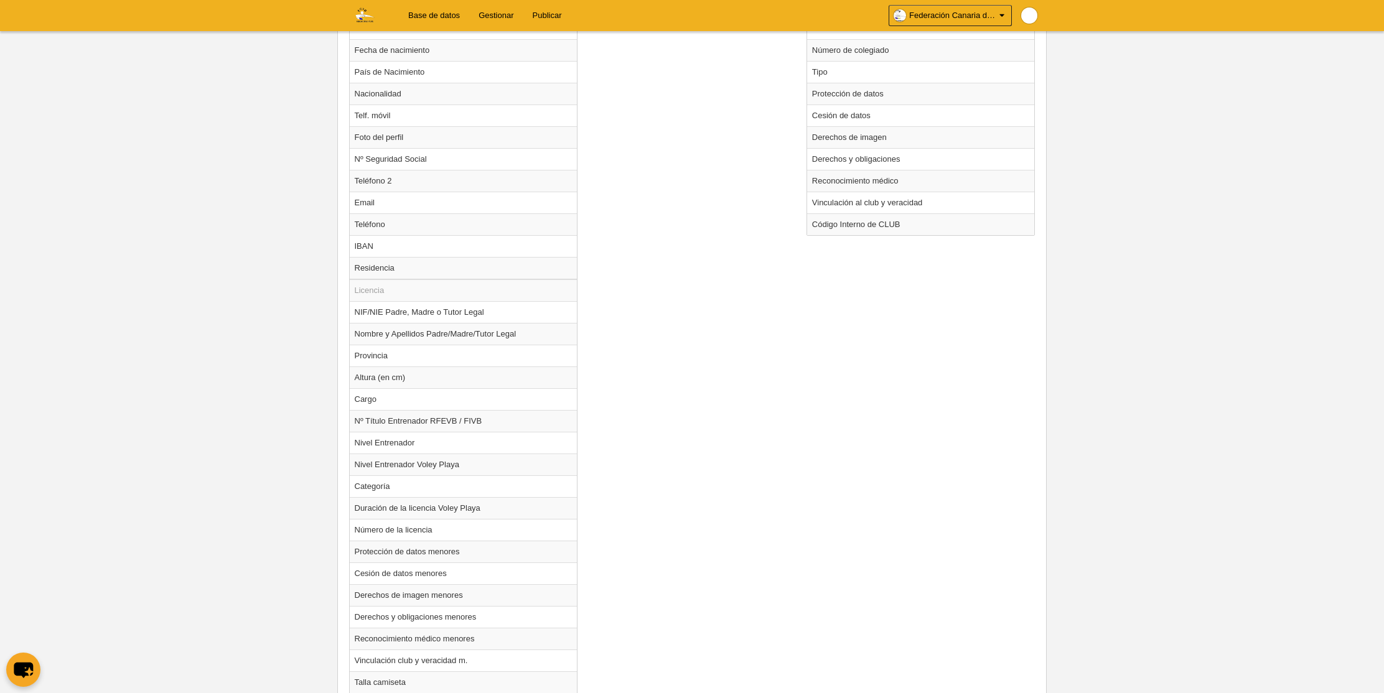
scroll to position [900, 0]
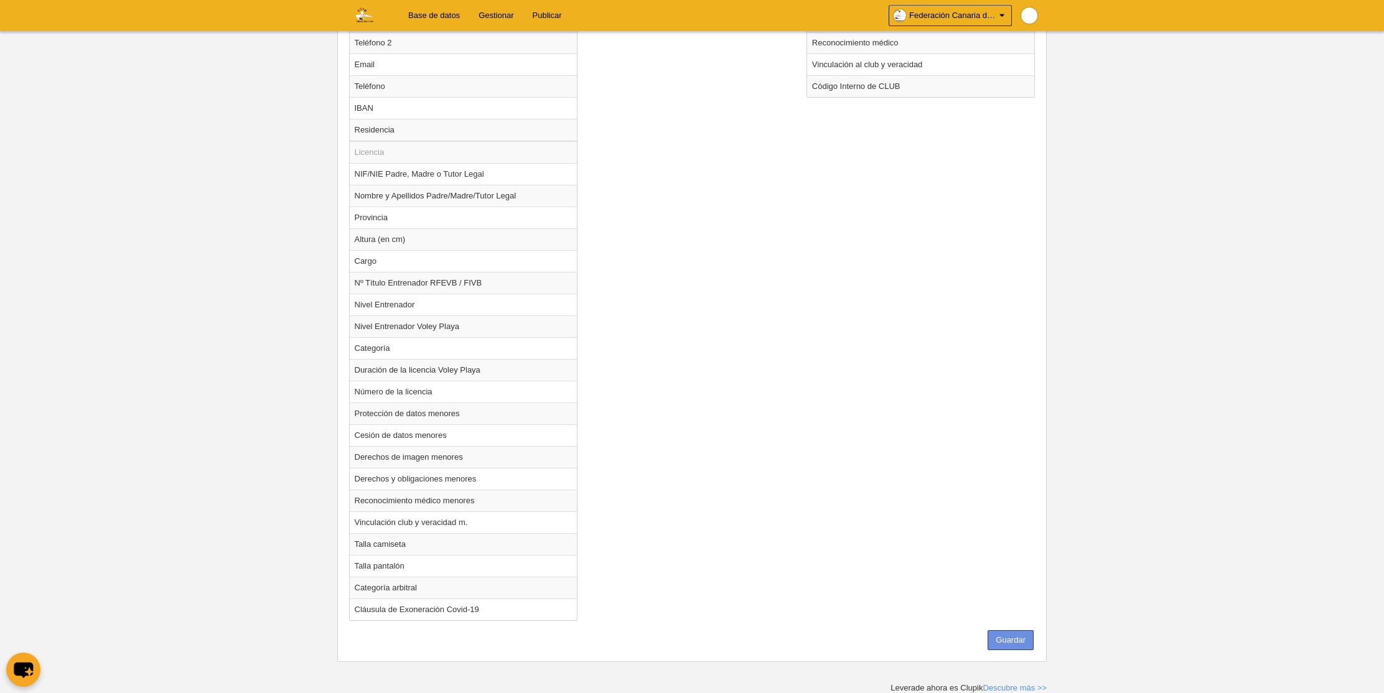
click at [1010, 642] on button "Guardar" at bounding box center [1011, 641] width 46 height 20
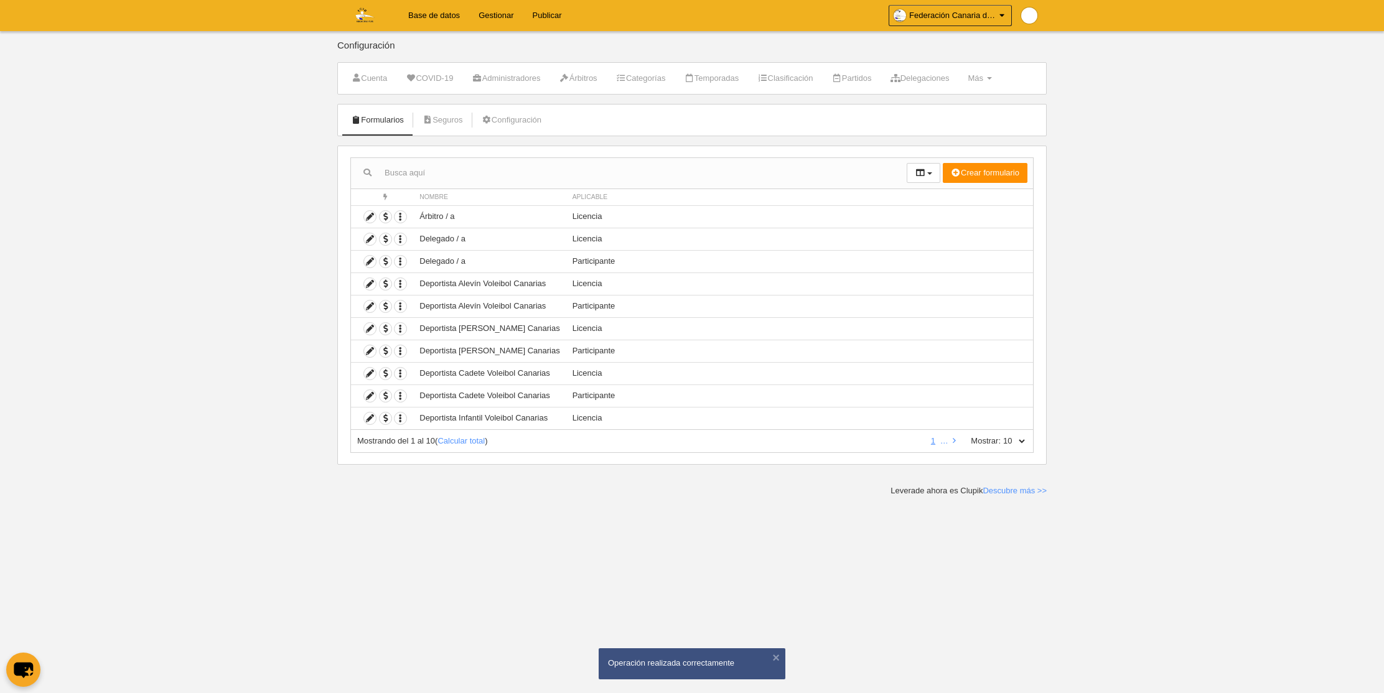
click at [1025, 441] on select "10 25 50 100 500" at bounding box center [1014, 441] width 26 height 11
select select "100"
click at [1001, 436] on select "10 25 50 100 500" at bounding box center [1014, 441] width 26 height 11
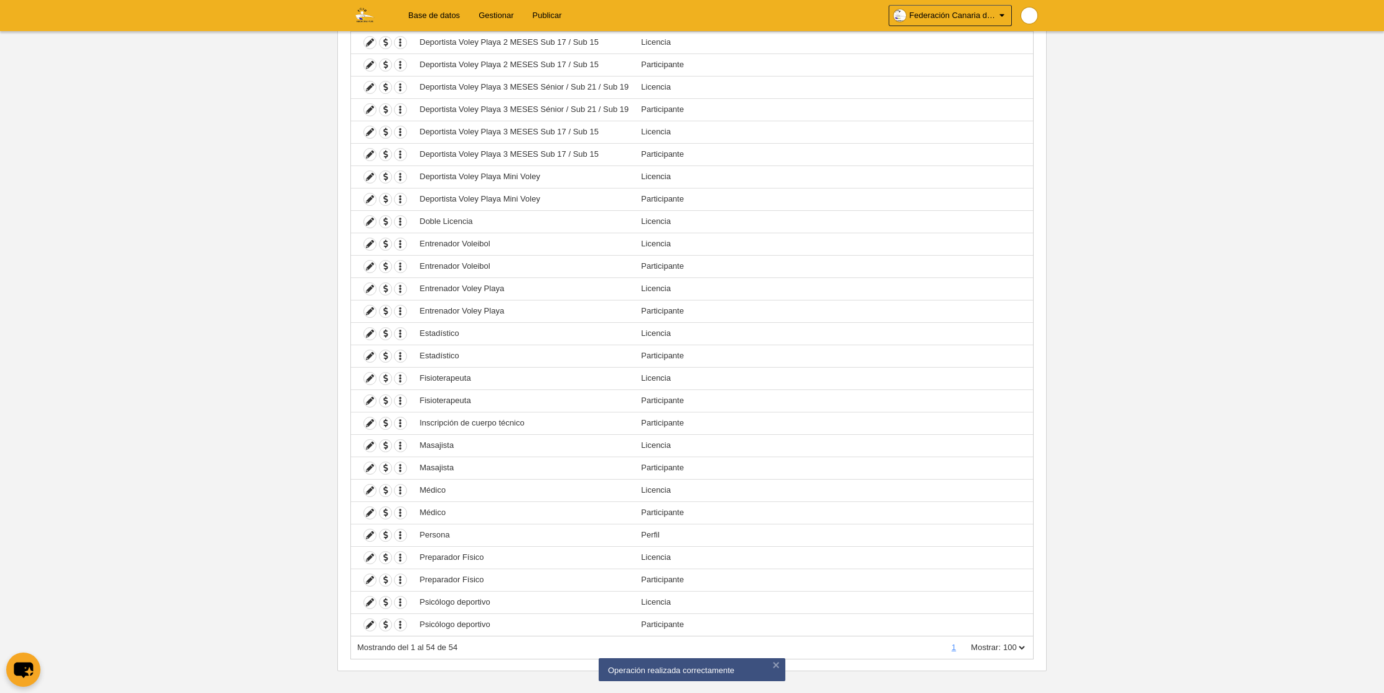
scroll to position [789, 0]
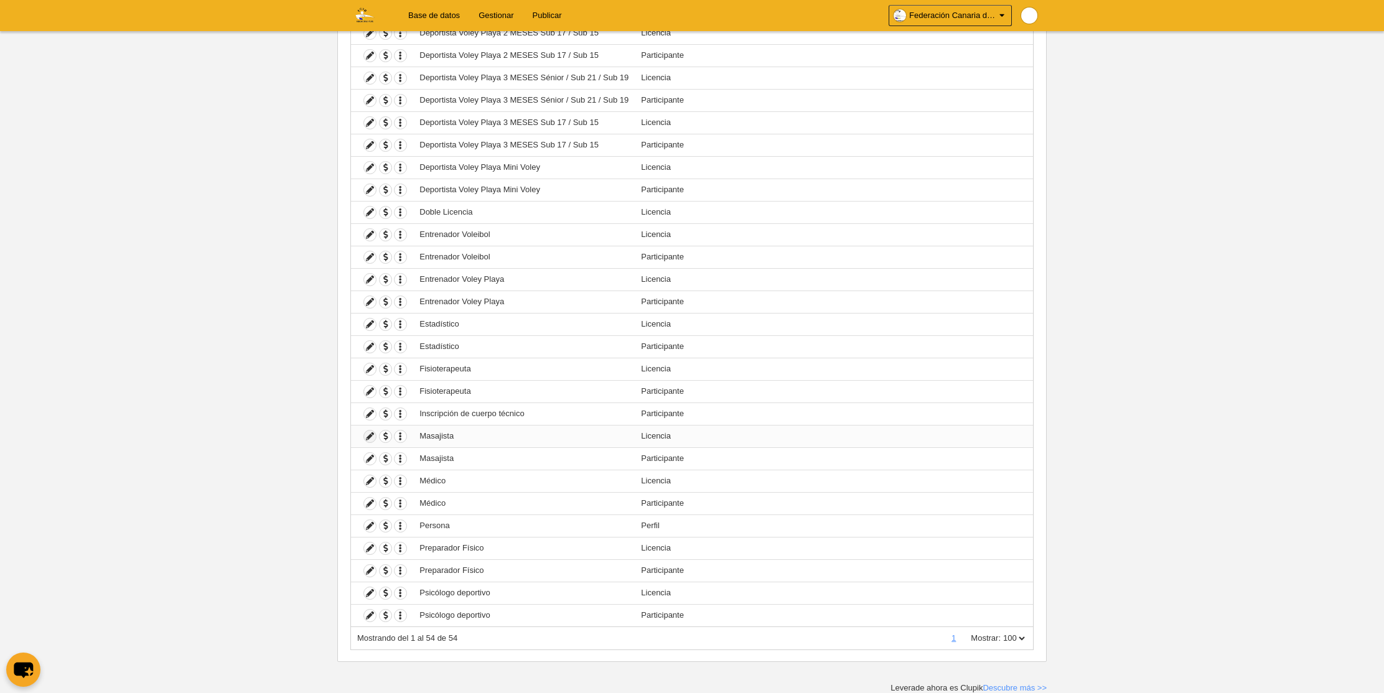
click at [370, 437] on icon at bounding box center [370, 437] width 12 height 12
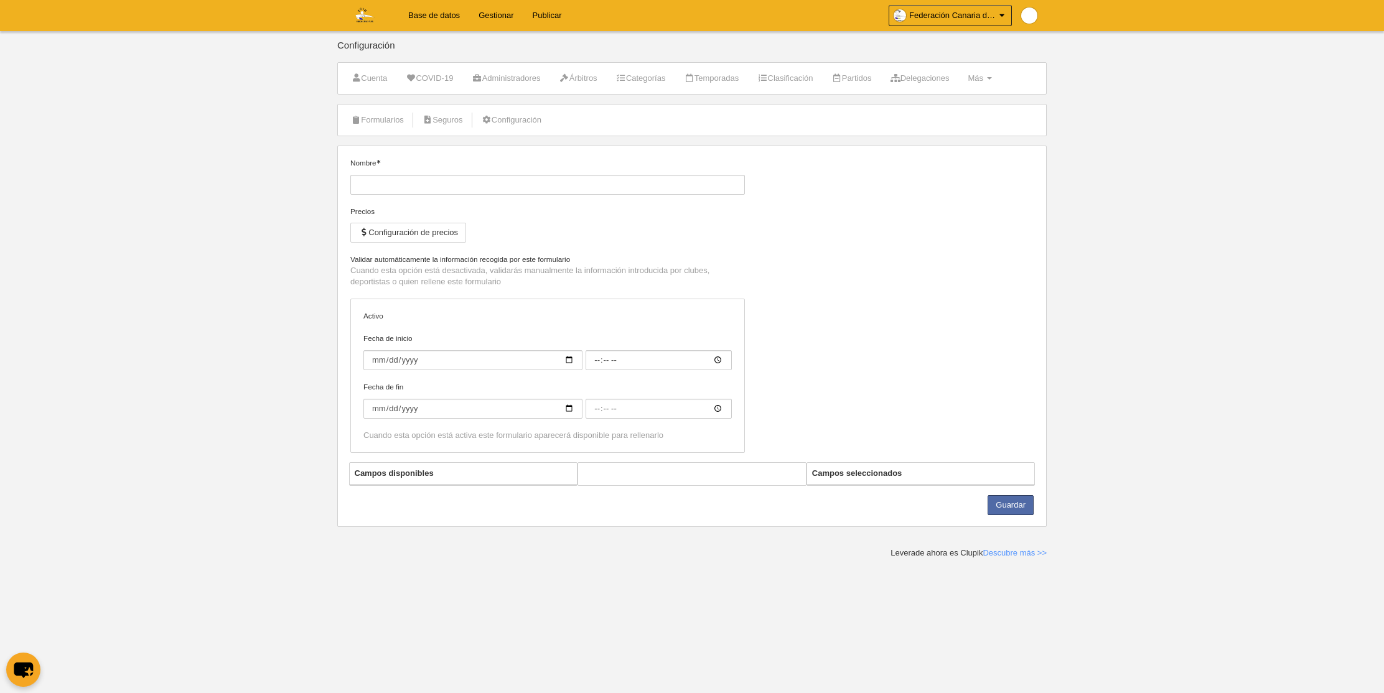
type input "Masajista"
checkbox input "true"
select select "selected"
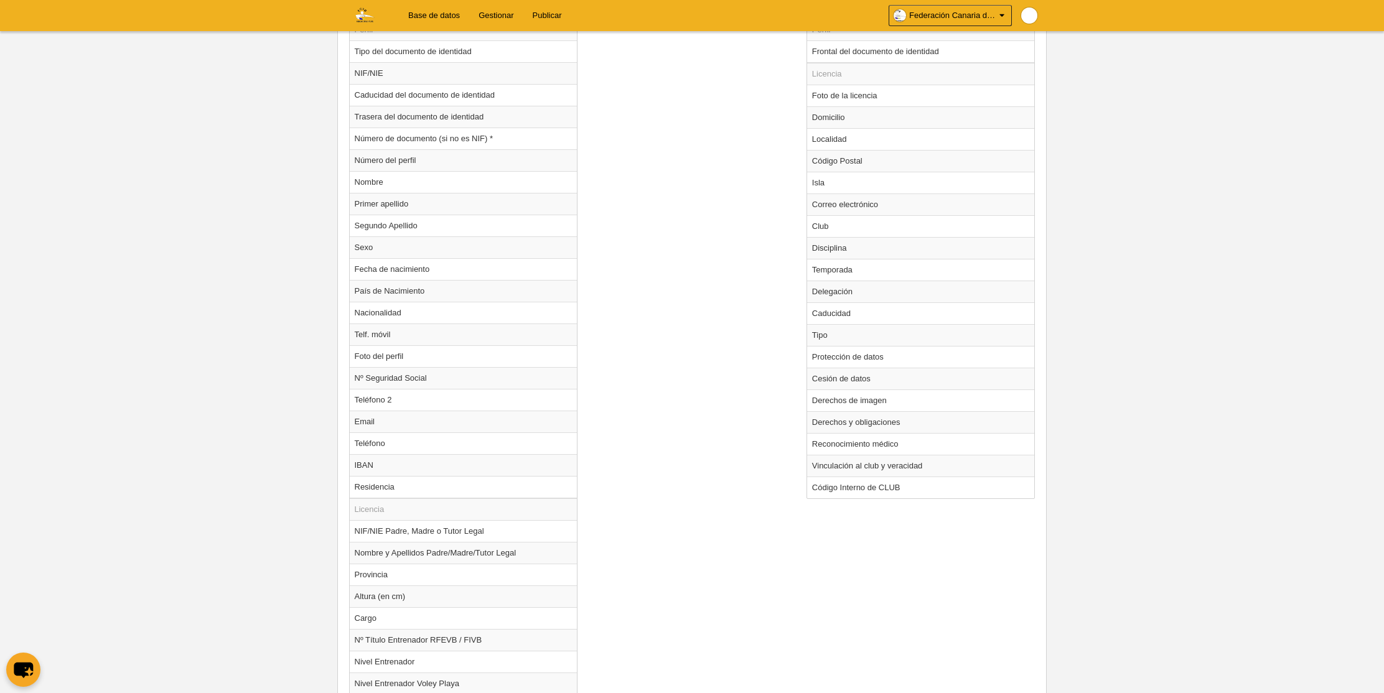
scroll to position [509, 0]
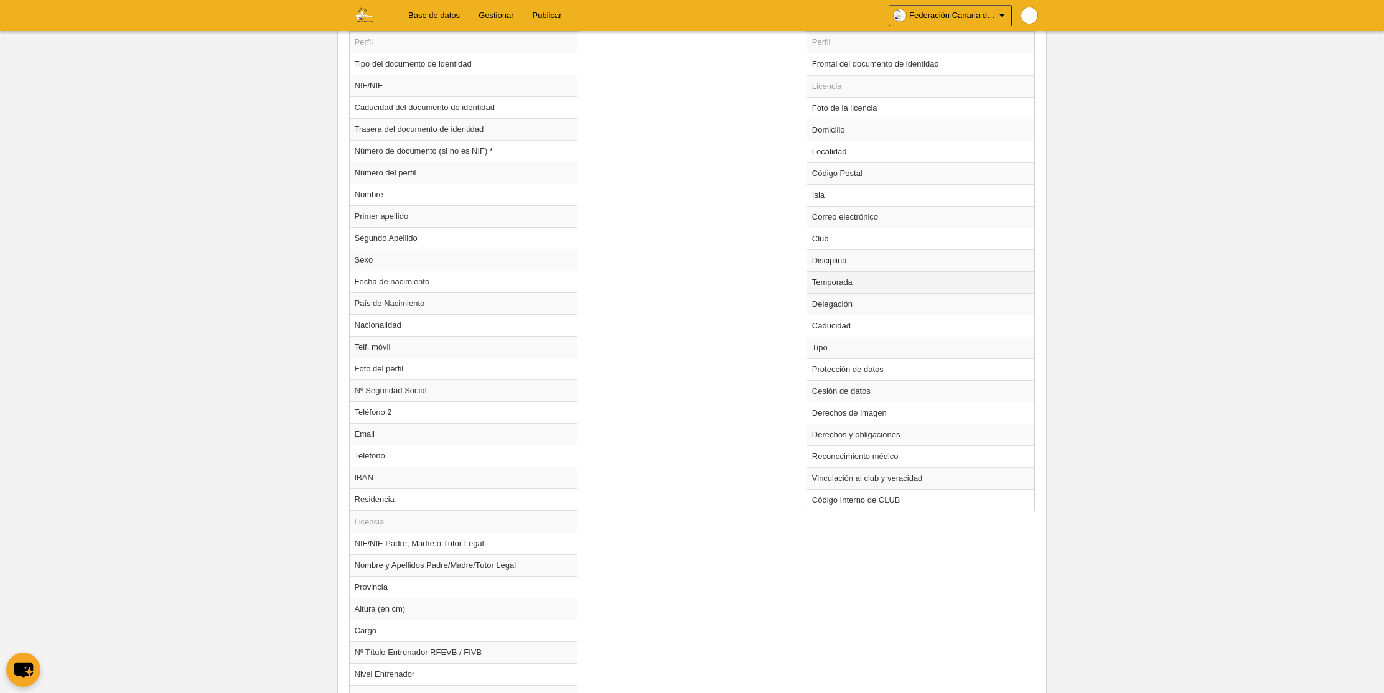
click at [830, 280] on td "Temporada" at bounding box center [921, 282] width 228 height 22
radio input "true"
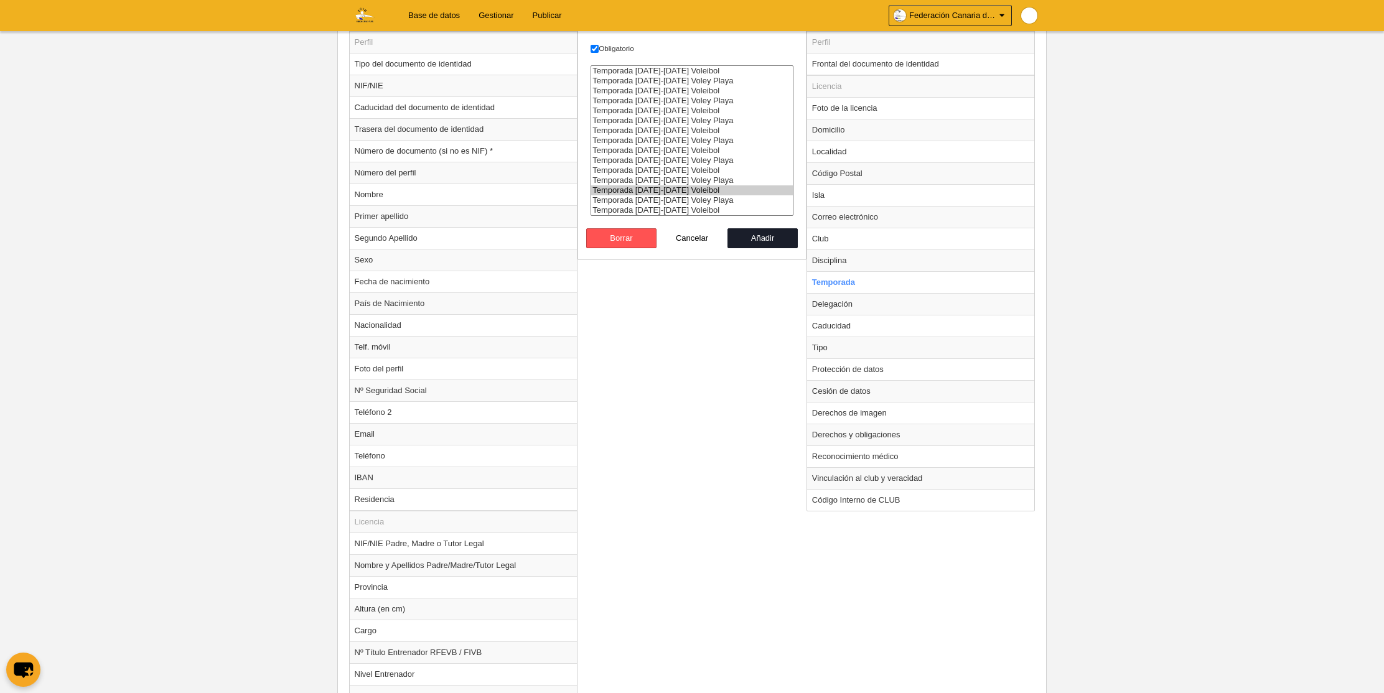
select select "8364"
click at [690, 210] on option "Temporada [DATE]-[DATE] Voleibol" at bounding box center [692, 210] width 202 height 10
click at [734, 235] on button "Añadir" at bounding box center [763, 238] width 71 height 20
radio input "false"
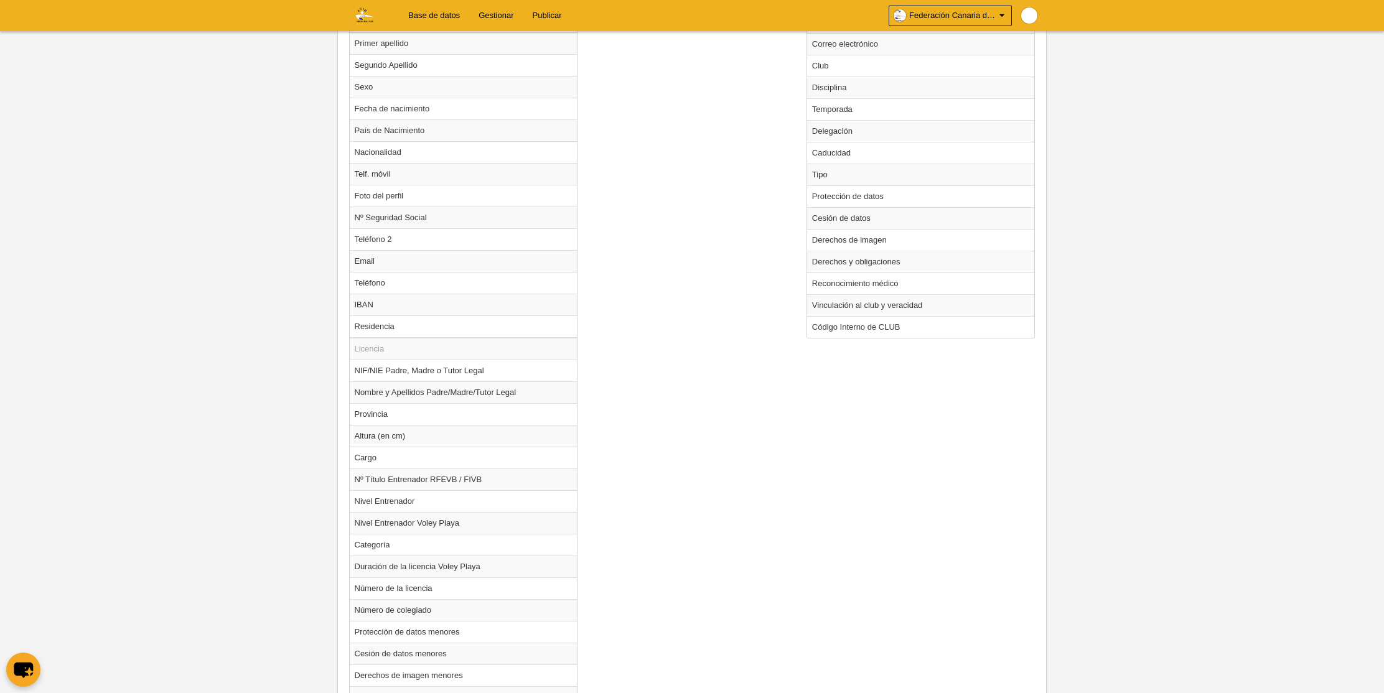
scroll to position [900, 0]
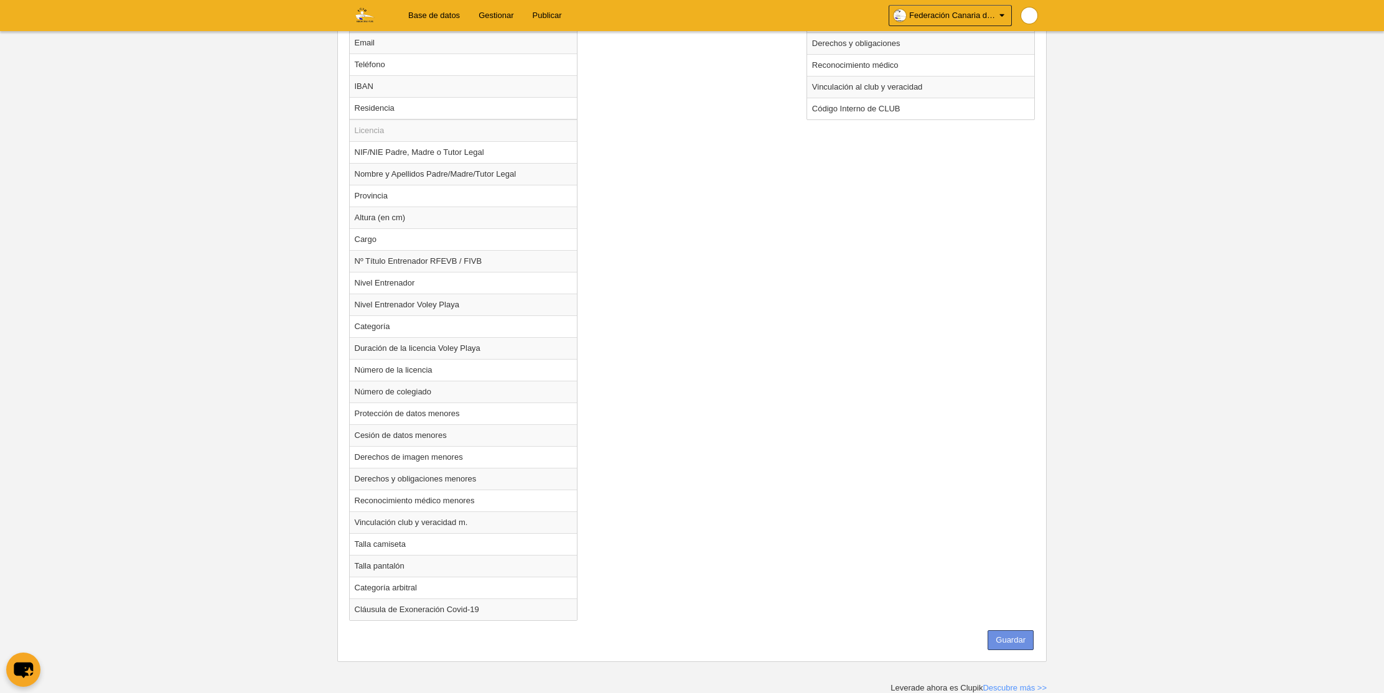
click at [1000, 644] on button "Guardar" at bounding box center [1011, 641] width 46 height 20
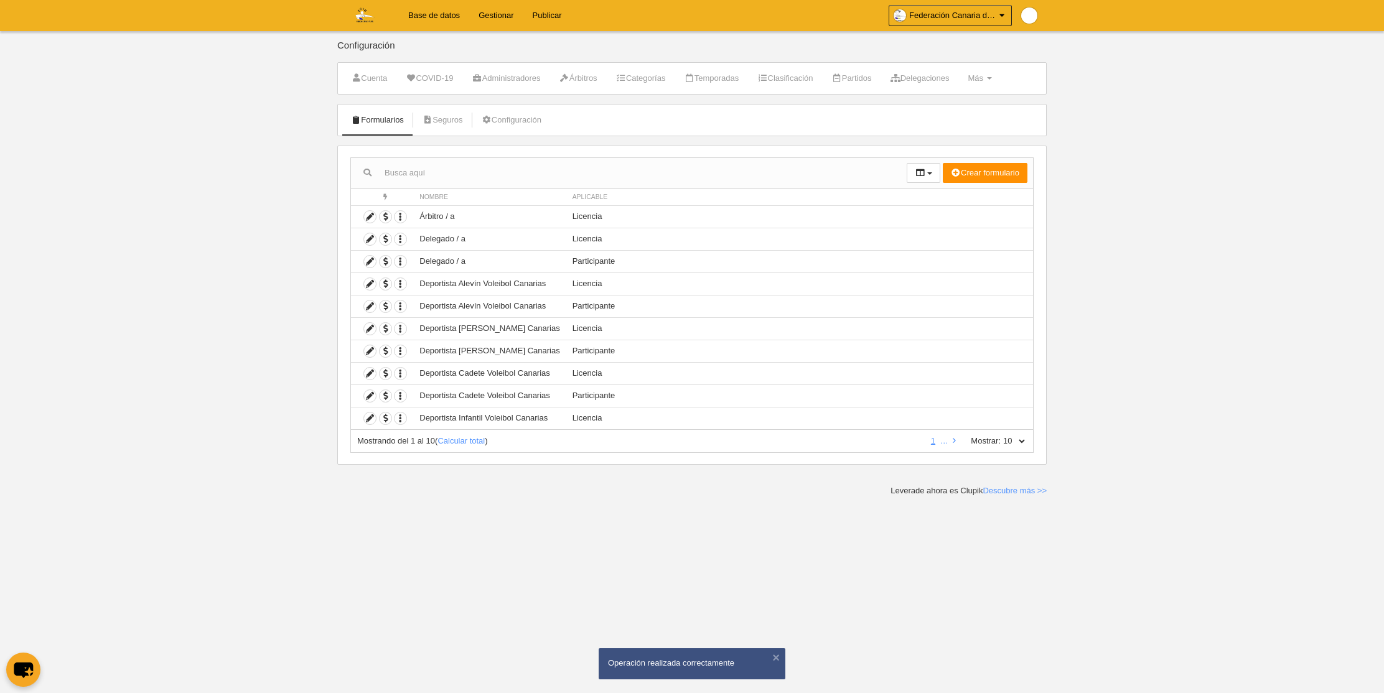
click at [1018, 439] on select "10 25 50 100 500" at bounding box center [1014, 441] width 26 height 11
select select "500"
click at [1001, 436] on select "10 25 50 100 500" at bounding box center [1014, 441] width 26 height 11
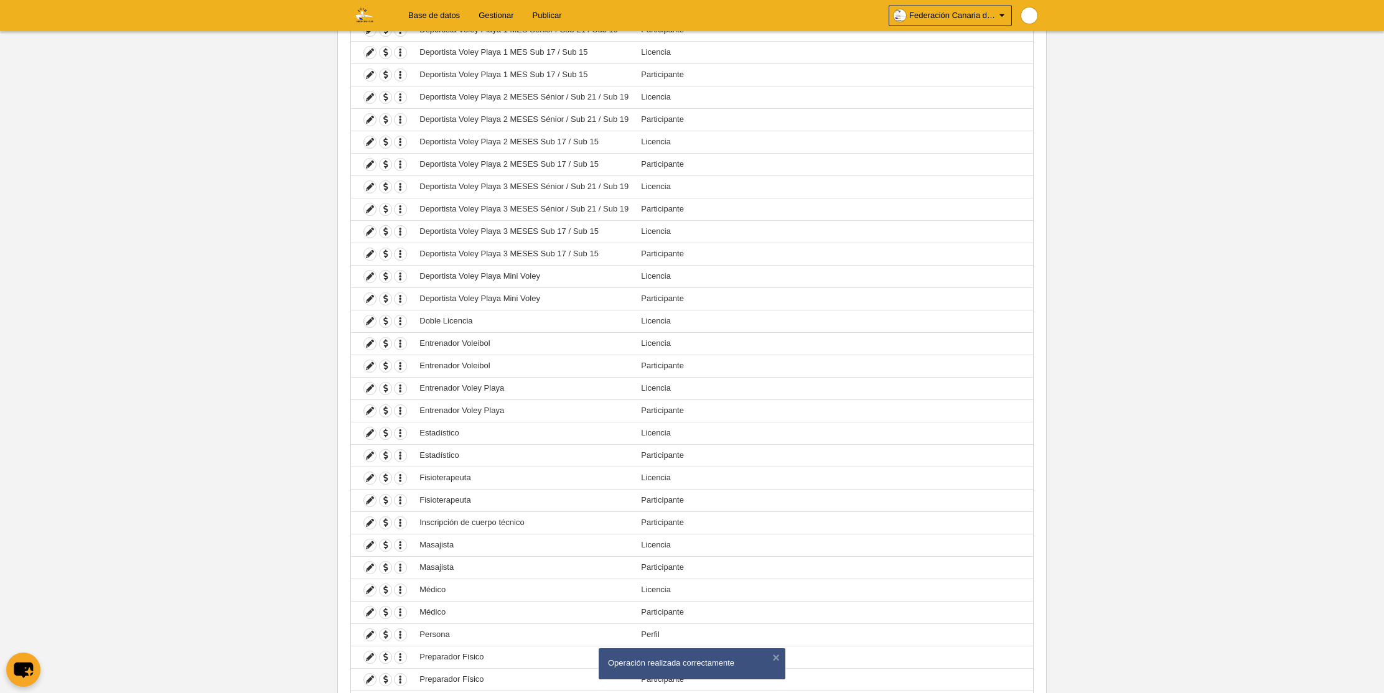
scroll to position [789, 0]
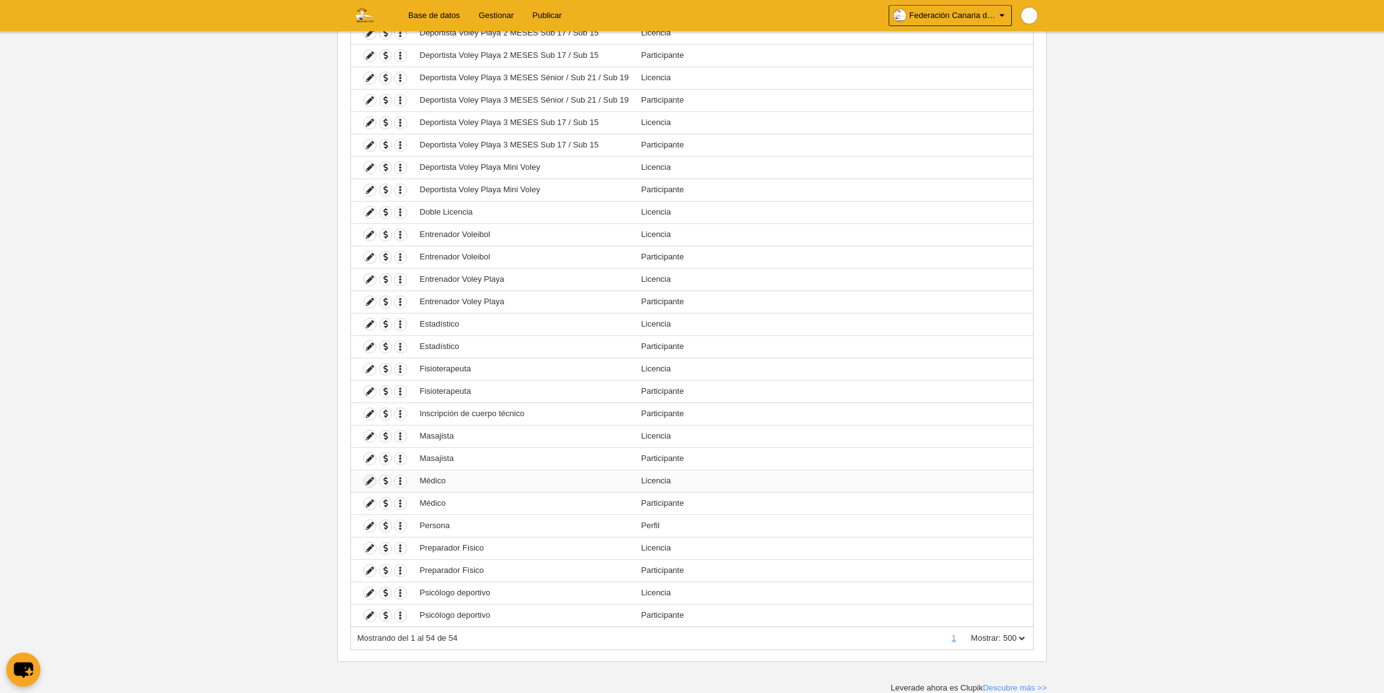
click at [373, 484] on icon at bounding box center [370, 482] width 12 height 12
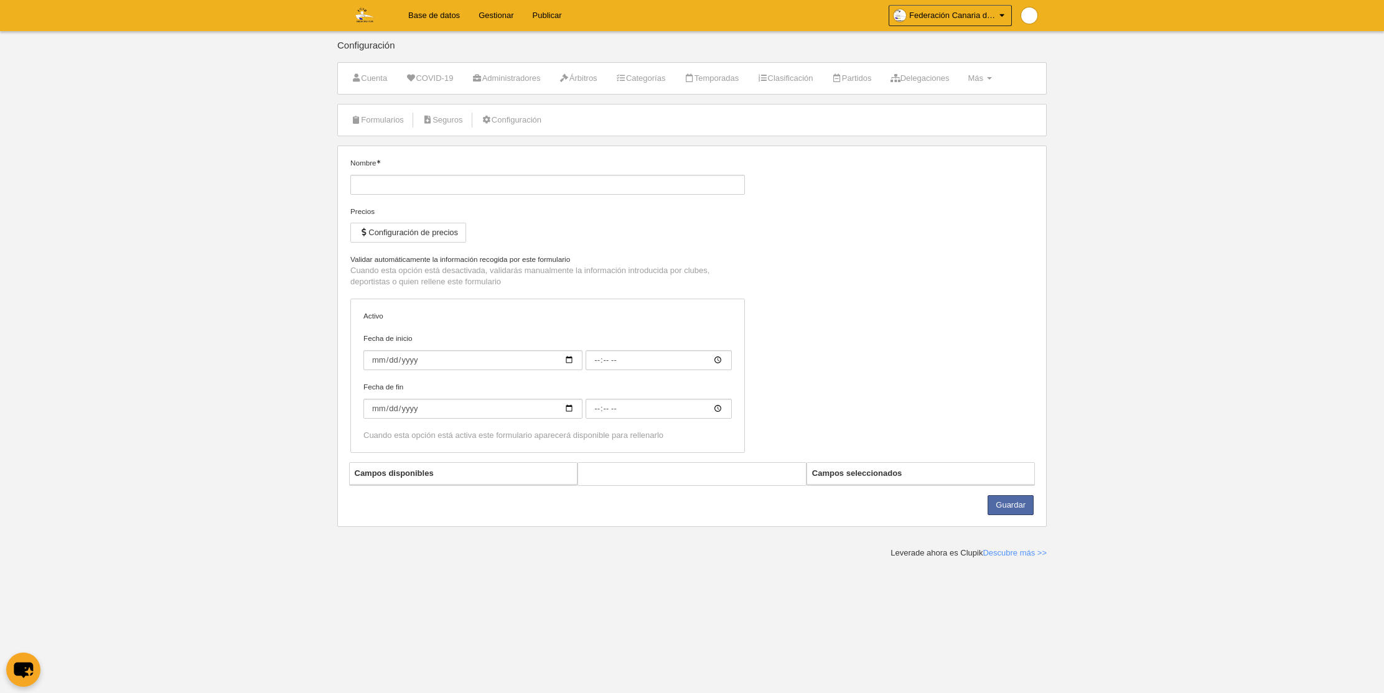
type input "Médico"
checkbox input "true"
select select "selected"
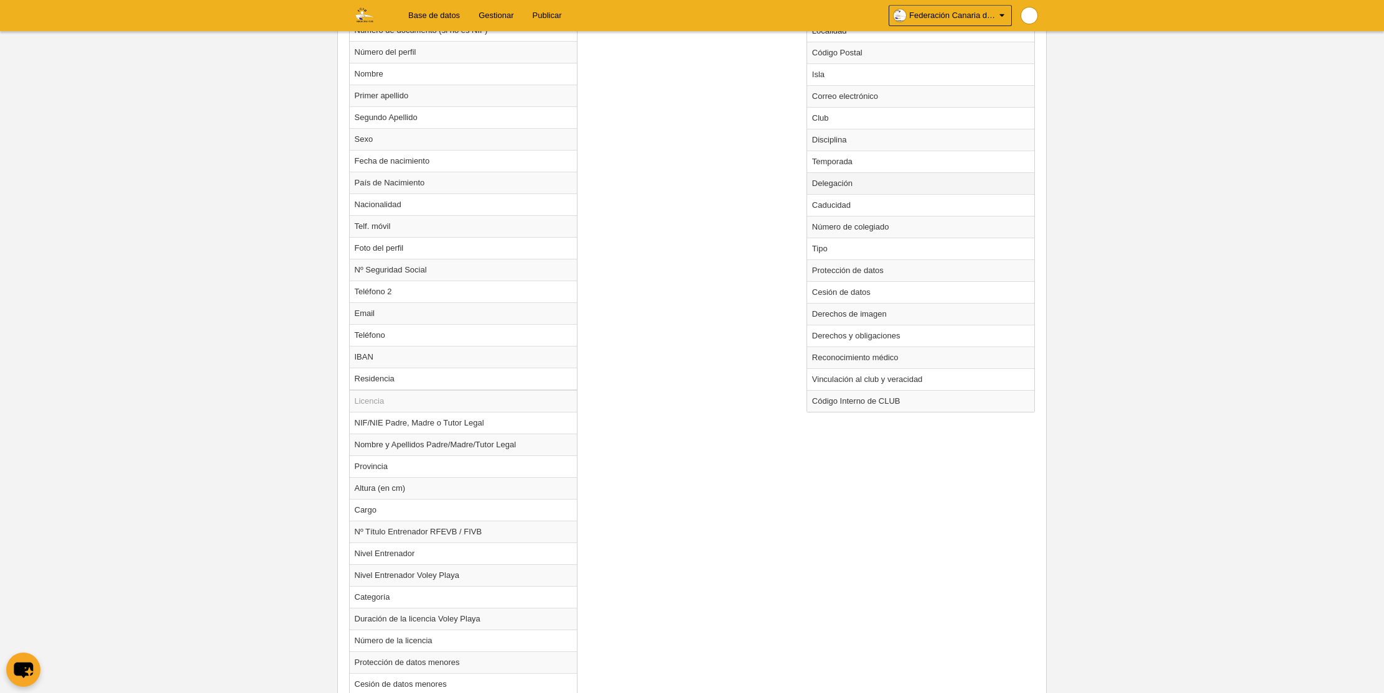
scroll to position [627, 0]
click at [826, 167] on td "Temporada" at bounding box center [921, 164] width 228 height 22
radio input "true"
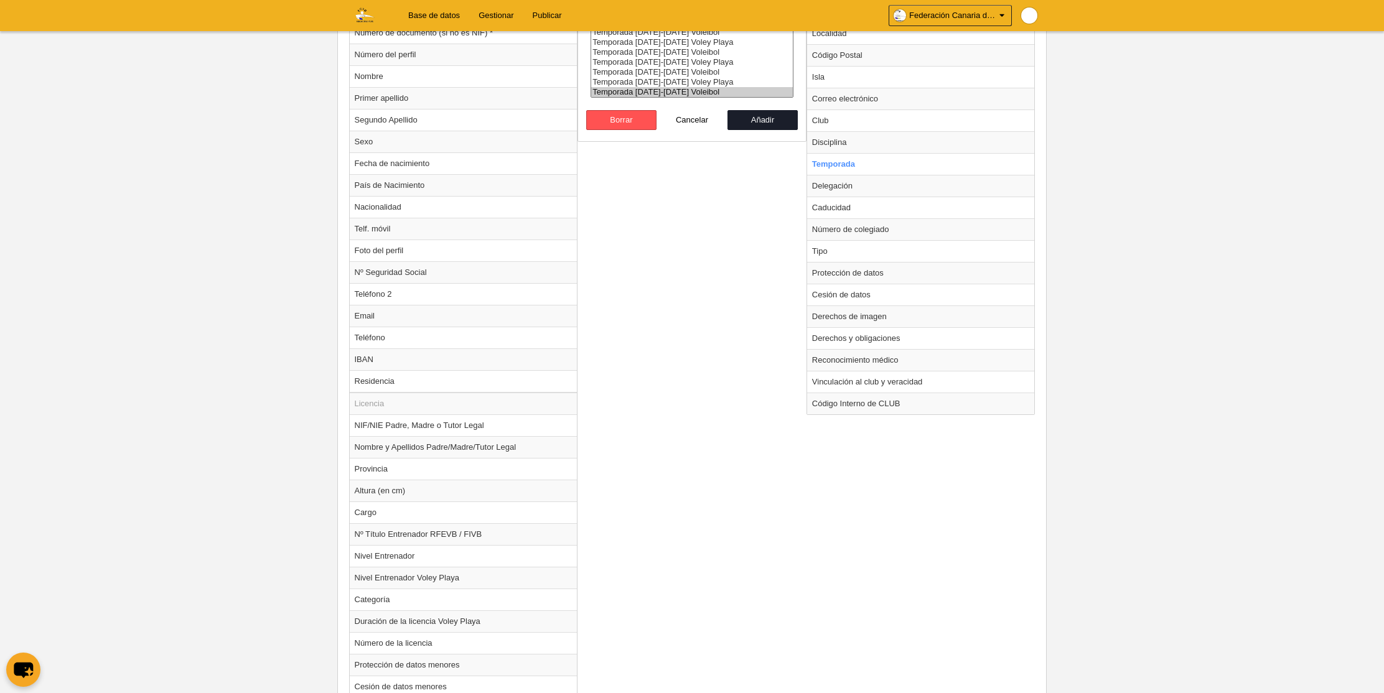
click at [690, 93] on select "Temporada [DATE]-[DATE] Voleibol Temporada [DATE]-[DATE] Voley Playa Temporada …" at bounding box center [692, 22] width 203 height 151
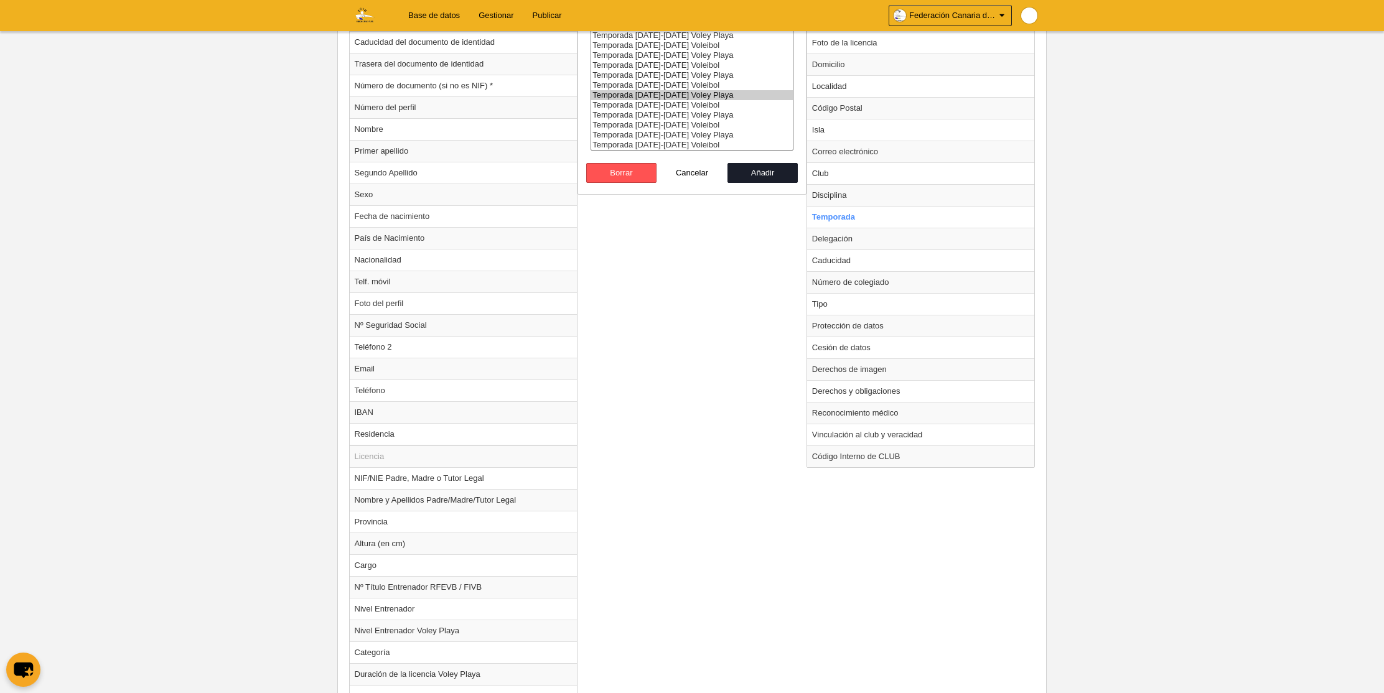
click at [690, 93] on option "Temporada [DATE]-[DATE] Voley Playa" at bounding box center [692, 95] width 202 height 10
select select "8364"
click at [687, 149] on option "Temporada [DATE]-[DATE] Voleibol" at bounding box center [692, 145] width 202 height 10
click at [756, 169] on button "Añadir" at bounding box center [763, 173] width 71 height 20
radio input "false"
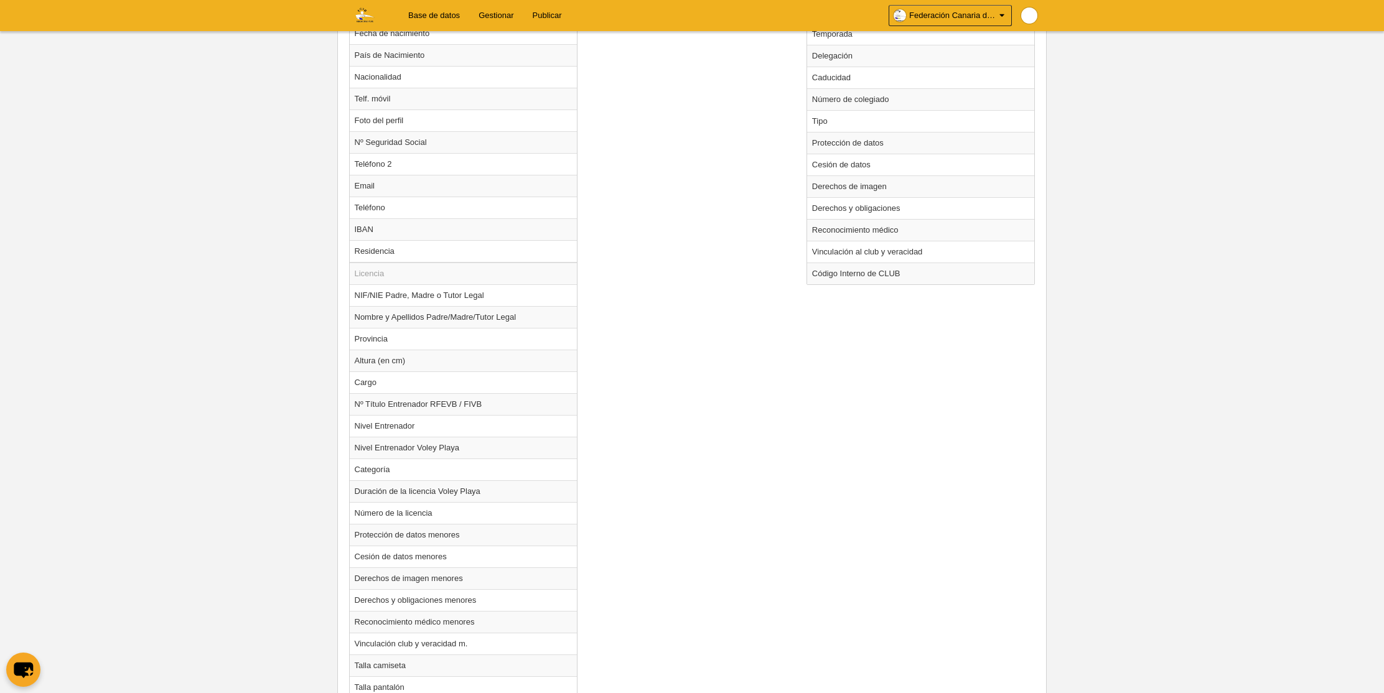
scroll to position [878, 0]
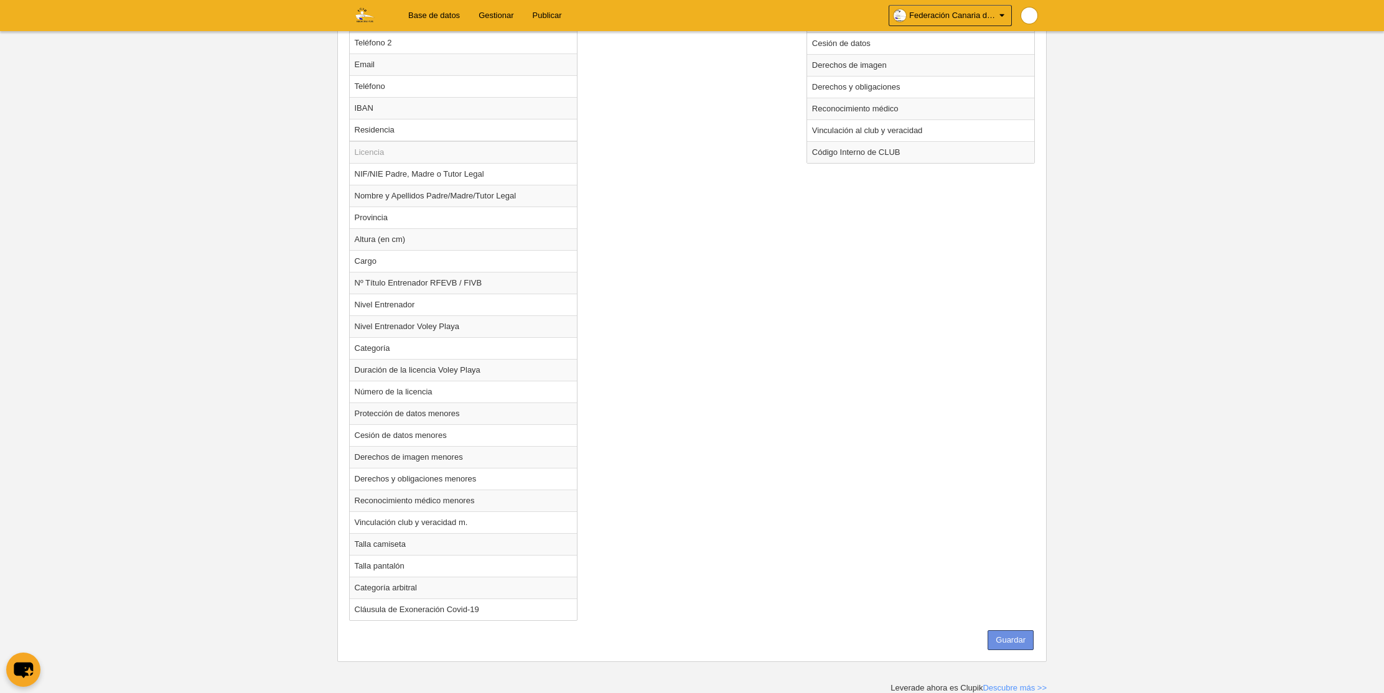
click at [1025, 642] on button "Guardar" at bounding box center [1011, 641] width 46 height 20
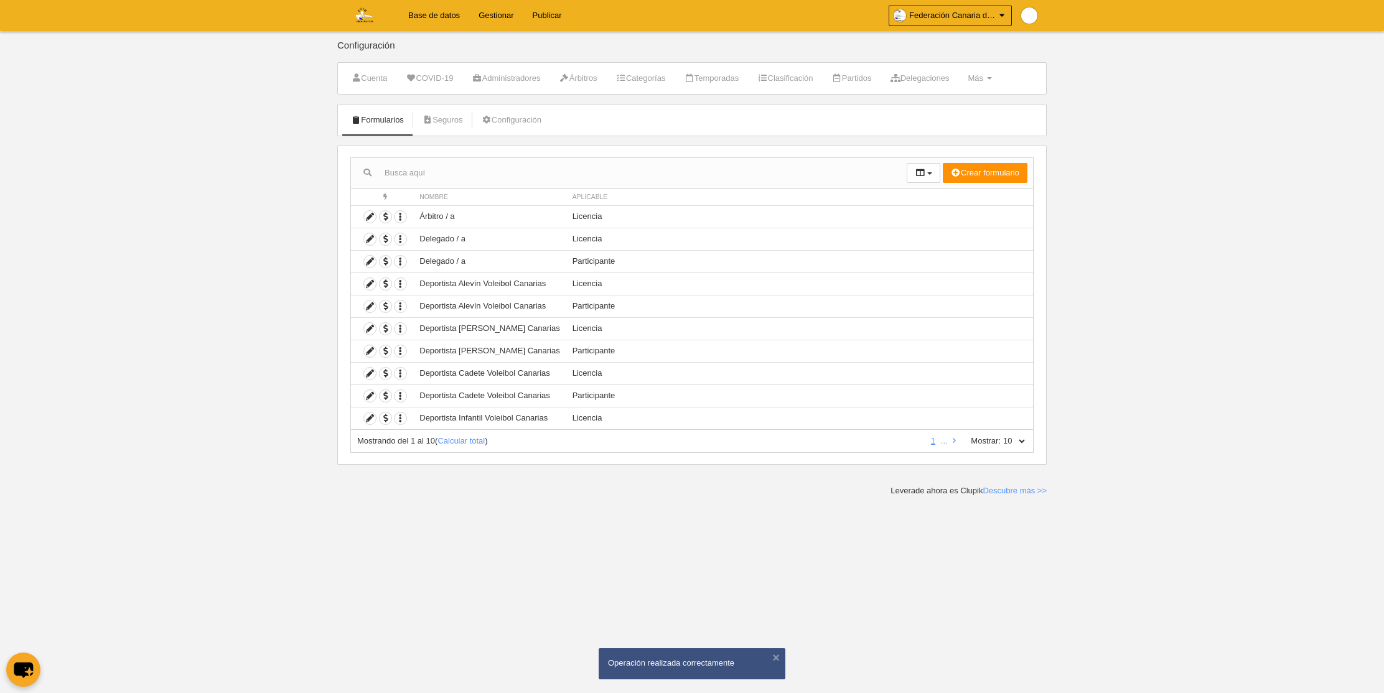
click at [1022, 441] on select "10 25 50 100 500" at bounding box center [1014, 441] width 26 height 11
select select "500"
click at [1001, 436] on select "10 25 50 100 500" at bounding box center [1014, 441] width 26 height 11
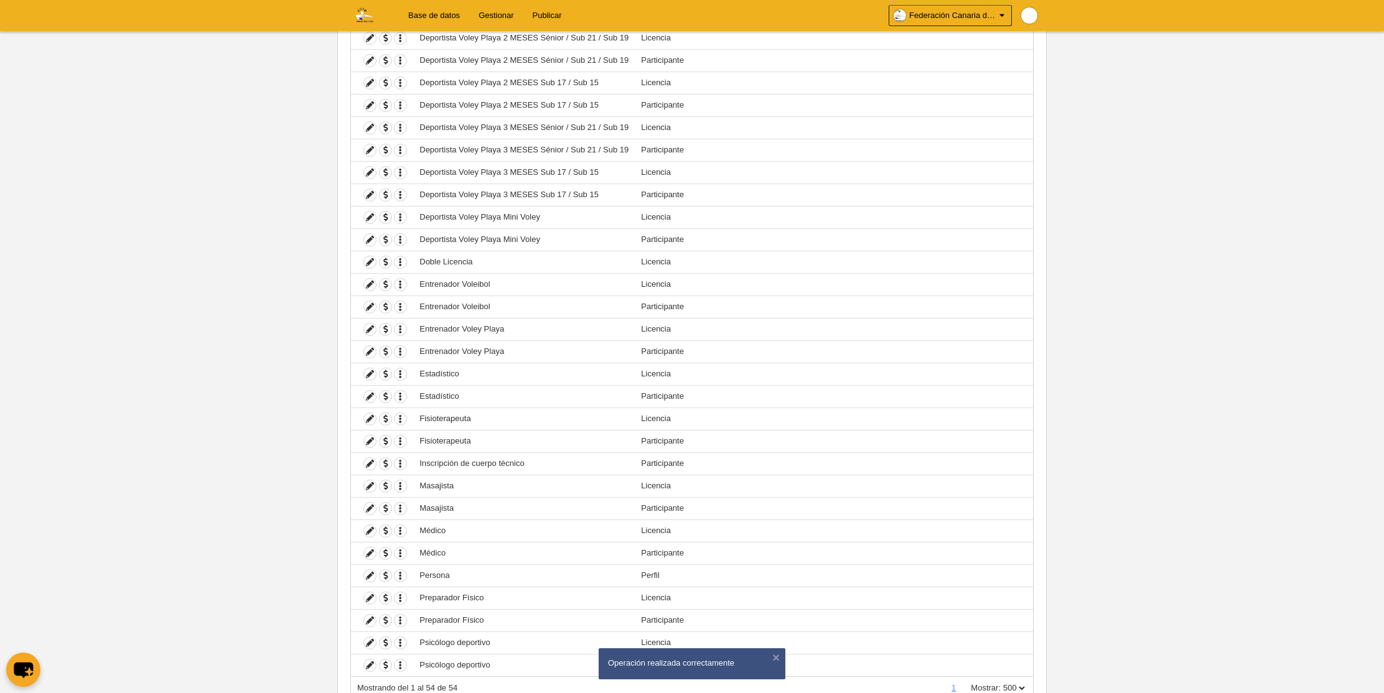
scroll to position [789, 0]
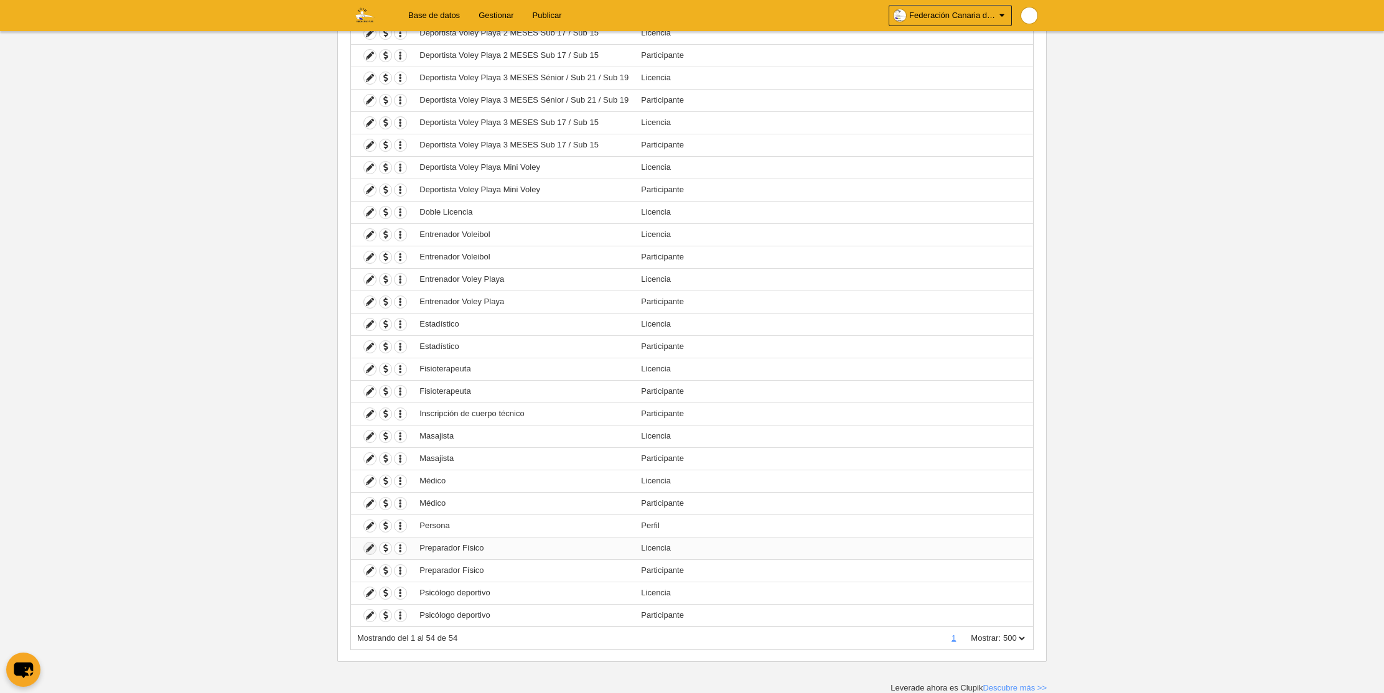
click at [369, 549] on icon at bounding box center [370, 549] width 12 height 12
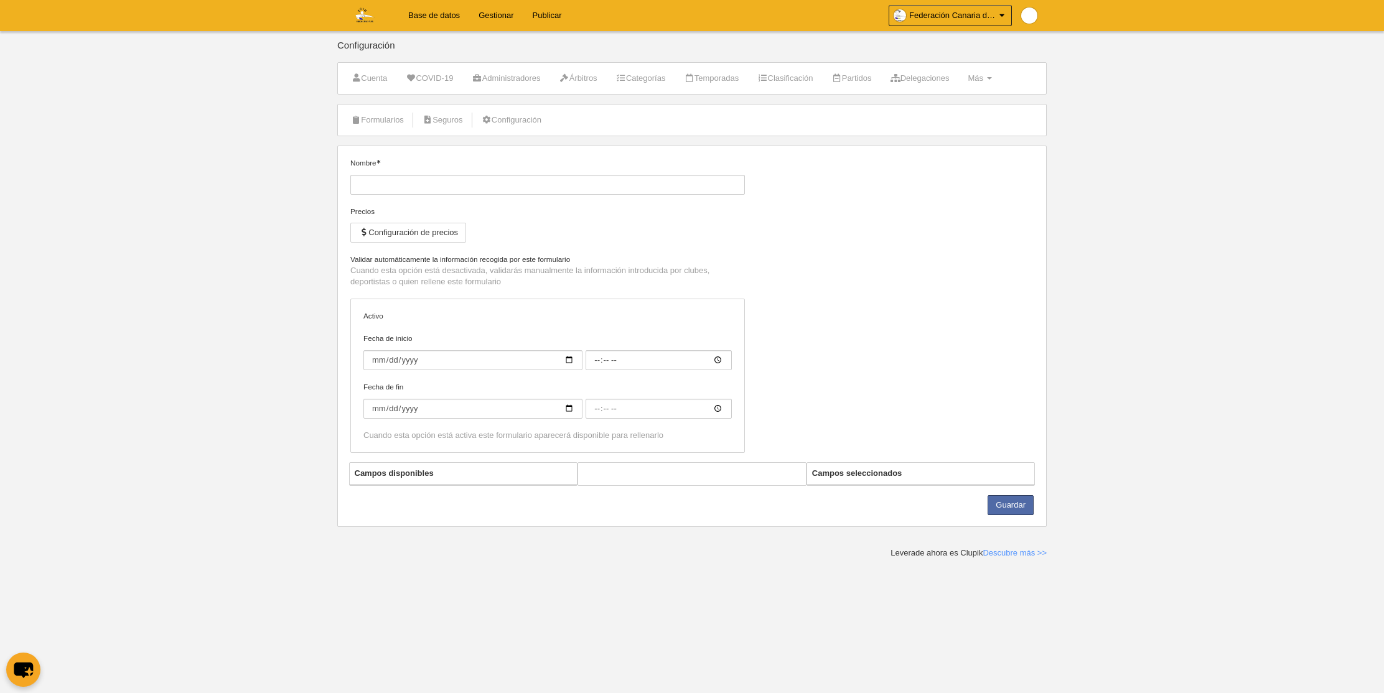
type input "Preparador Físico"
checkbox input "true"
select select "selected"
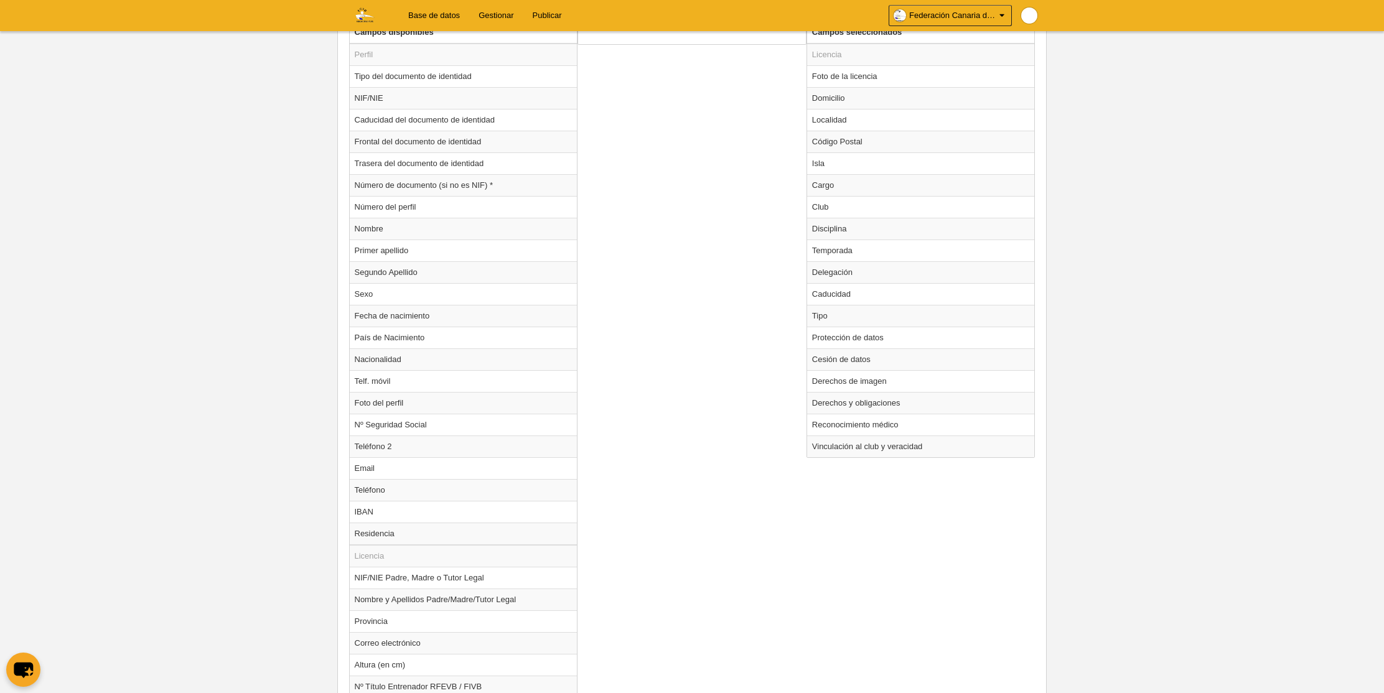
scroll to position [509, 0]
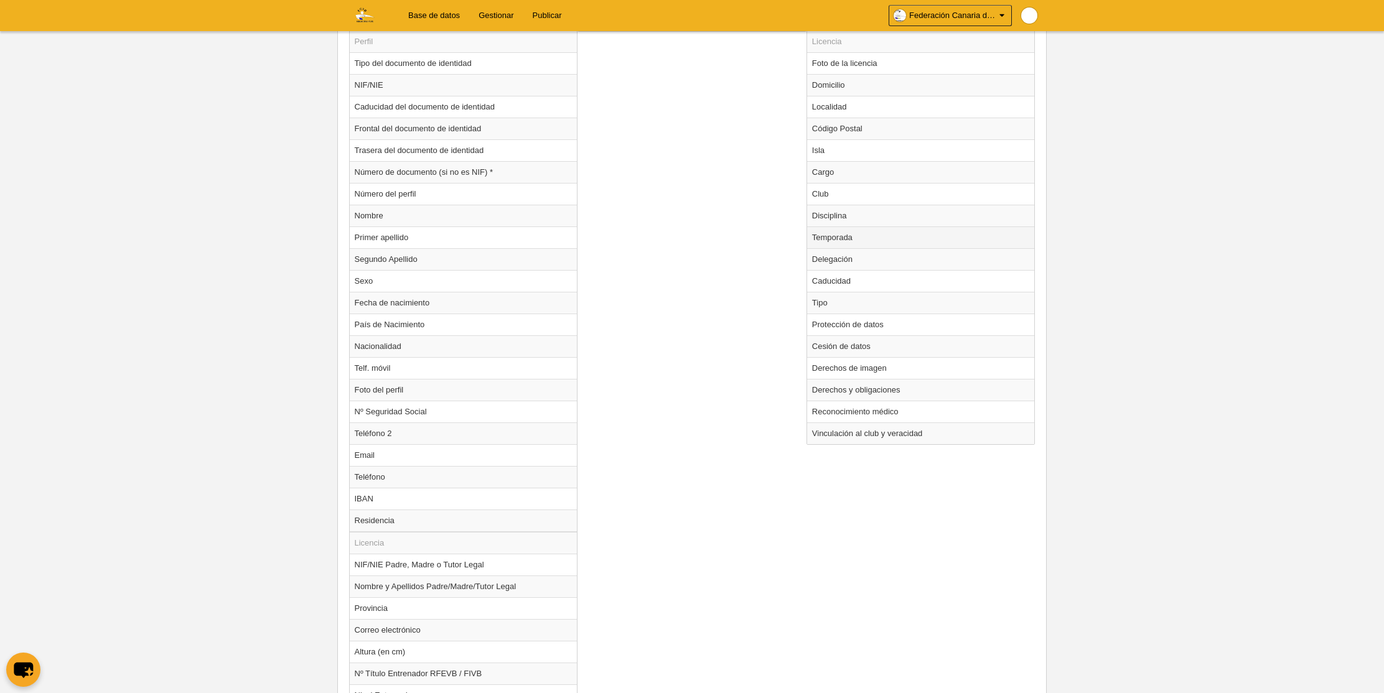
click at [842, 235] on td "Temporada" at bounding box center [921, 238] width 228 height 22
radio input "true"
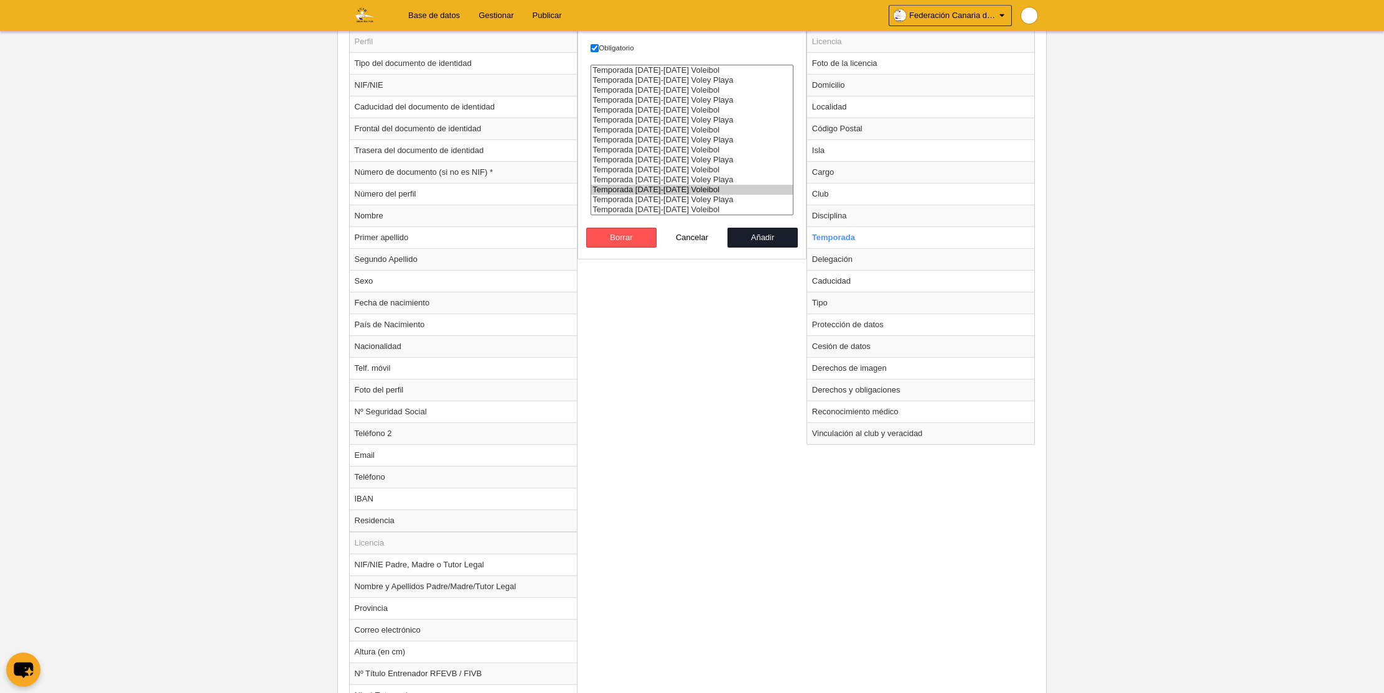
select select "8364"
click at [690, 212] on option "Temporada [DATE]-[DATE] Voleibol" at bounding box center [692, 210] width 202 height 10
click at [756, 239] on button "Añadir" at bounding box center [763, 238] width 71 height 20
radio input "false"
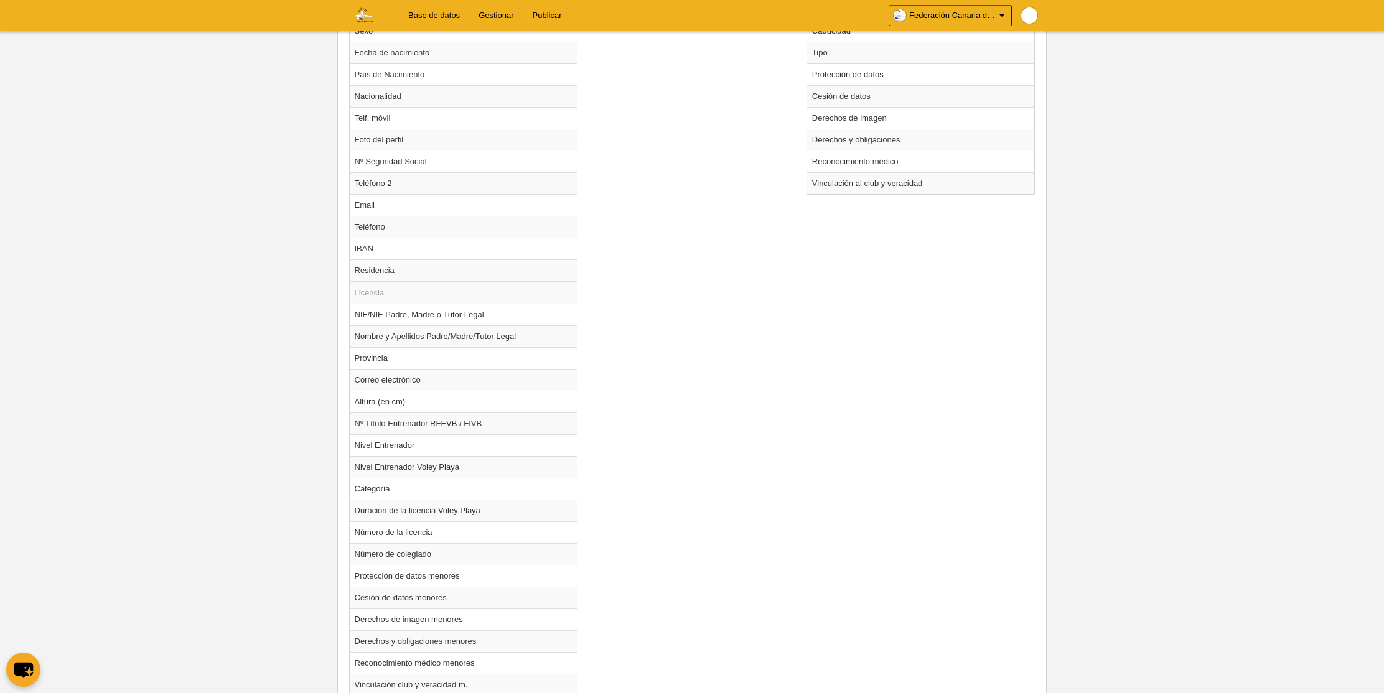
scroll to position [944, 0]
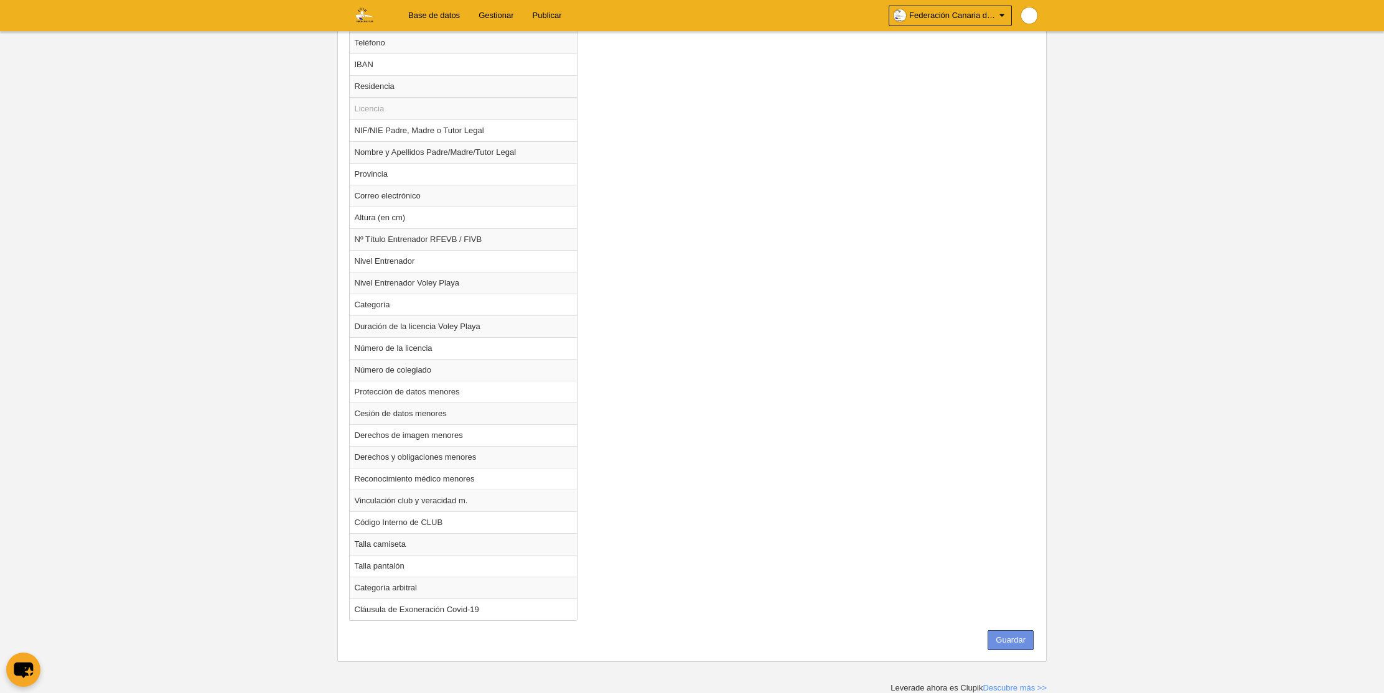
click at [1000, 637] on button "Guardar" at bounding box center [1011, 641] width 46 height 20
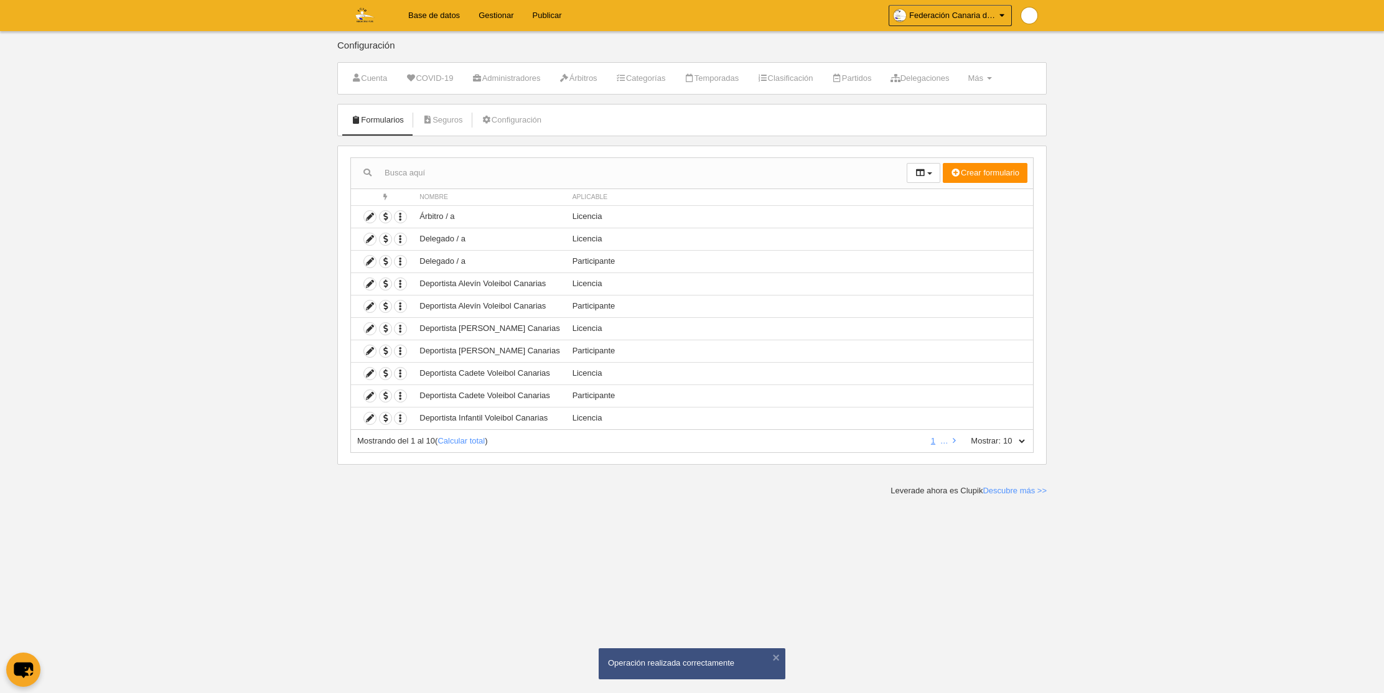
click at [1020, 443] on select "10 25 50 100 500" at bounding box center [1014, 441] width 26 height 11
select select "500"
click at [1001, 436] on select "10 25 50 100 500" at bounding box center [1014, 441] width 26 height 11
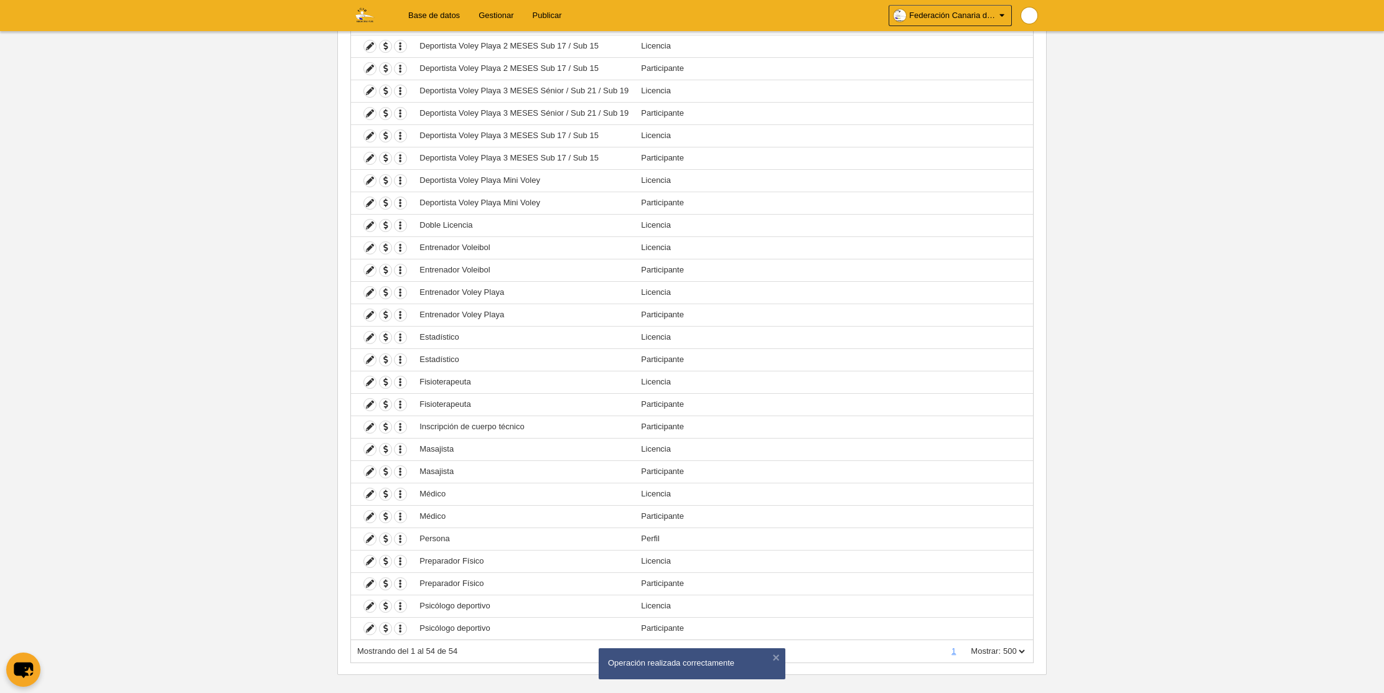
scroll to position [789, 0]
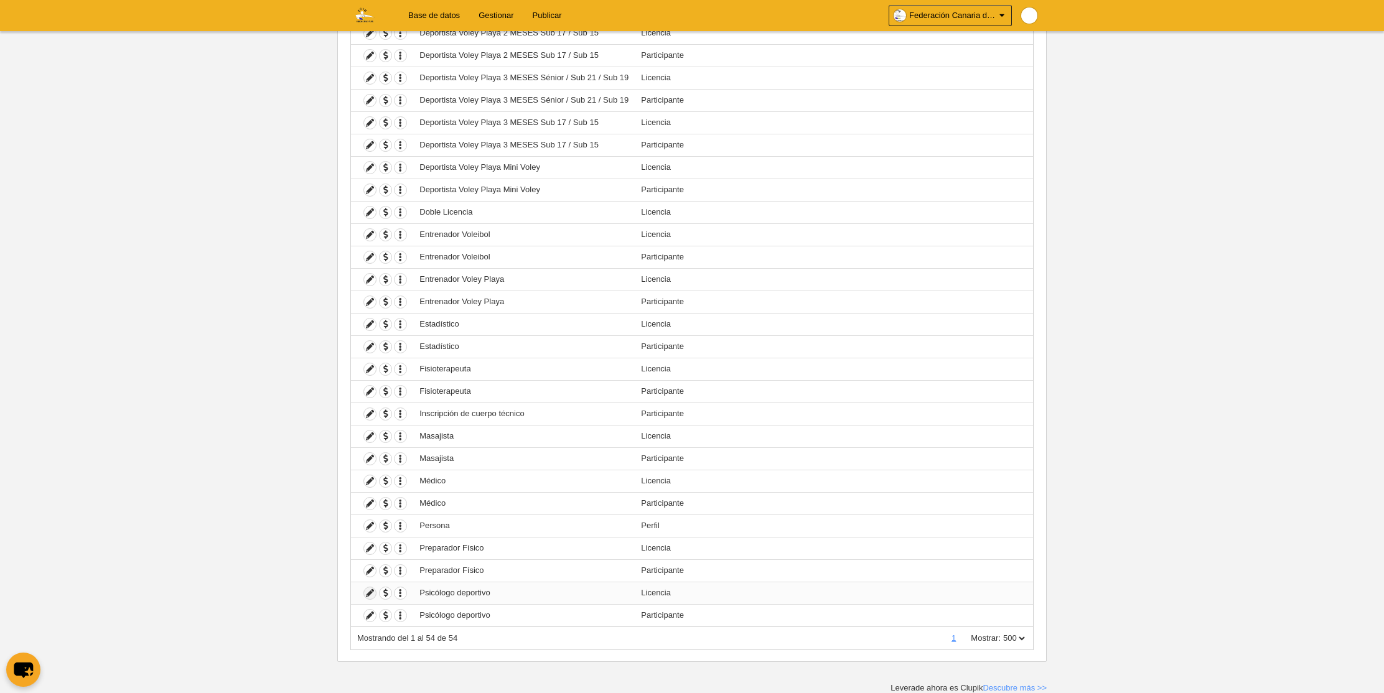
click at [371, 593] on icon at bounding box center [370, 594] width 12 height 12
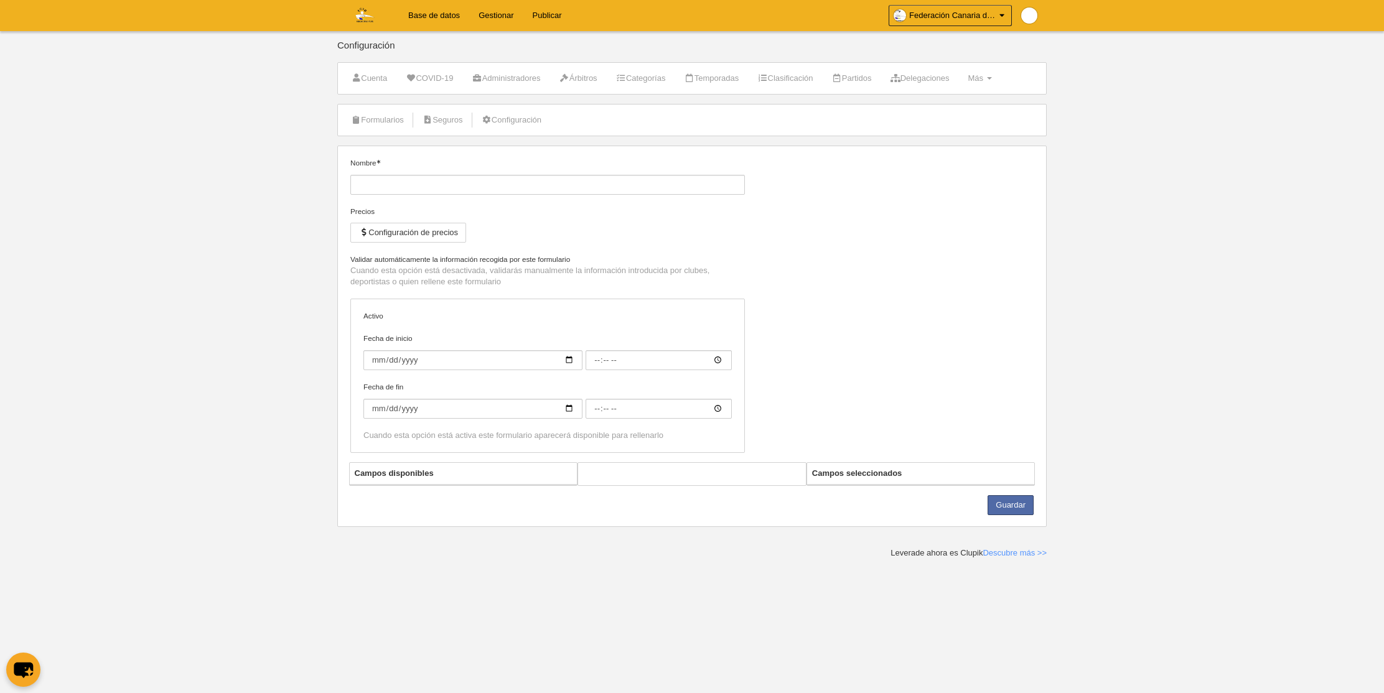
type input "Psicólogo deportivo"
checkbox input "true"
select select "selected"
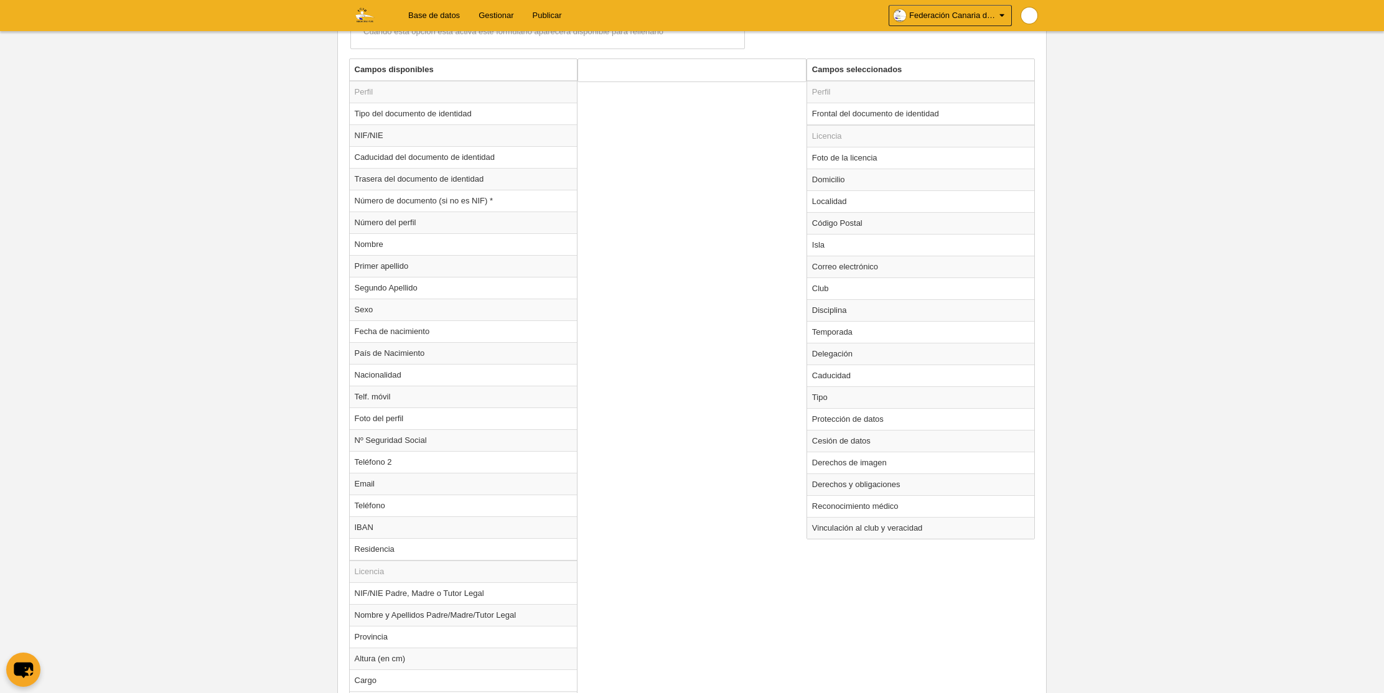
scroll to position [444, 0]
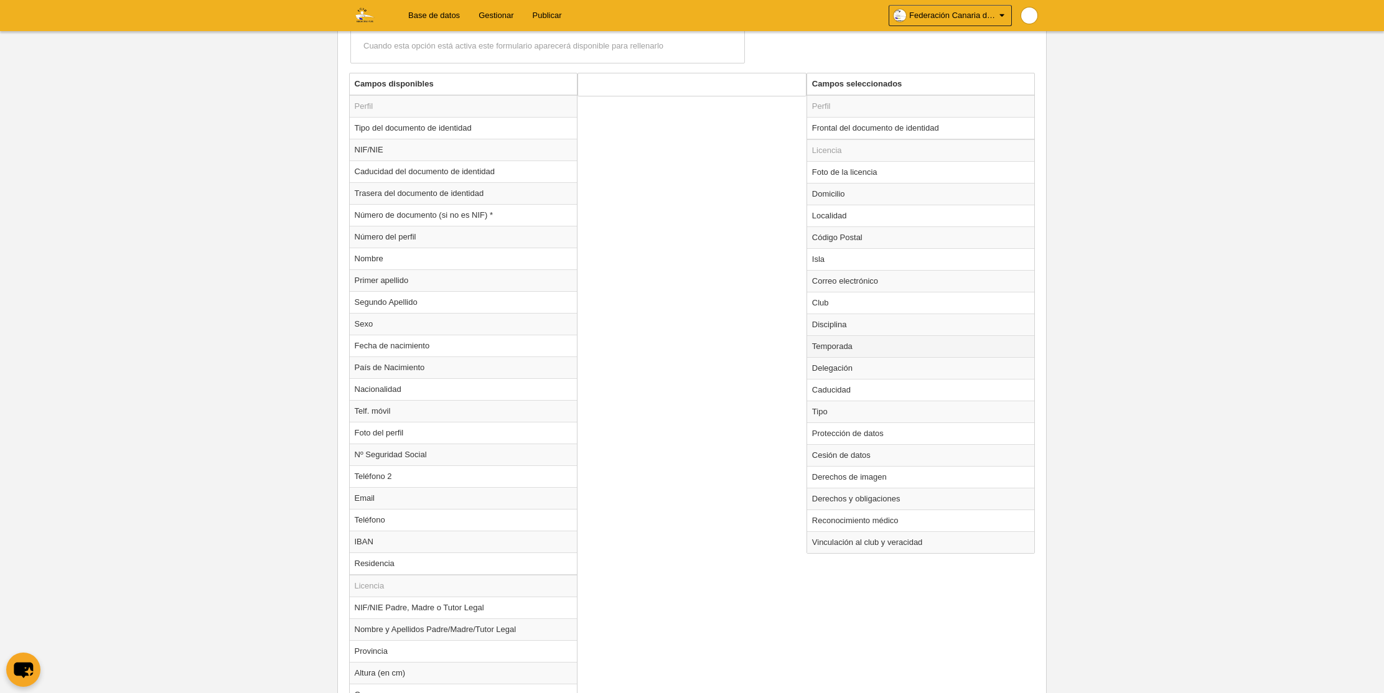
click at [835, 349] on td "Temporada" at bounding box center [921, 346] width 228 height 22
radio input "true"
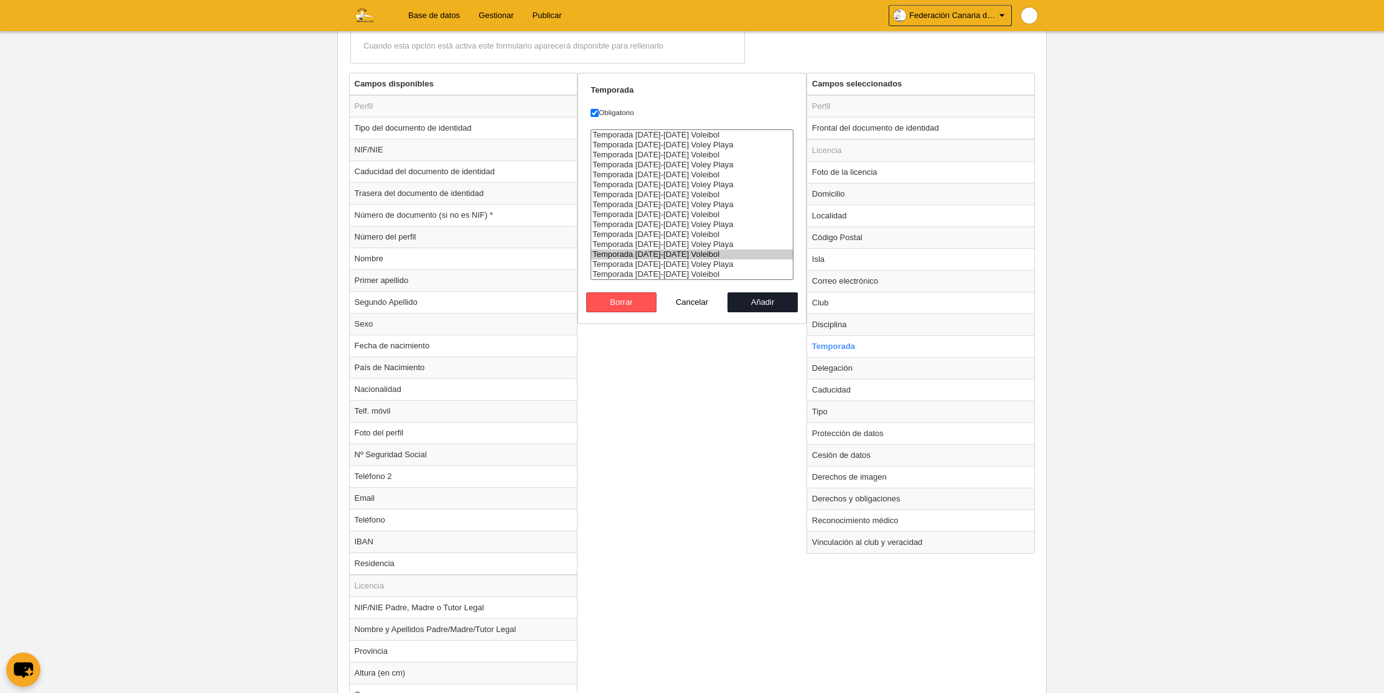
select select "8364"
click at [678, 271] on option "Temporada [DATE]-[DATE] Voleibol" at bounding box center [692, 275] width 202 height 10
click at [783, 298] on button "Añadir" at bounding box center [763, 303] width 71 height 20
radio input "false"
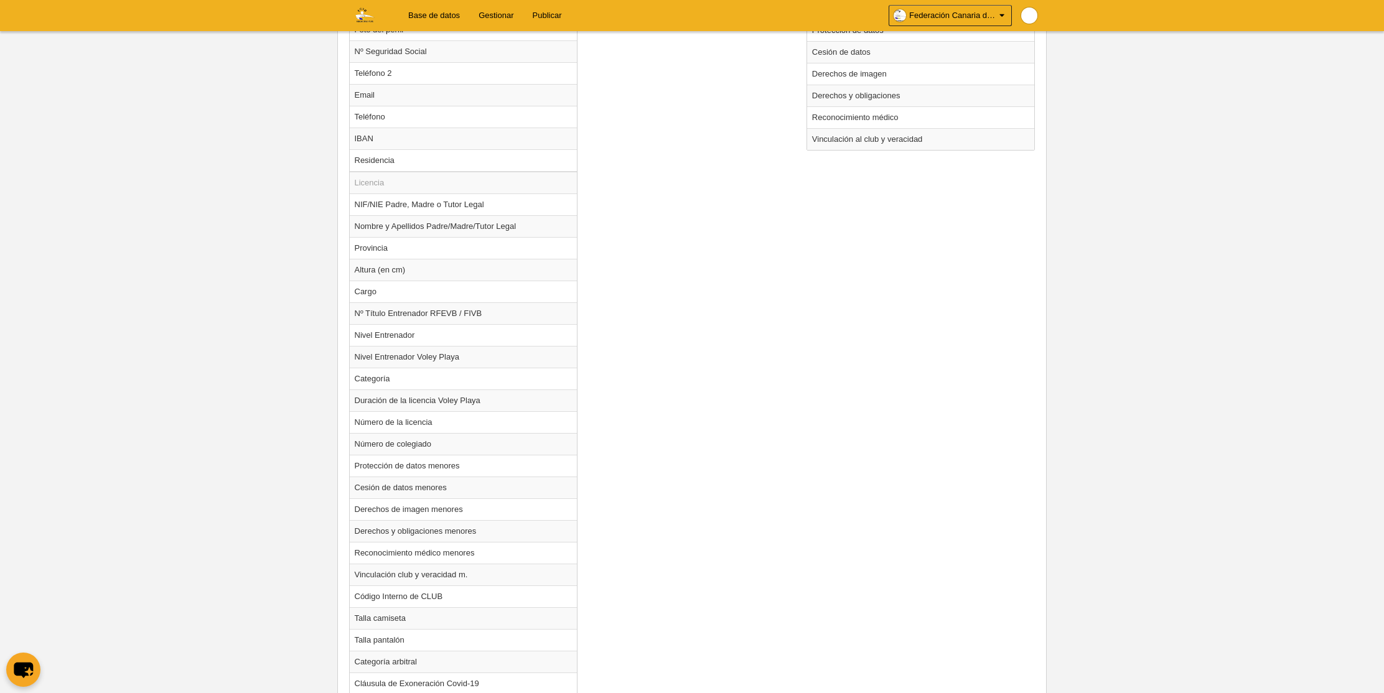
scroll to position [922, 0]
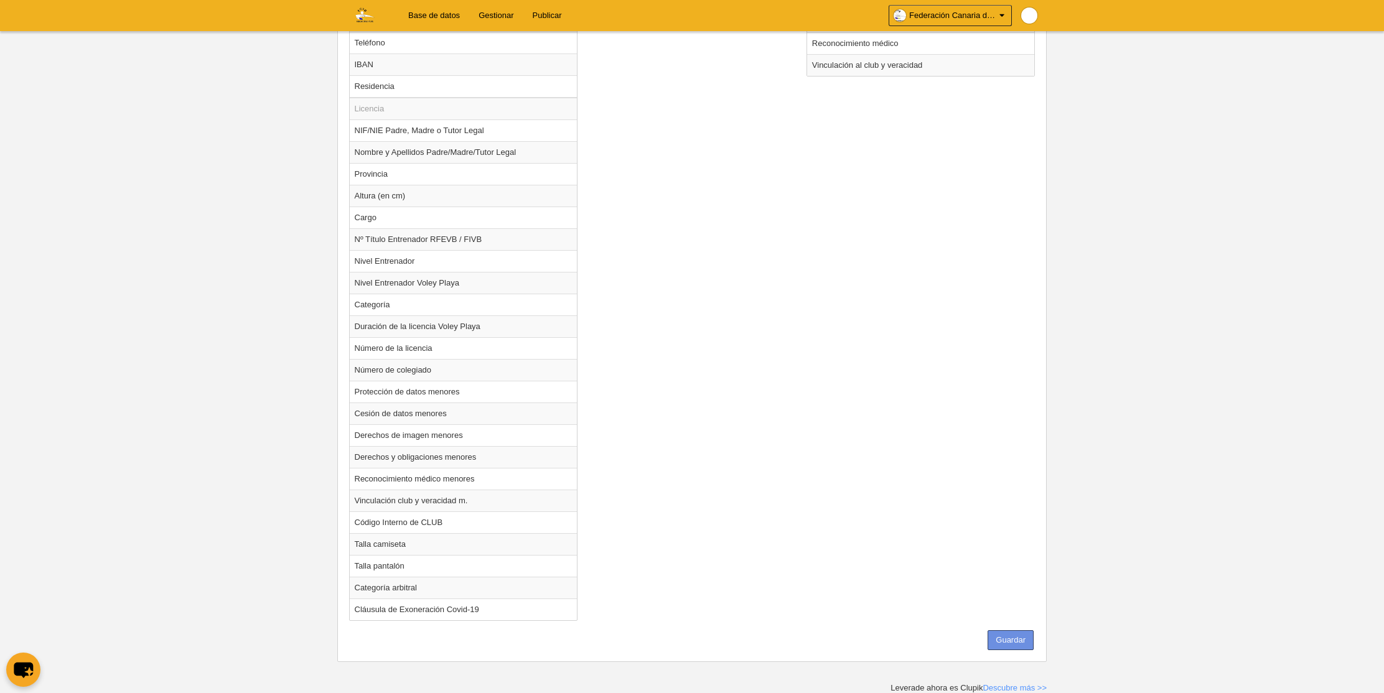
click at [1006, 644] on button "Guardar" at bounding box center [1011, 641] width 46 height 20
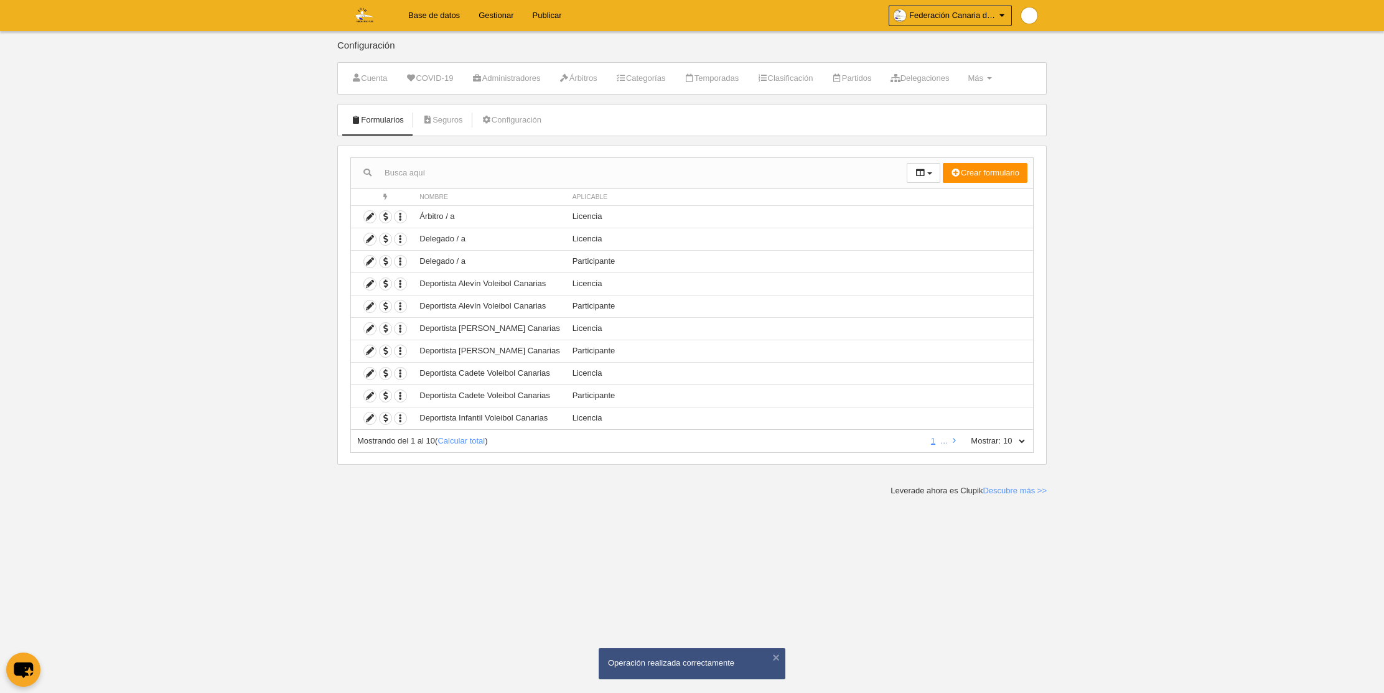
click at [503, 19] on link "Gestionar" at bounding box center [496, 15] width 54 height 31
